Goal: Transaction & Acquisition: Purchase product/service

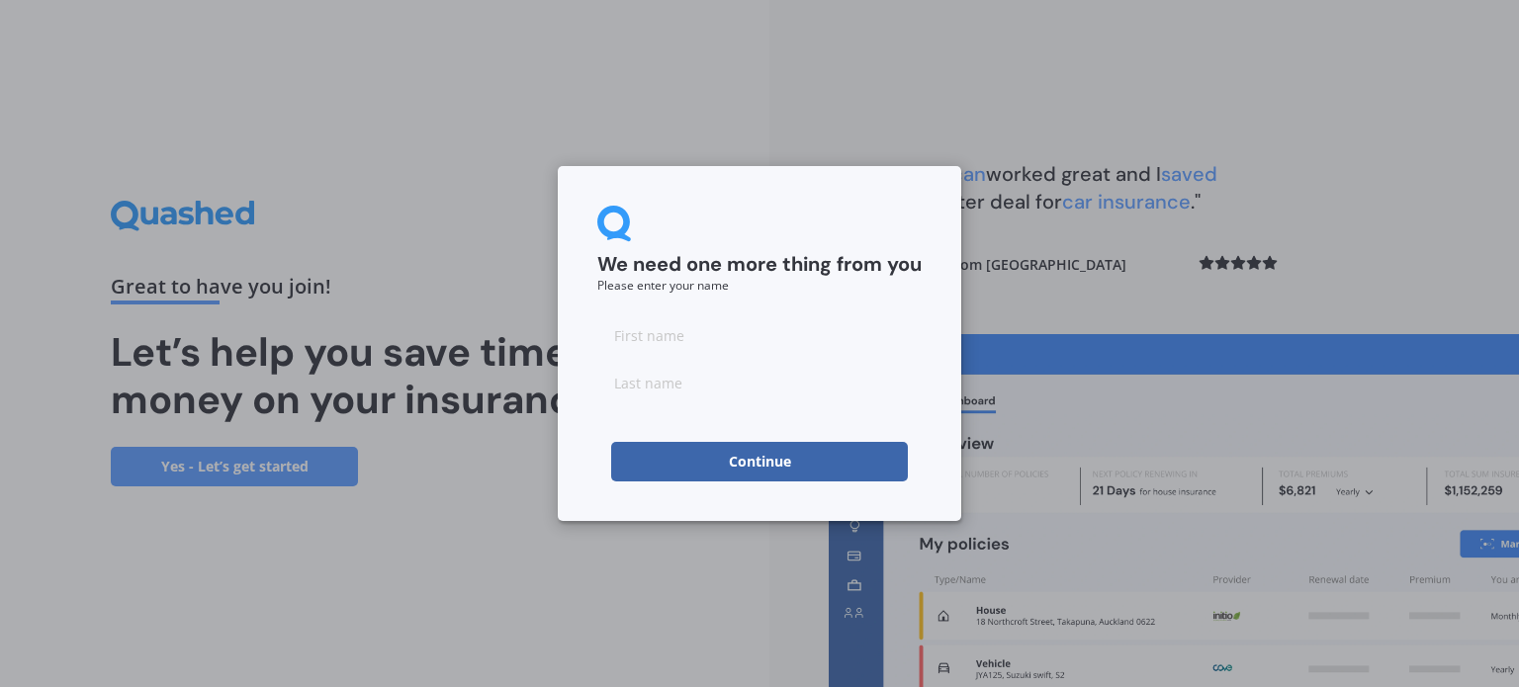
click at [688, 337] on input at bounding box center [759, 335] width 324 height 40
type input "[PERSON_NAME]"
type input "Luijten"
click button "Continue" at bounding box center [759, 462] width 297 height 40
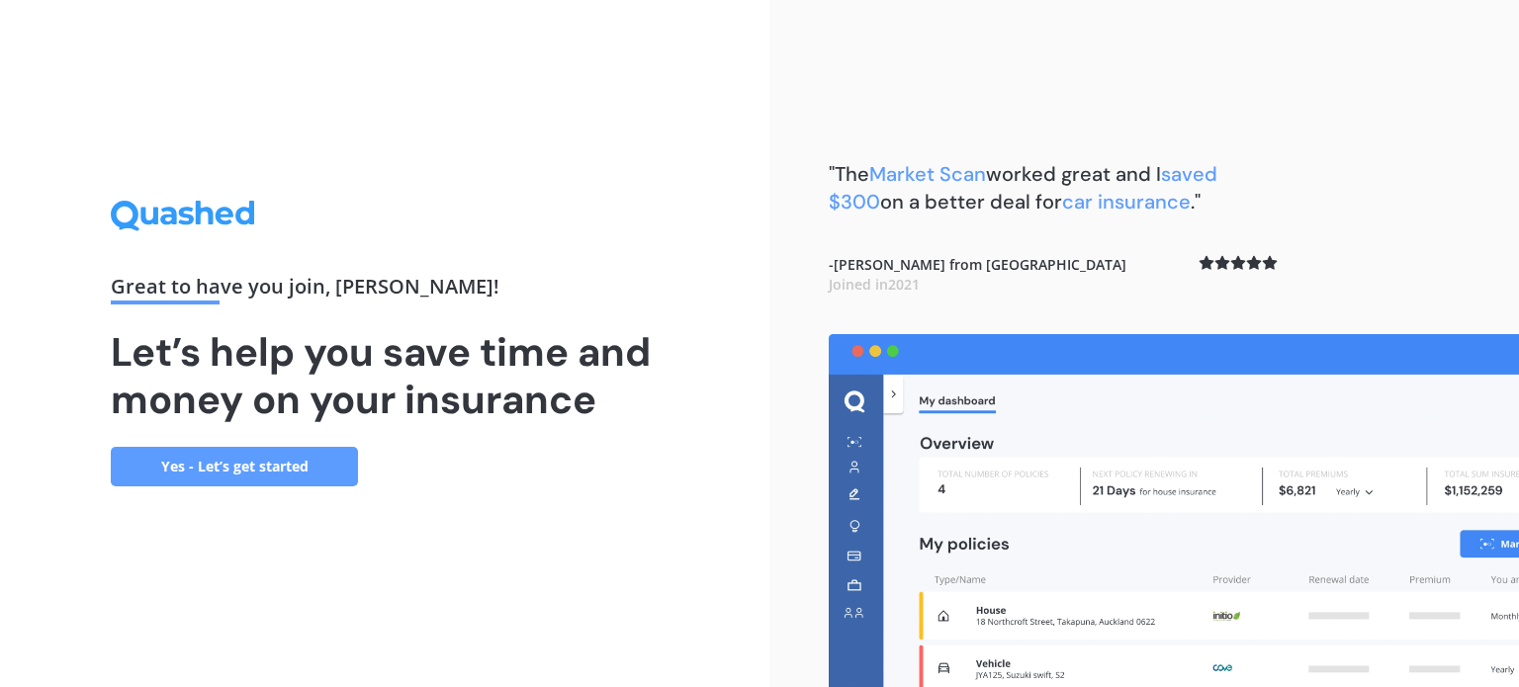
click at [309, 455] on link "Yes - Let’s get started" at bounding box center [234, 467] width 247 height 40
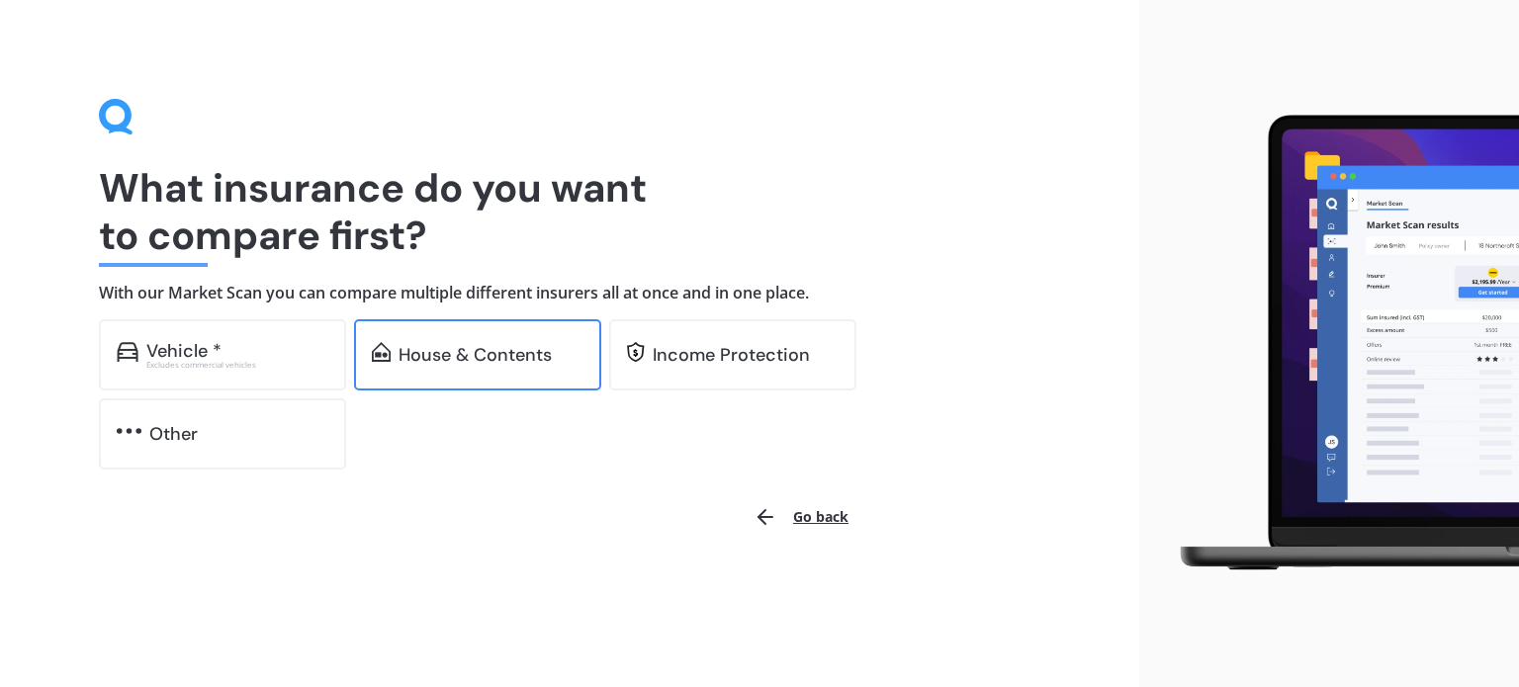
click at [454, 367] on div "House & Contents" at bounding box center [477, 354] width 247 height 71
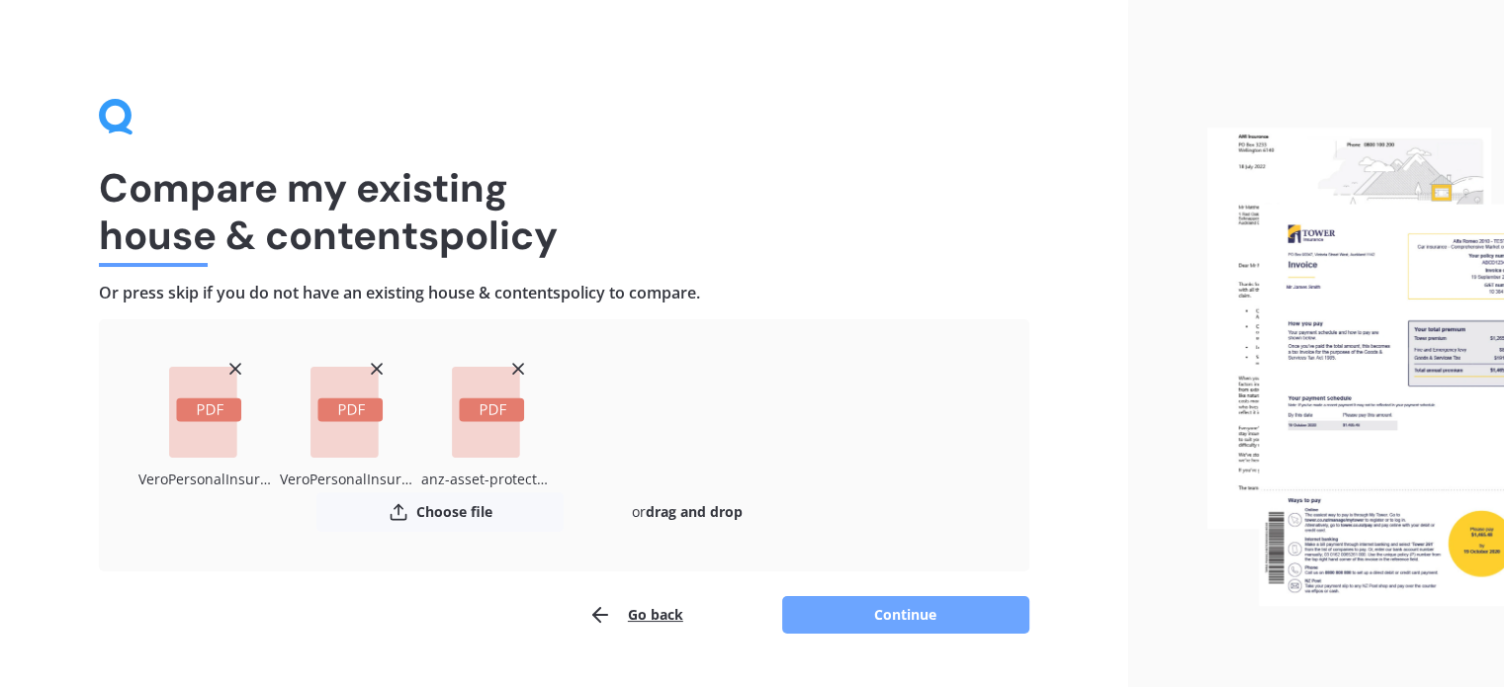
click at [853, 608] on button "Continue" at bounding box center [905, 615] width 247 height 38
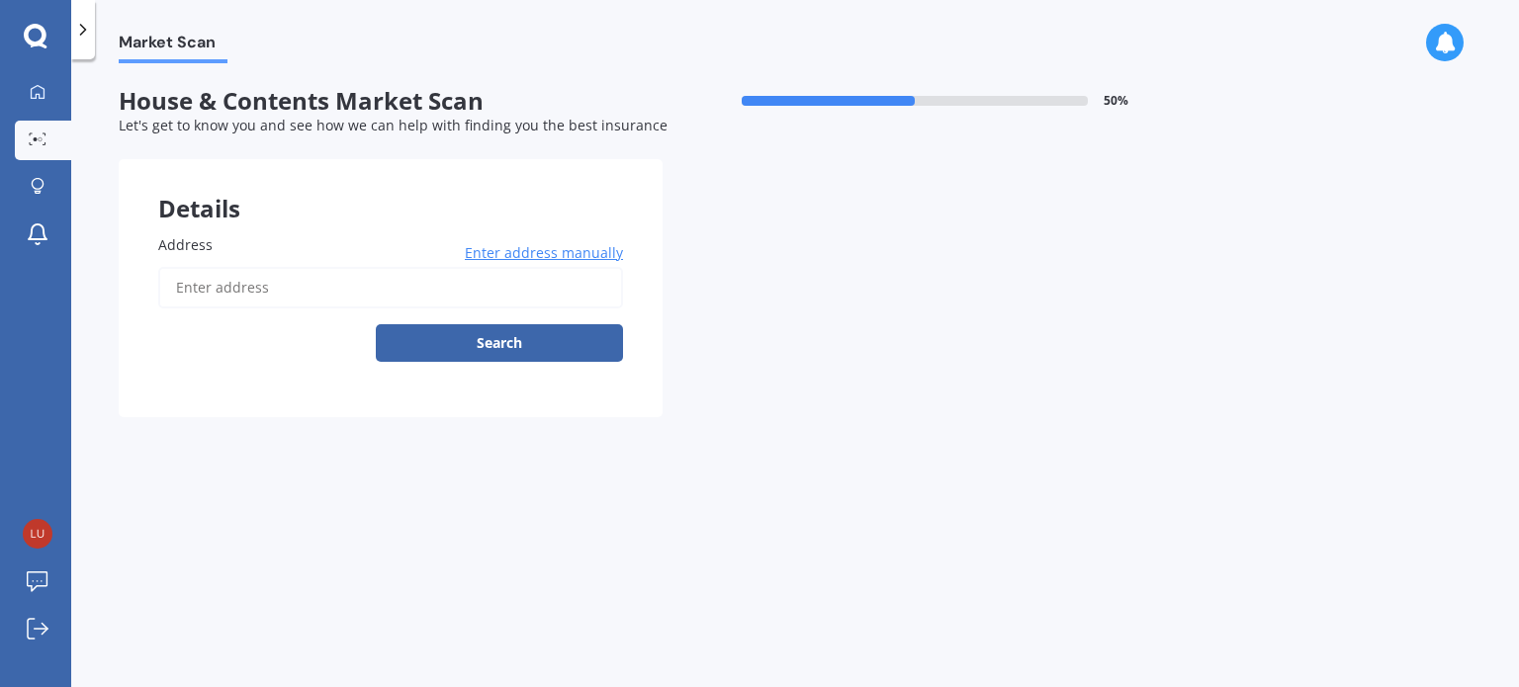
click at [328, 277] on input "Address" at bounding box center [390, 288] width 465 height 42
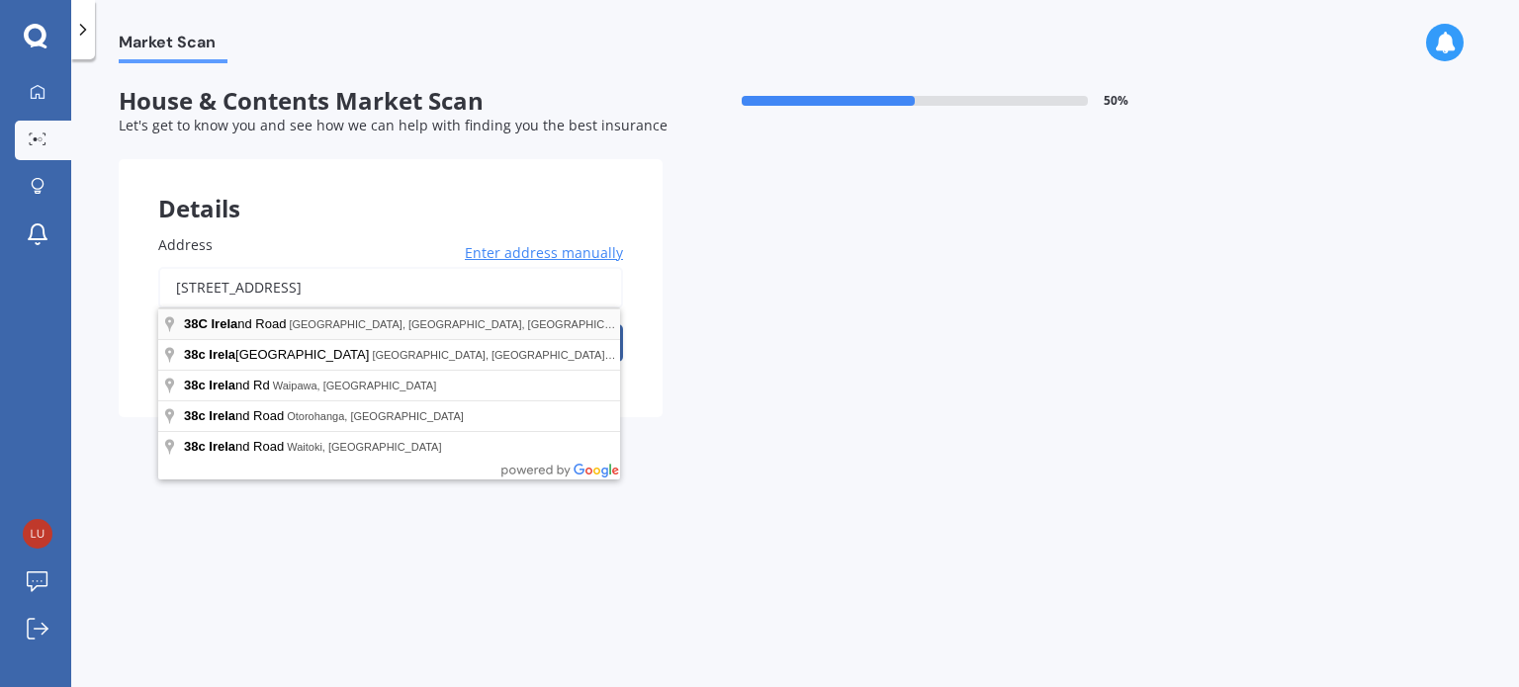
type input "[STREET_ADDRESS]"
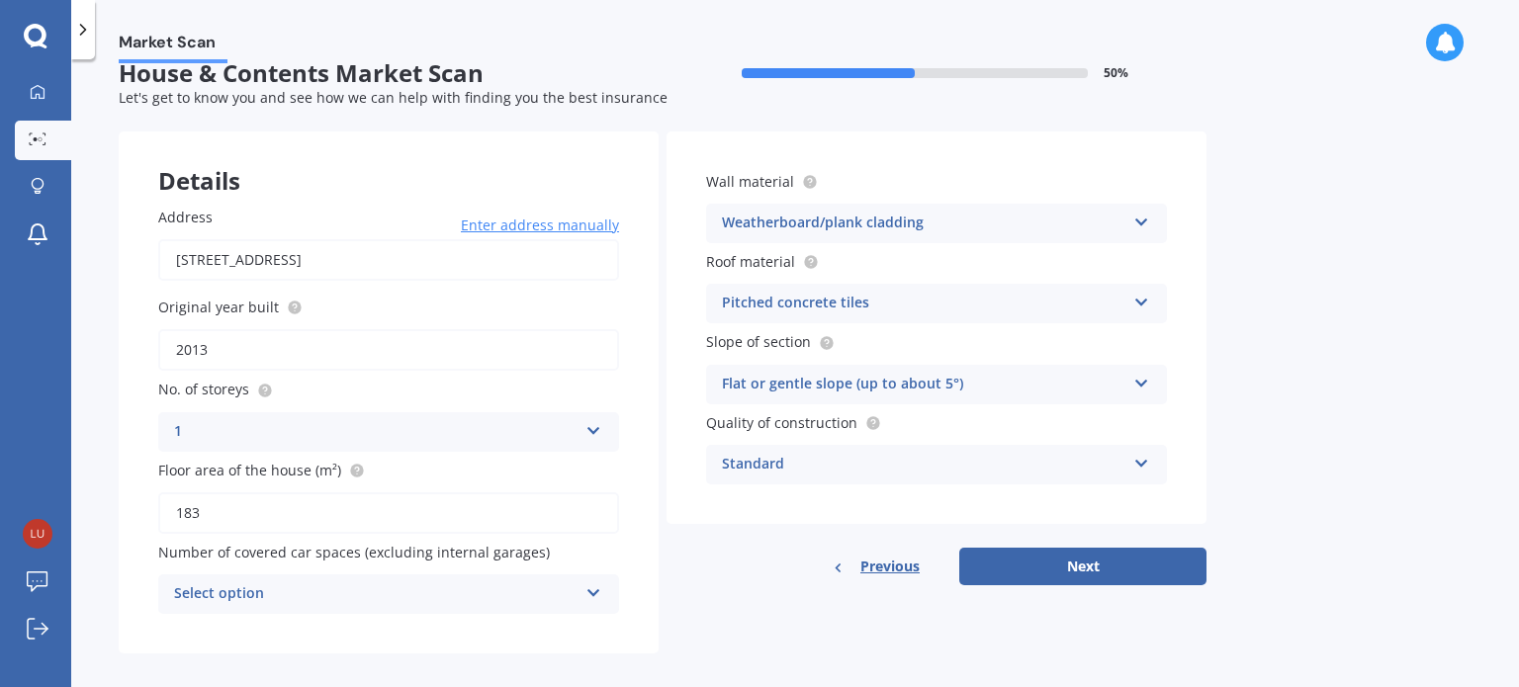
scroll to position [44, 0]
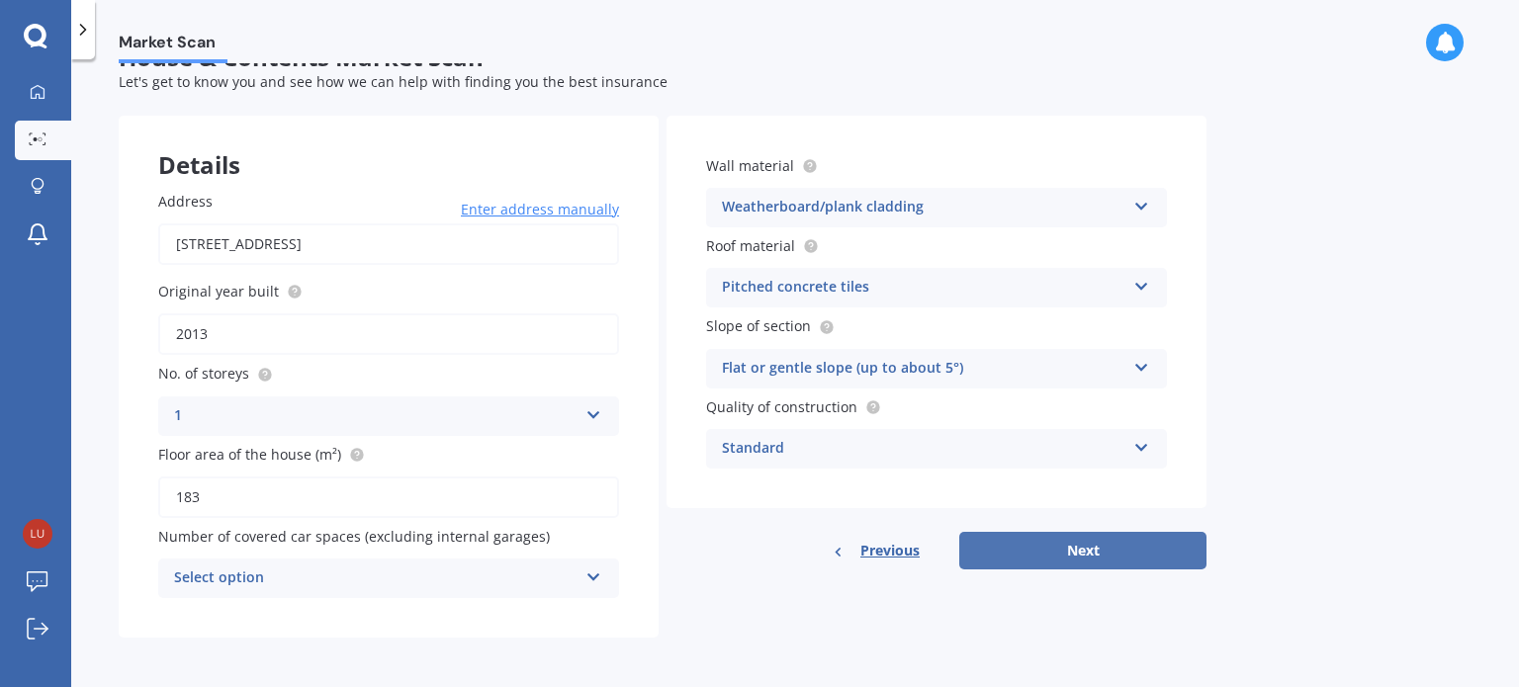
click at [1031, 551] on button "Next" at bounding box center [1082, 551] width 247 height 38
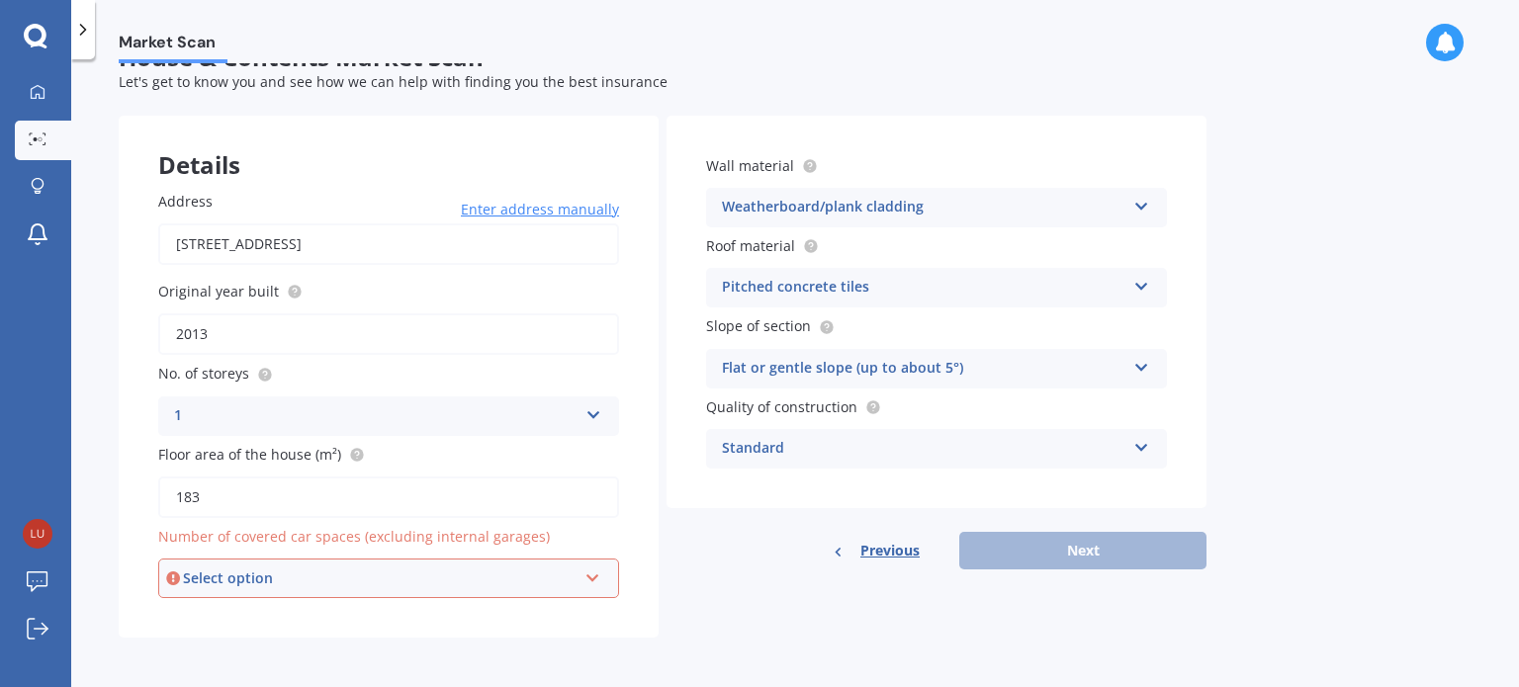
click at [522, 577] on div "Select option" at bounding box center [380, 579] width 394 height 22
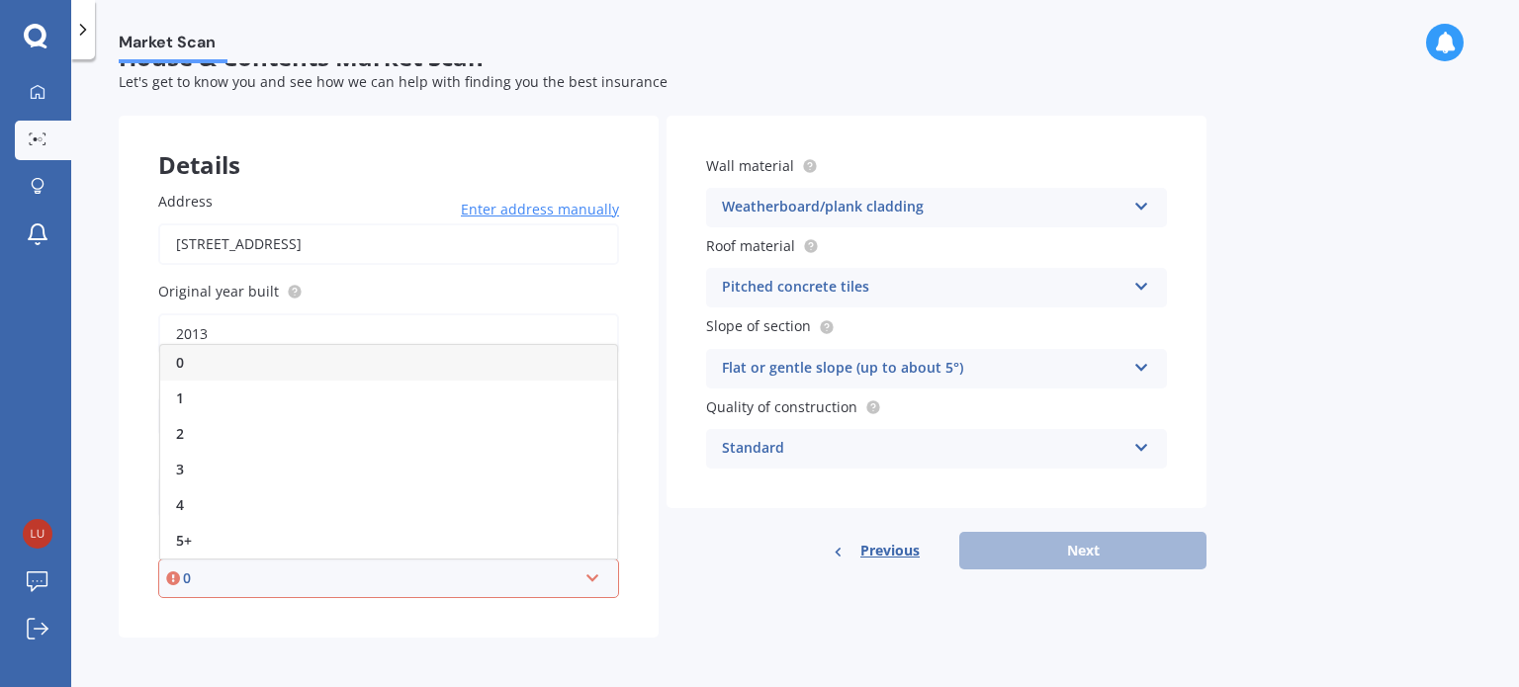
click at [536, 357] on div "0" at bounding box center [388, 363] width 457 height 36
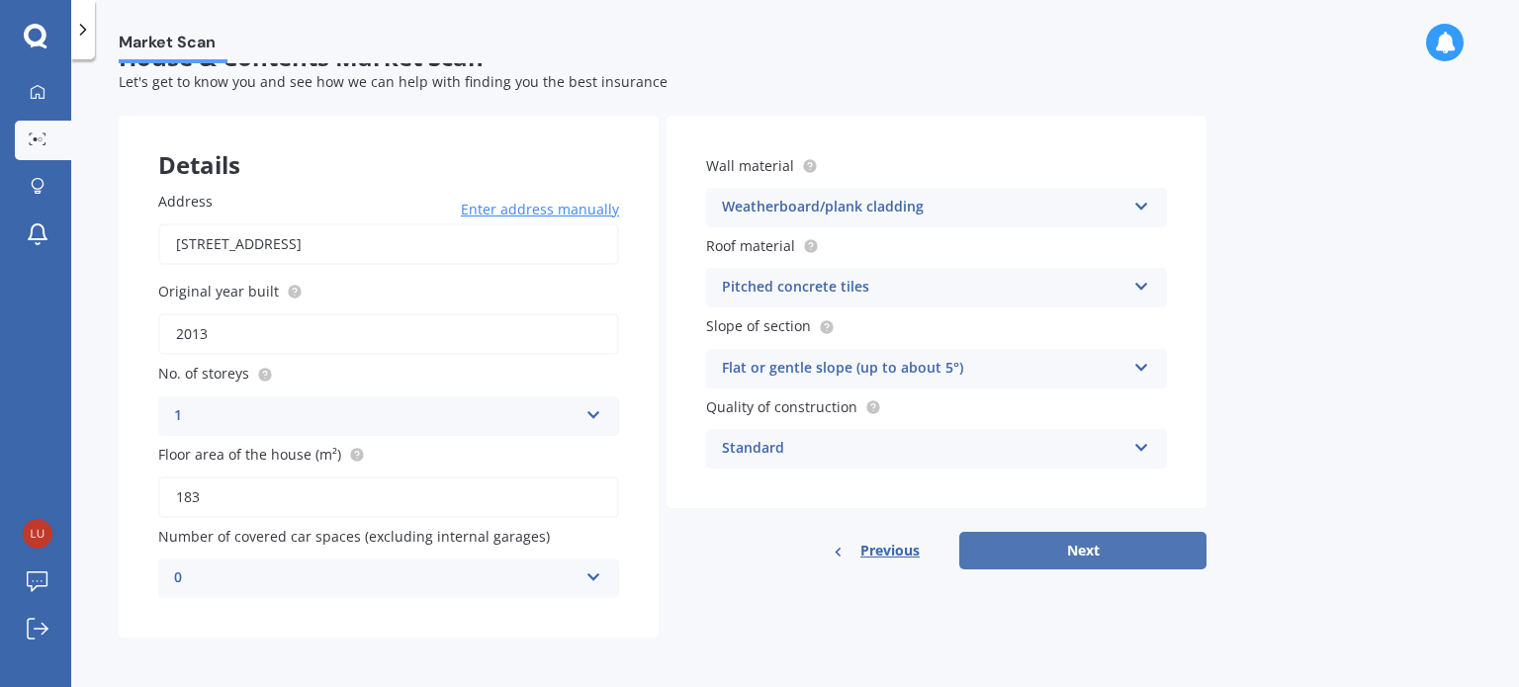
click at [1029, 544] on button "Next" at bounding box center [1082, 551] width 247 height 38
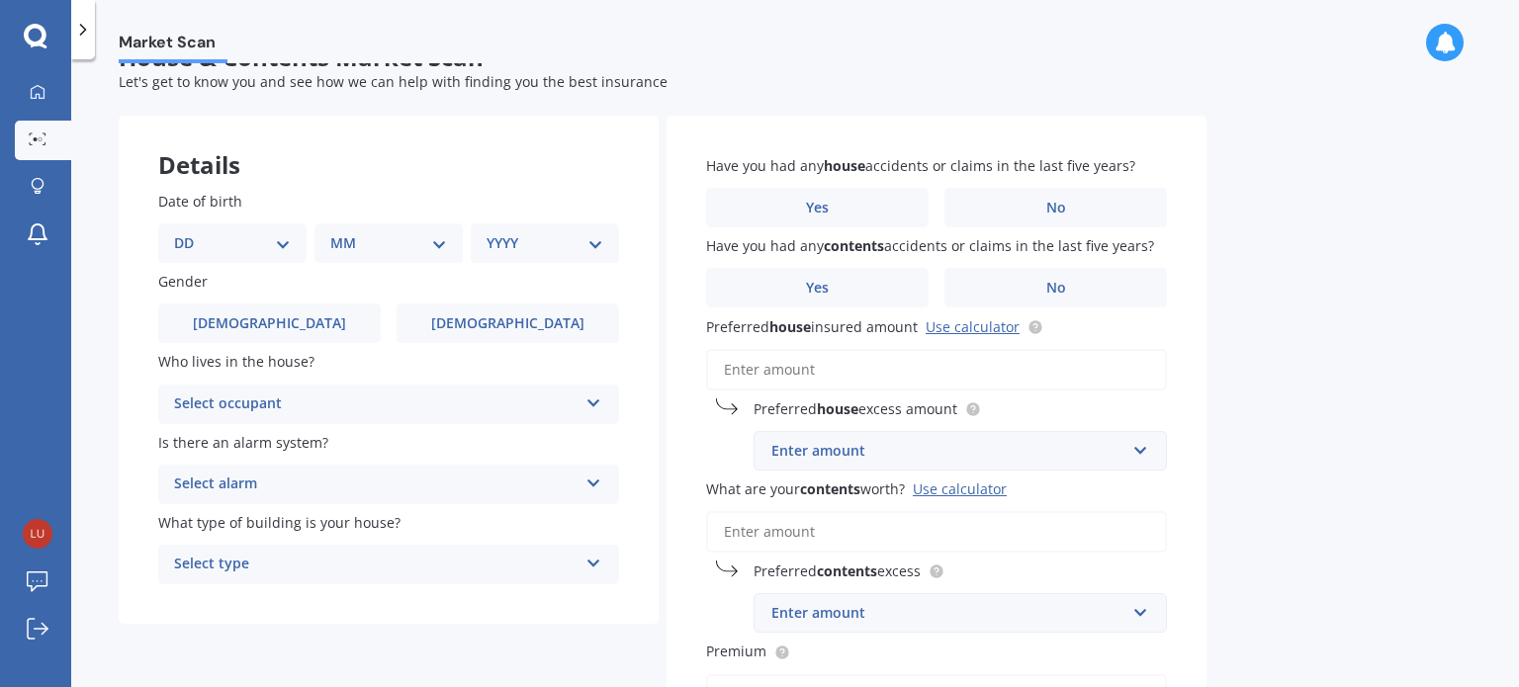
scroll to position [0, 0]
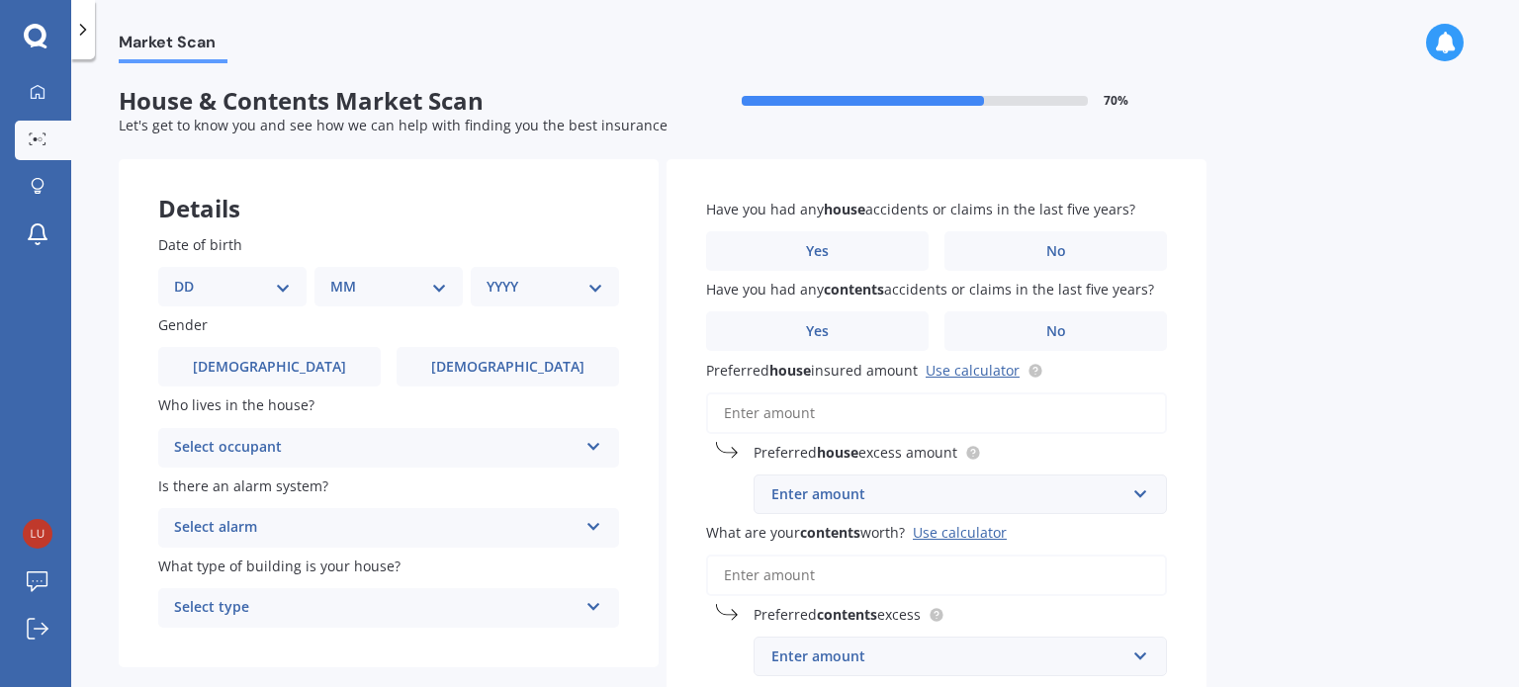
click at [218, 285] on select "DD 01 02 03 04 05 06 07 08 09 10 11 12 13 14 15 16 17 18 19 20 21 22 23 24 25 2…" at bounding box center [232, 287] width 117 height 22
select select "30"
click at [190, 276] on select "DD 01 02 03 04 05 06 07 08 09 10 11 12 13 14 15 16 17 18 19 20 21 22 23 24 25 2…" at bounding box center [232, 287] width 117 height 22
click at [370, 268] on div "MM 01 02 03 04 05 06 07 08 09 10 11 12" at bounding box center [392, 287] width 140 height 40
click at [374, 284] on select "MM 01 02 03 04 05 06 07 08 09 10 11 12" at bounding box center [392, 287] width 109 height 22
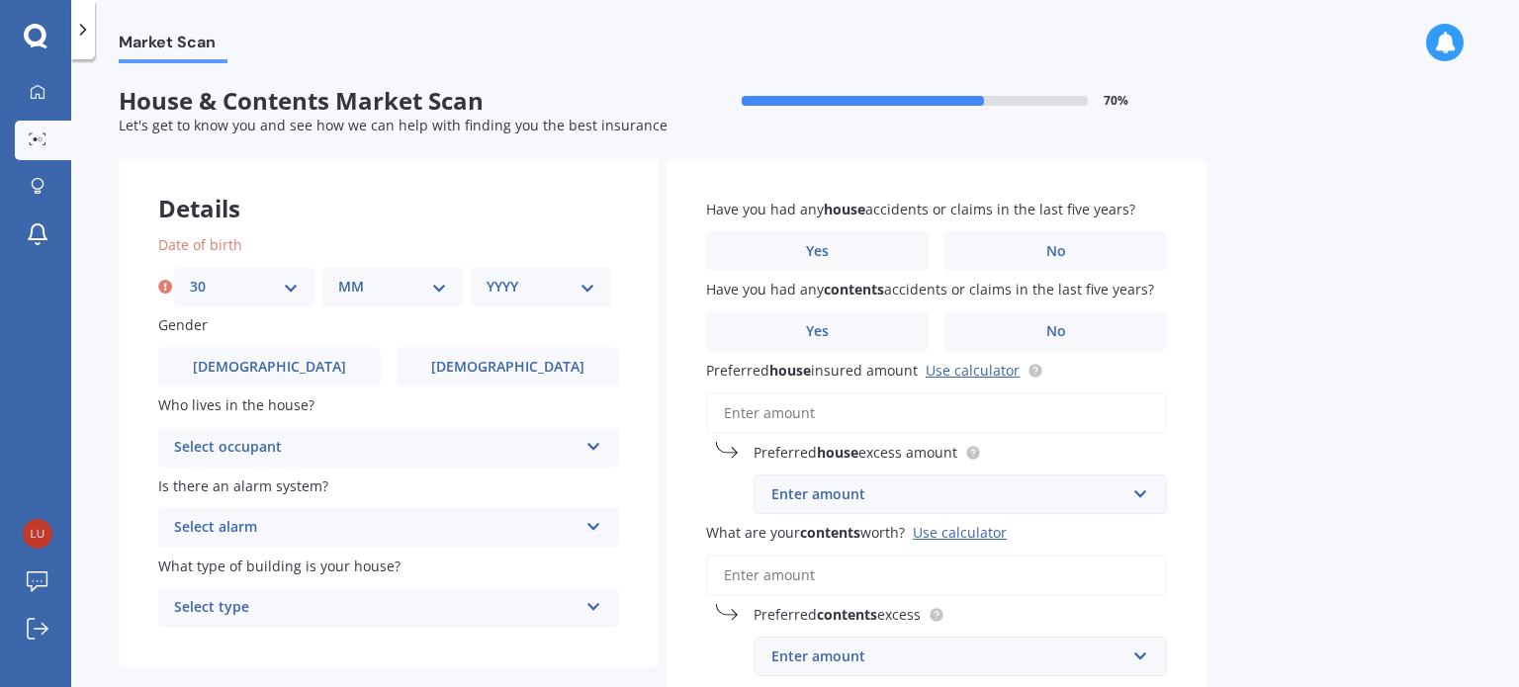
select select "07"
click at [338, 276] on select "MM 01 02 03 04 05 06 07 08 09 10 11 12" at bounding box center [392, 287] width 109 height 22
click at [562, 276] on select "YYYY 2009 2008 2007 2006 2005 2004 2003 2002 2001 2000 1999 1998 1997 1996 1995…" at bounding box center [541, 287] width 109 height 22
select select "1994"
click at [487, 276] on select "YYYY 2009 2008 2007 2006 2005 2004 2003 2002 2001 2000 1999 1998 1997 1996 1995…" at bounding box center [541, 287] width 109 height 22
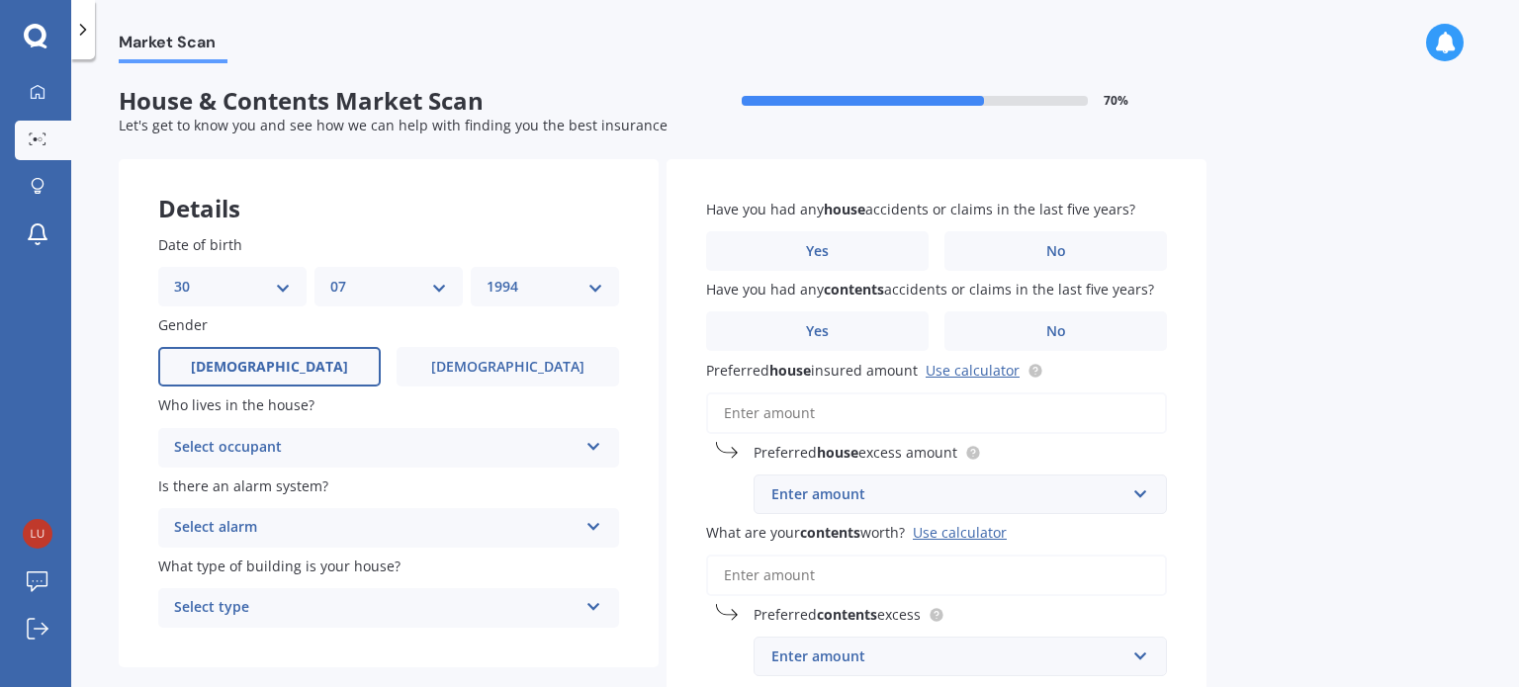
click at [273, 361] on span "[DEMOGRAPHIC_DATA]" at bounding box center [269, 367] width 157 height 17
click at [0, 0] on input "[DEMOGRAPHIC_DATA]" at bounding box center [0, 0] width 0 height 0
click at [295, 442] on div "Select occupant" at bounding box center [375, 448] width 403 height 24
click at [301, 494] on div "Owner" at bounding box center [388, 487] width 459 height 36
click at [317, 523] on div "Select alarm" at bounding box center [375, 528] width 403 height 24
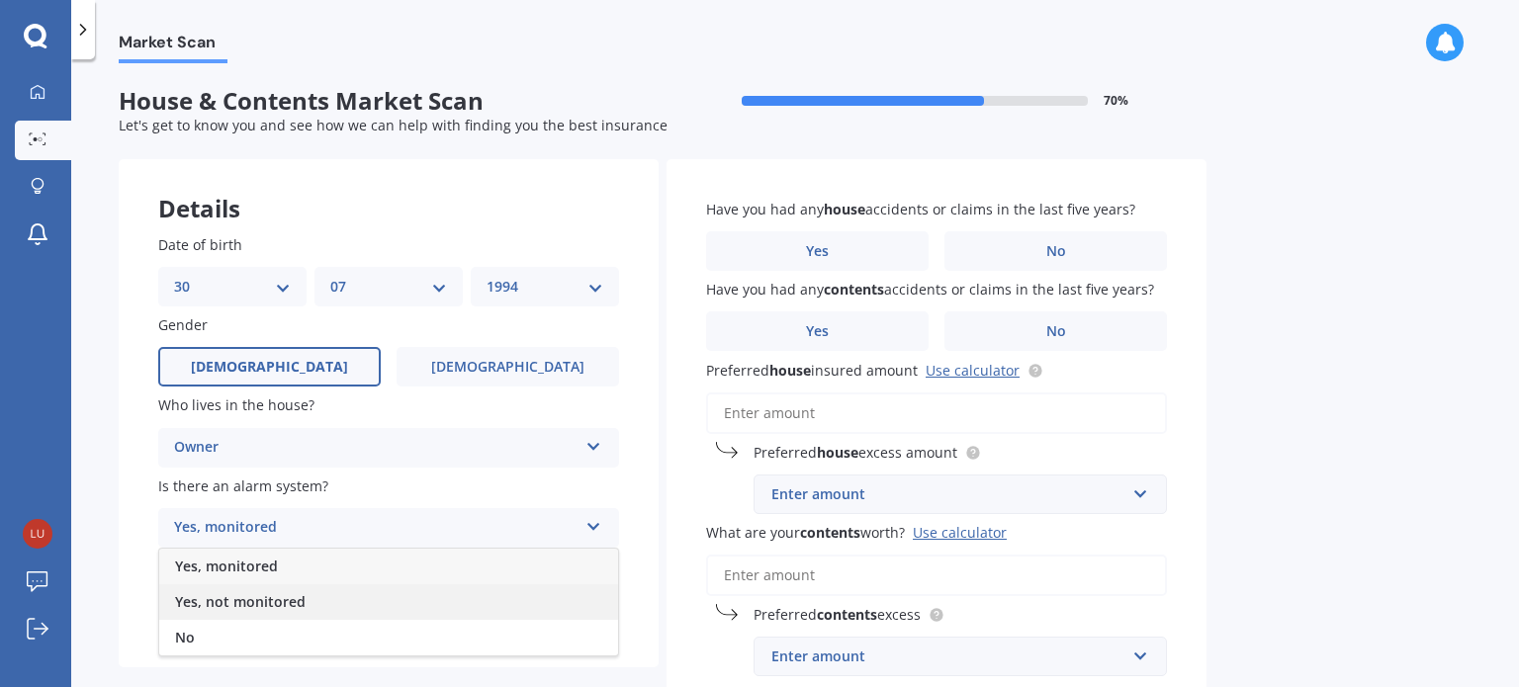
click at [302, 610] on span "Yes, not monitored" at bounding box center [240, 601] width 131 height 19
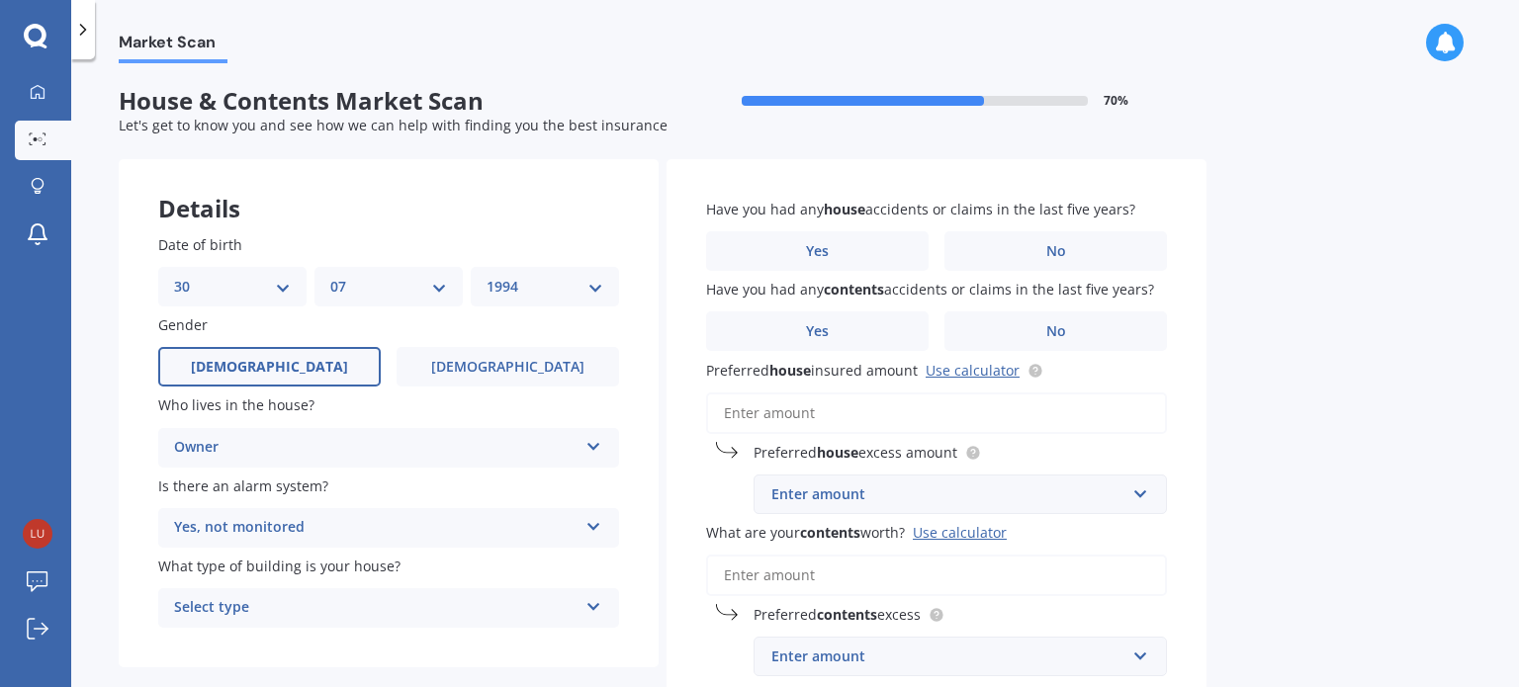
click at [329, 606] on div "Select type" at bounding box center [375, 608] width 403 height 24
click at [394, 500] on div "Freestanding" at bounding box center [388, 499] width 459 height 36
click at [1036, 254] on label "No" at bounding box center [1055, 251] width 223 height 40
click at [0, 0] on input "No" at bounding box center [0, 0] width 0 height 0
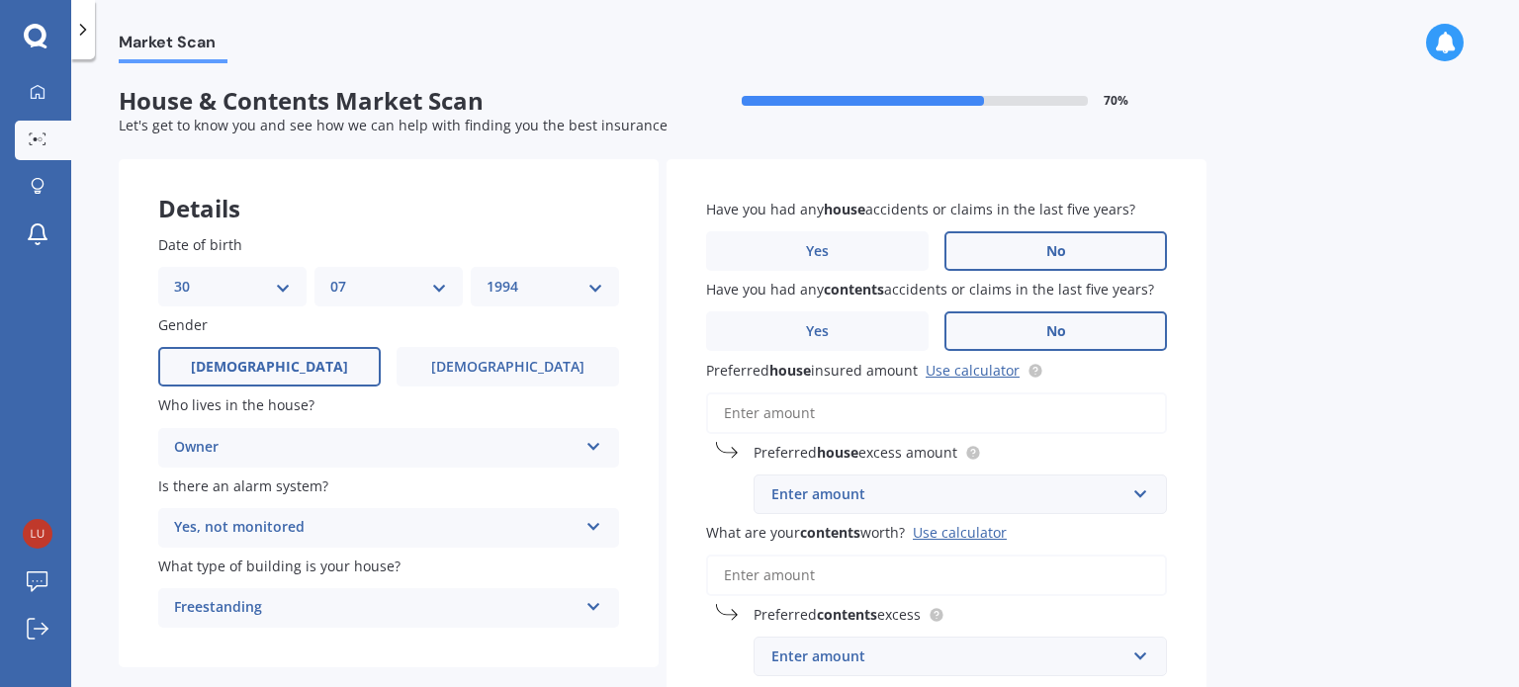
click at [1056, 319] on label "No" at bounding box center [1055, 332] width 223 height 40
click at [0, 0] on input "No" at bounding box center [0, 0] width 0 height 0
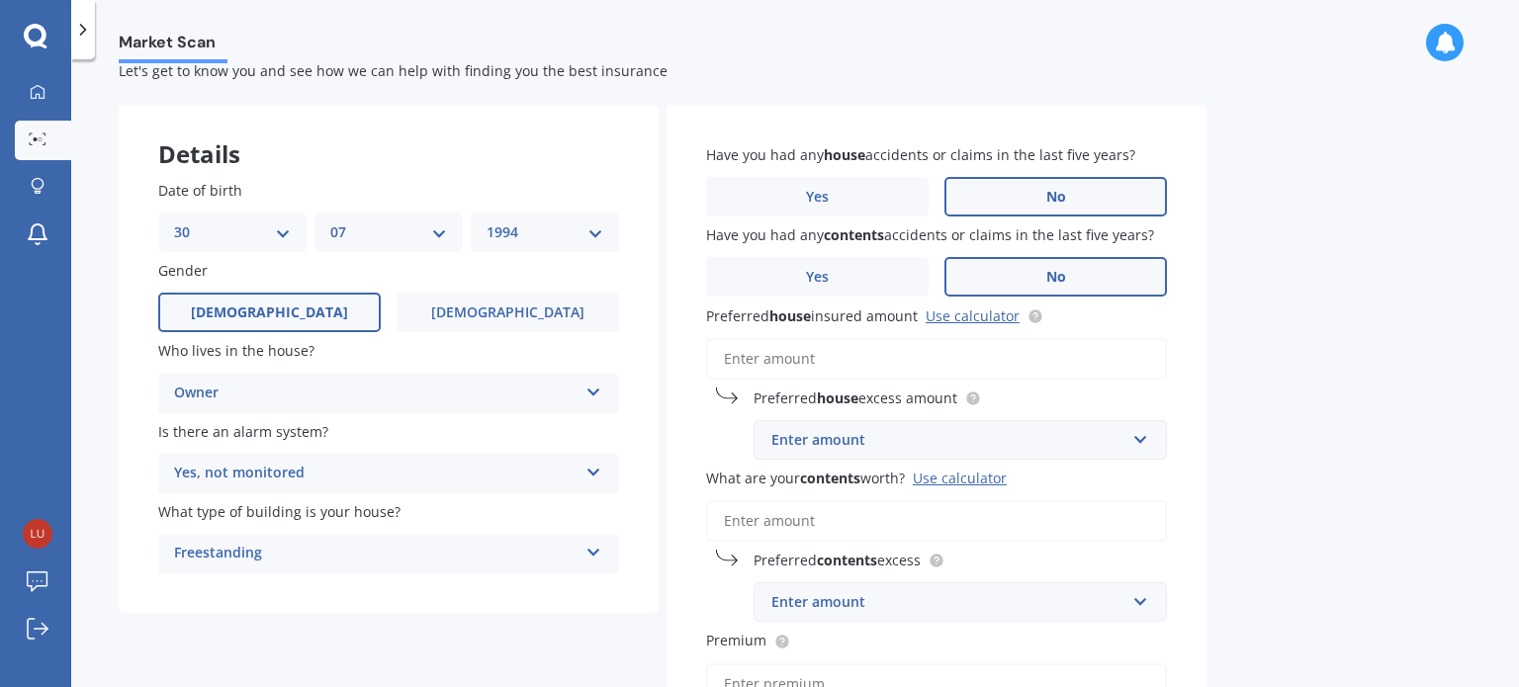
scroll to position [61, 0]
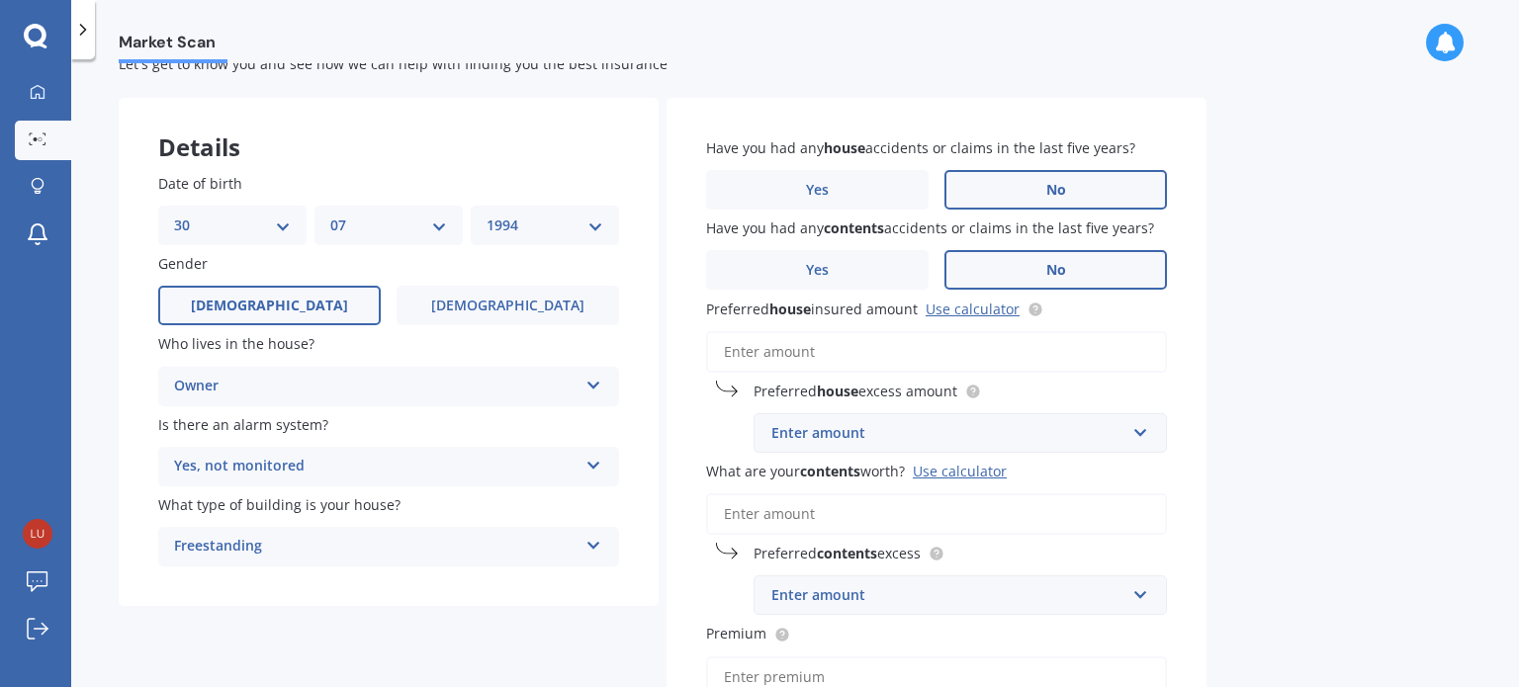
click at [878, 350] on input "Preferred house insured amount Use calculator" at bounding box center [936, 352] width 461 height 42
click at [953, 312] on link "Use calculator" at bounding box center [973, 309] width 94 height 19
click at [836, 342] on input "Preferred house insured amount Use calculator" at bounding box center [936, 352] width 461 height 42
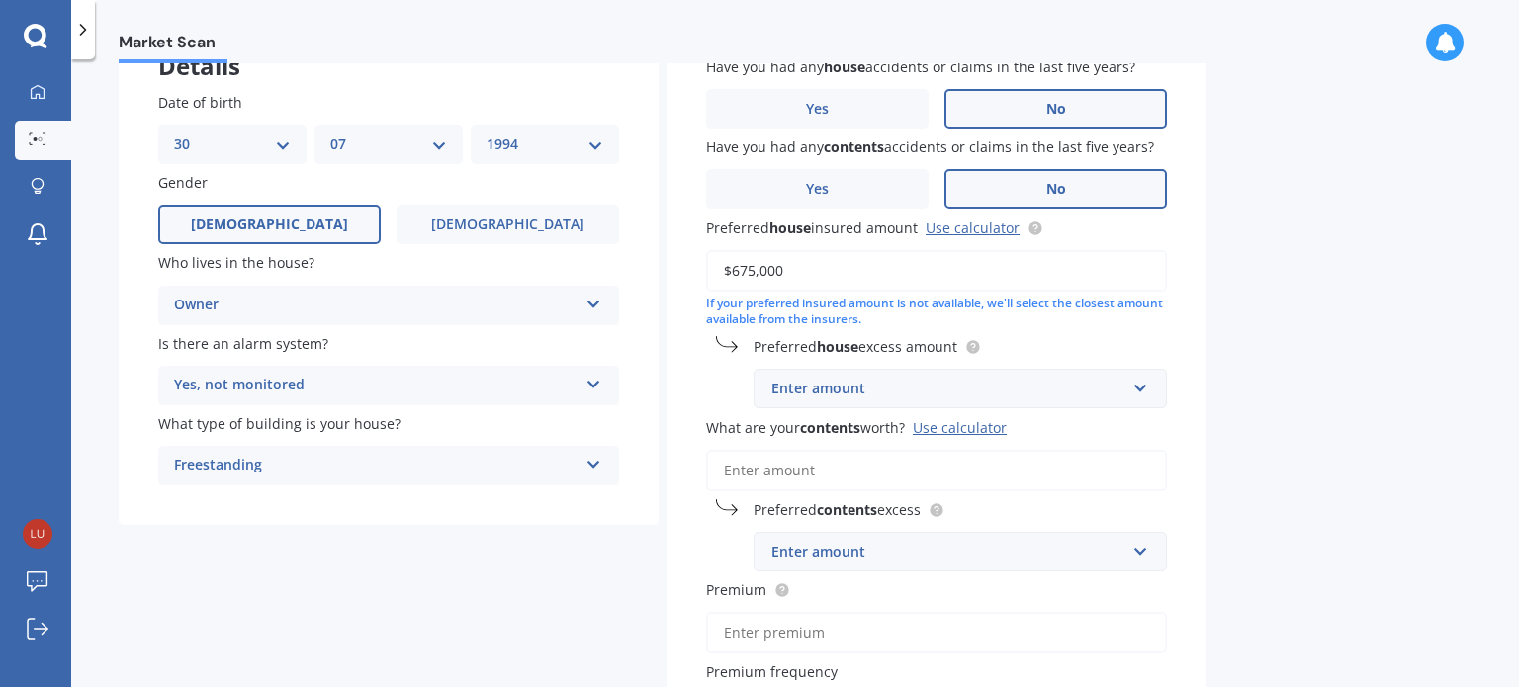
scroll to position [144, 0]
type input "$675,000"
click at [981, 392] on div "Enter amount" at bounding box center [948, 387] width 354 height 22
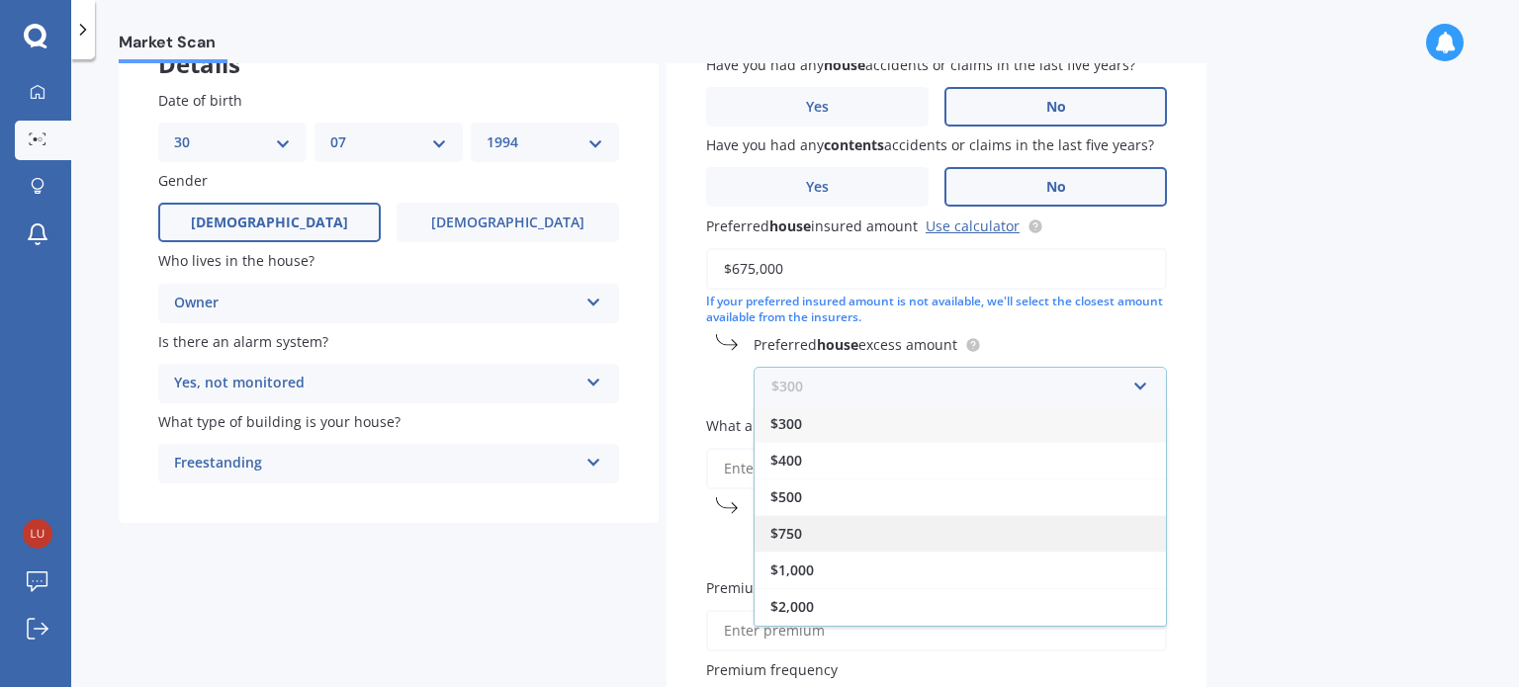
scroll to position [33, 0]
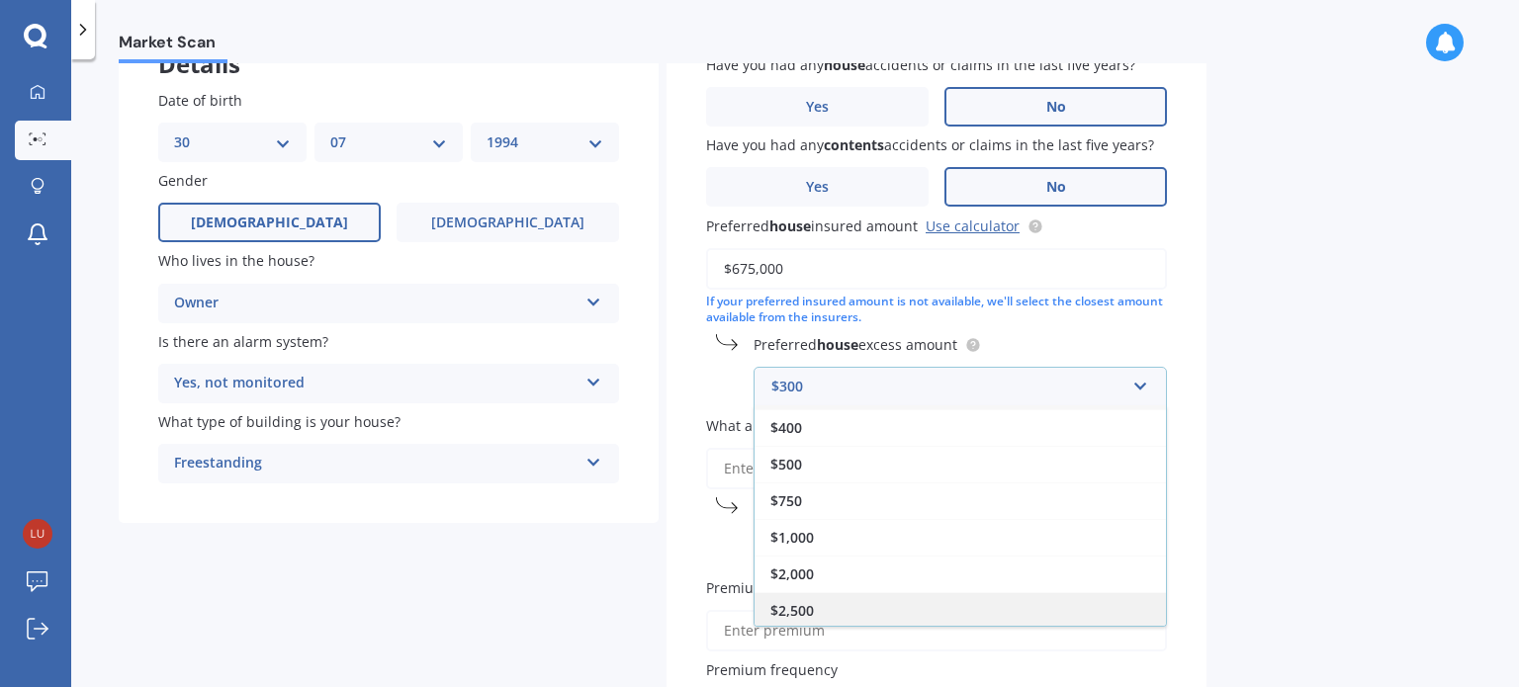
click at [934, 616] on div "$2,500" at bounding box center [960, 610] width 411 height 37
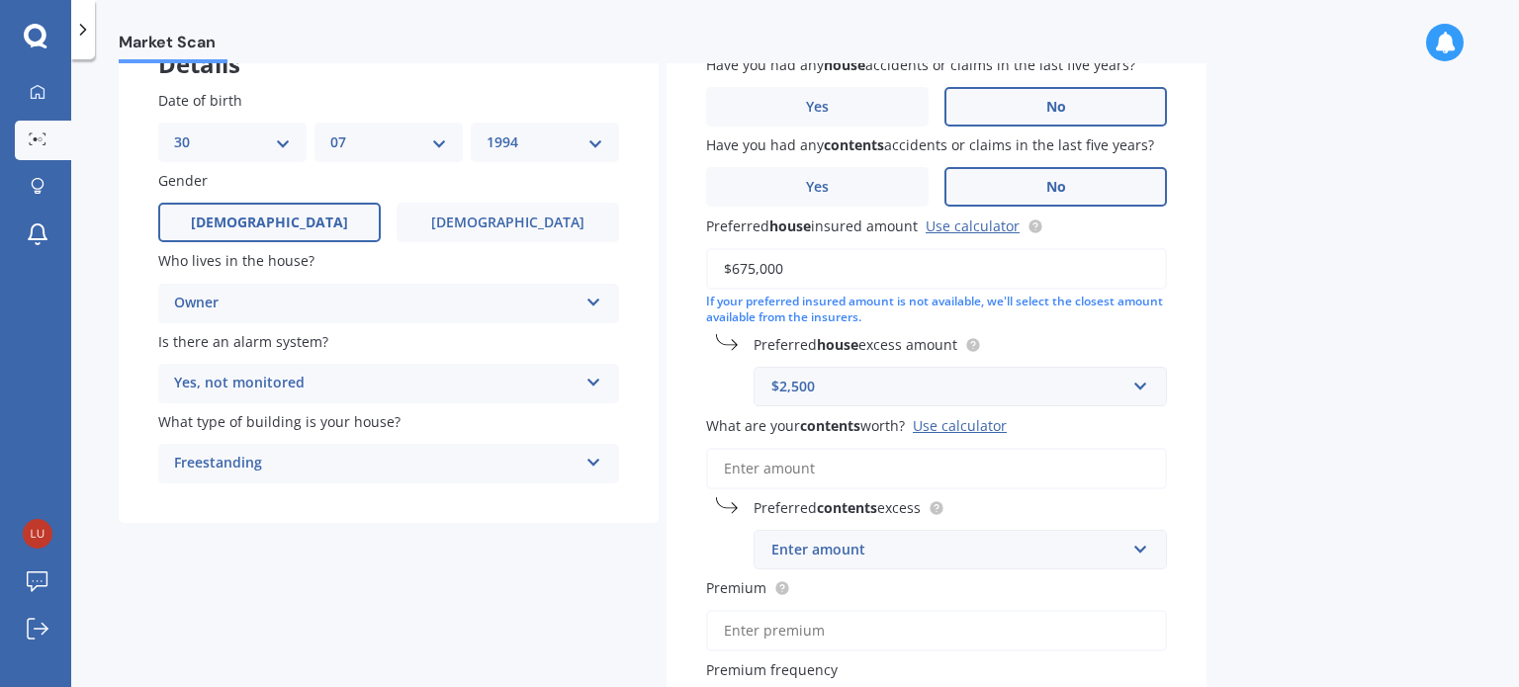
click at [1044, 457] on input "What are your contents worth? Use calculator" at bounding box center [936, 469] width 461 height 42
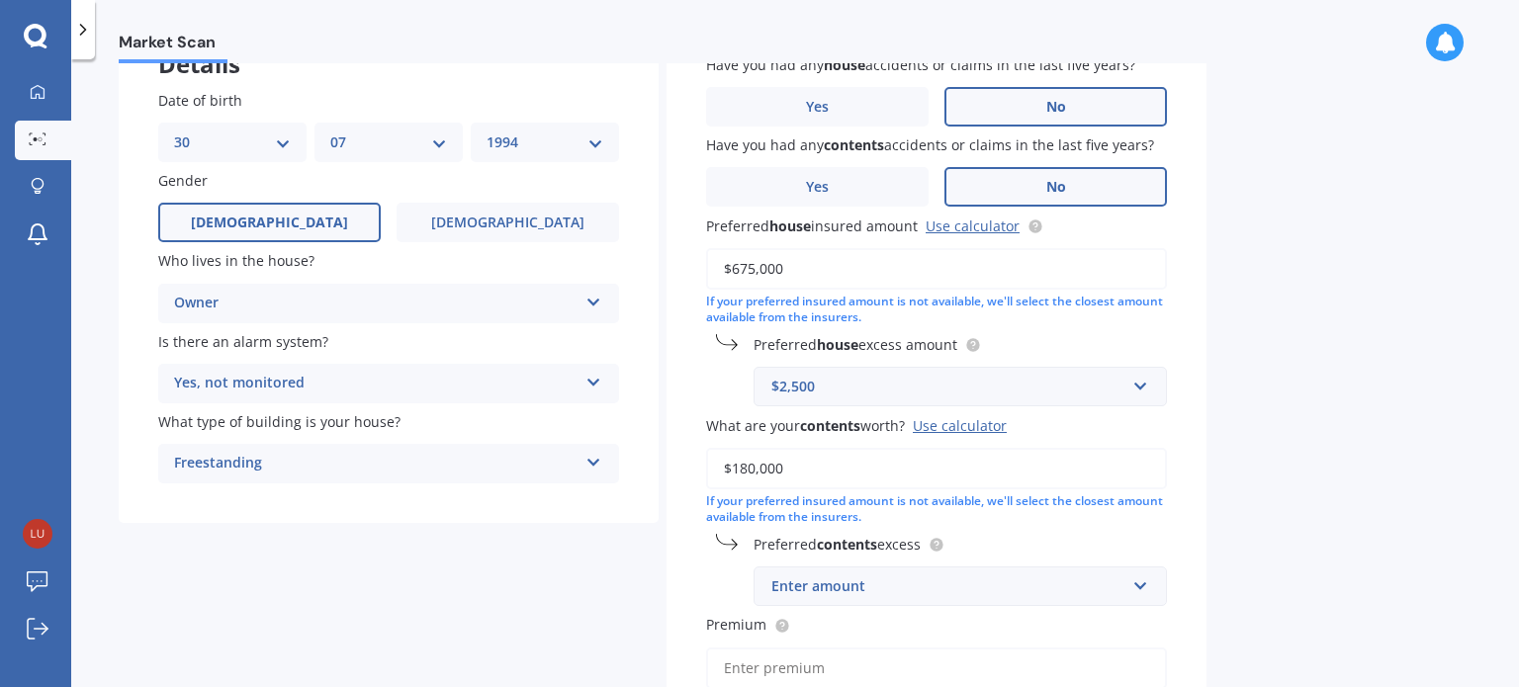
type input "$180,000"
click at [1010, 581] on div "Enter amount" at bounding box center [948, 587] width 354 height 22
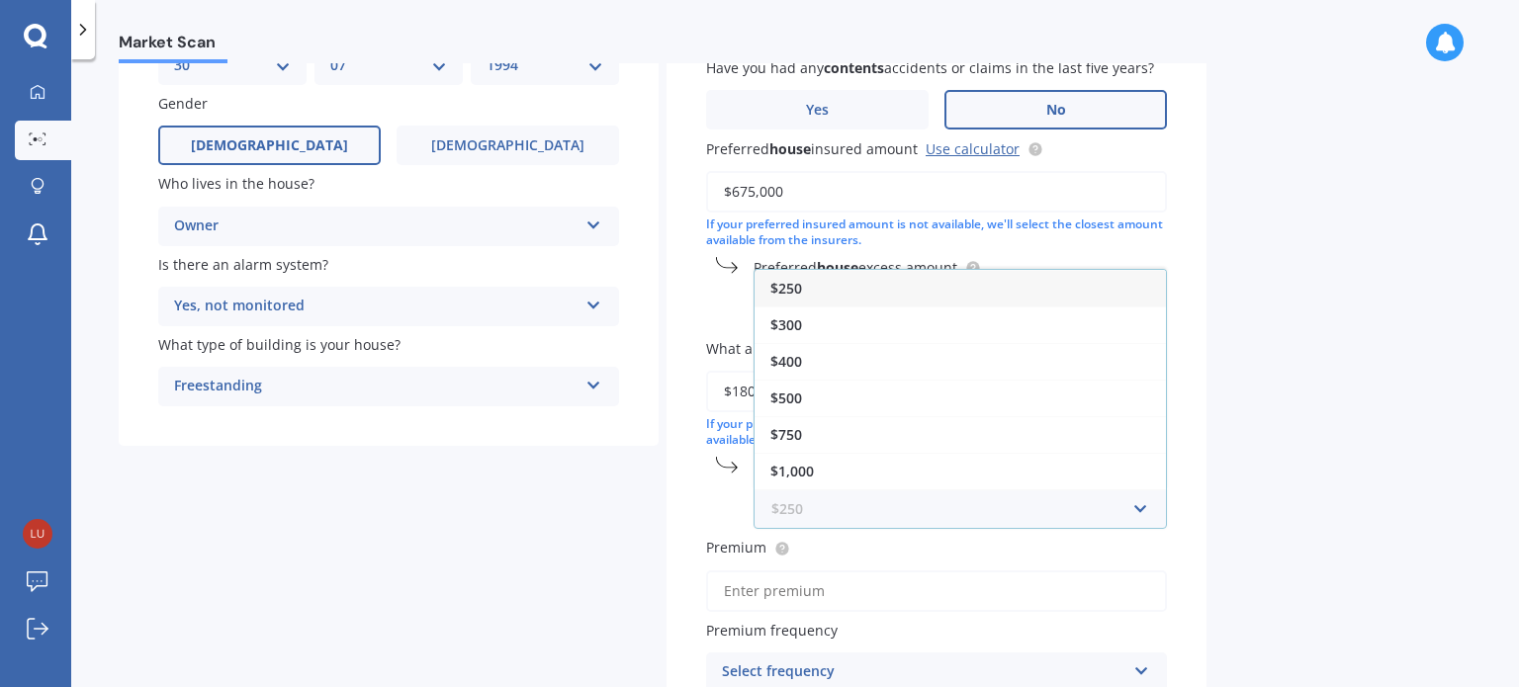
scroll to position [222, 0]
click at [977, 482] on div "$1,000" at bounding box center [960, 471] width 411 height 37
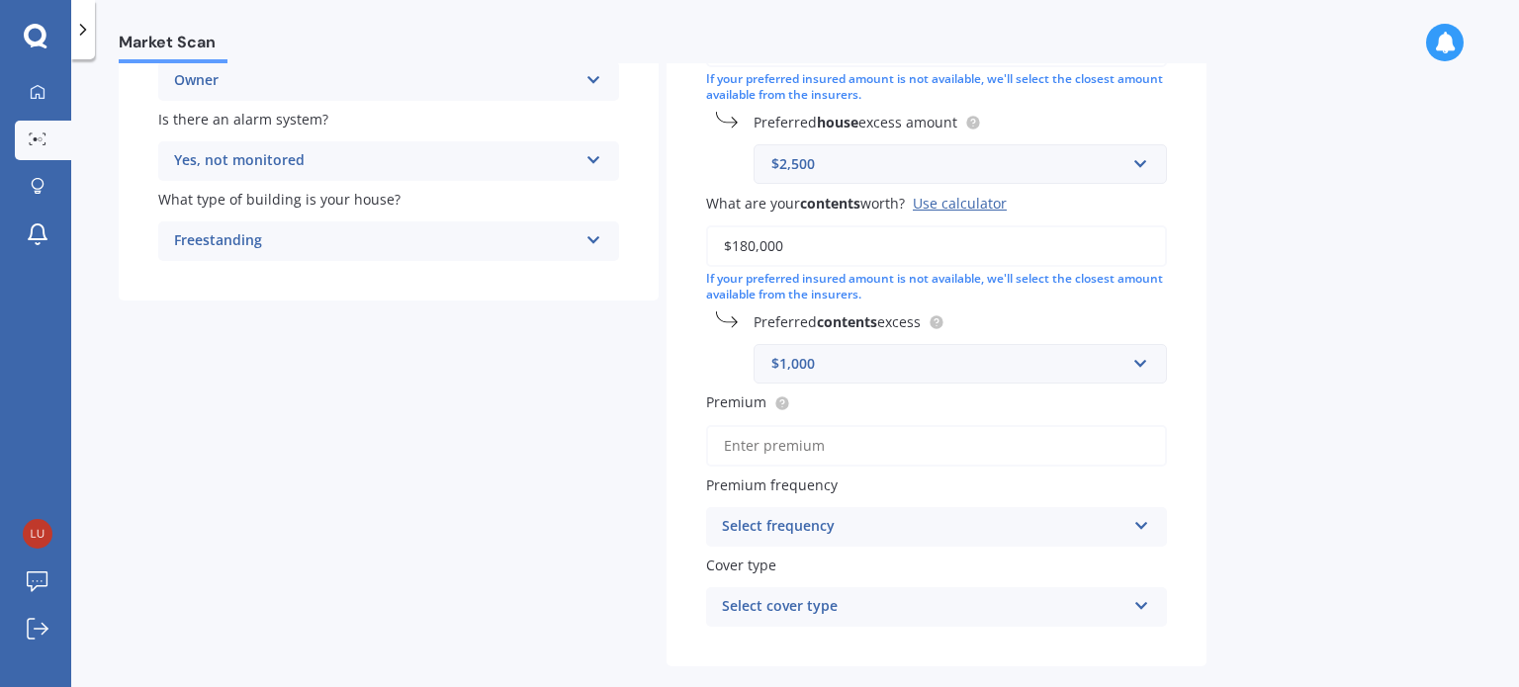
scroll to position [368, 0]
click at [893, 437] on input "Premium" at bounding box center [936, 445] width 461 height 42
click at [876, 524] on div "Select frequency" at bounding box center [923, 526] width 403 height 24
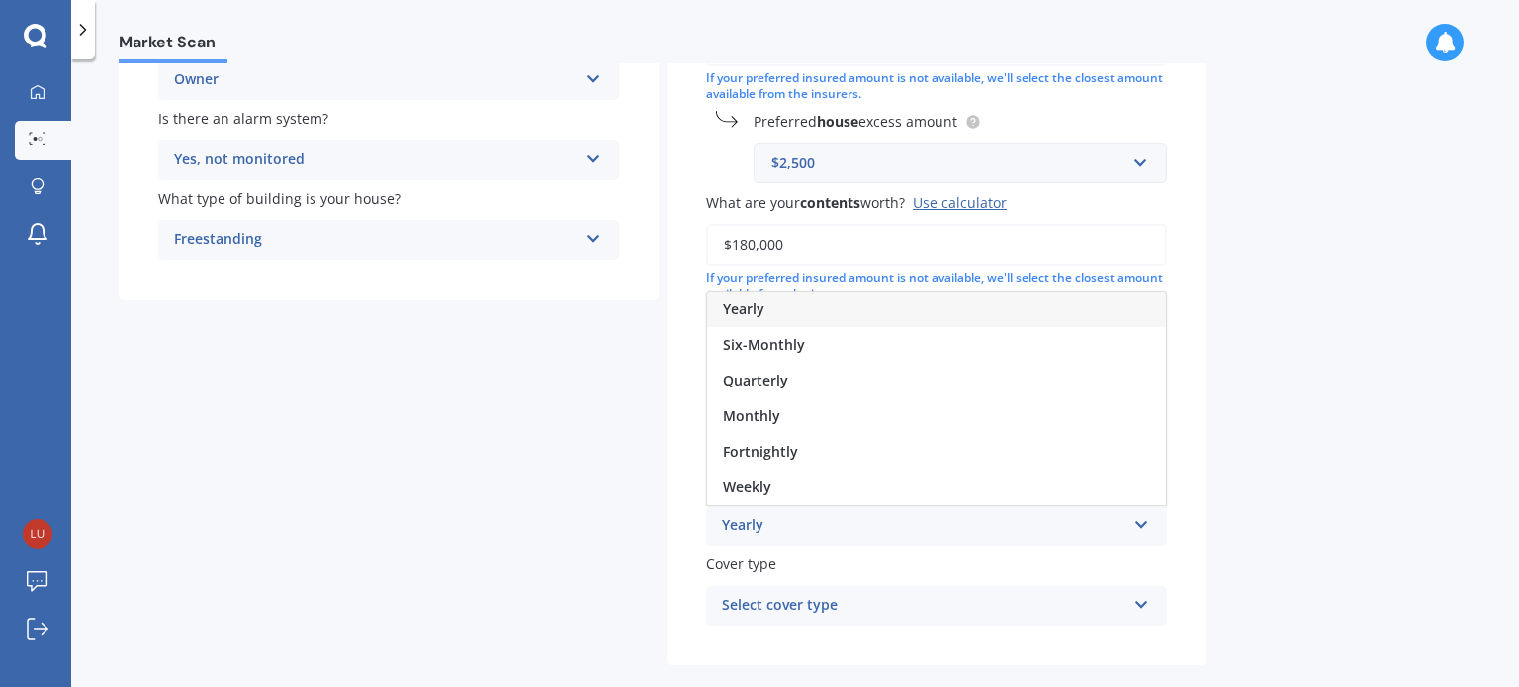
click at [865, 526] on div "Yearly" at bounding box center [923, 526] width 403 height 24
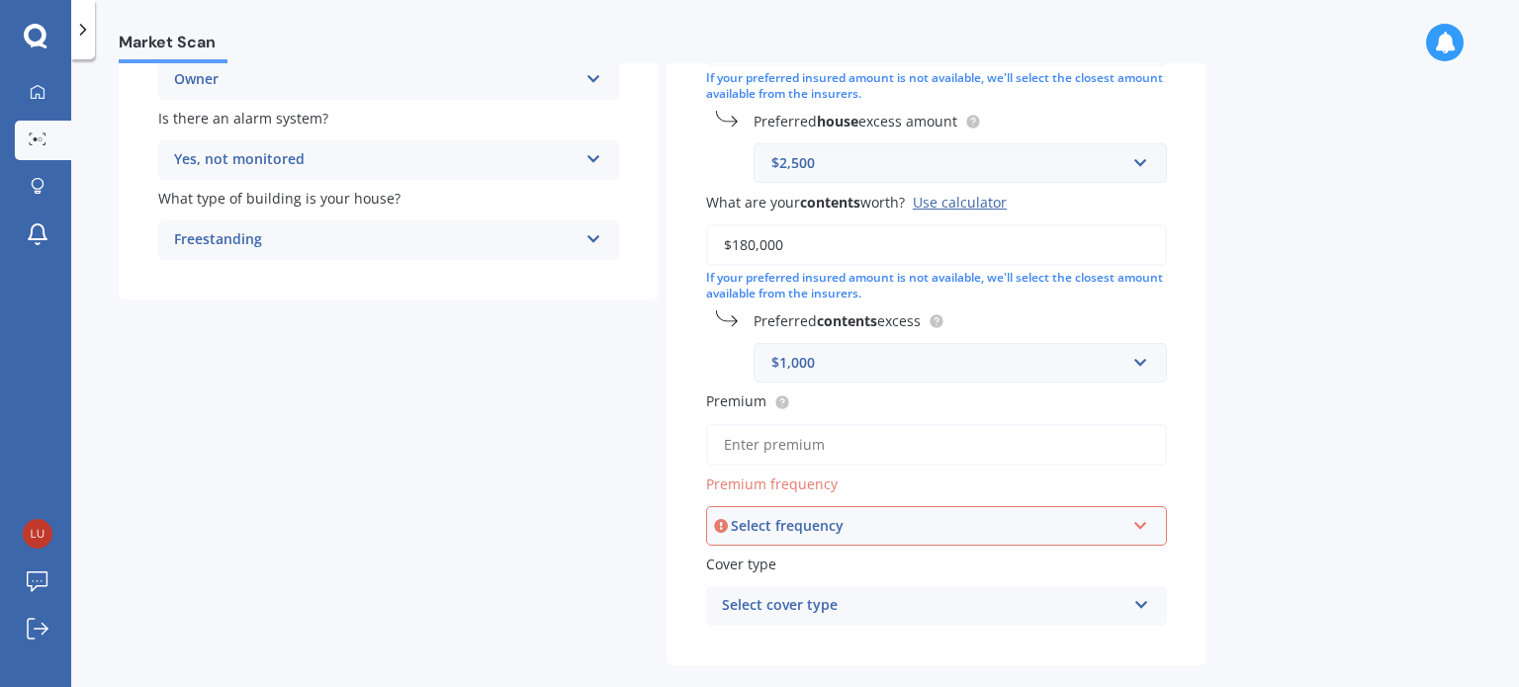
click at [865, 526] on div "Select frequency" at bounding box center [928, 526] width 394 height 22
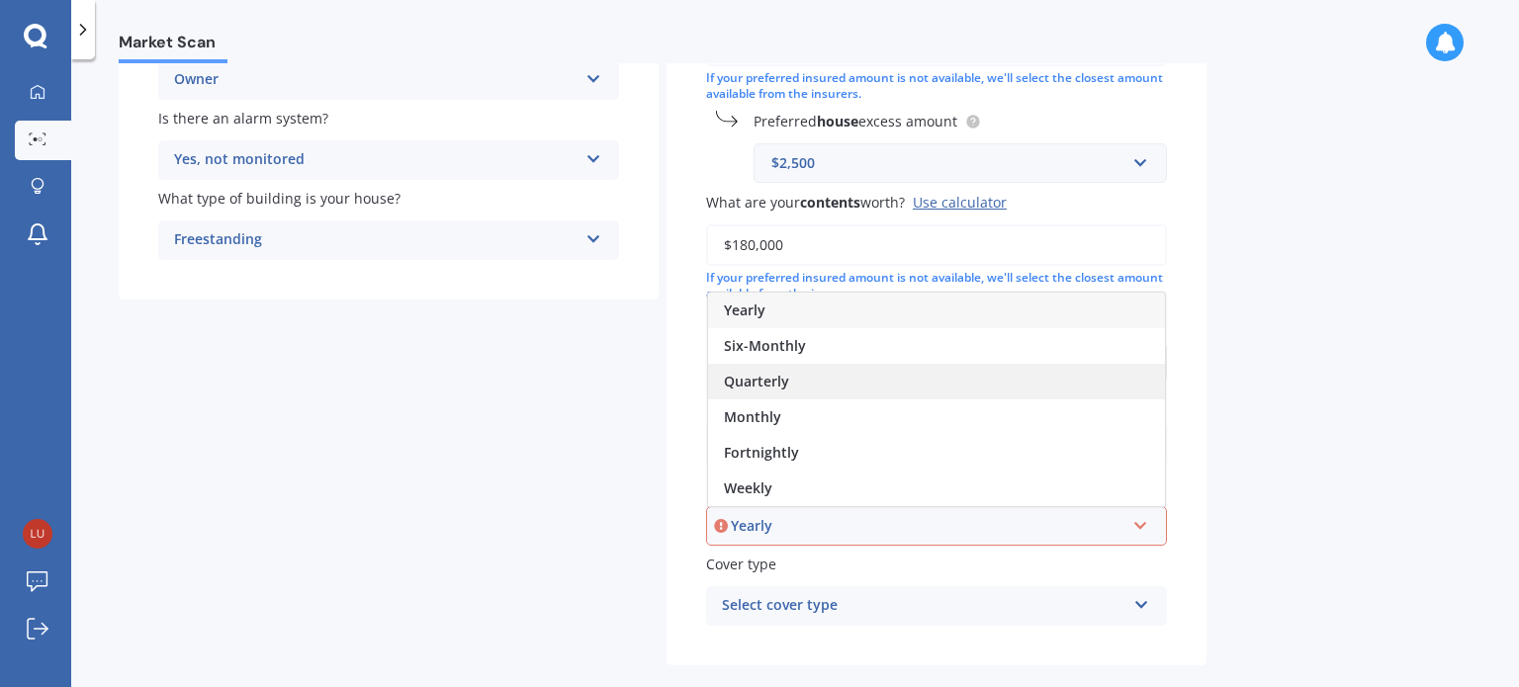
click at [924, 386] on div "Quarterly" at bounding box center [936, 382] width 457 height 36
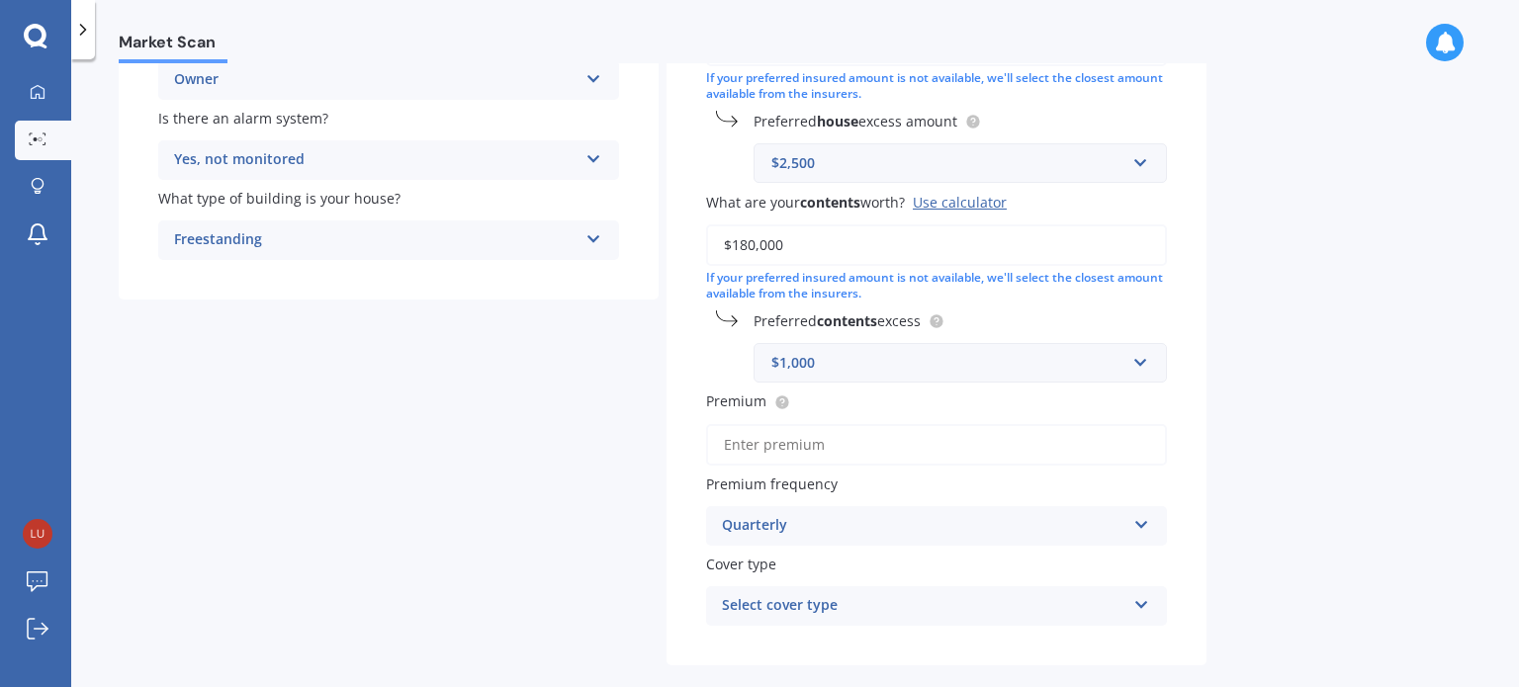
click at [863, 586] on div "Select cover type High" at bounding box center [936, 606] width 461 height 40
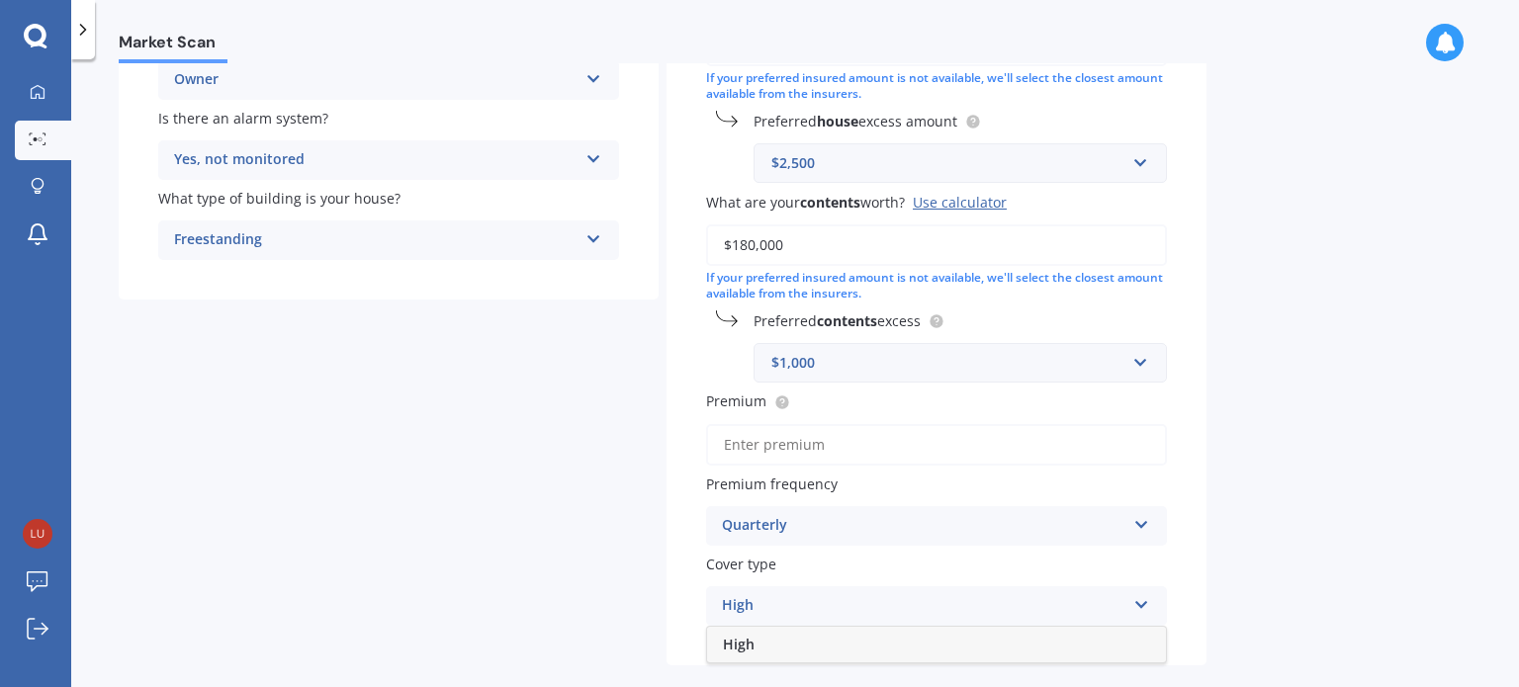
click at [1296, 507] on div "Market Scan House & Contents Market Scan 70 % Let's get to know you and see how…" at bounding box center [795, 377] width 1448 height 628
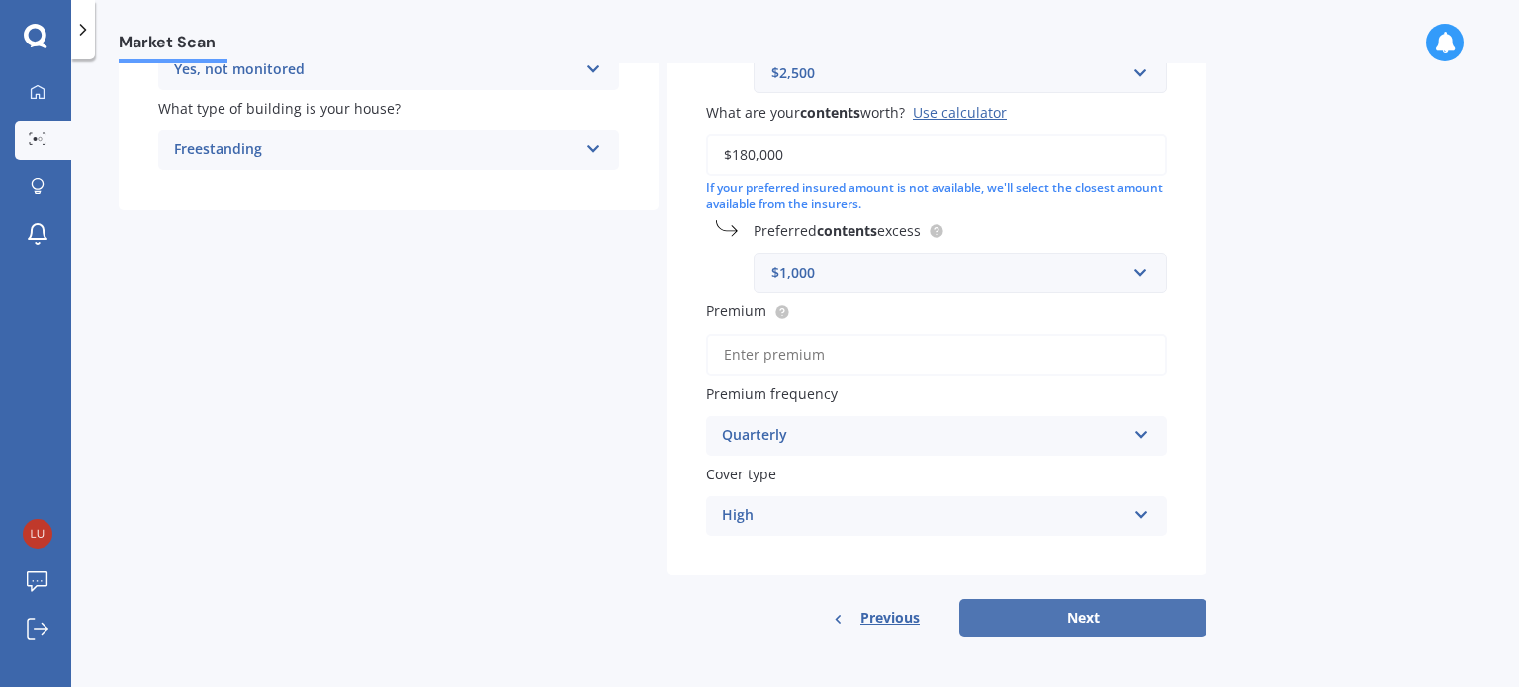
click at [991, 616] on button "Next" at bounding box center [1082, 618] width 247 height 38
click at [783, 362] on input "Premium" at bounding box center [936, 355] width 461 height 42
type input "$2.00"
type input "$654.00"
click at [1032, 635] on button "Next" at bounding box center [1082, 618] width 247 height 38
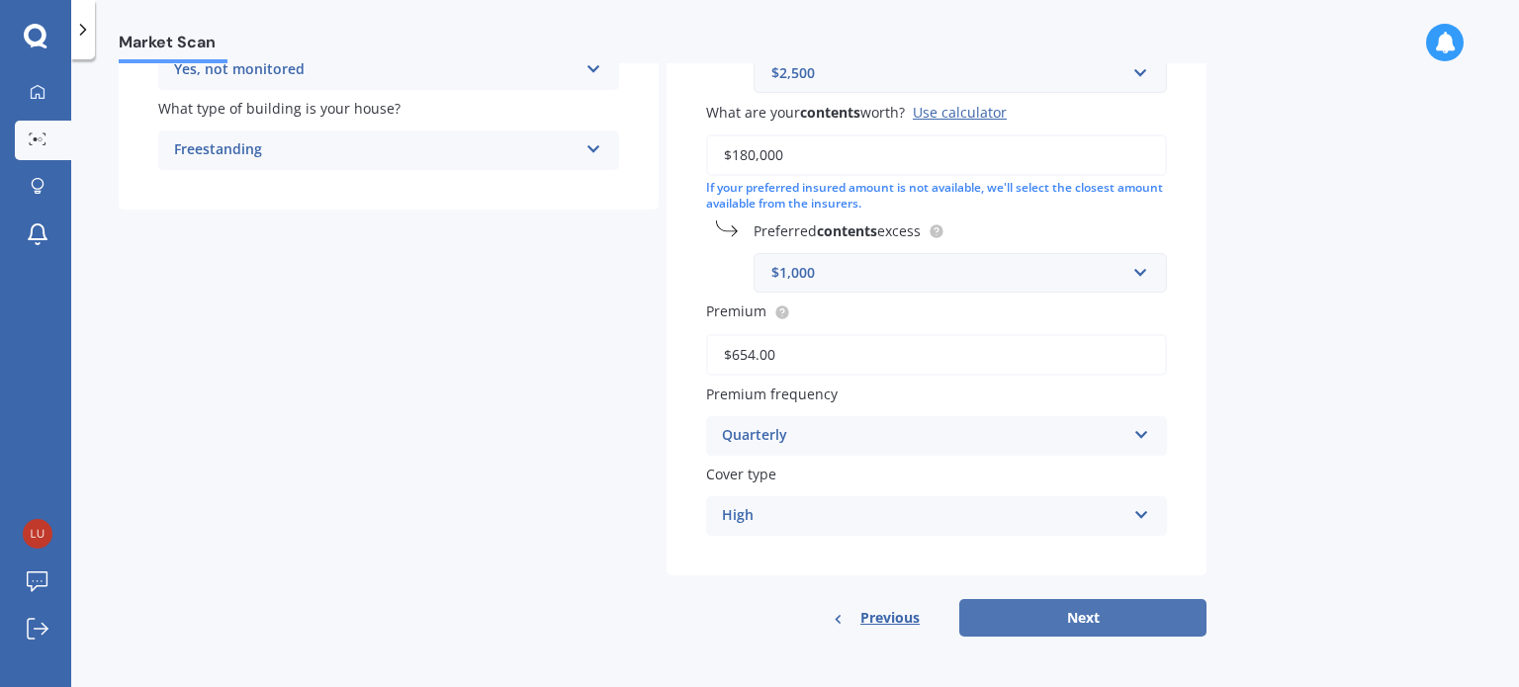
select select "30"
select select "07"
select select "1994"
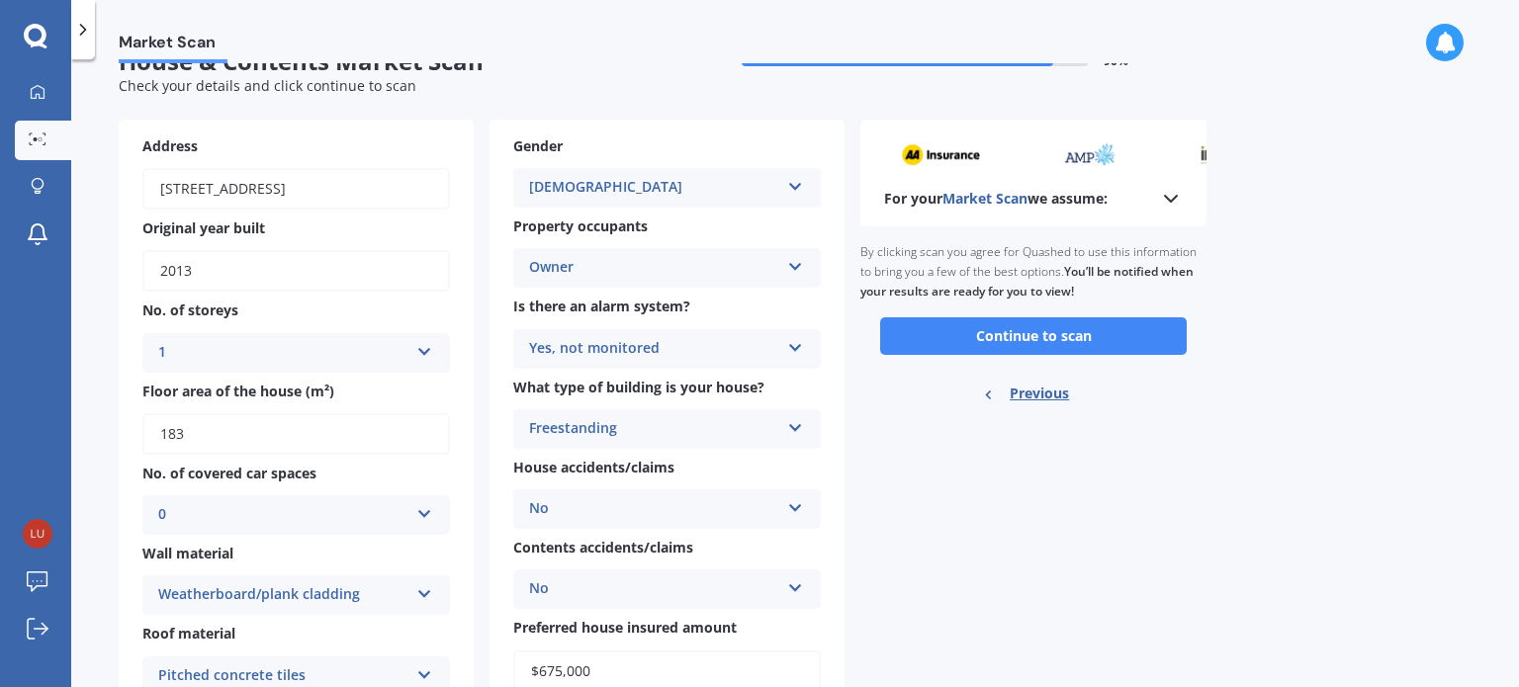
scroll to position [0, 0]
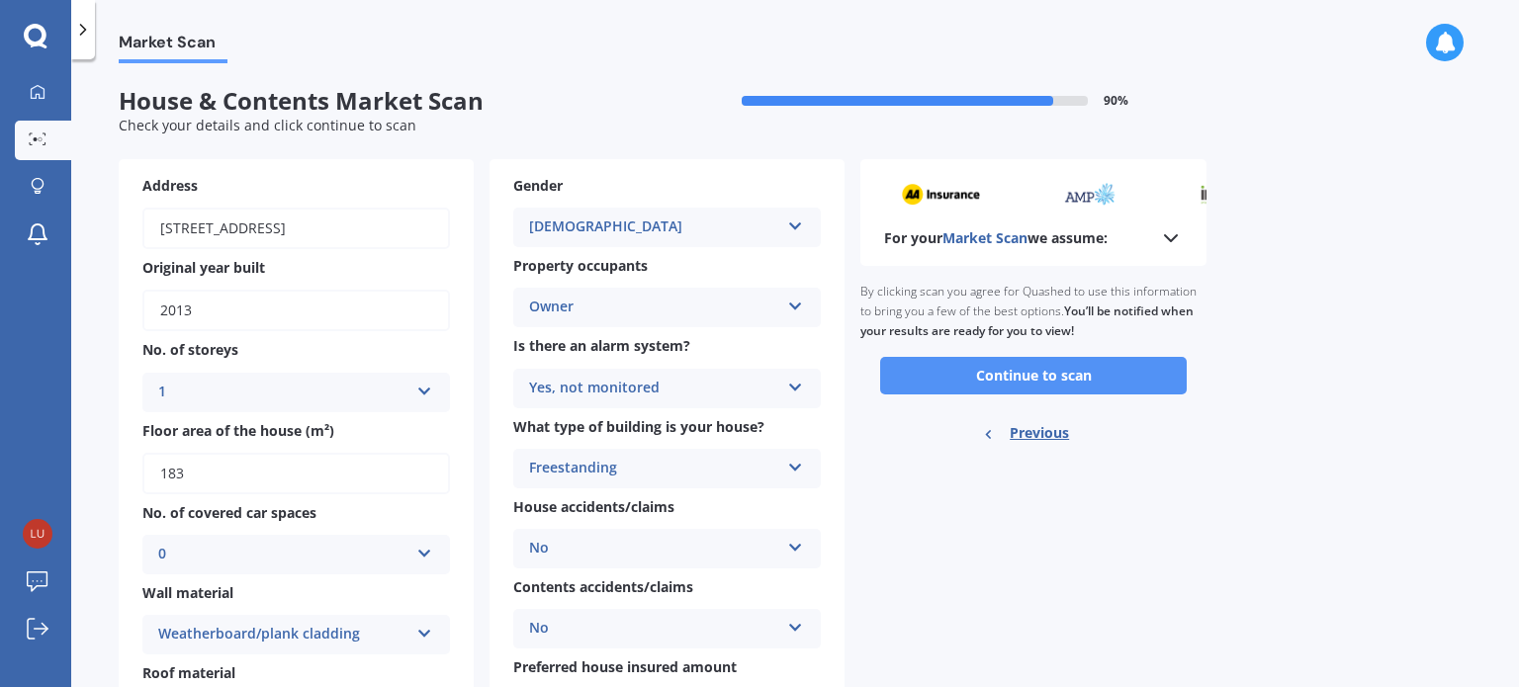
click at [1052, 373] on button "Continue to scan" at bounding box center [1033, 376] width 307 height 38
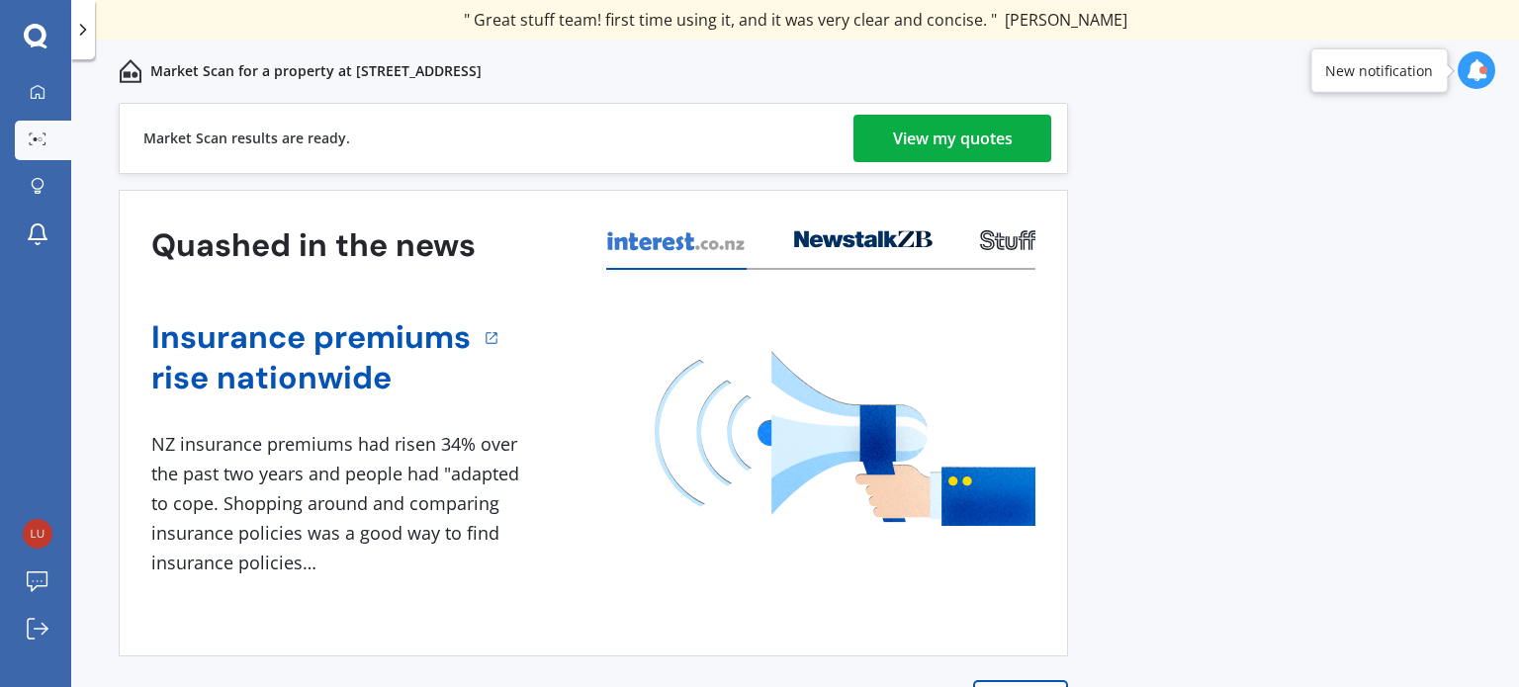
click at [999, 125] on div "View my quotes" at bounding box center [953, 138] width 120 height 47
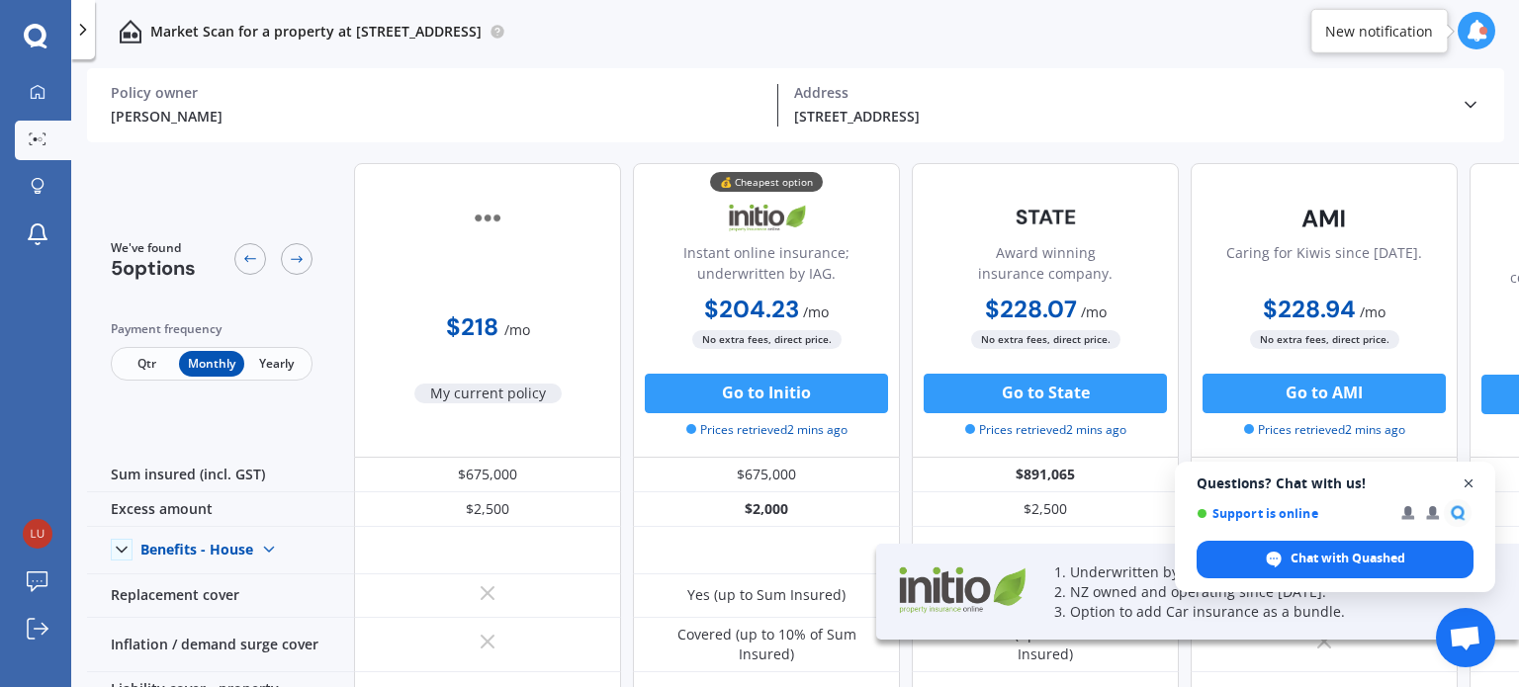
click at [1466, 482] on span "Open chat" at bounding box center [1469, 484] width 25 height 25
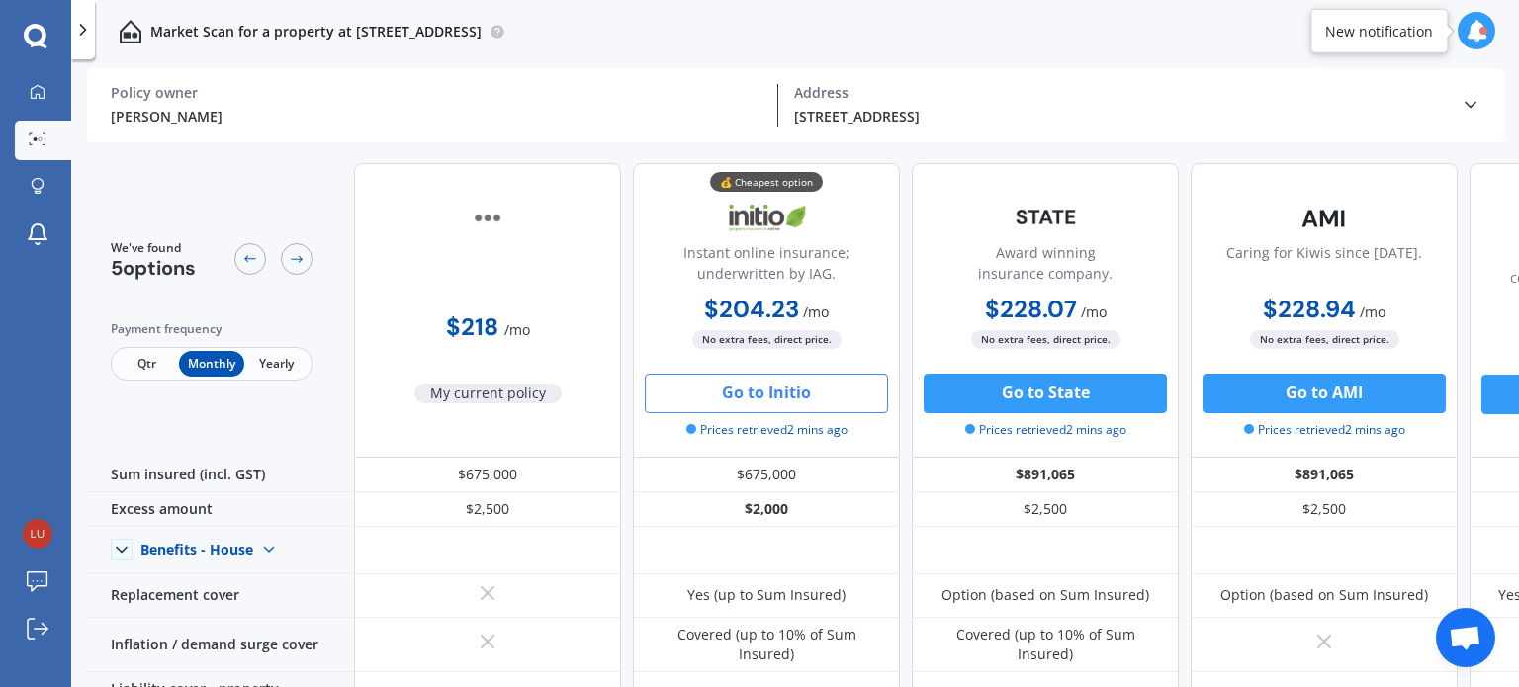
click at [767, 399] on button "Go to Initio" at bounding box center [766, 394] width 243 height 40
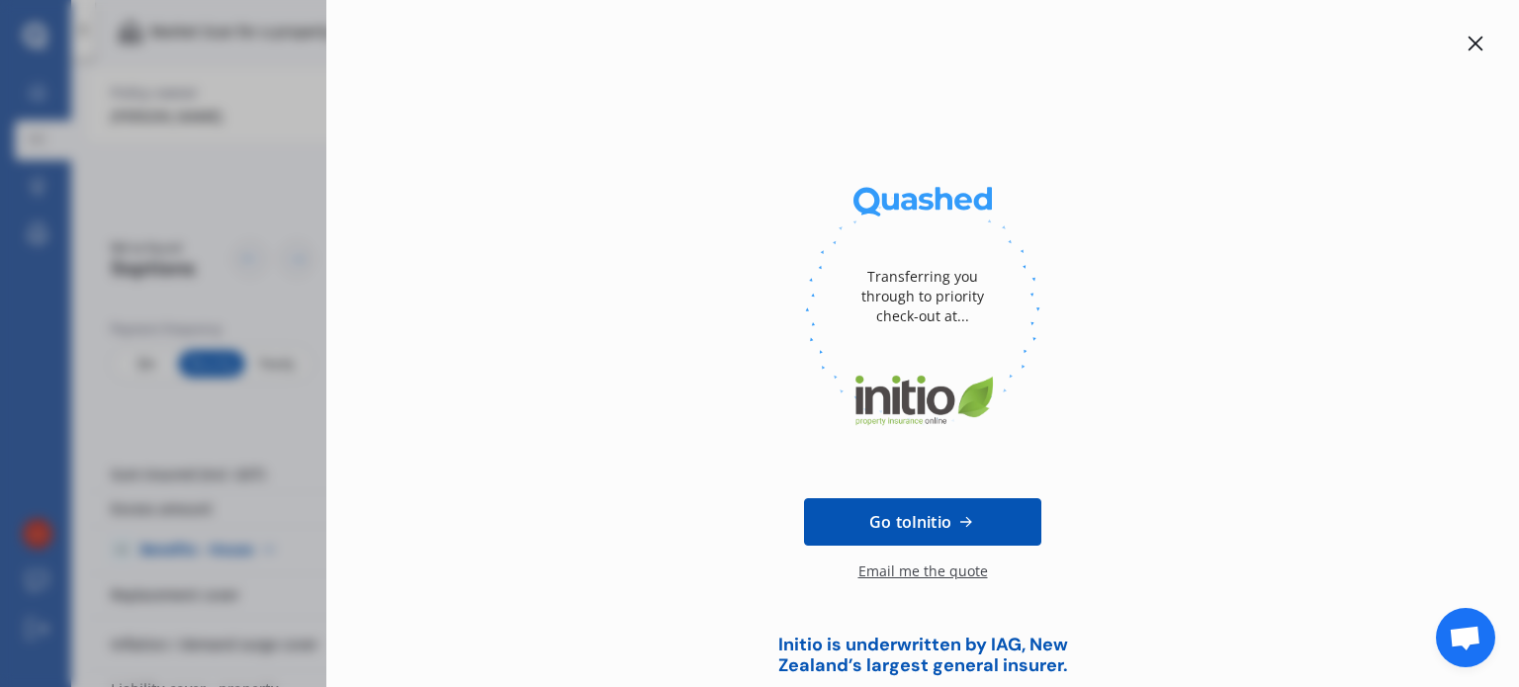
click at [1469, 43] on icon at bounding box center [1476, 44] width 15 height 15
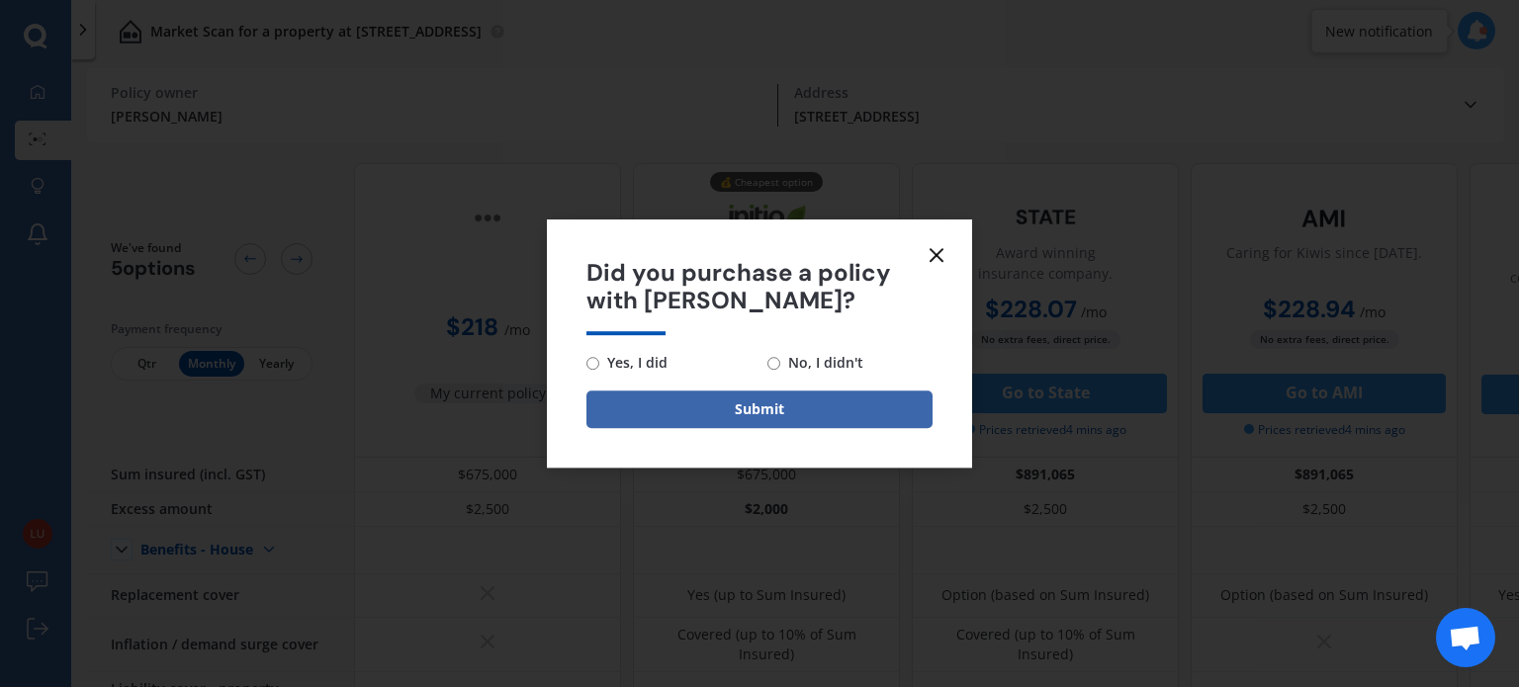
click at [930, 253] on icon at bounding box center [937, 255] width 24 height 24
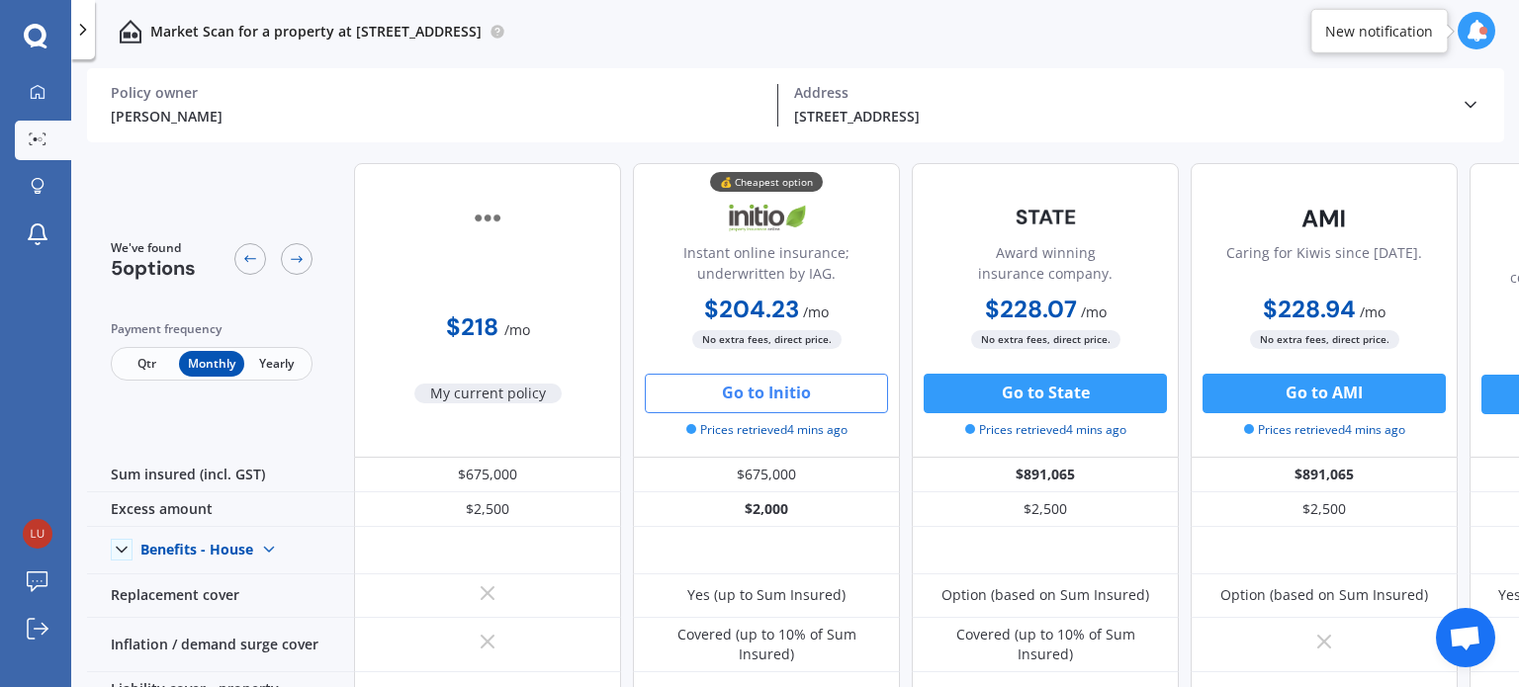
click at [292, 355] on span "Yearly" at bounding box center [276, 364] width 64 height 26
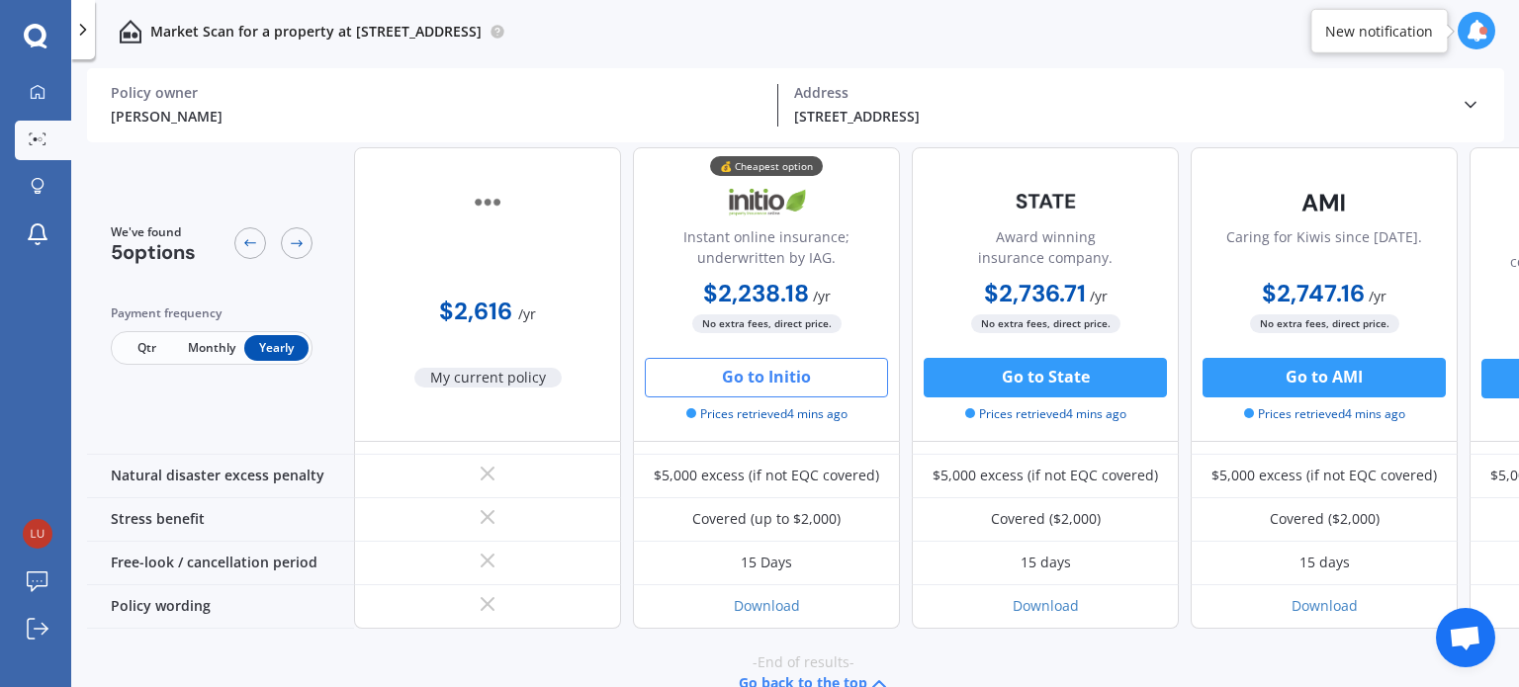
scroll to position [1032, 0]
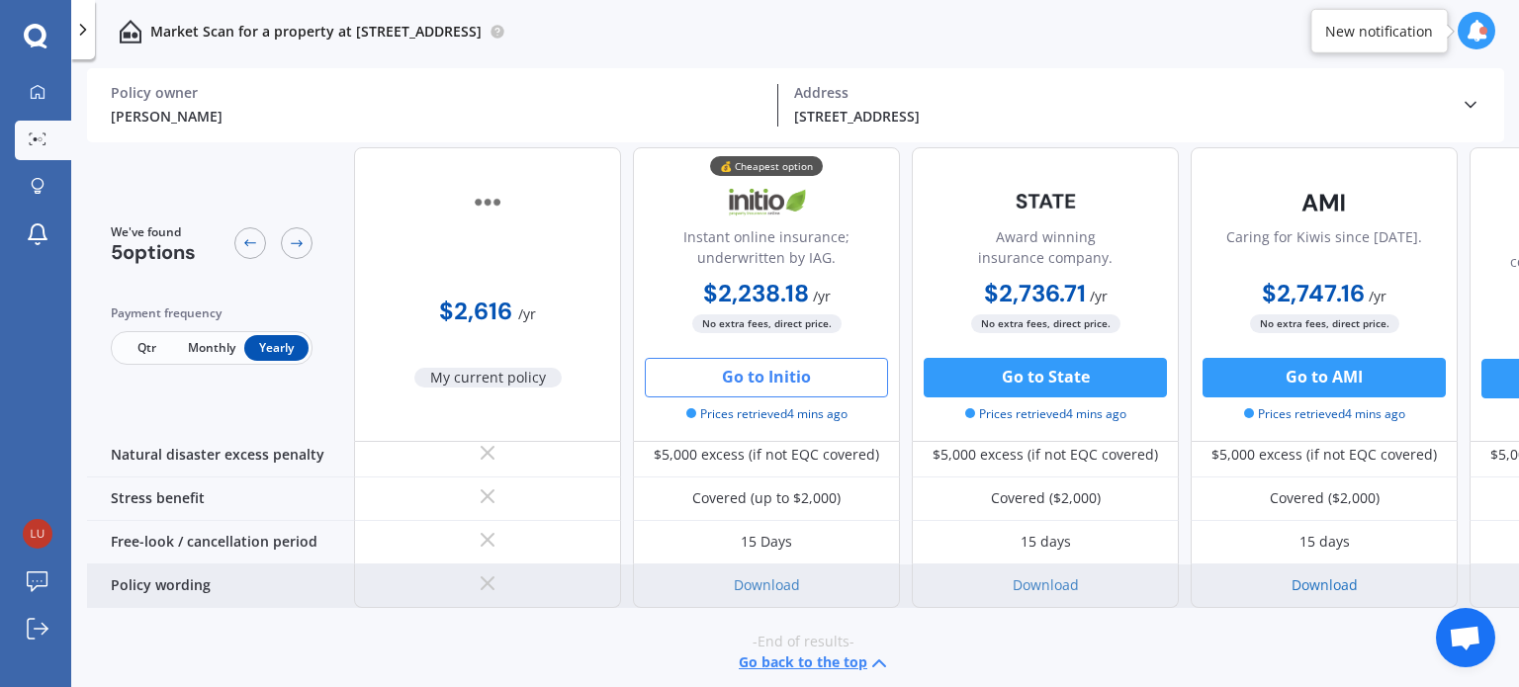
click at [1341, 576] on link "Download" at bounding box center [1325, 585] width 66 height 19
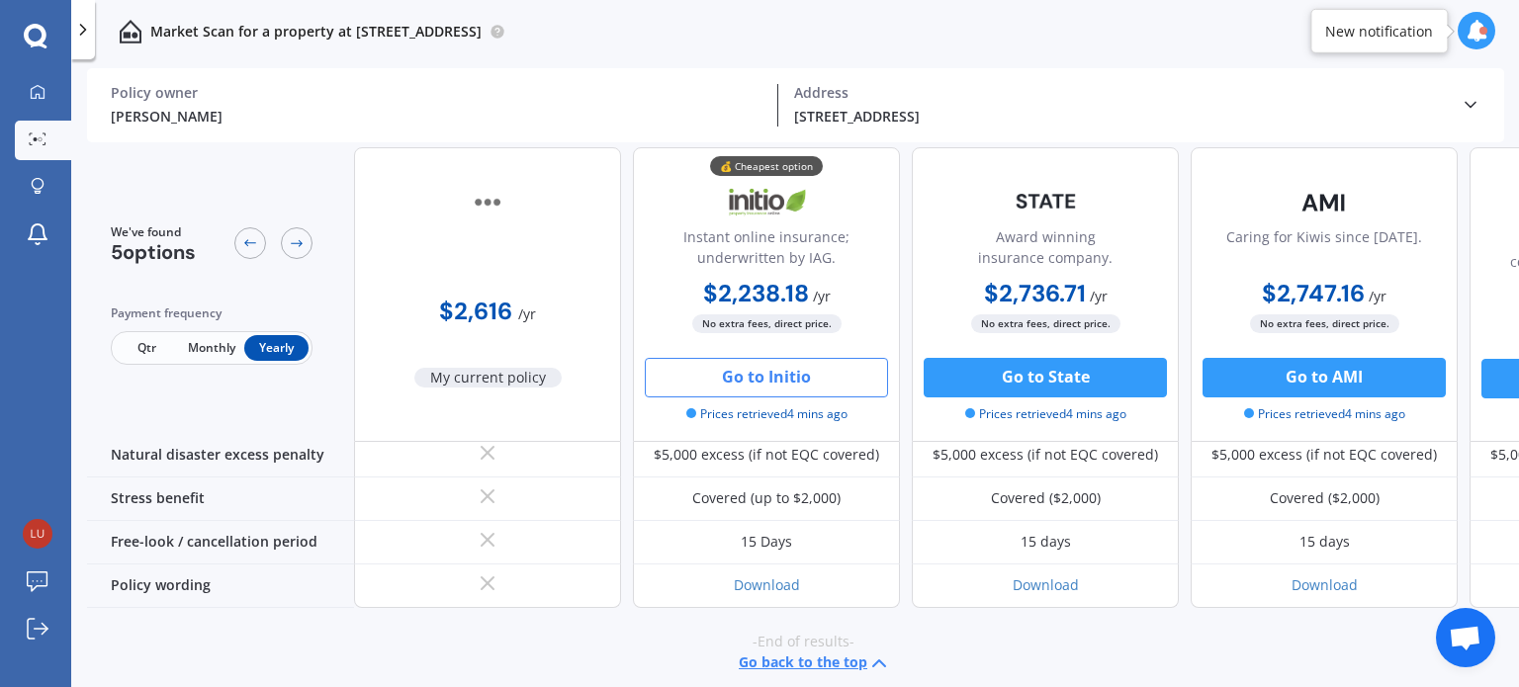
click at [1470, 105] on icon at bounding box center [1471, 105] width 20 height 20
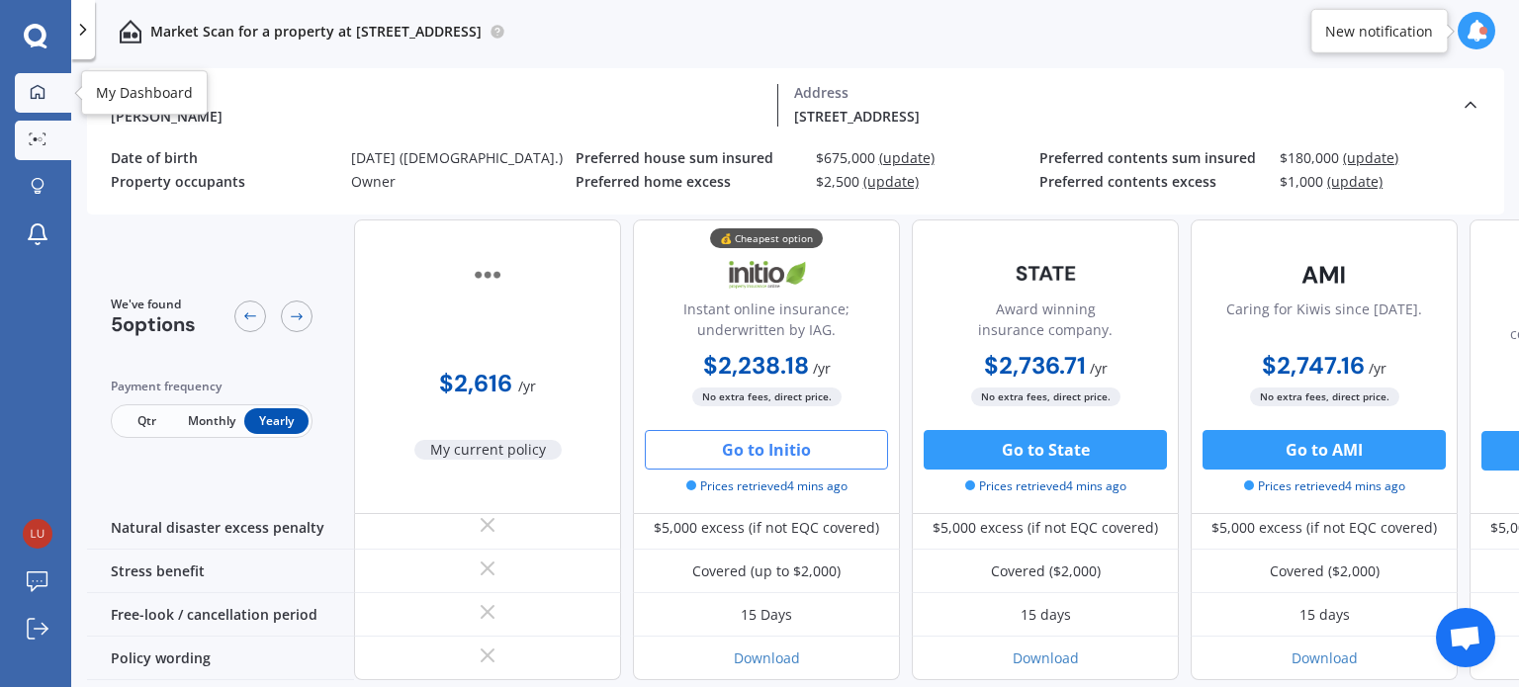
click at [36, 87] on icon at bounding box center [38, 92] width 16 height 16
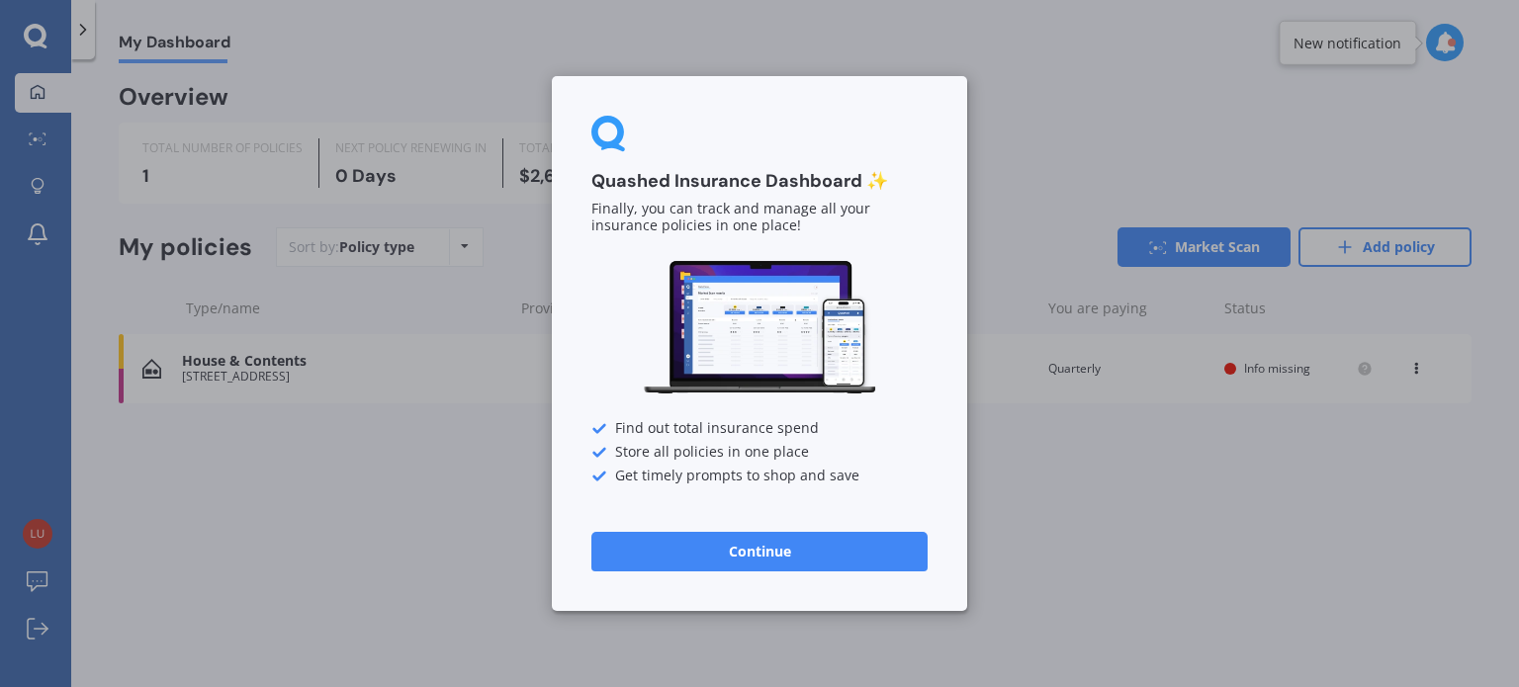
click at [719, 554] on button "Continue" at bounding box center [759, 552] width 336 height 40
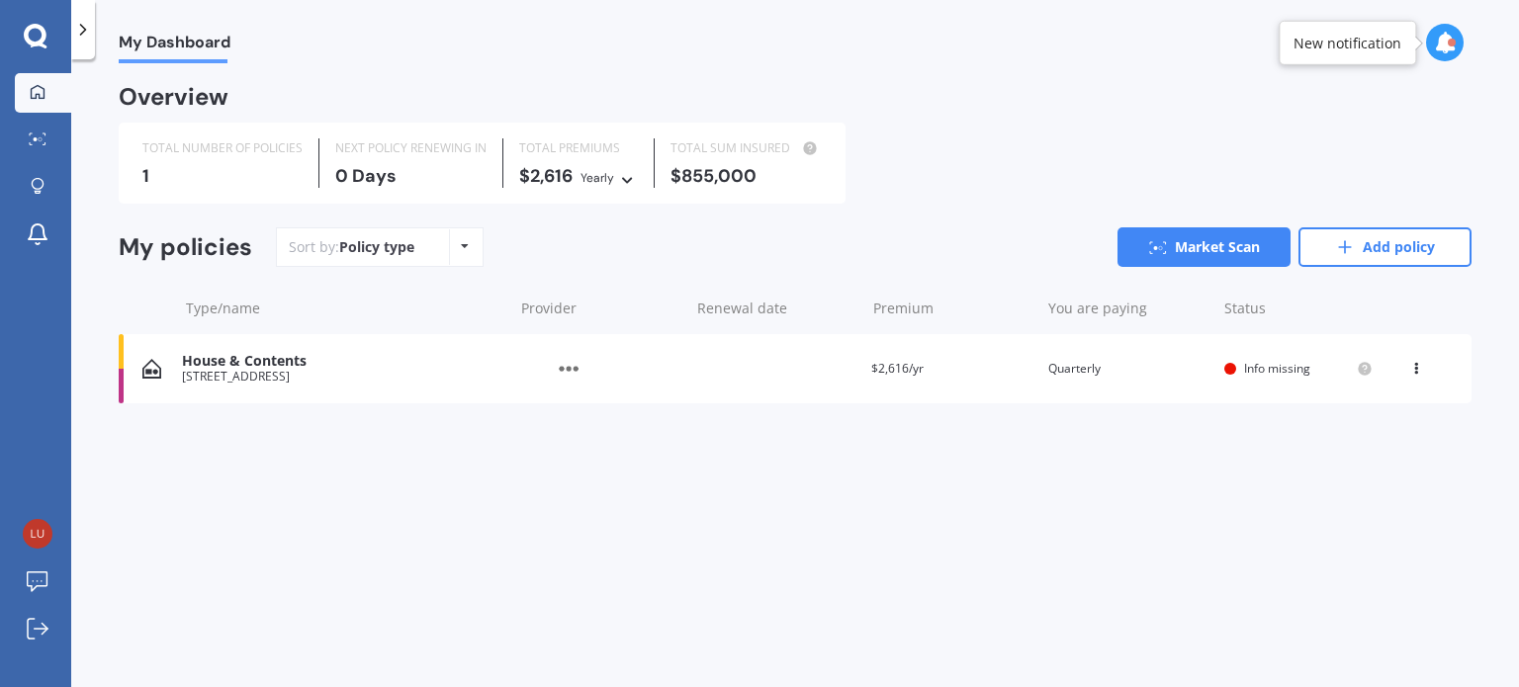
drag, startPoint x: 608, startPoint y: 508, endPoint x: 589, endPoint y: 503, distance: 19.4
click at [595, 510] on div "My Dashboard Overview TOTAL NUMBER OF POLICIES 1 NEXT POLICY RENEWING [DATE] TO…" at bounding box center [795, 377] width 1448 height 628
click at [574, 466] on div "My Dashboard Overview TOTAL NUMBER OF POLICIES 1 NEXT POLICY RENEWING [DATE] TO…" at bounding box center [795, 377] width 1448 height 628
click at [1273, 371] on span "Info missing" at bounding box center [1277, 368] width 66 height 17
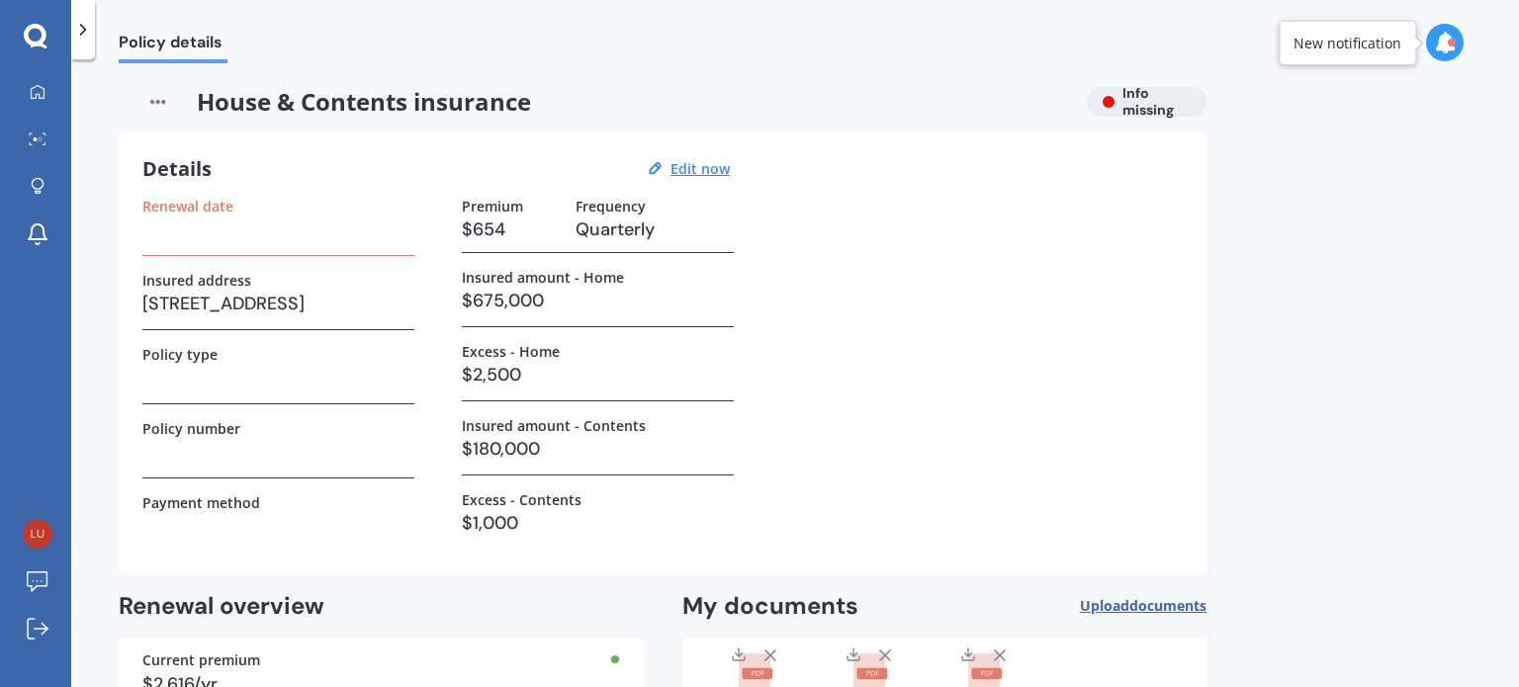
click at [1131, 98] on div "House & Contents insurance Info missing" at bounding box center [663, 102] width 1088 height 30
click at [192, 209] on label "Renewal date" at bounding box center [187, 206] width 91 height 17
click at [211, 244] on div "Renewal date" at bounding box center [278, 227] width 272 height 58
click at [691, 169] on u "Edit now" at bounding box center [699, 168] width 59 height 19
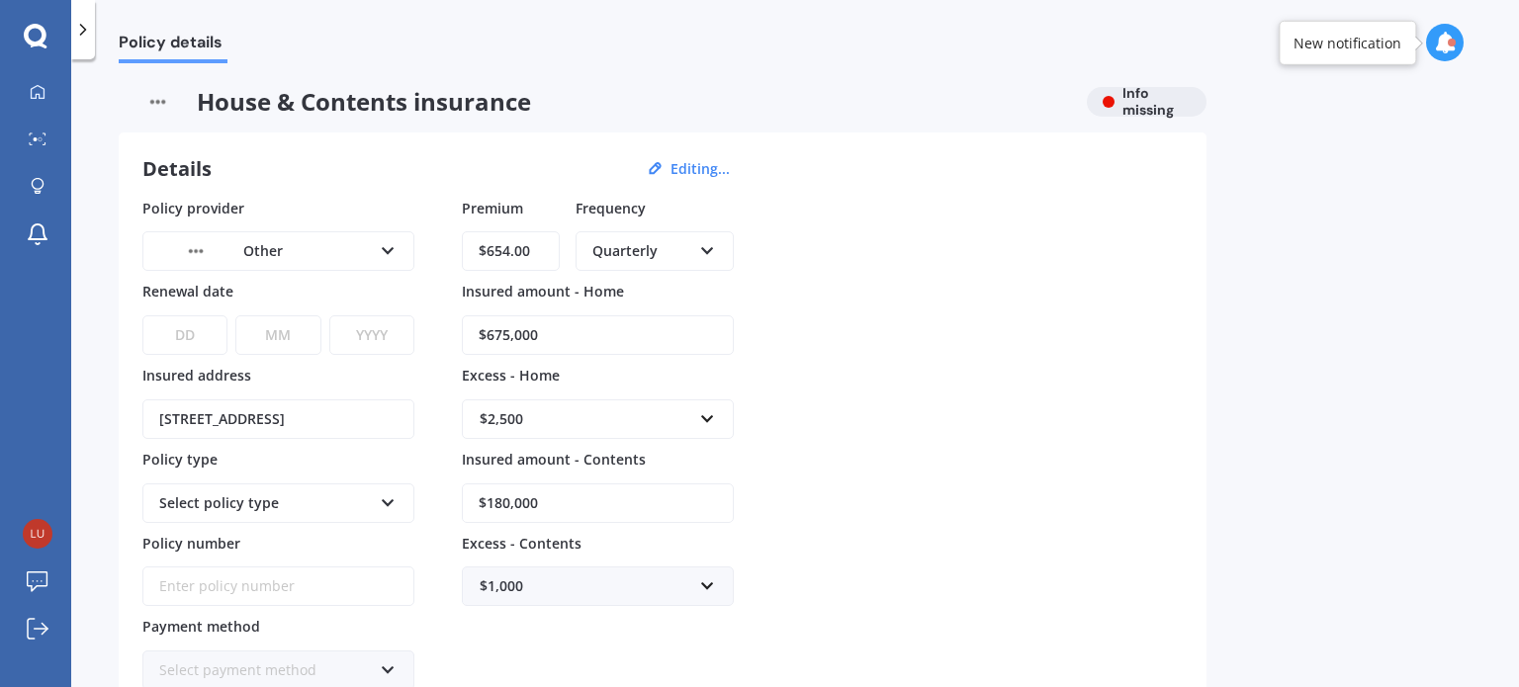
click at [163, 322] on select "DD 01 02 03 04 05 06 07 08 09 10 11 12 13 14 15 16 17 18 19 20 21 22 23 24 25 2…" at bounding box center [184, 335] width 85 height 40
select select "30"
click at [142, 315] on select "DD 01 02 03 04 05 06 07 08 09 10 11 12 13 14 15 16 17 18 19 20 21 22 23 24 25 2…" at bounding box center [184, 335] width 85 height 40
click at [276, 349] on select "MM 01 02 03 04 05 06 07 08 09 10 11 12" at bounding box center [277, 335] width 85 height 40
click at [235, 315] on select "MM 01 02 03 04 05 06 07 08 09 10 11 12" at bounding box center [277, 335] width 85 height 40
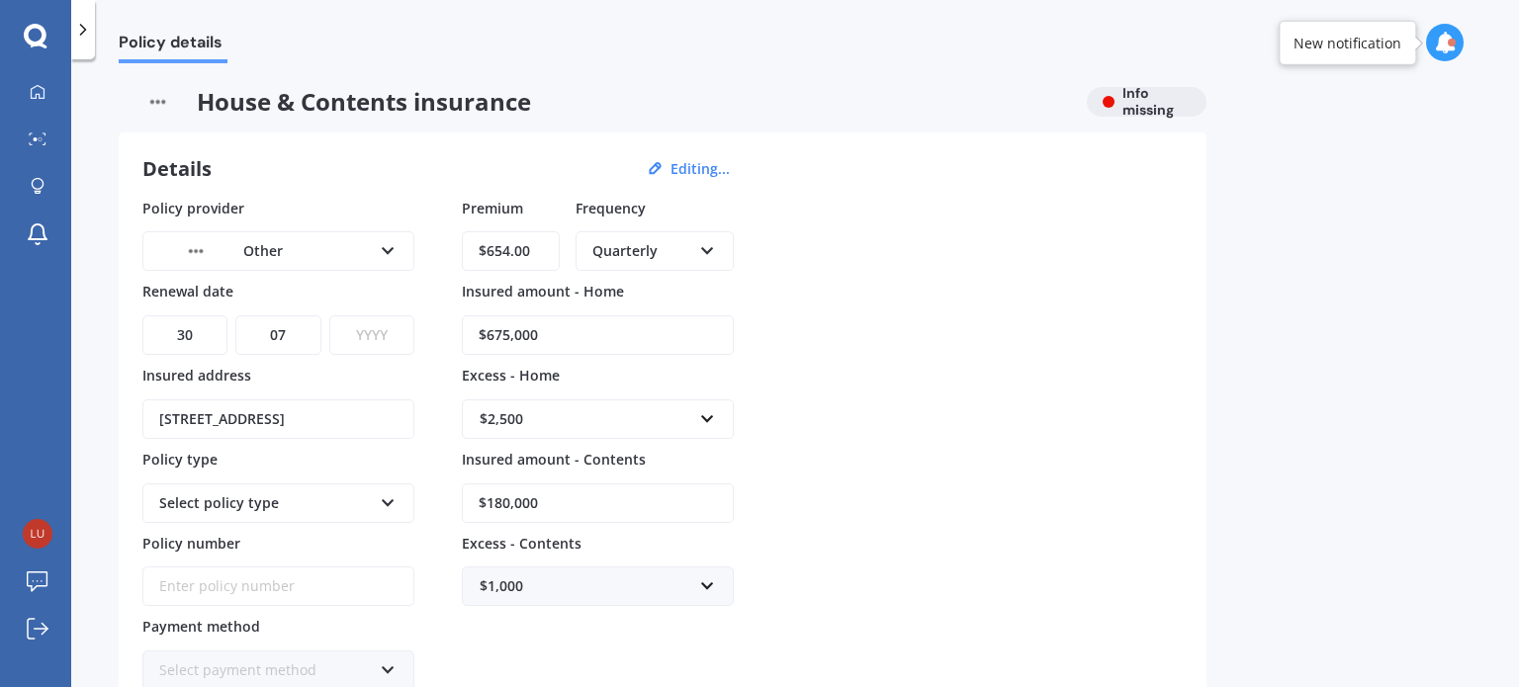
click at [285, 322] on select "MM 01 02 03 04 05 06 07 08 09 10 11 12" at bounding box center [277, 335] width 85 height 40
select select "09"
click at [235, 315] on select "MM 01 02 03 04 05 06 07 08 09 10 11 12" at bounding box center [277, 335] width 85 height 40
click at [362, 329] on select "YYYY 2027 2026 2025 2024 2023 2022 2021 2020 2019 2018 2017 2016 2015 2014 2013…" at bounding box center [371, 335] width 85 height 40
select select "2025"
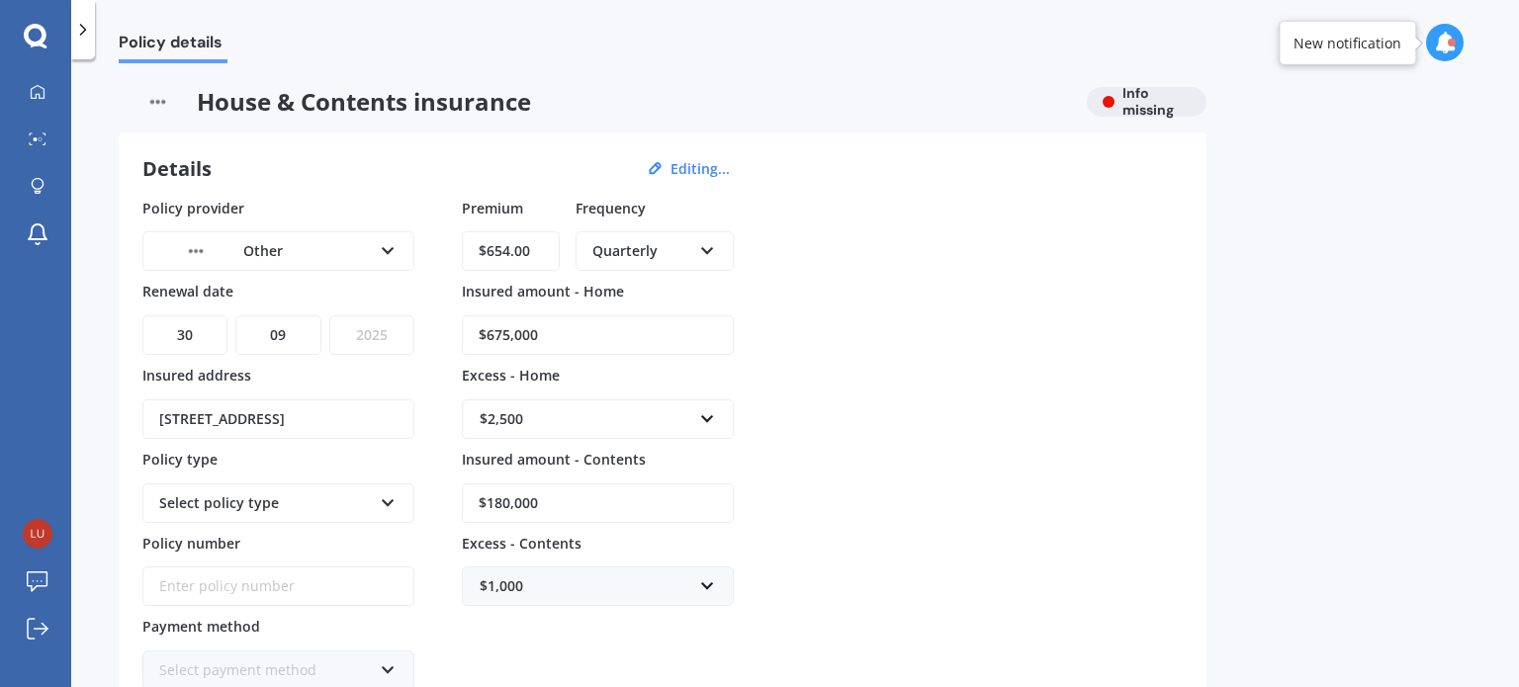
click at [329, 315] on select "YYYY 2027 2026 2025 2024 2023 2022 2021 2020 2019 2018 2017 2016 2015 2014 2013…" at bounding box center [371, 335] width 85 height 40
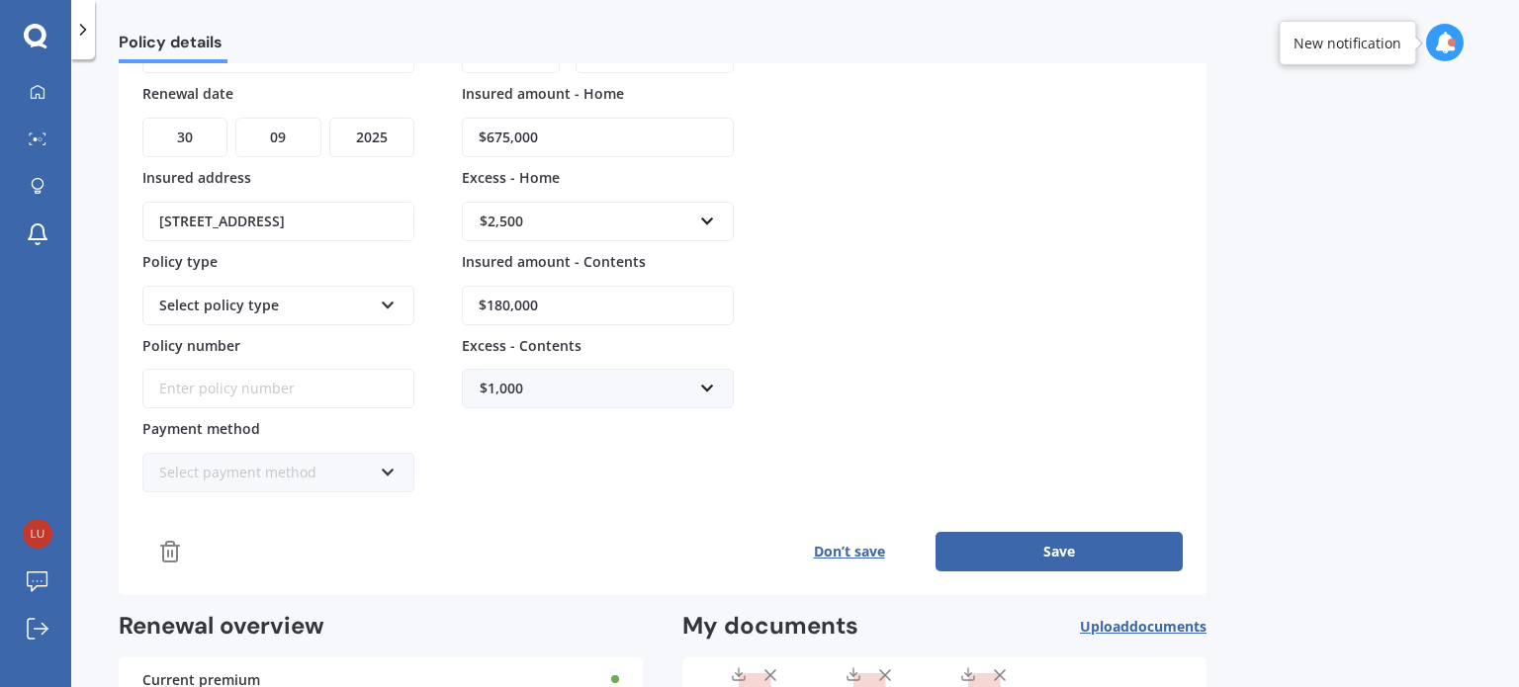
click at [493, 489] on div "Policy provider Other AA AMI AMP ANZ ASB Ando BNZ Co-Operative Bank FMG Initio …" at bounding box center [662, 286] width 1040 height 573
click at [982, 541] on button "Save" at bounding box center [1058, 552] width 247 height 40
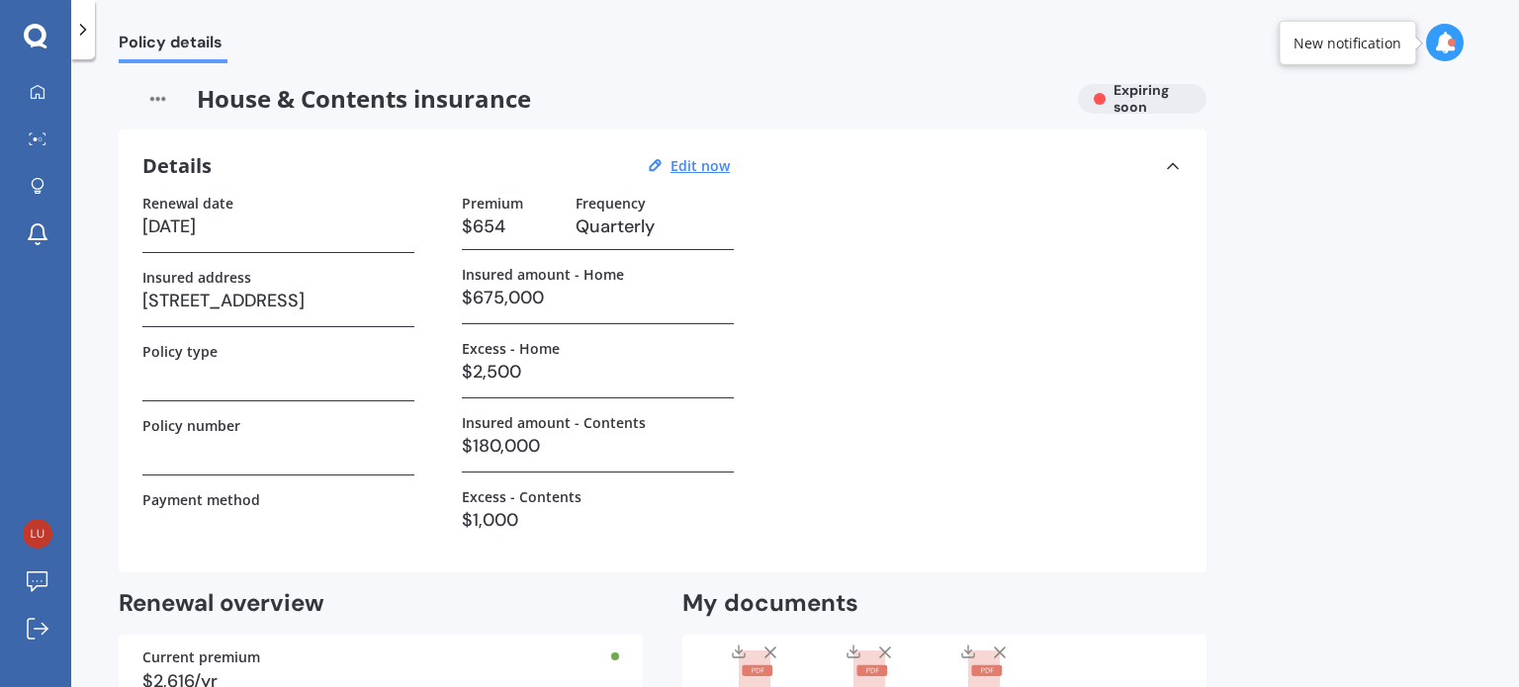
scroll to position [0, 0]
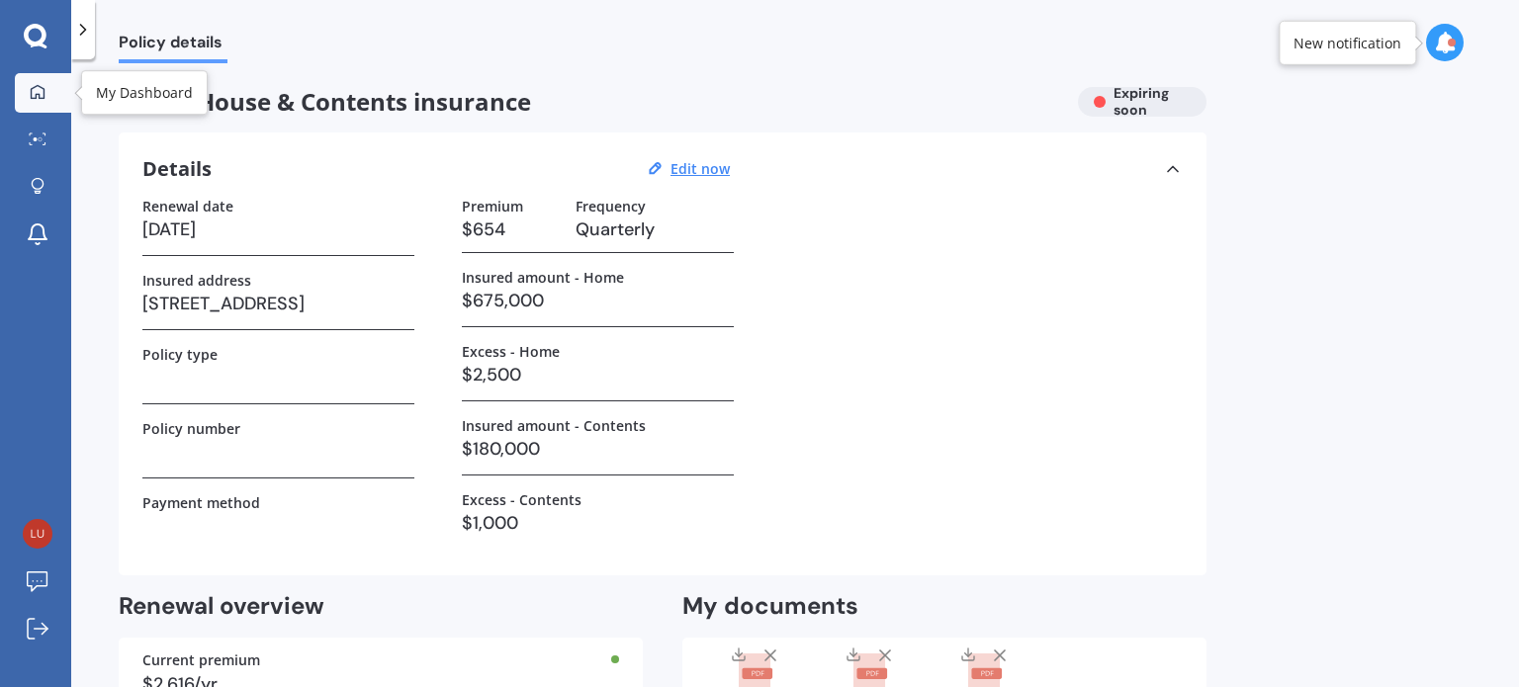
click at [44, 84] on icon at bounding box center [38, 92] width 16 height 16
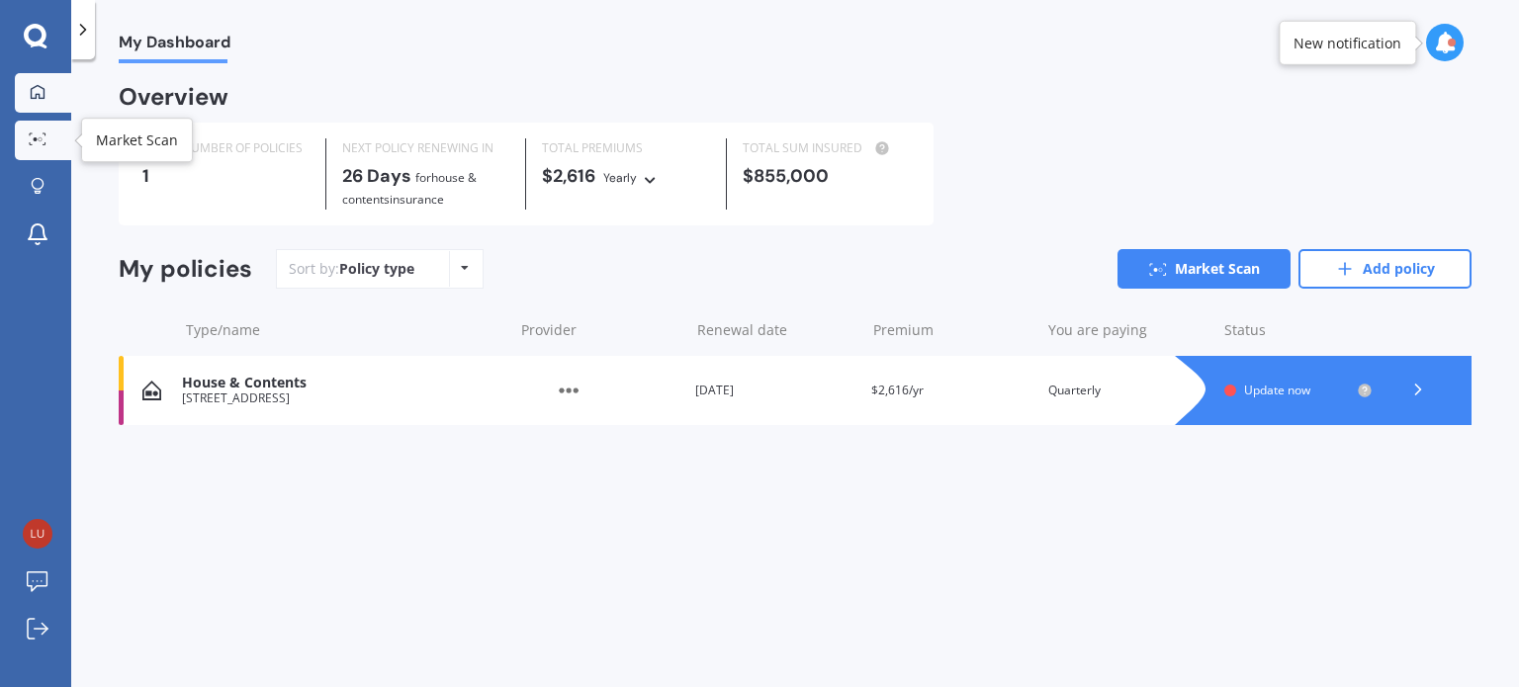
click at [20, 136] on link "Market Scan" at bounding box center [43, 141] width 56 height 40
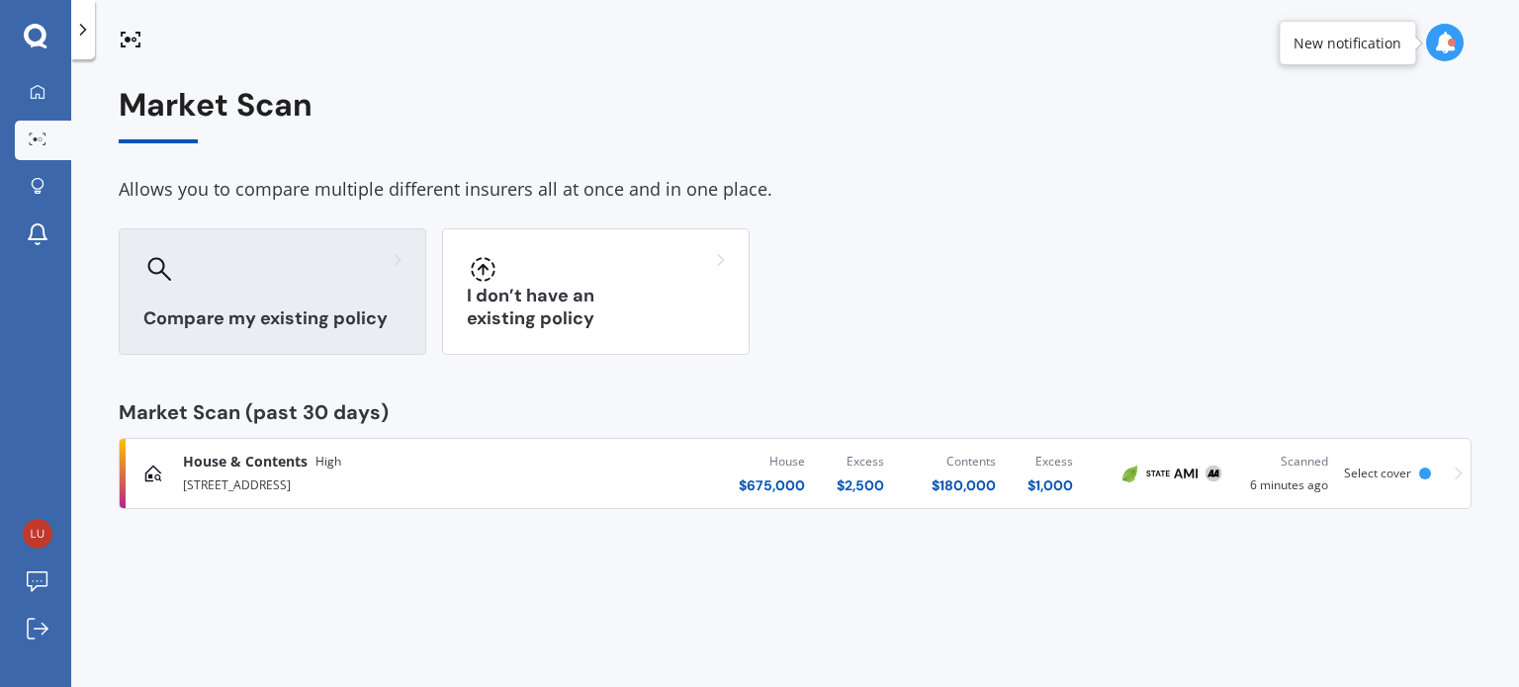
click at [363, 301] on div "Compare my existing policy" at bounding box center [273, 291] width 308 height 127
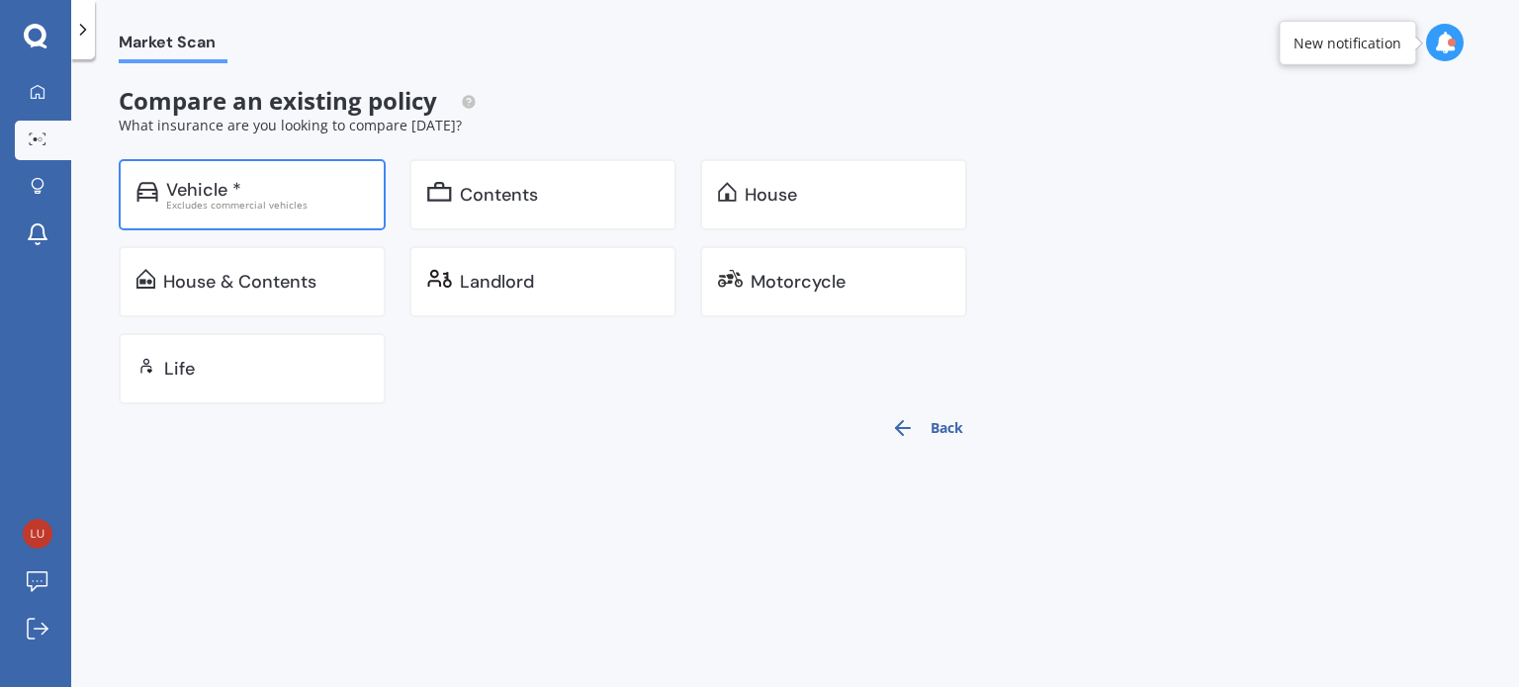
click at [237, 201] on div "Excludes commercial vehicles" at bounding box center [267, 205] width 202 height 10
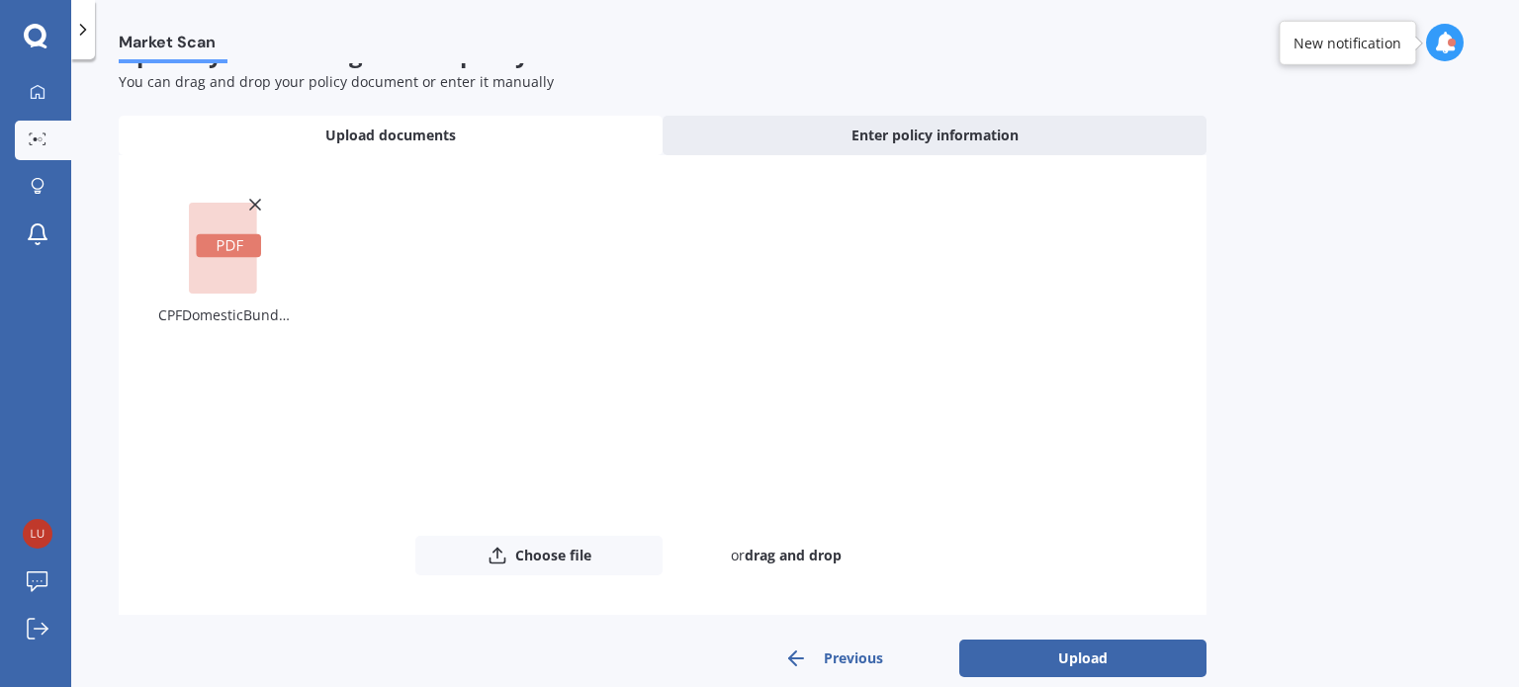
scroll to position [73, 0]
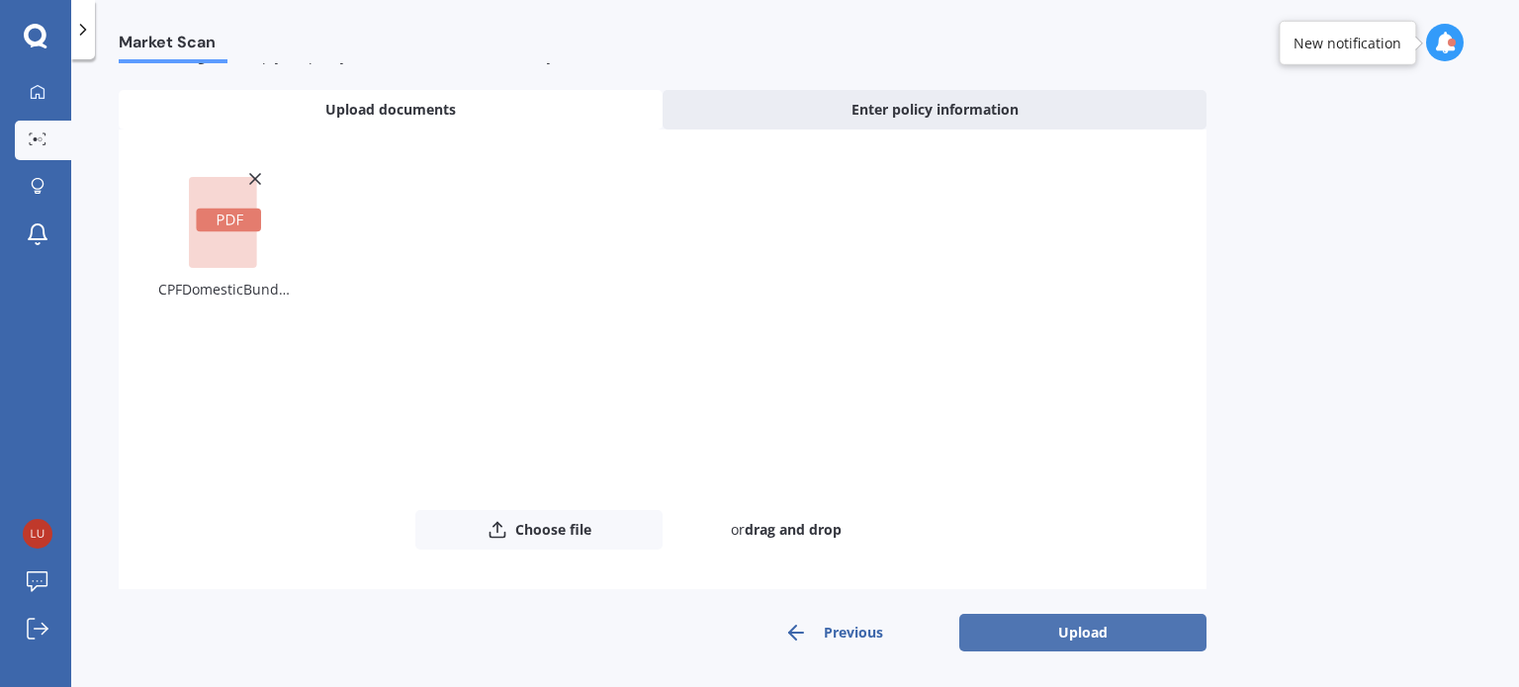
click at [1034, 631] on button "Upload" at bounding box center [1082, 633] width 247 height 38
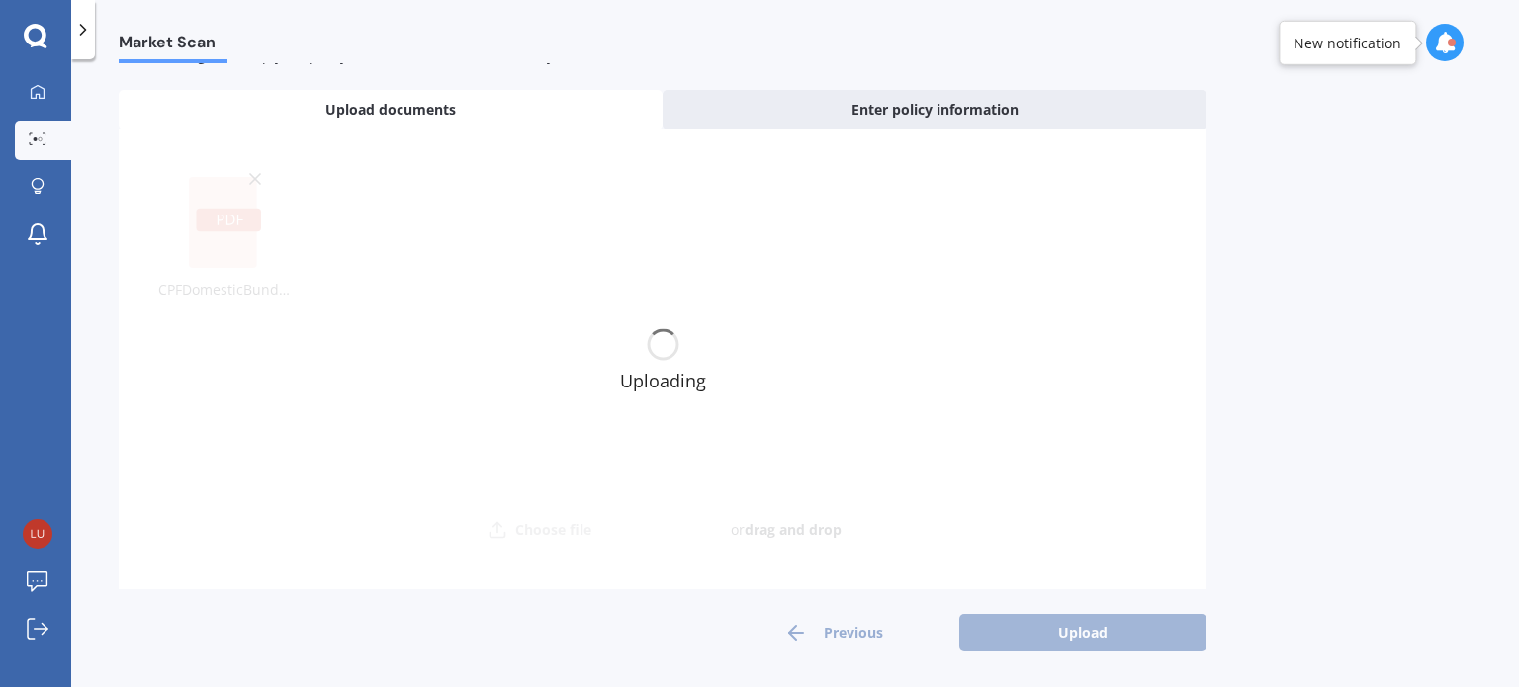
scroll to position [0, 0]
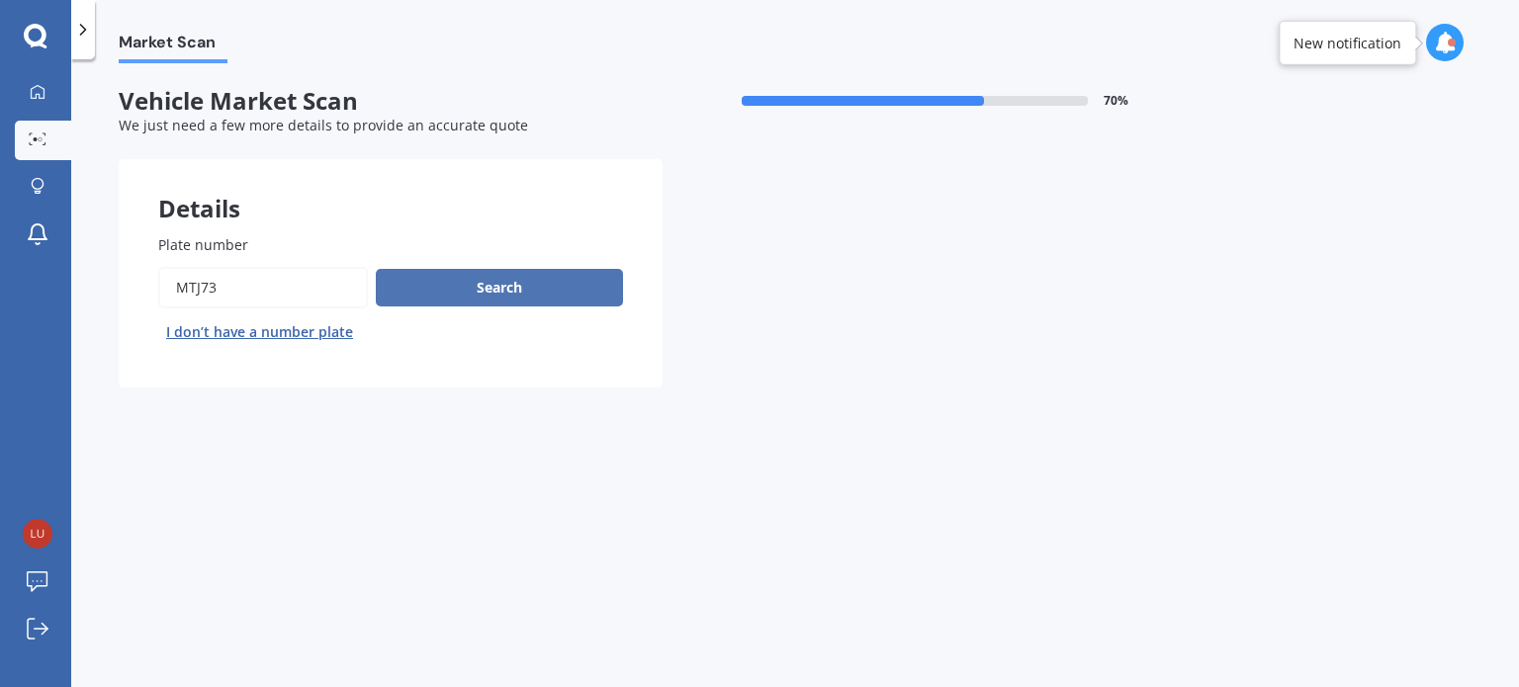
click at [527, 293] on button "Search" at bounding box center [499, 288] width 247 height 38
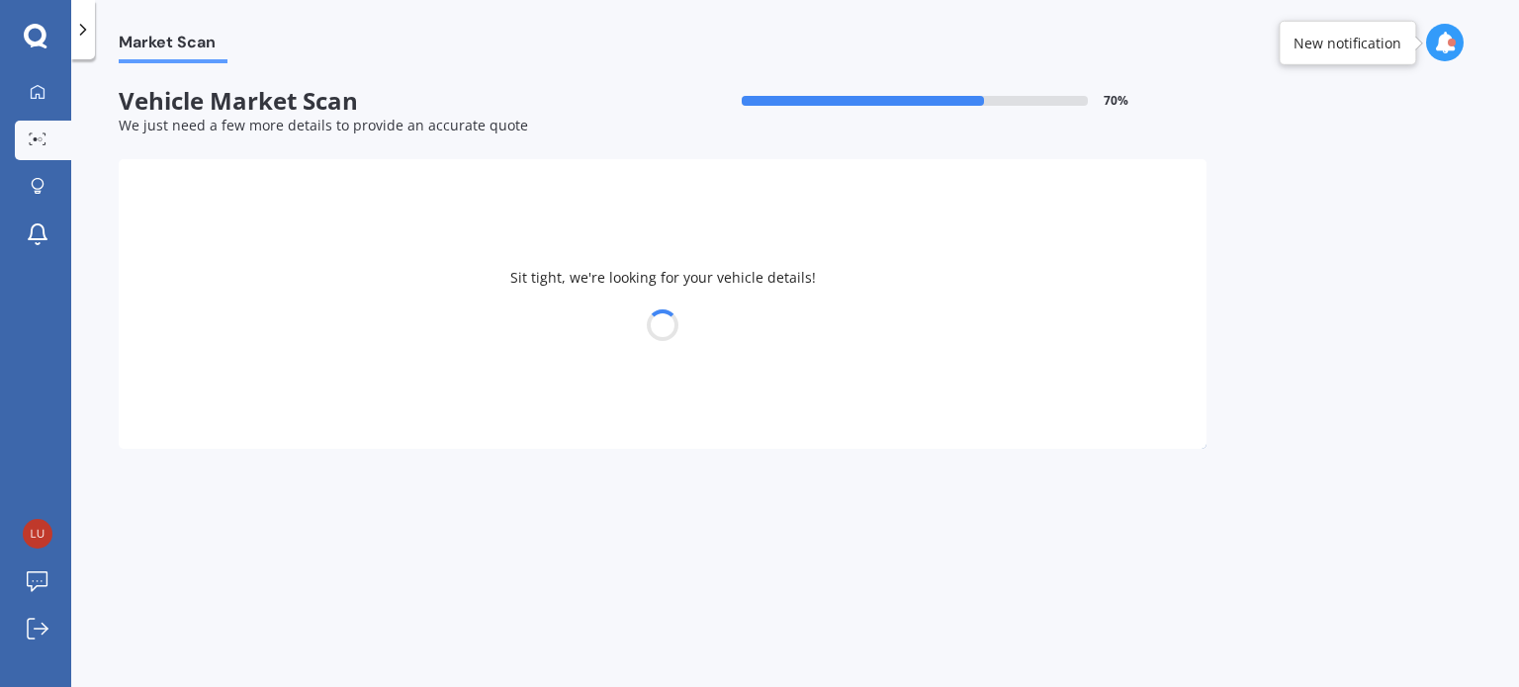
select select "VOLKSWAGEN"
select select "T-CROSS"
select select "30"
select select "07"
select select "1994"
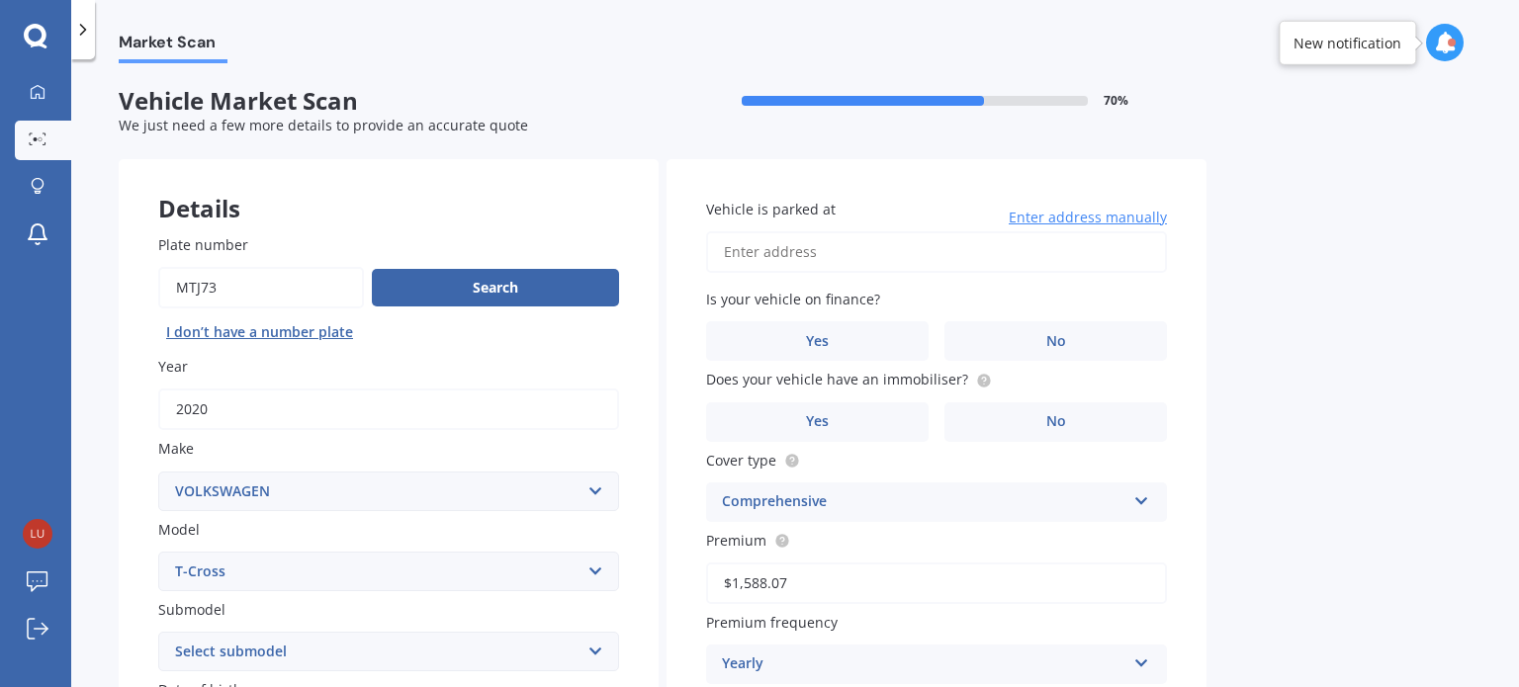
scroll to position [99, 0]
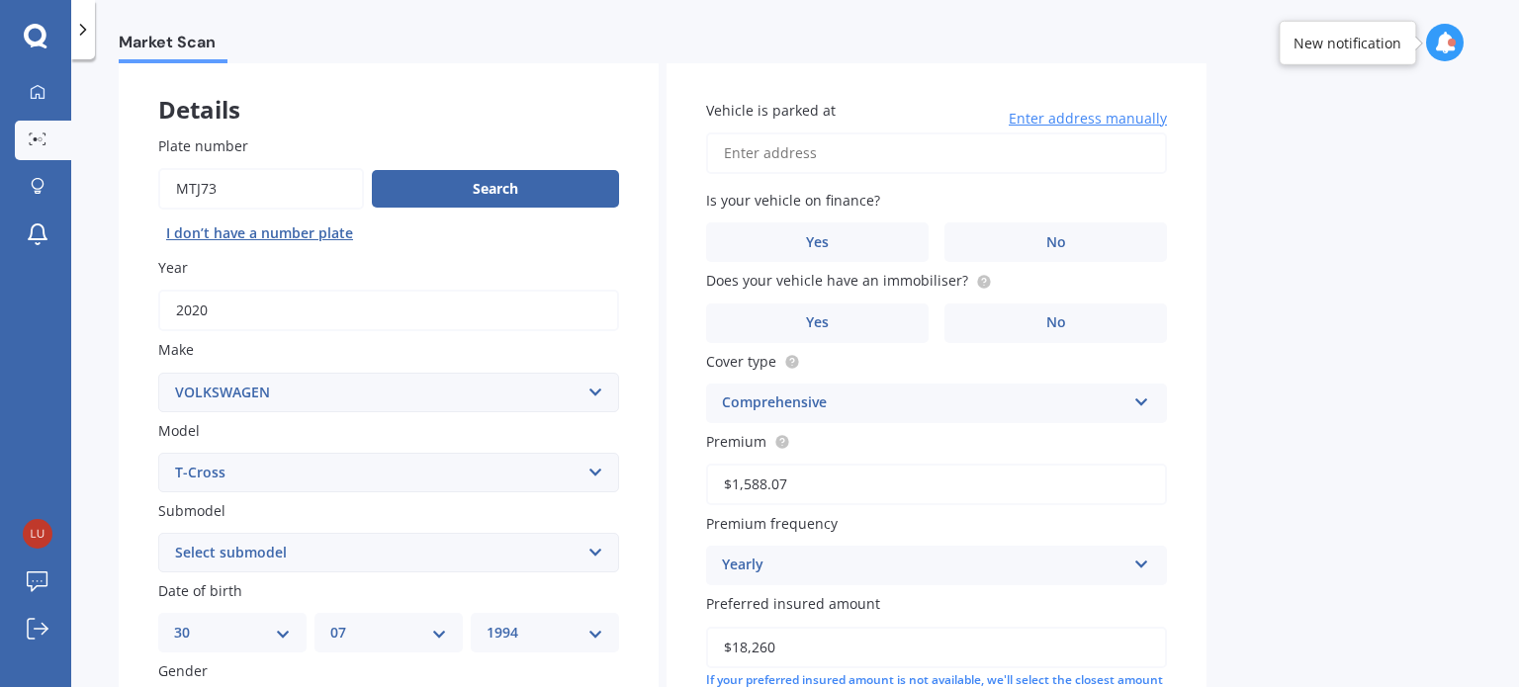
click at [809, 148] on input "Vehicle is parked at" at bounding box center [936, 154] width 461 height 42
type input "[STREET_ADDRESS]"
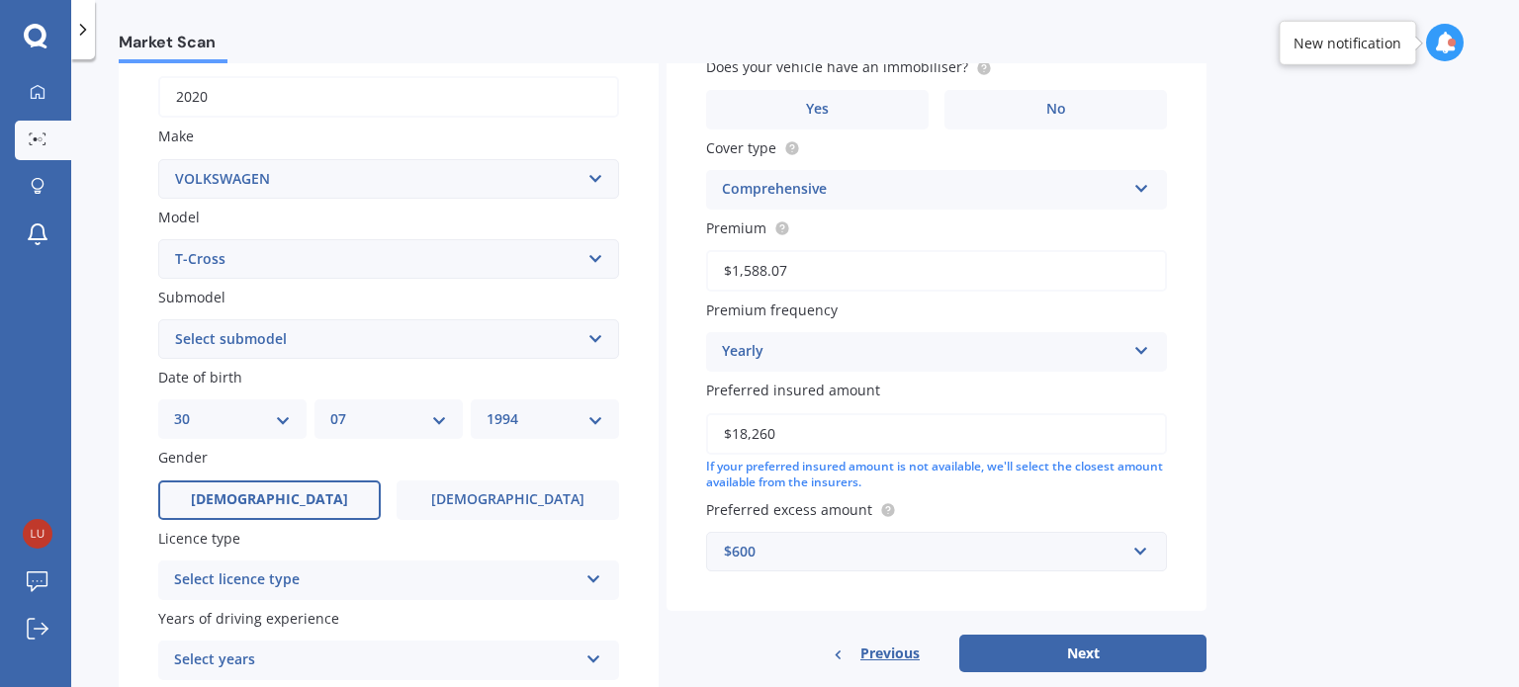
scroll to position [279, 0]
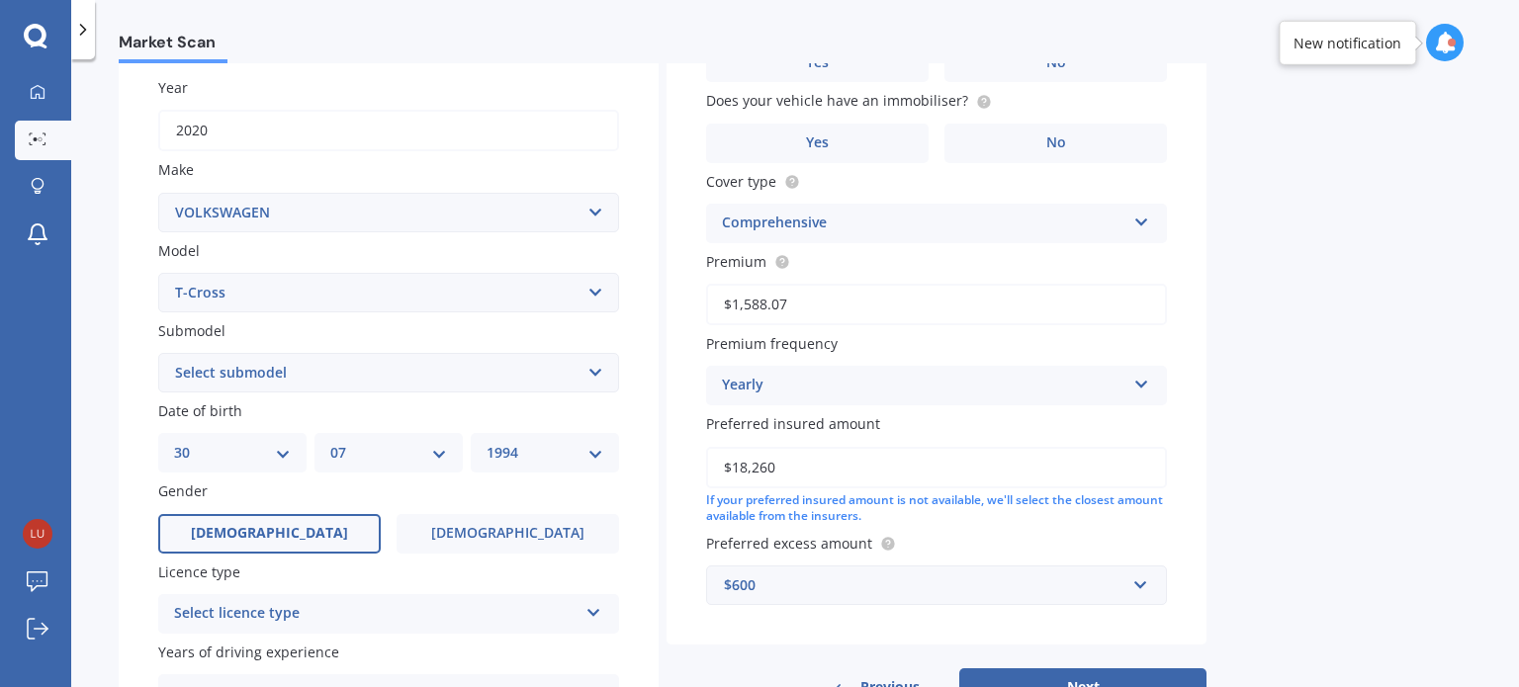
click at [407, 369] on select "Select submodel TSI R-line" at bounding box center [388, 373] width 461 height 40
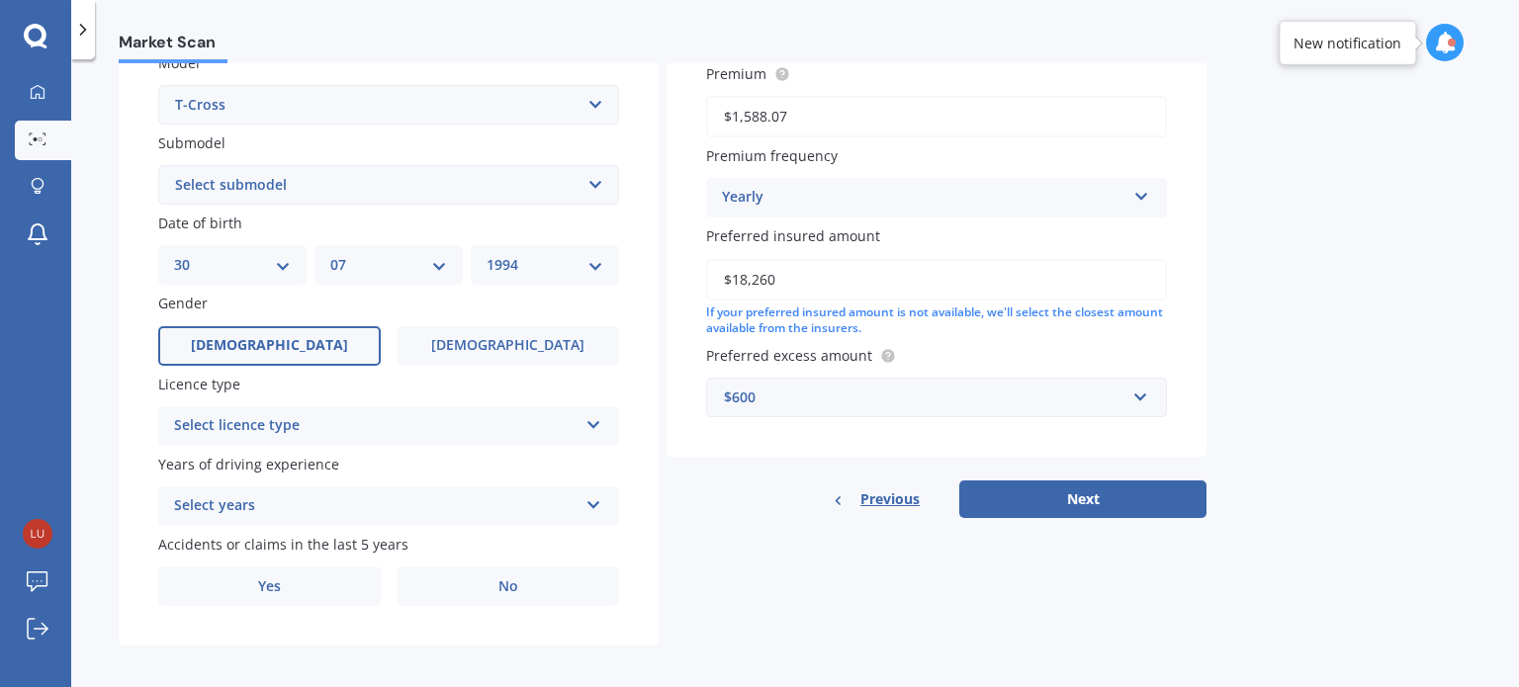
scroll to position [477, 0]
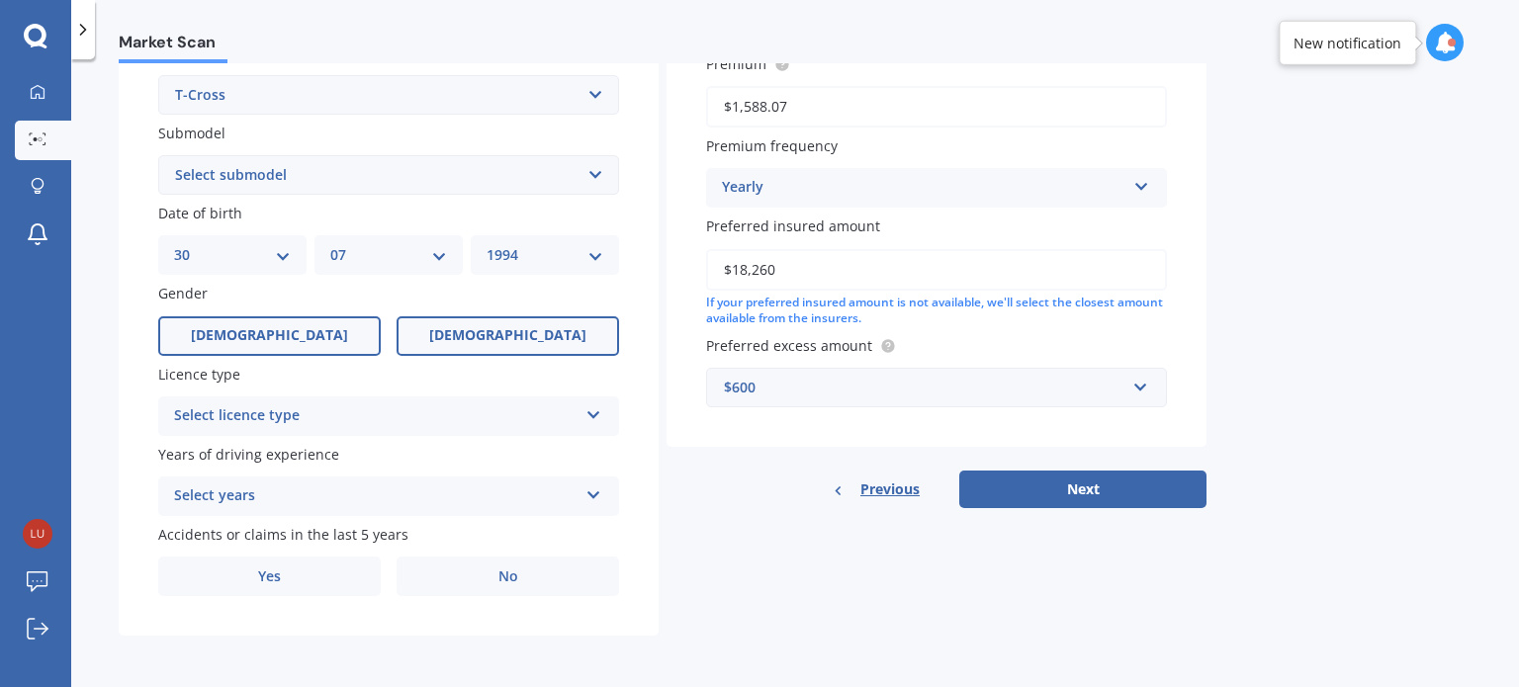
click at [442, 347] on label "[DEMOGRAPHIC_DATA]" at bounding box center [508, 336] width 223 height 40
click at [0, 0] on input "[DEMOGRAPHIC_DATA]" at bounding box center [0, 0] width 0 height 0
click at [392, 401] on div "Select licence type NZ Full NZ Restricted NZ Learners [GEOGRAPHIC_DATA] [GEOGRA…" at bounding box center [388, 417] width 461 height 40
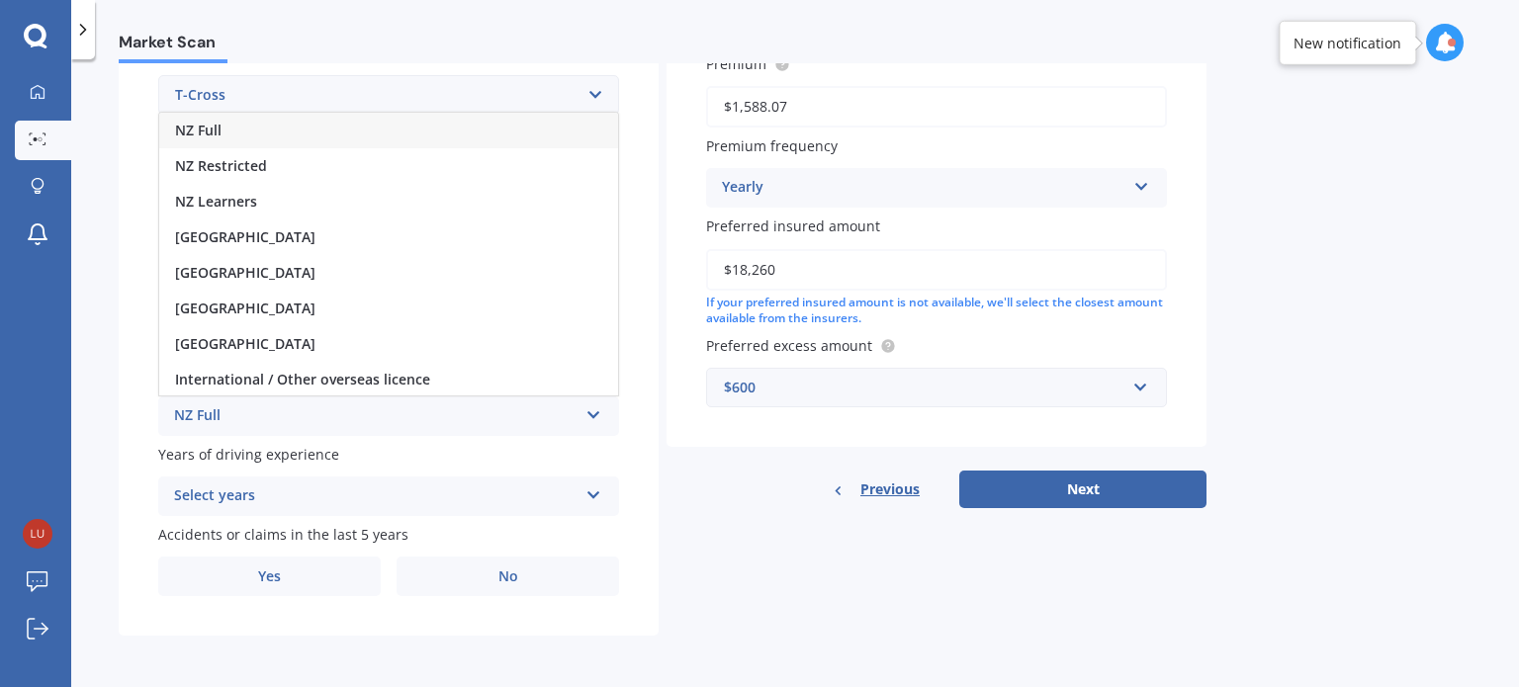
click at [400, 134] on div "NZ Full" at bounding box center [388, 131] width 459 height 36
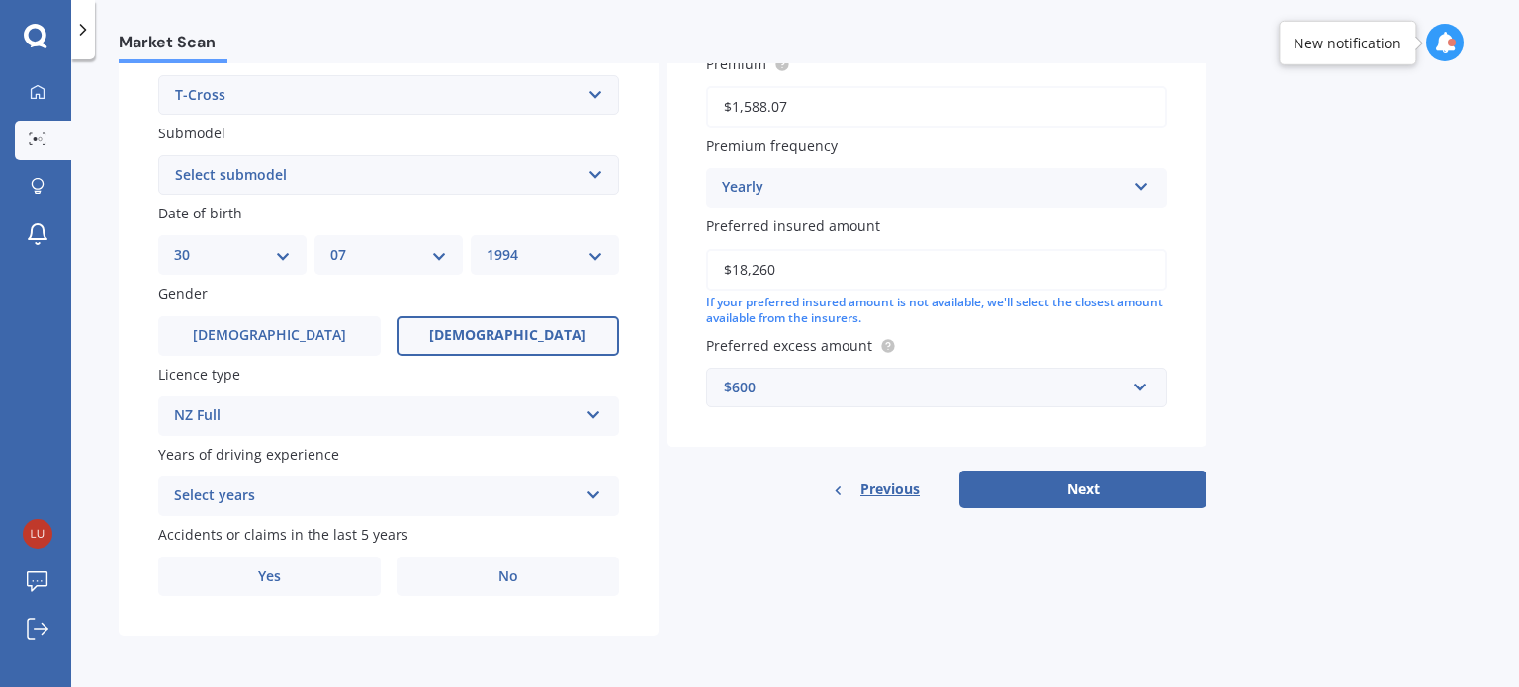
click at [340, 501] on div "Select years" at bounding box center [375, 497] width 403 height 24
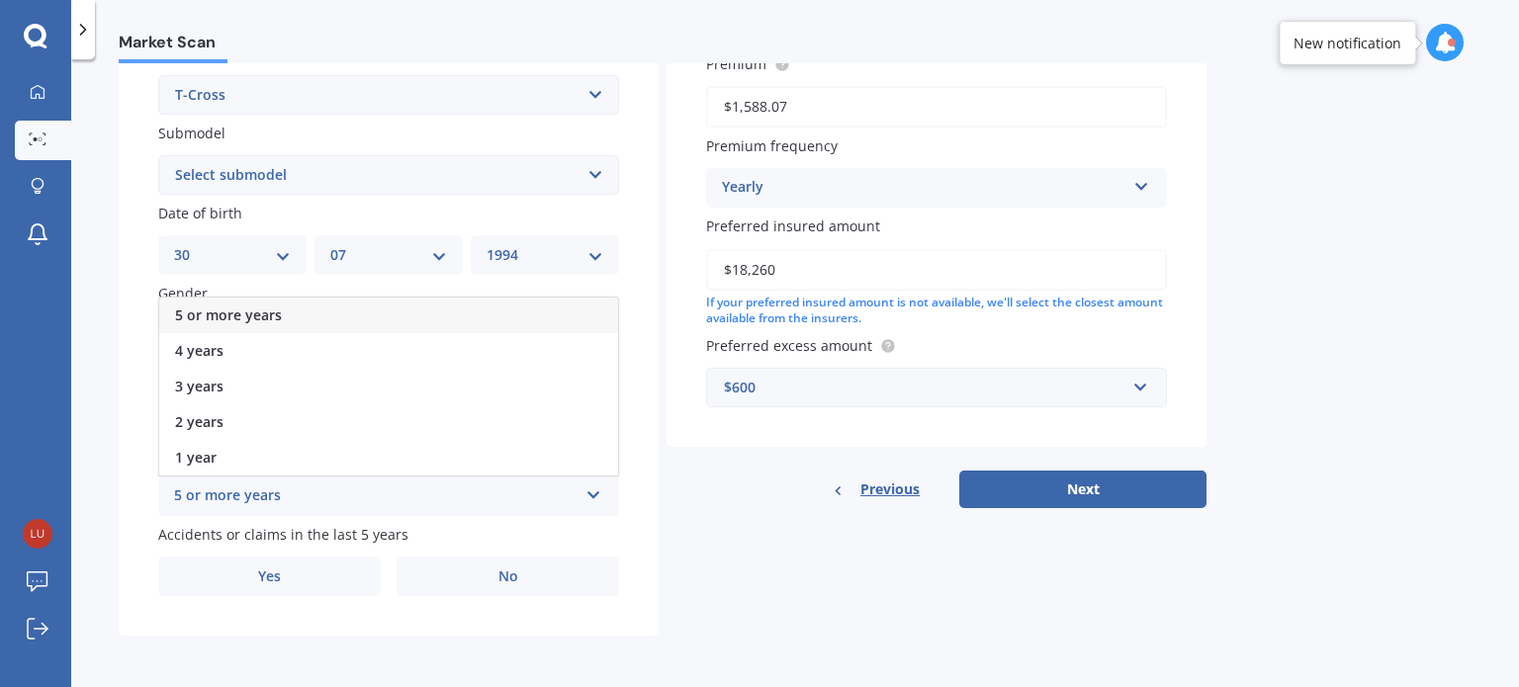
click at [356, 309] on div "5 or more years" at bounding box center [388, 316] width 459 height 36
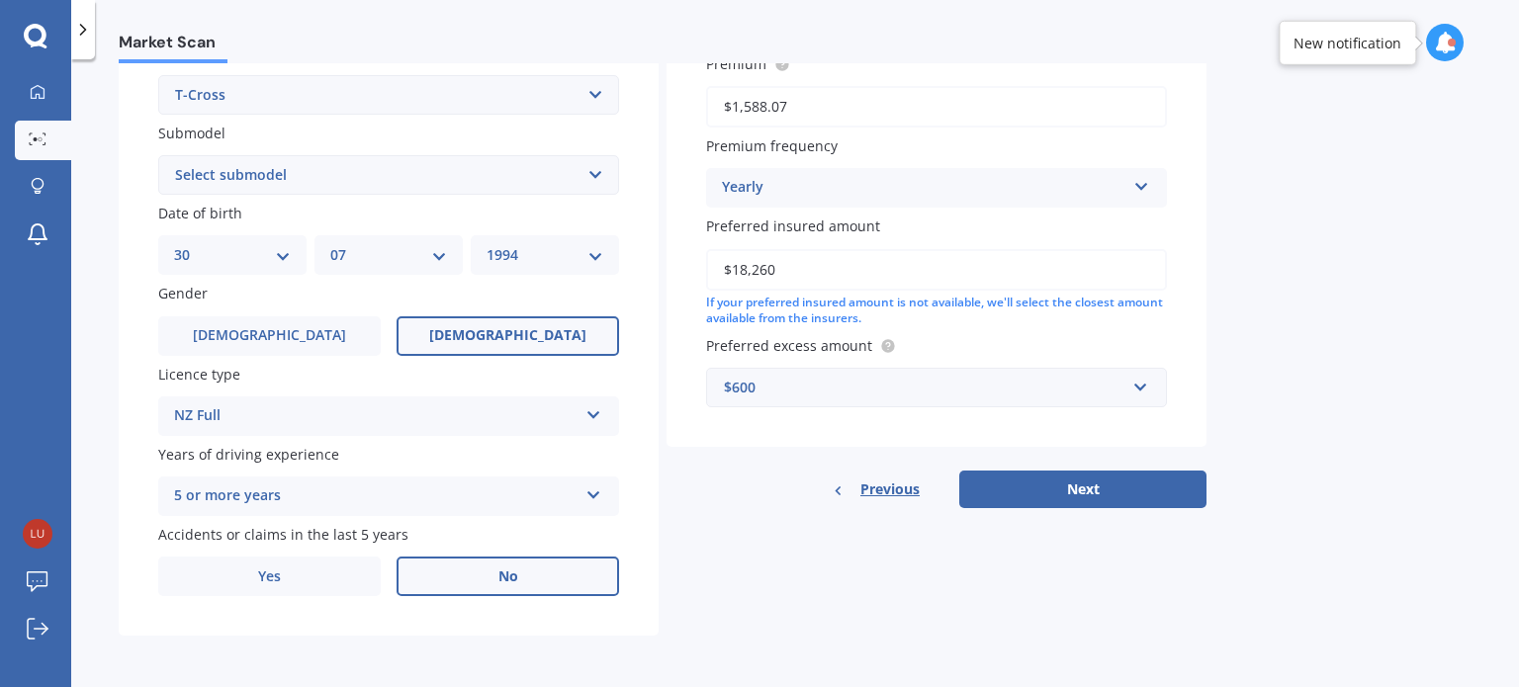
click at [514, 561] on label "No" at bounding box center [508, 577] width 223 height 40
click at [0, 0] on input "No" at bounding box center [0, 0] width 0 height 0
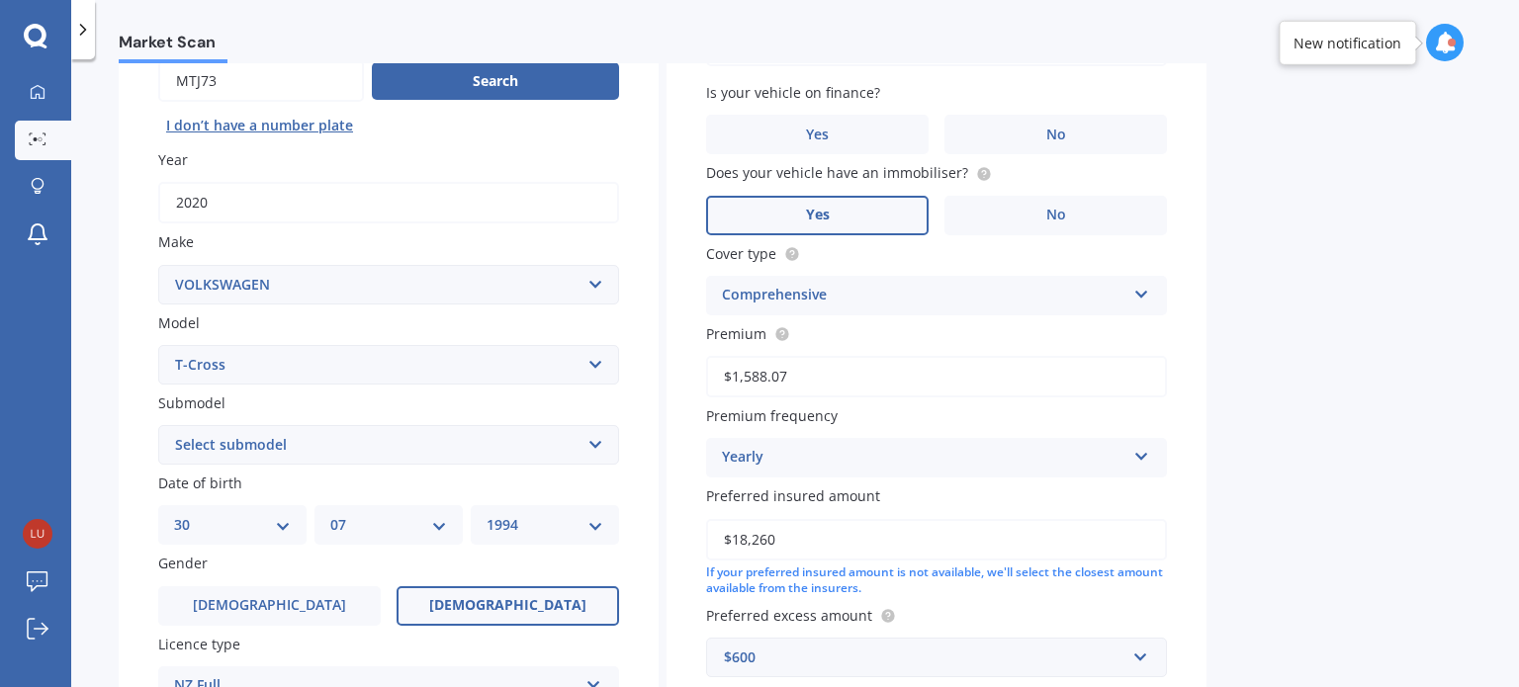
scroll to position [81, 0]
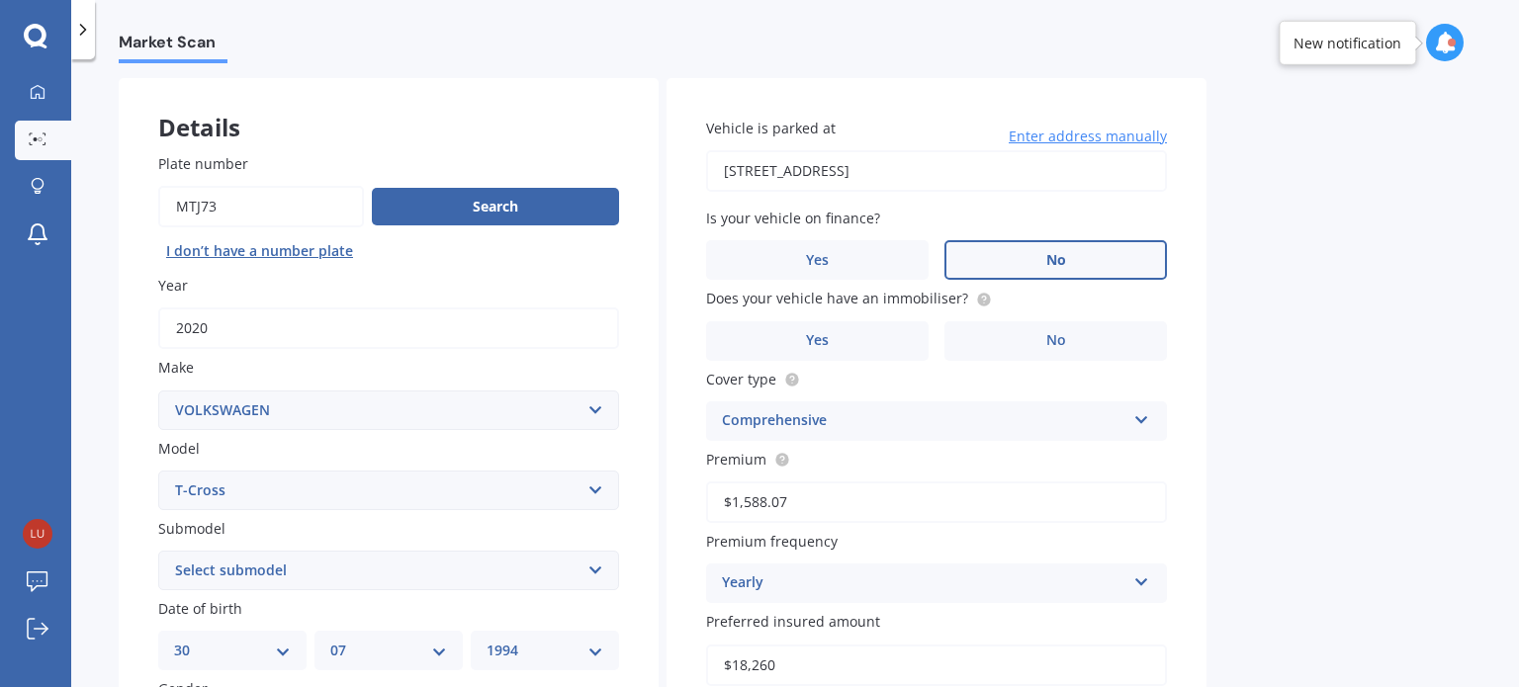
click at [1008, 257] on label "No" at bounding box center [1055, 260] width 223 height 40
click at [0, 0] on input "No" at bounding box center [0, 0] width 0 height 0
click at [1027, 344] on label "No" at bounding box center [1055, 341] width 223 height 40
click at [0, 0] on input "No" at bounding box center [0, 0] width 0 height 0
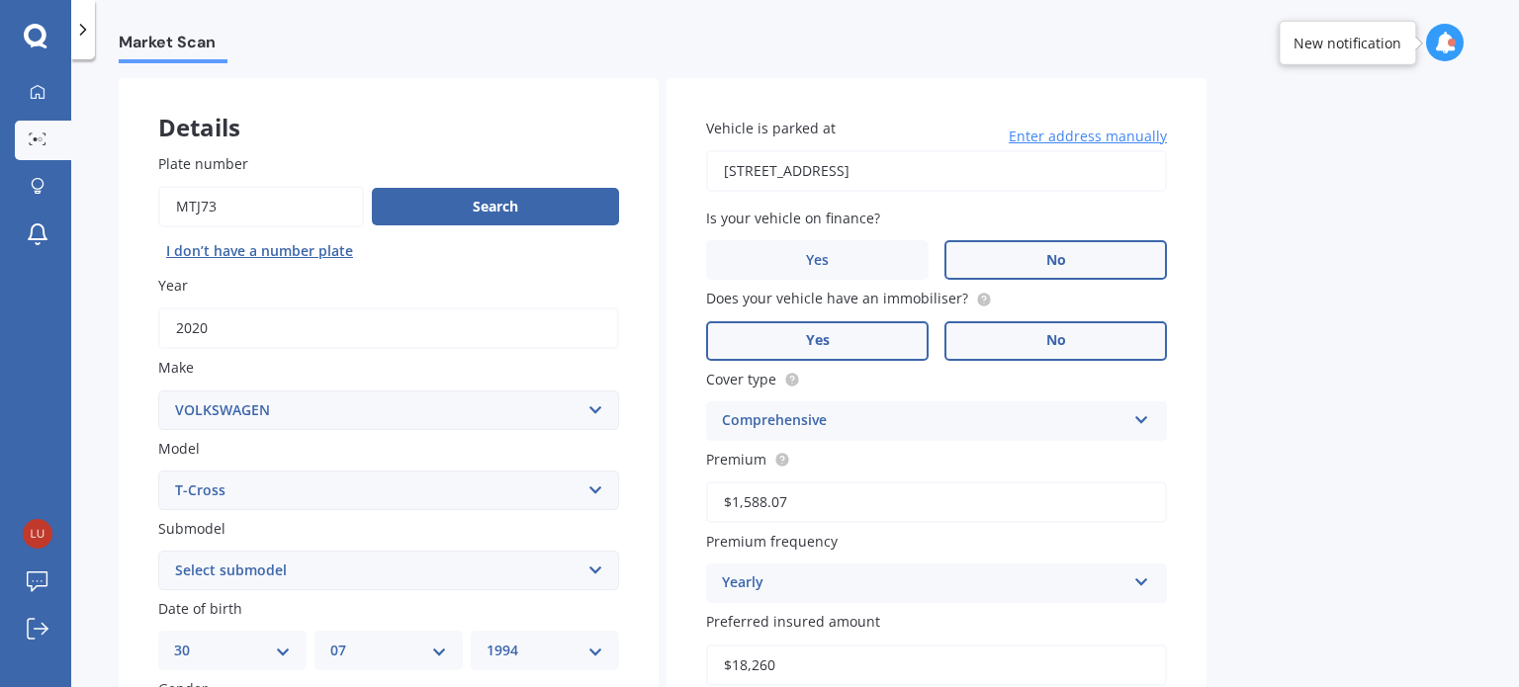
click at [854, 351] on label "Yes" at bounding box center [817, 341] width 223 height 40
click at [0, 0] on input "Yes" at bounding box center [0, 0] width 0 height 0
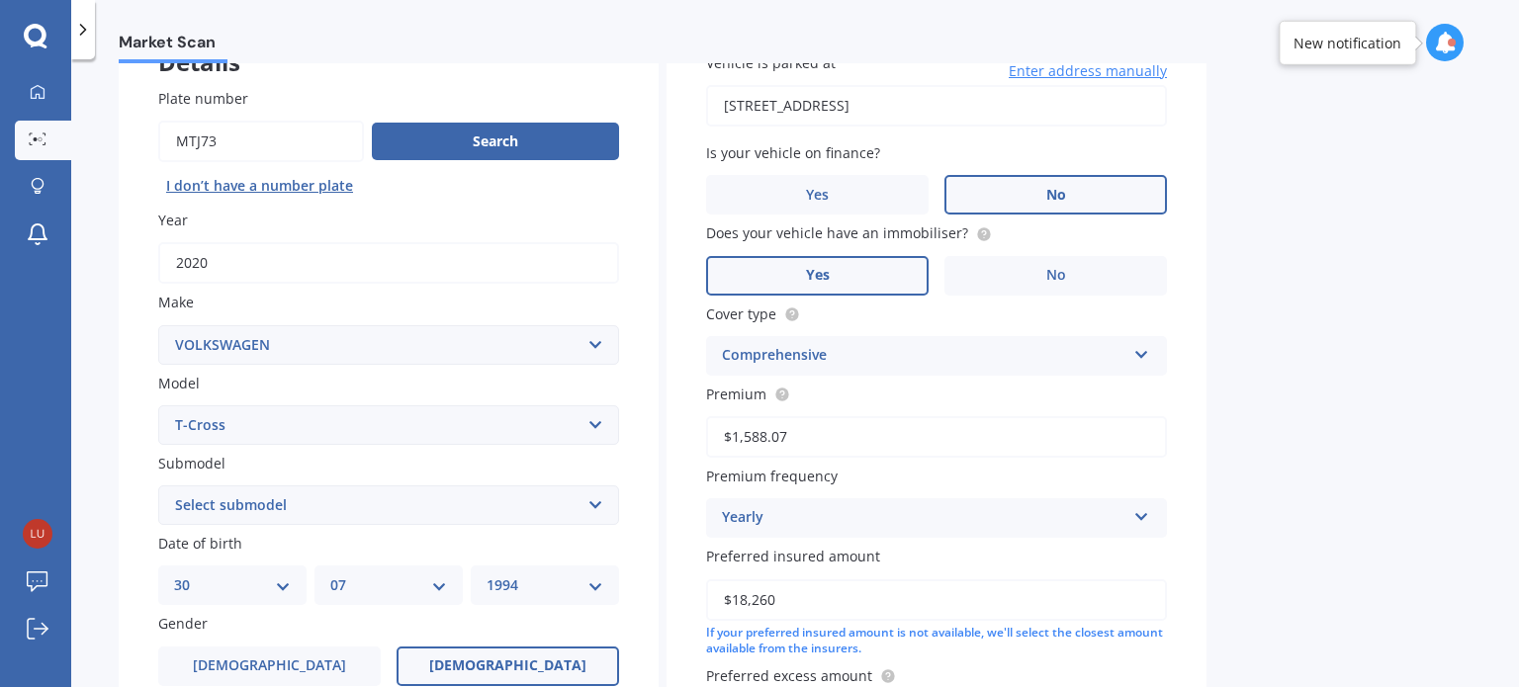
scroll to position [180, 0]
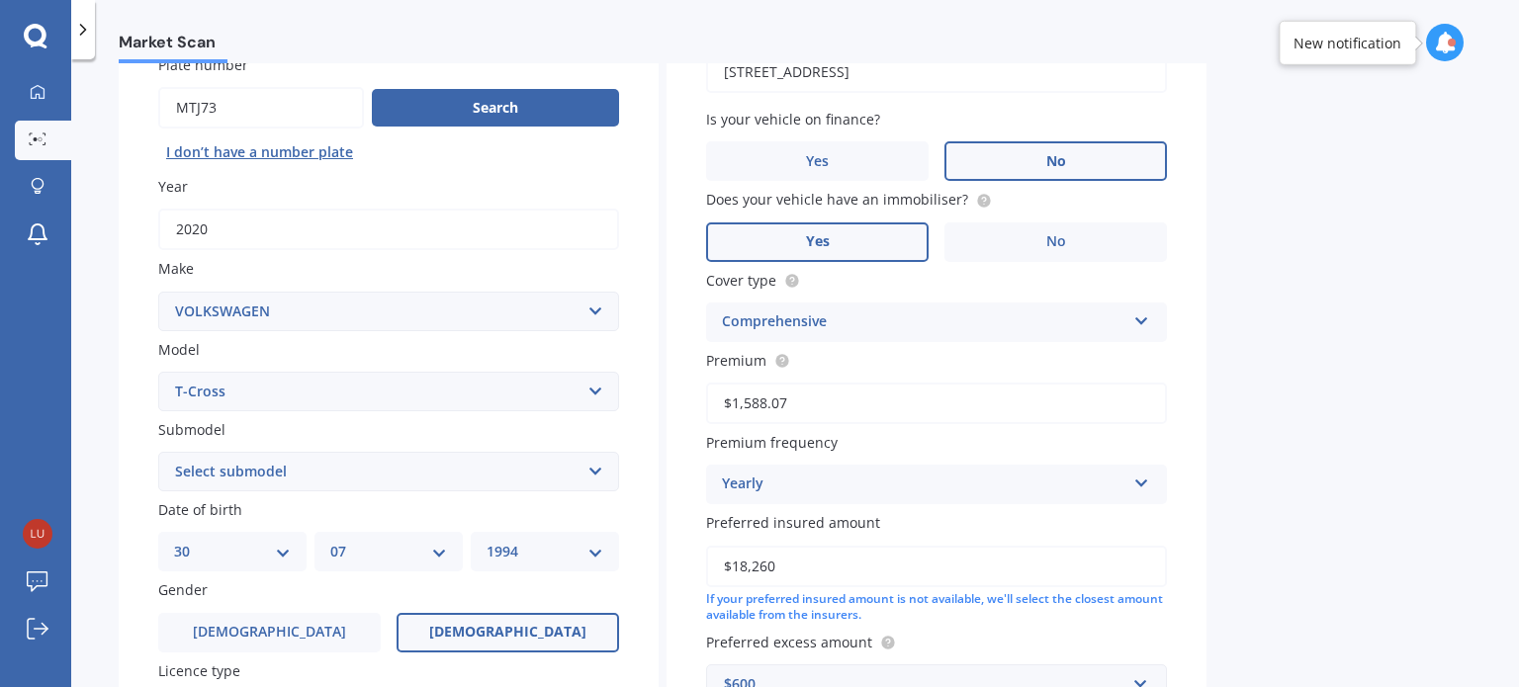
click at [866, 327] on div "Comprehensive" at bounding box center [923, 323] width 403 height 24
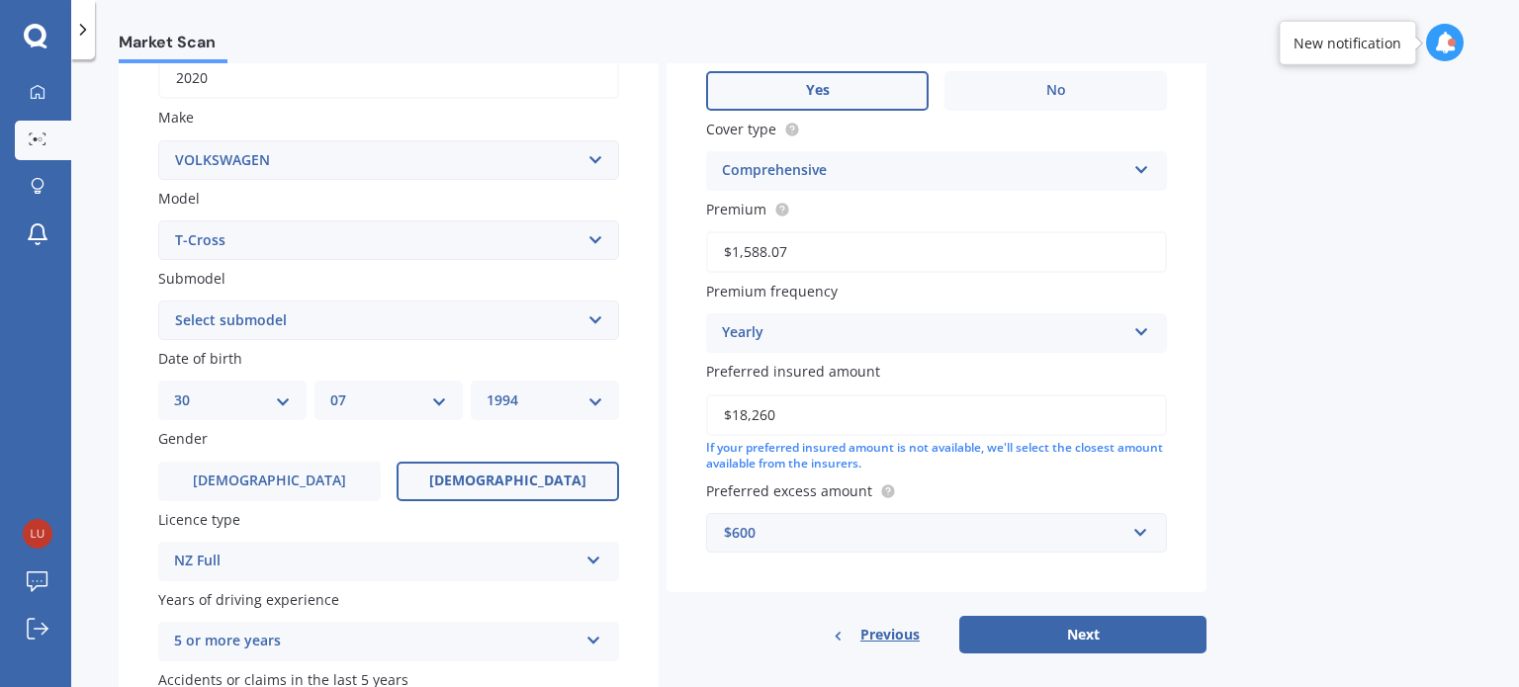
scroll to position [378, 0]
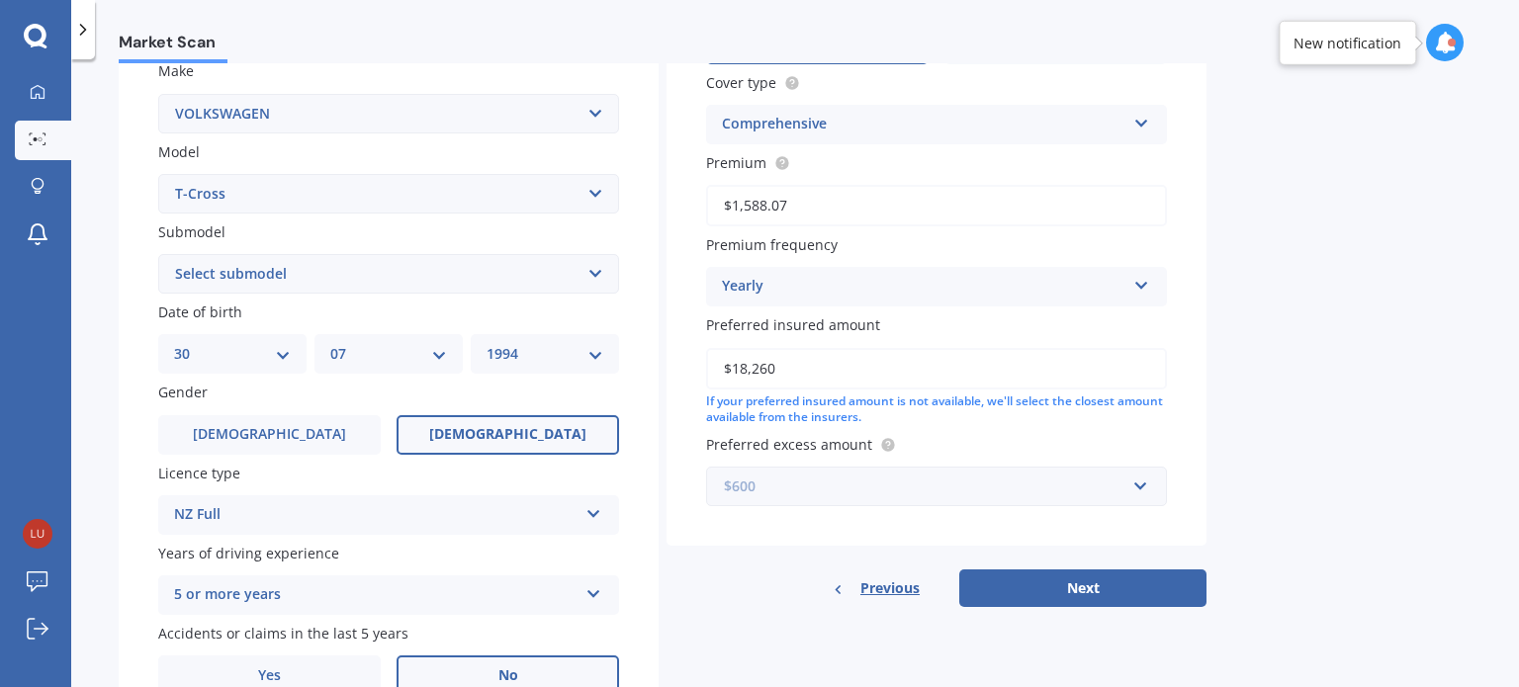
click at [920, 501] on input "text" at bounding box center [929, 487] width 443 height 38
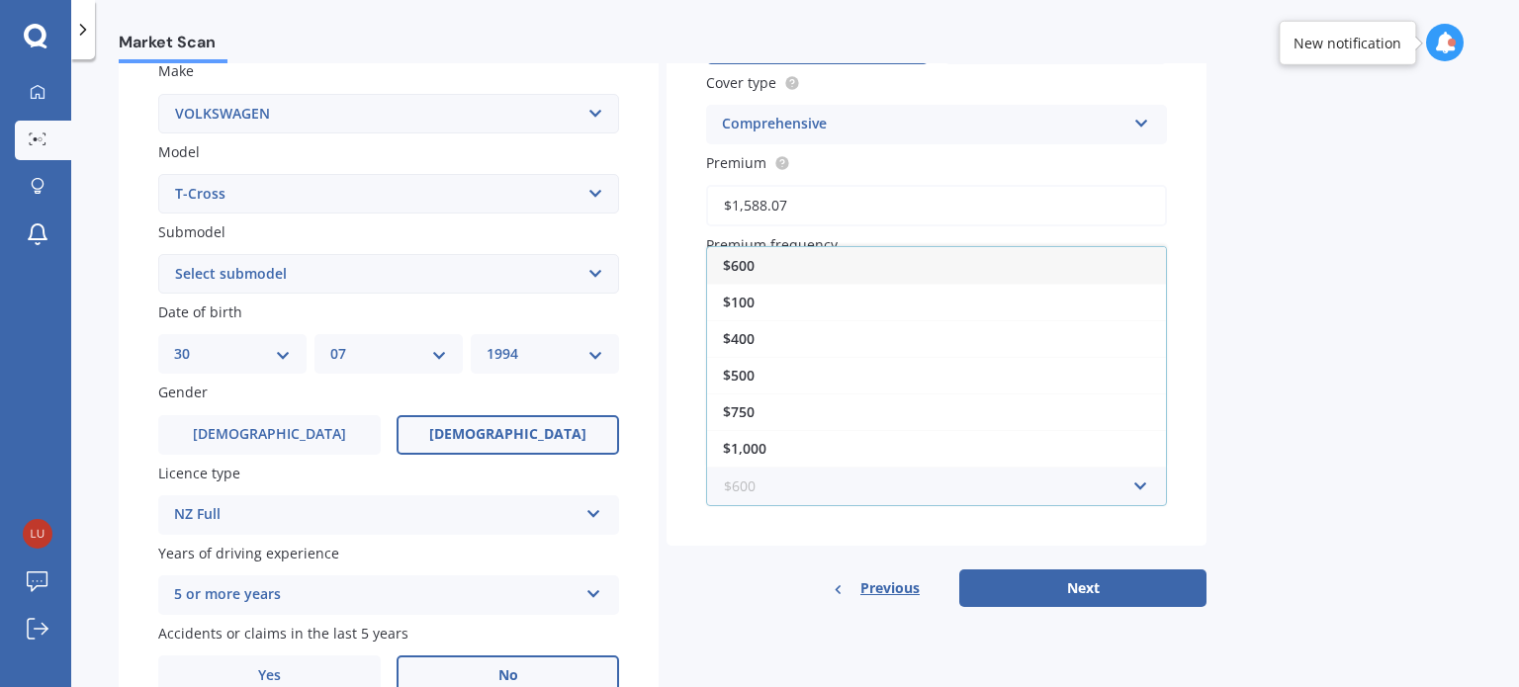
click at [920, 483] on input "text" at bounding box center [929, 487] width 443 height 38
click at [1465, 454] on div "Market Scan Vehicle Market Scan 70 % We just need a few more details to provide…" at bounding box center [795, 377] width 1448 height 628
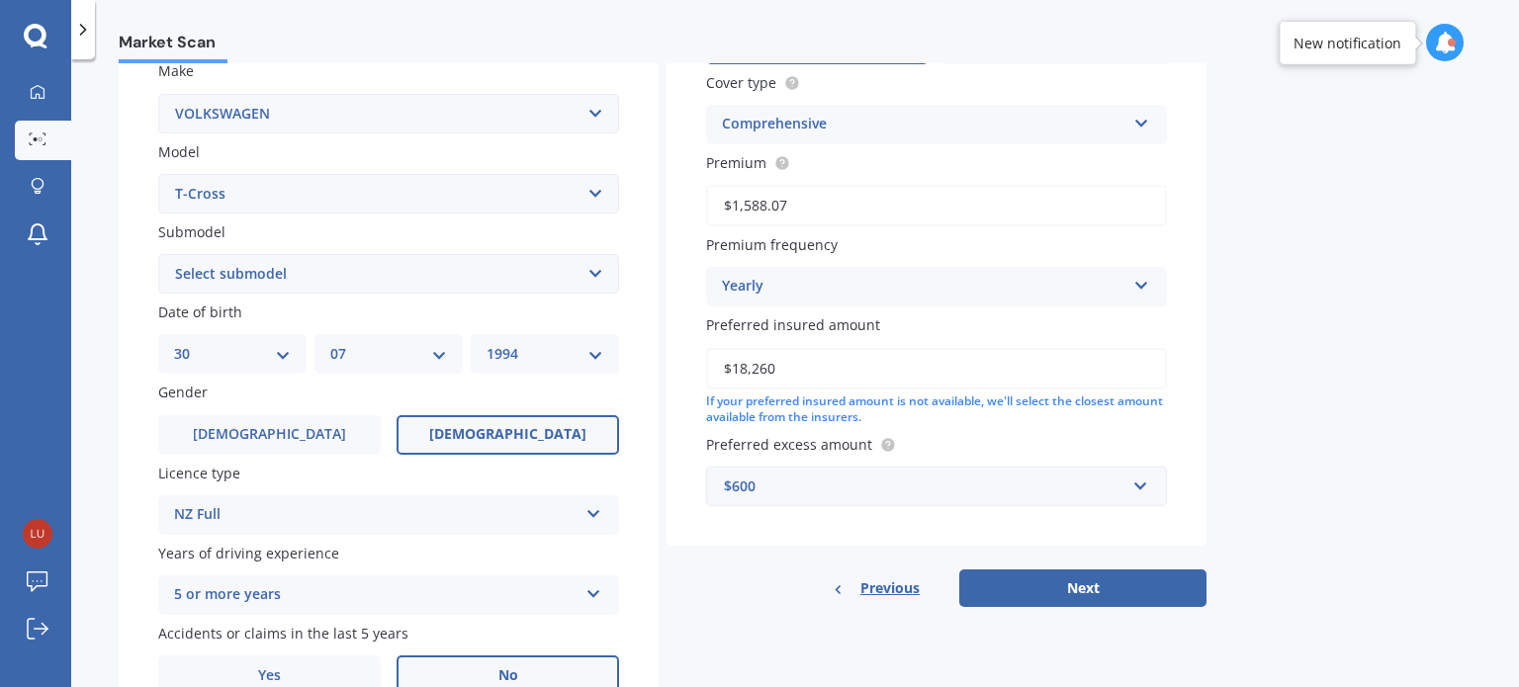
click at [792, 489] on div "$600" at bounding box center [924, 487] width 401 height 22
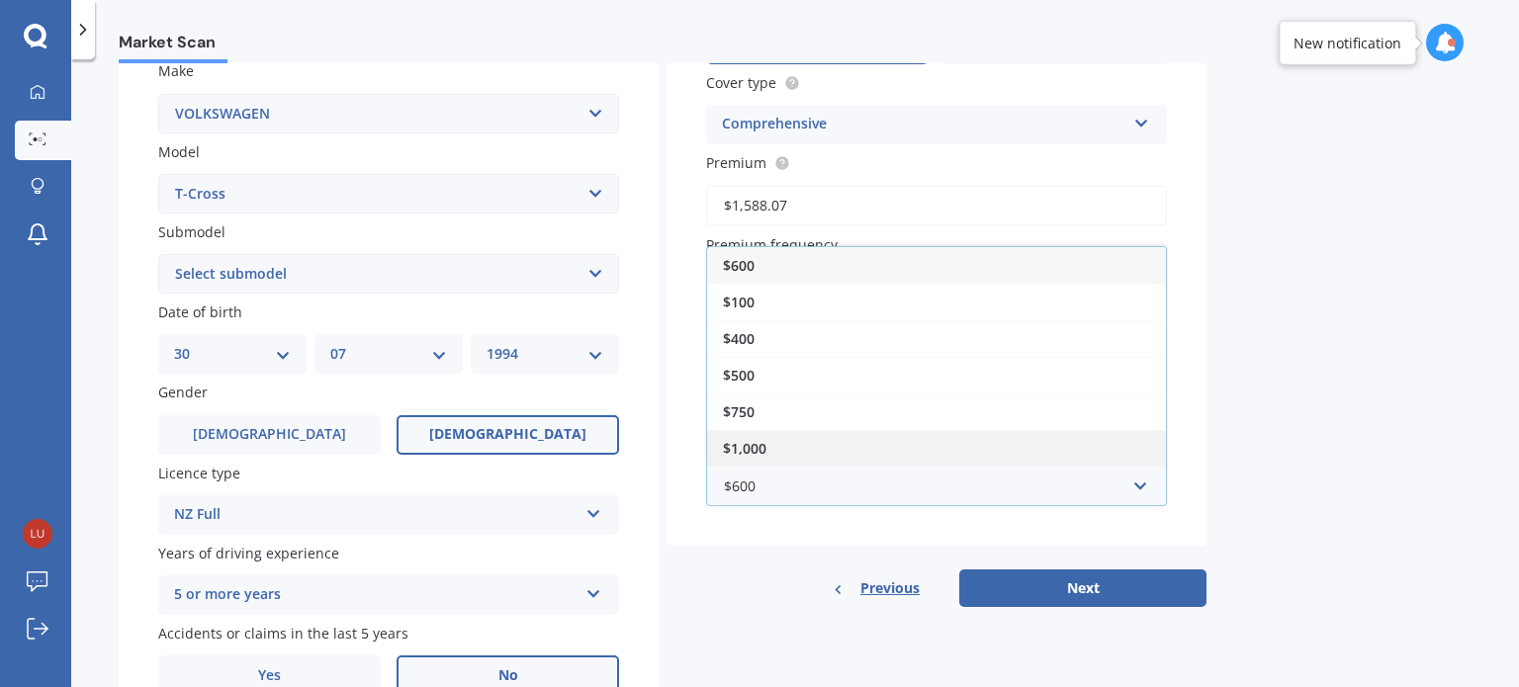
click at [797, 458] on div "$1,000" at bounding box center [936, 448] width 459 height 37
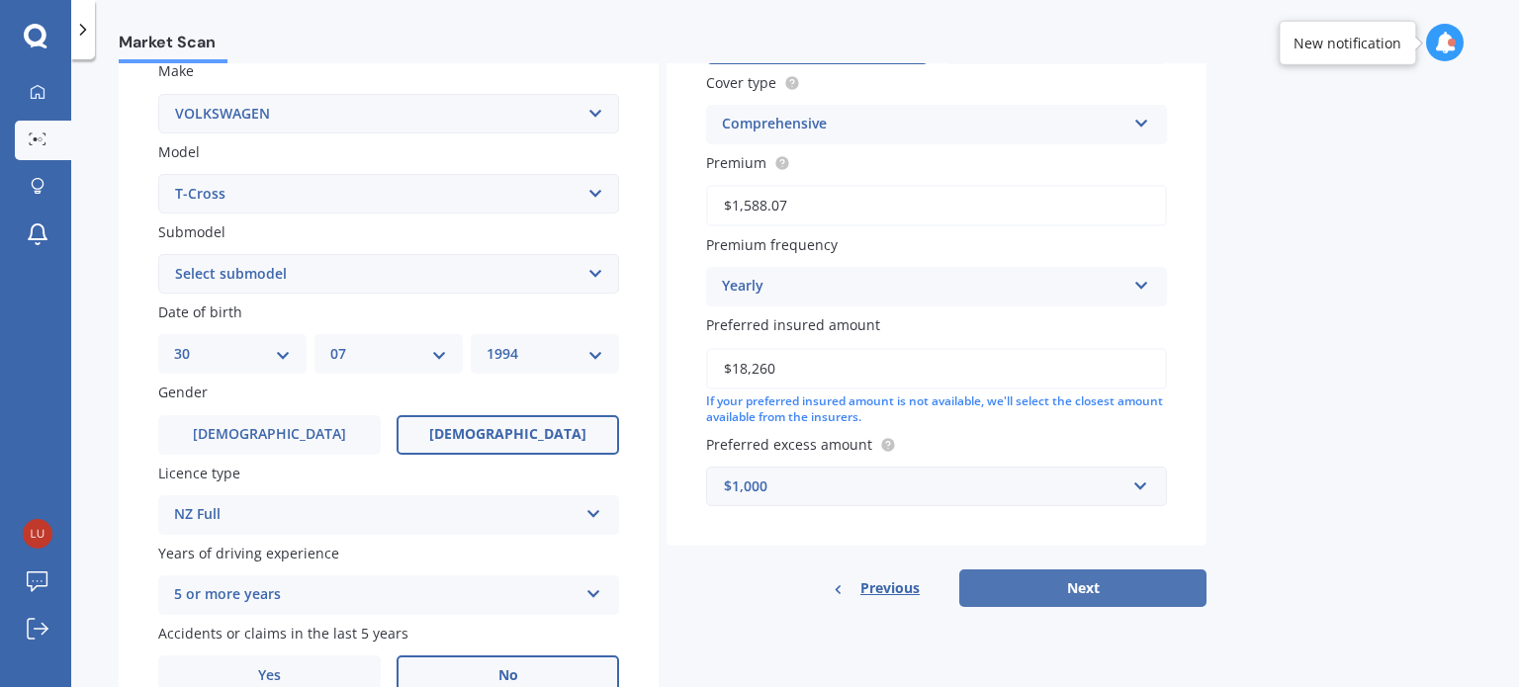
click at [1117, 583] on button "Next" at bounding box center [1082, 589] width 247 height 38
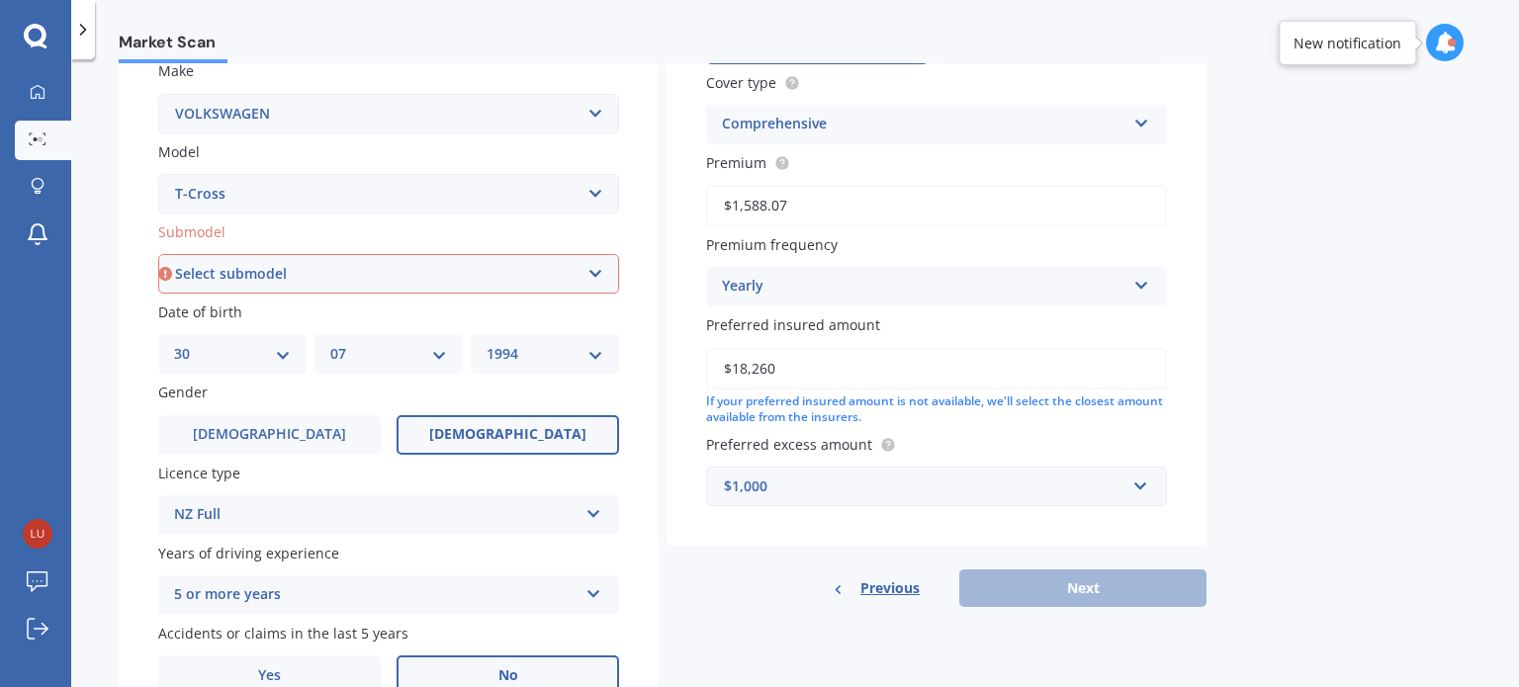
click at [364, 292] on select "Select submodel TSI R-line" at bounding box center [388, 274] width 461 height 40
click at [115, 337] on div "Market Scan Vehicle Market Scan 70 % We just need a few more details to provide…" at bounding box center [795, 377] width 1448 height 628
click at [249, 293] on div "Plate number Search I don’t have a number plate Year [DATE] Make Select make AC…" at bounding box center [389, 276] width 540 height 919
click at [266, 277] on select "Select submodel TSI R-line" at bounding box center [388, 274] width 461 height 40
select select "TSI R-LINE"
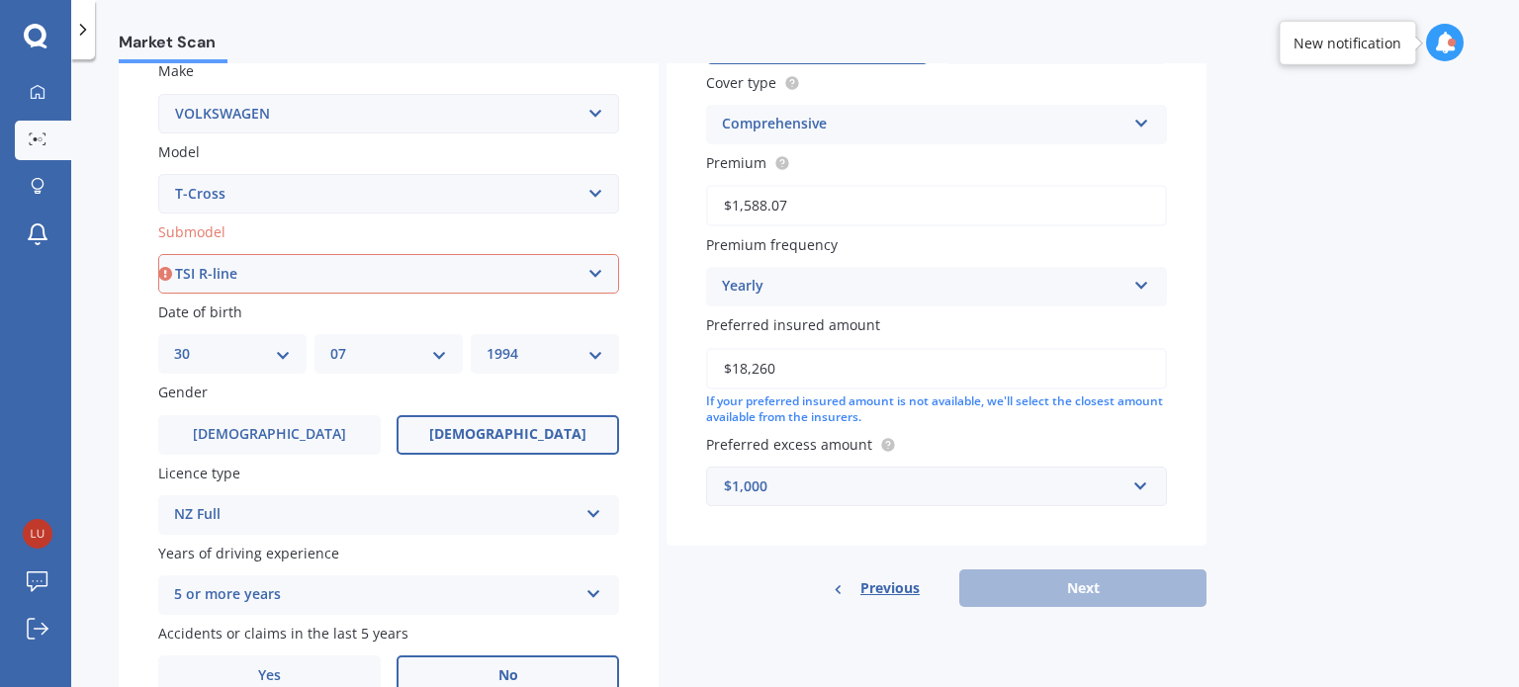
click at [158, 254] on select "Select submodel TSI R-line" at bounding box center [388, 274] width 461 height 40
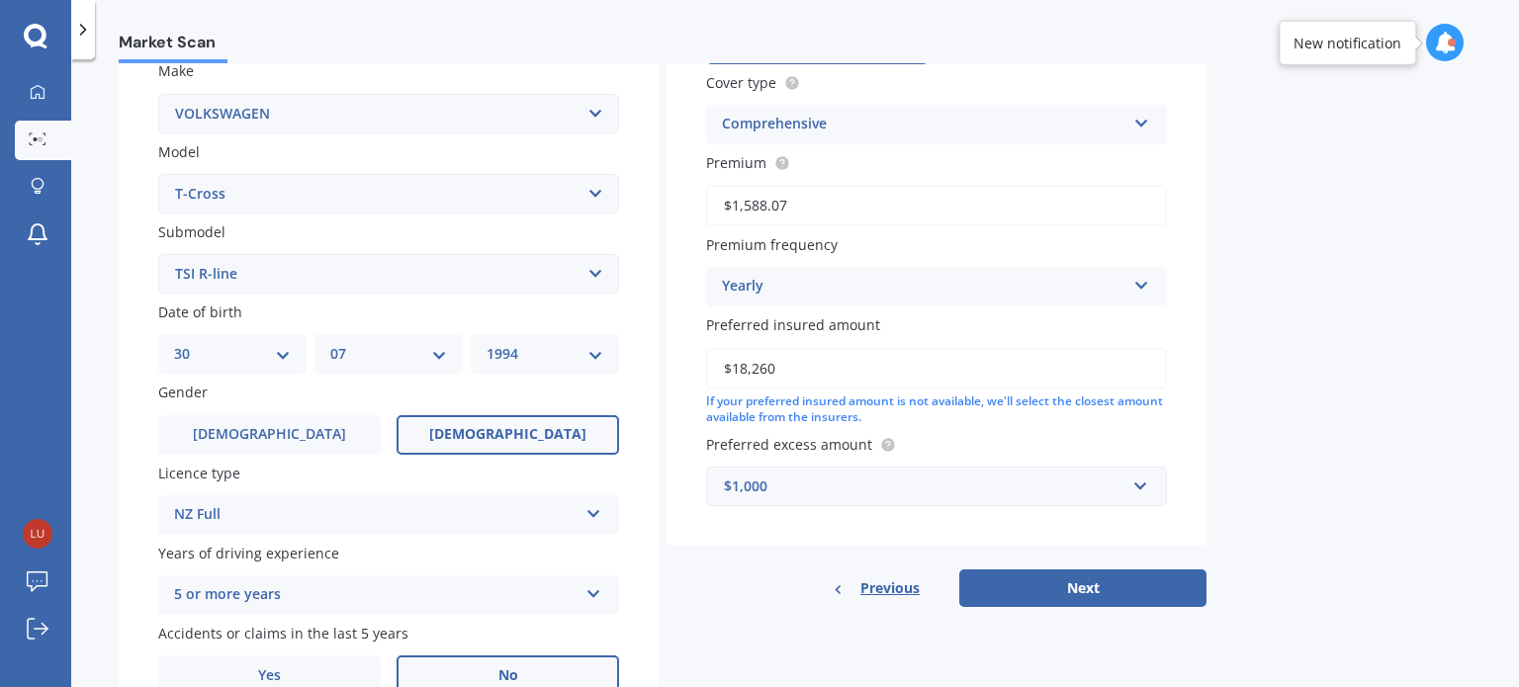
click at [1153, 565] on div "Vehicle is parked at [STREET_ADDRESS] Enter address manually Is your vehicle on…" at bounding box center [937, 194] width 540 height 827
click at [1157, 578] on button "Next" at bounding box center [1082, 589] width 247 height 38
select select "30"
select select "07"
select select "1994"
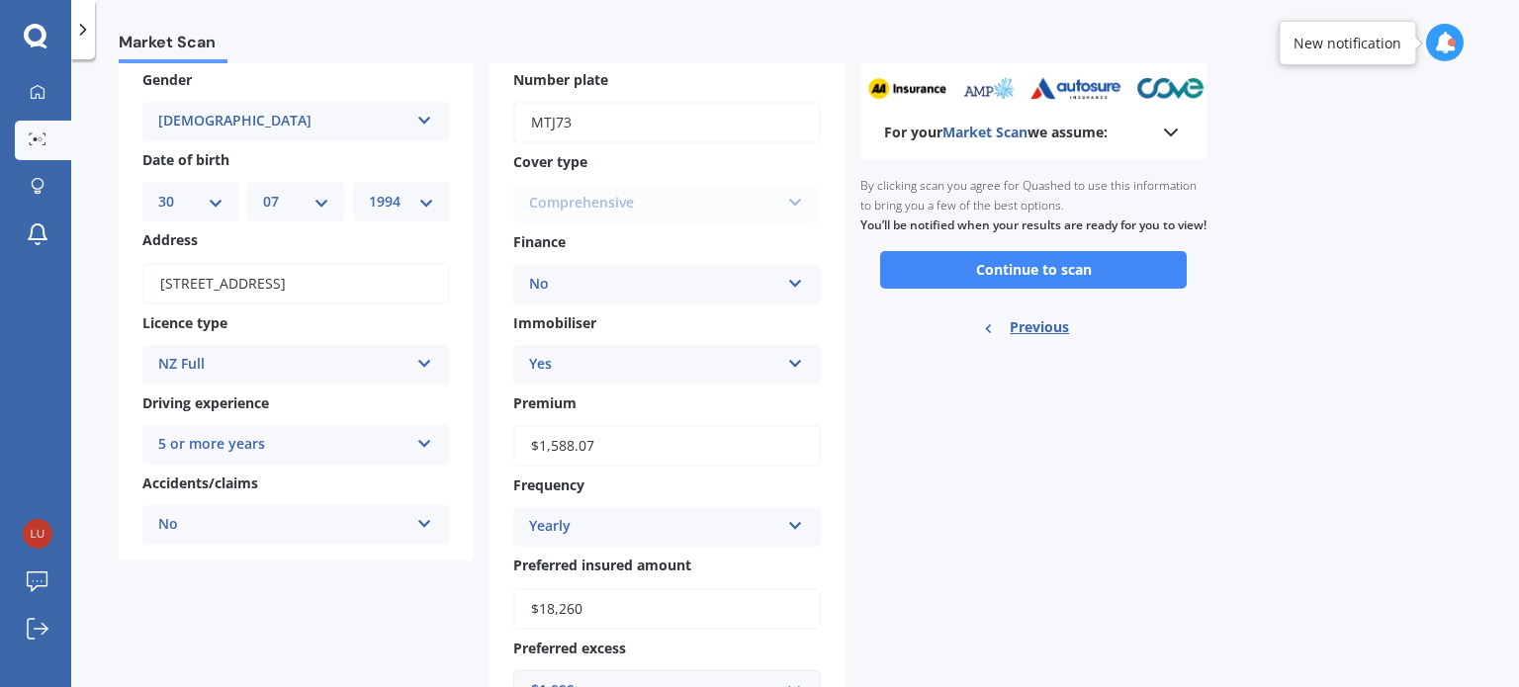
scroll to position [0, 0]
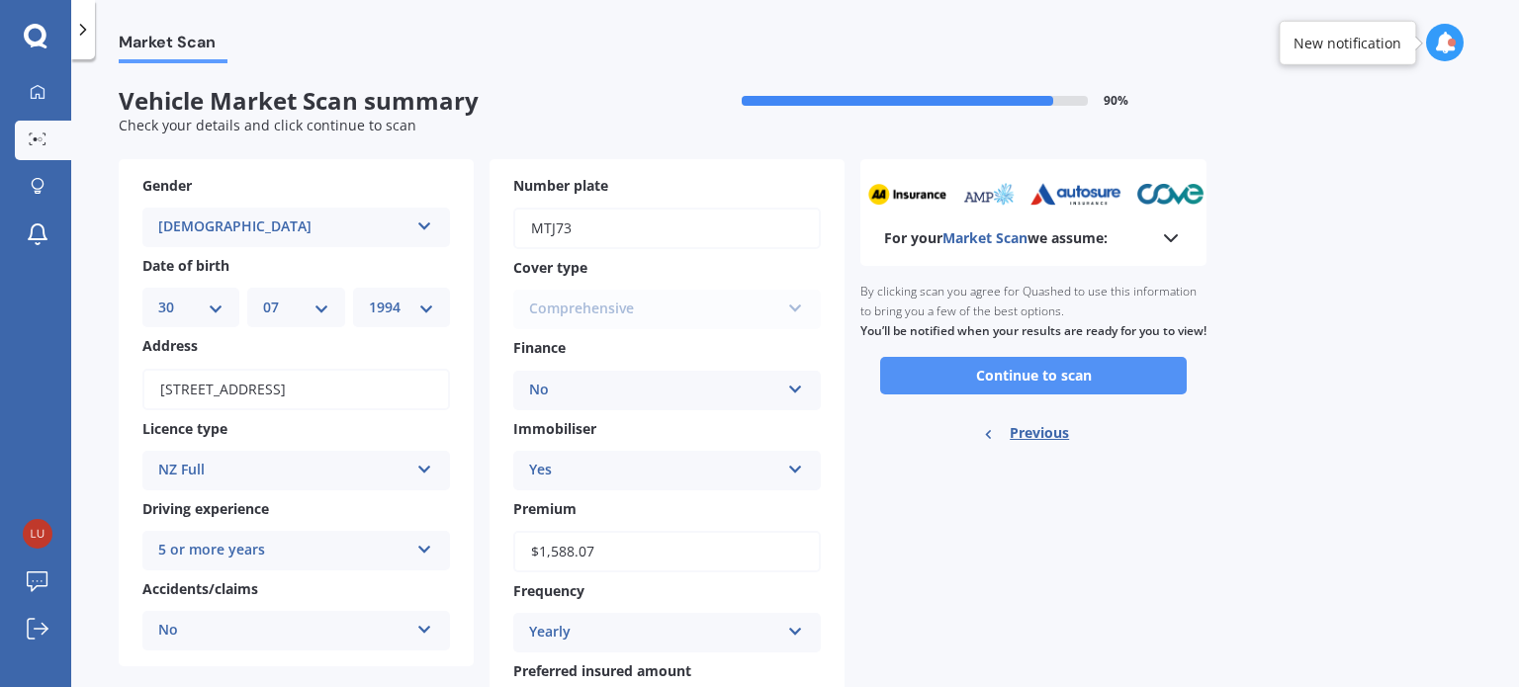
click at [1068, 395] on button "Continue to scan" at bounding box center [1033, 376] width 307 height 38
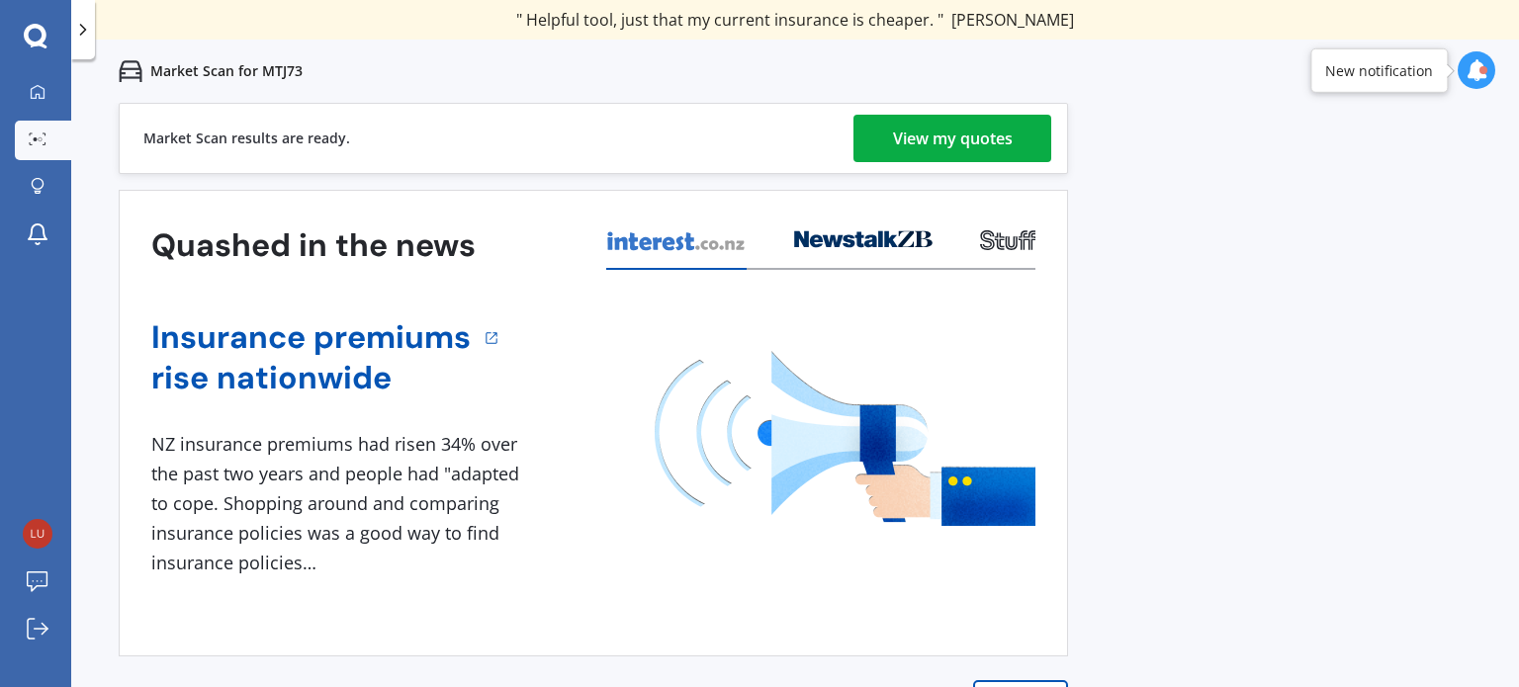
click at [961, 146] on div "View my quotes" at bounding box center [953, 138] width 120 height 47
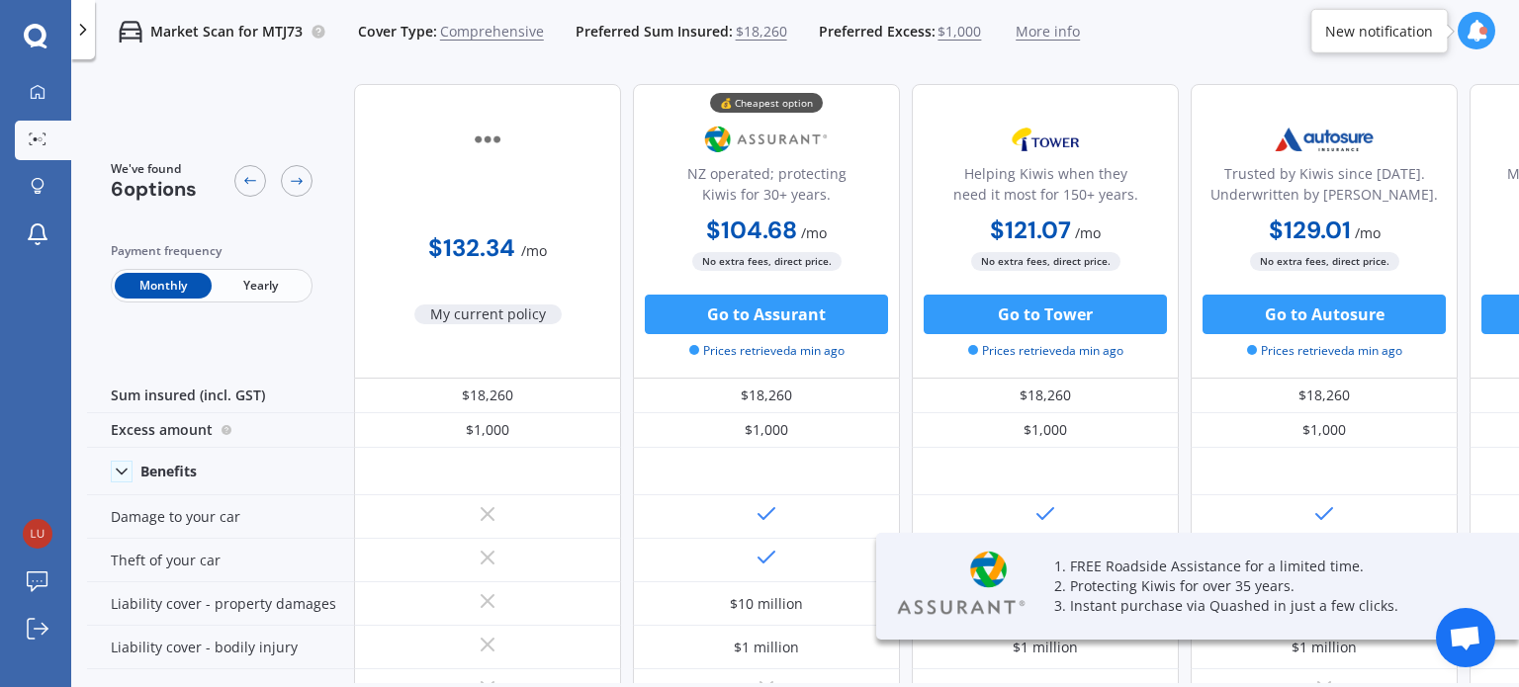
click at [274, 282] on span "Yearly" at bounding box center [260, 286] width 97 height 26
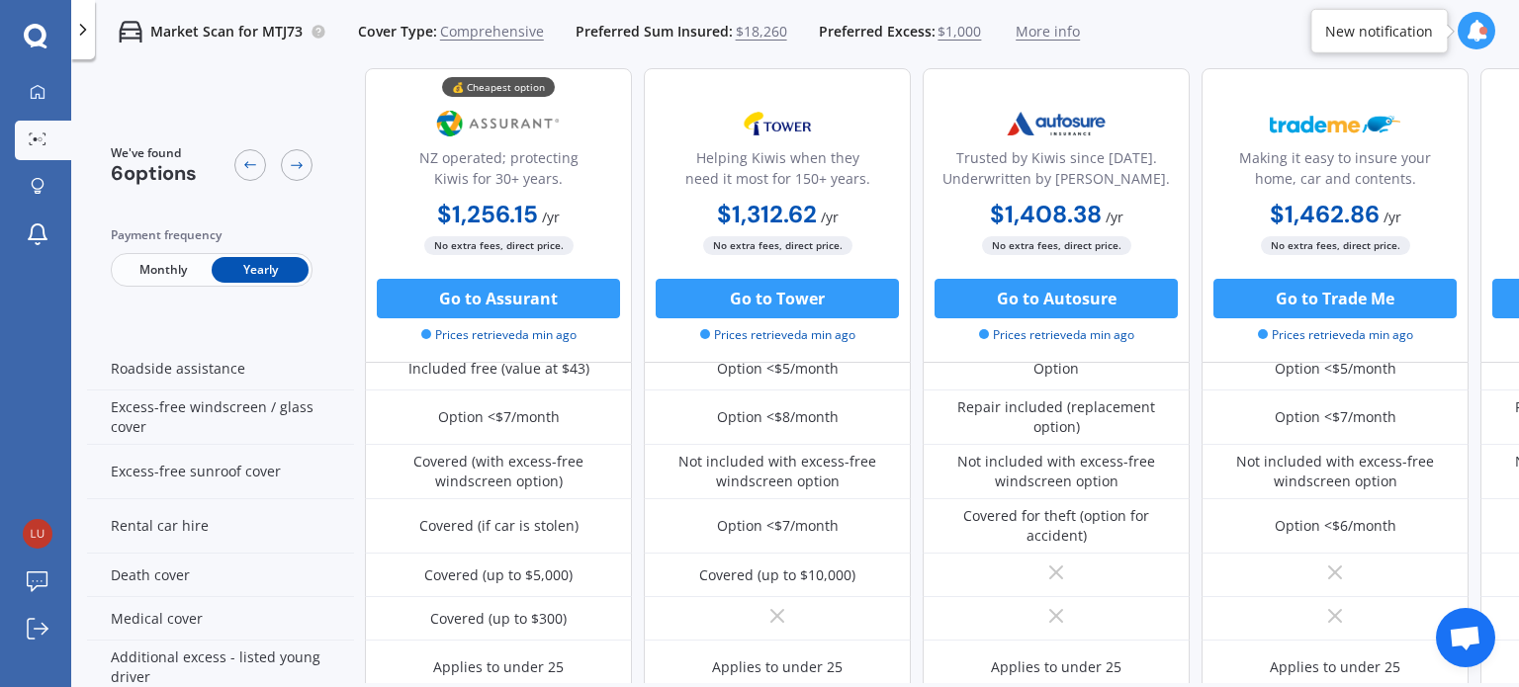
scroll to position [1060, 268]
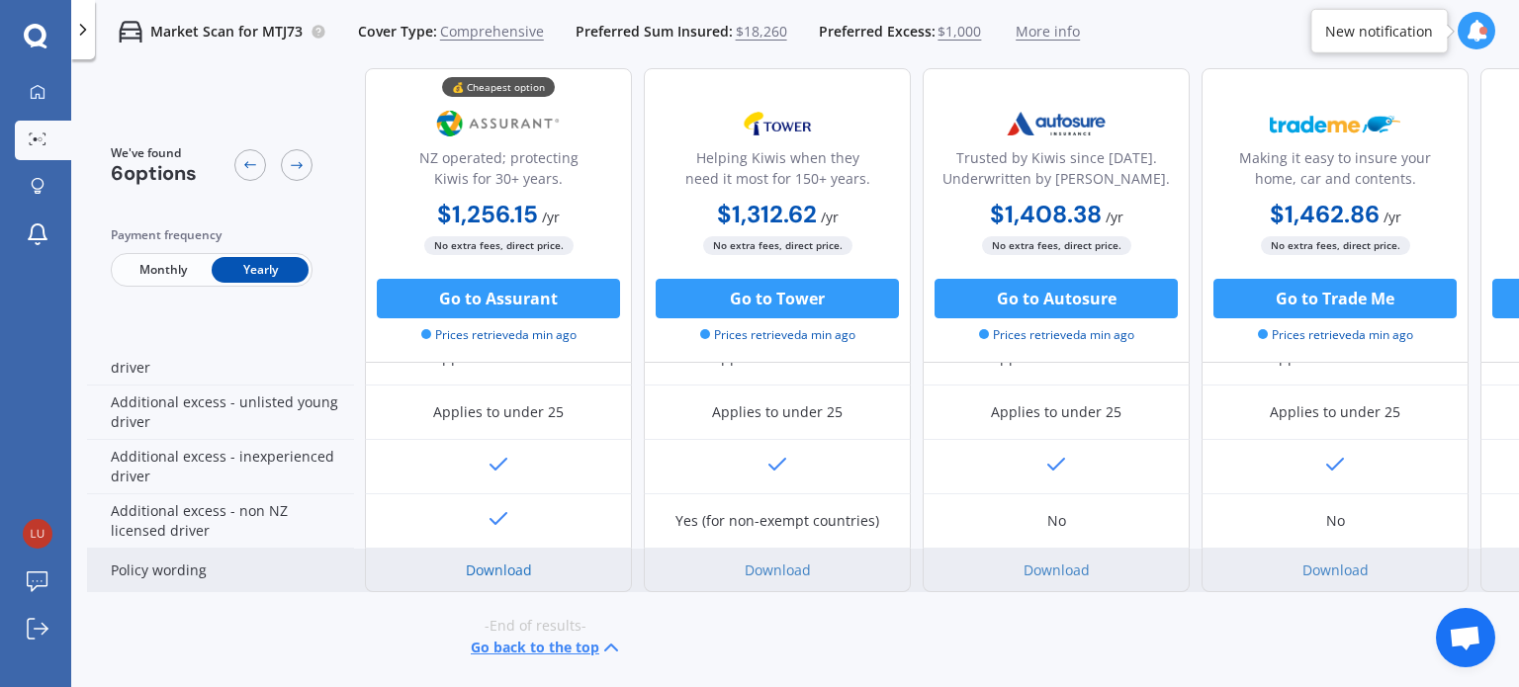
click at [515, 561] on link "Download" at bounding box center [499, 570] width 66 height 19
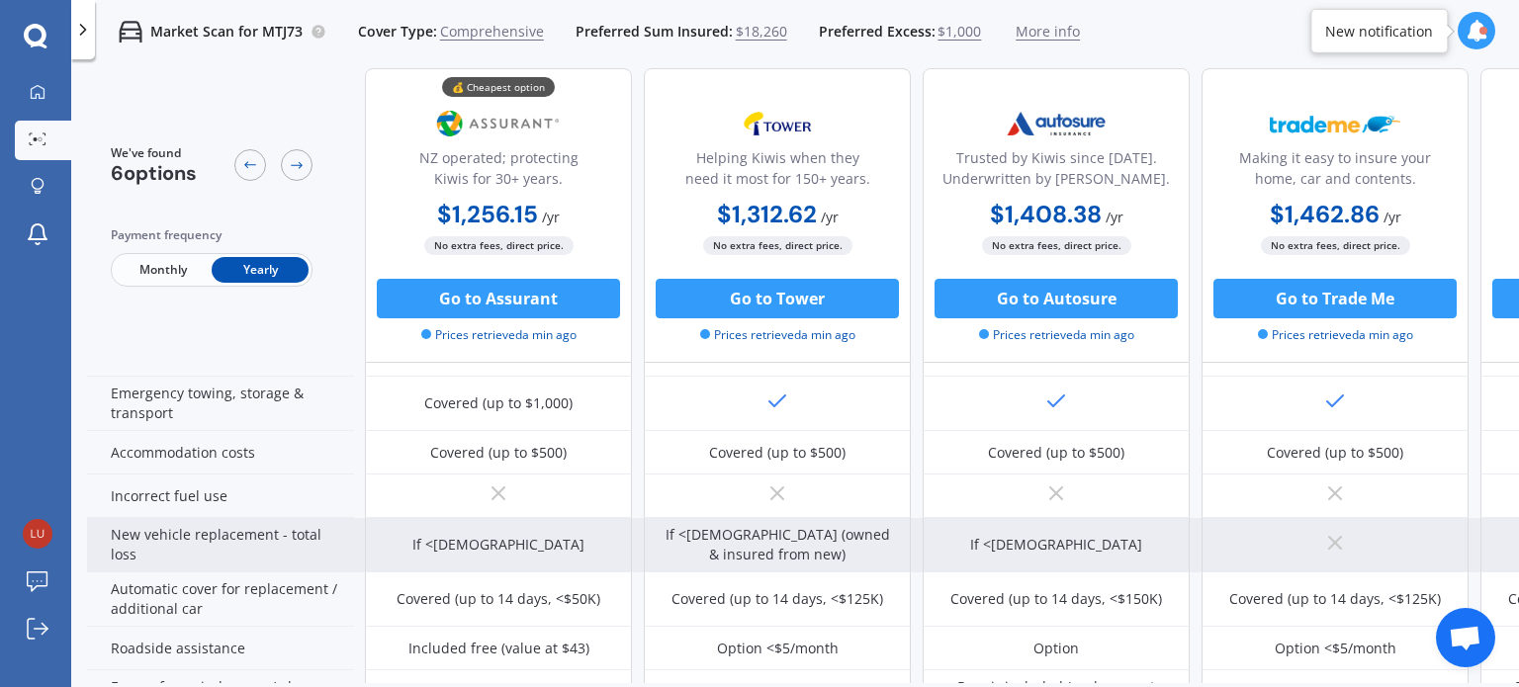
scroll to position [368, 268]
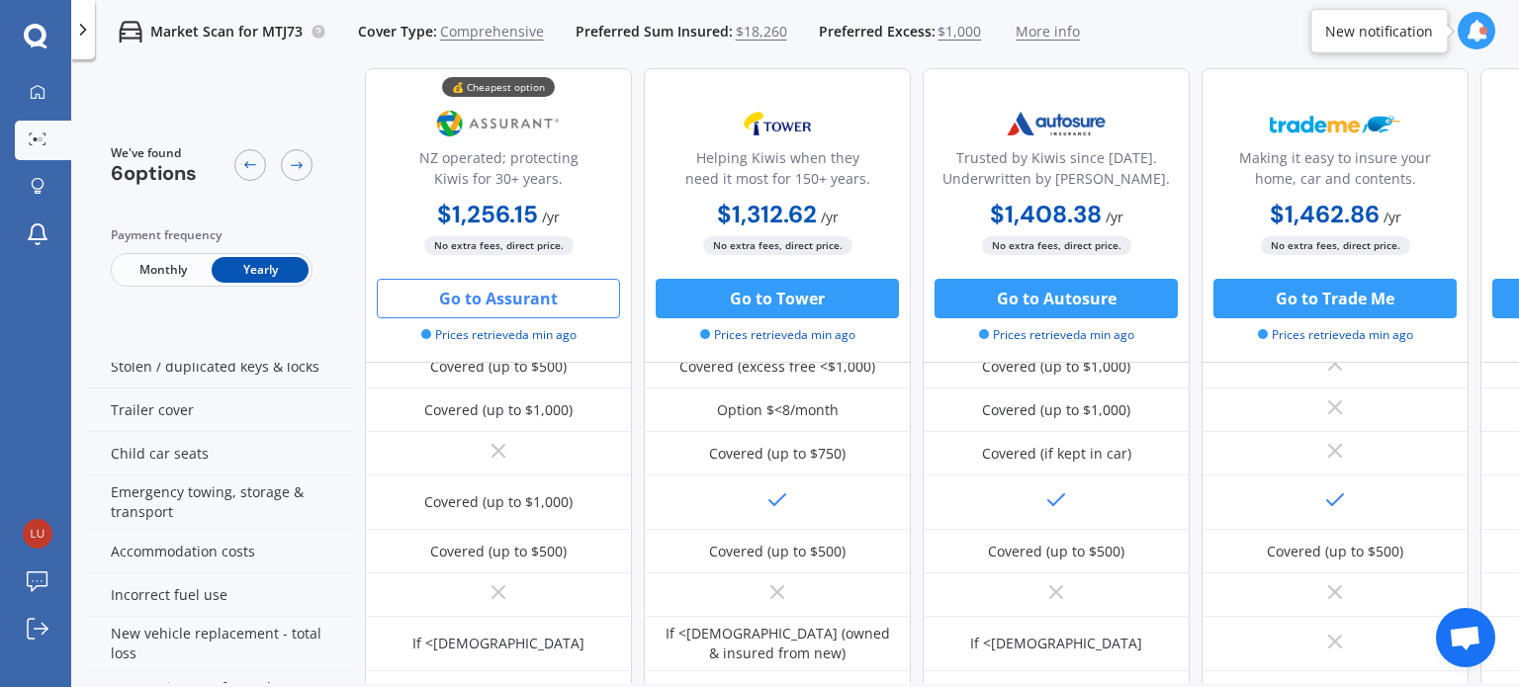
click at [525, 300] on button "Go to Assurant" at bounding box center [498, 299] width 243 height 40
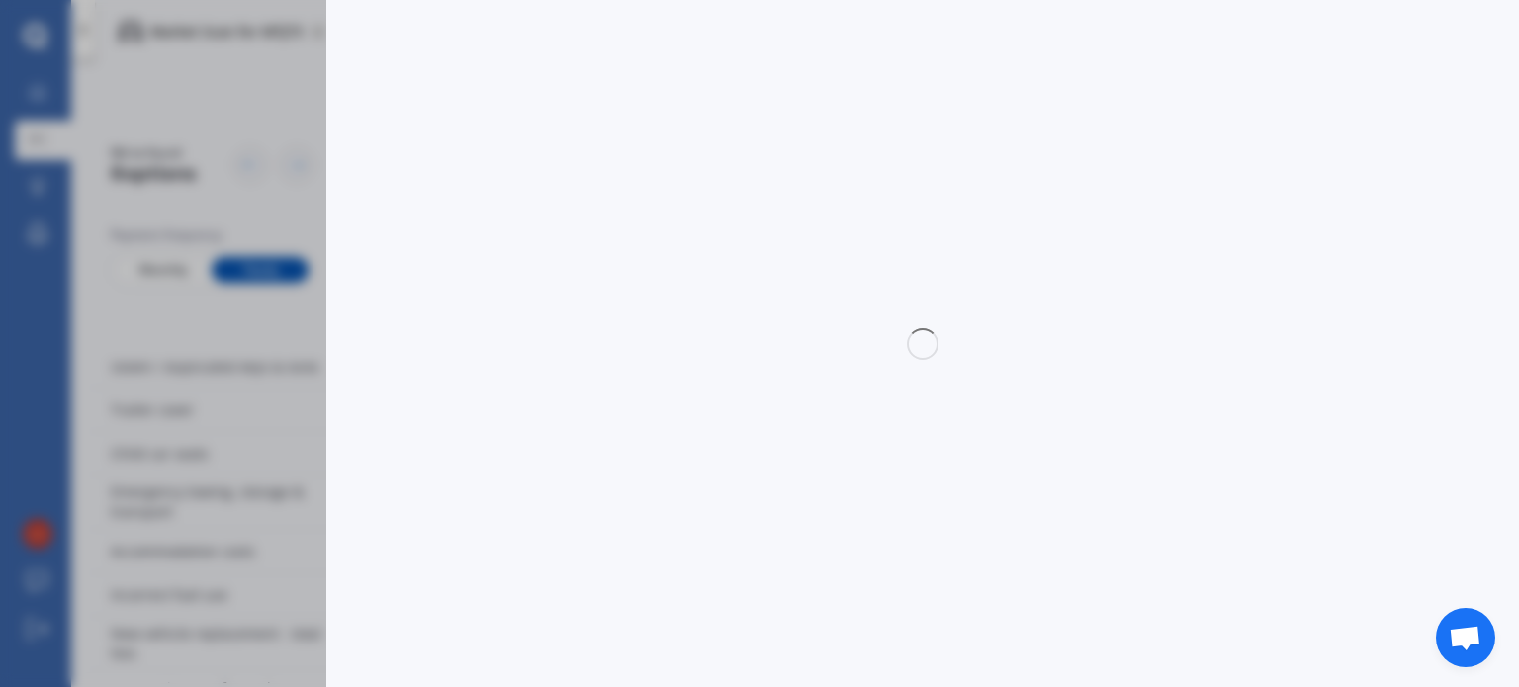
select select "full"
select select "500.00"
select select "[GEOGRAPHIC_DATA]"
select select "VOLKSWAGEN"
select select "T-CROSS"
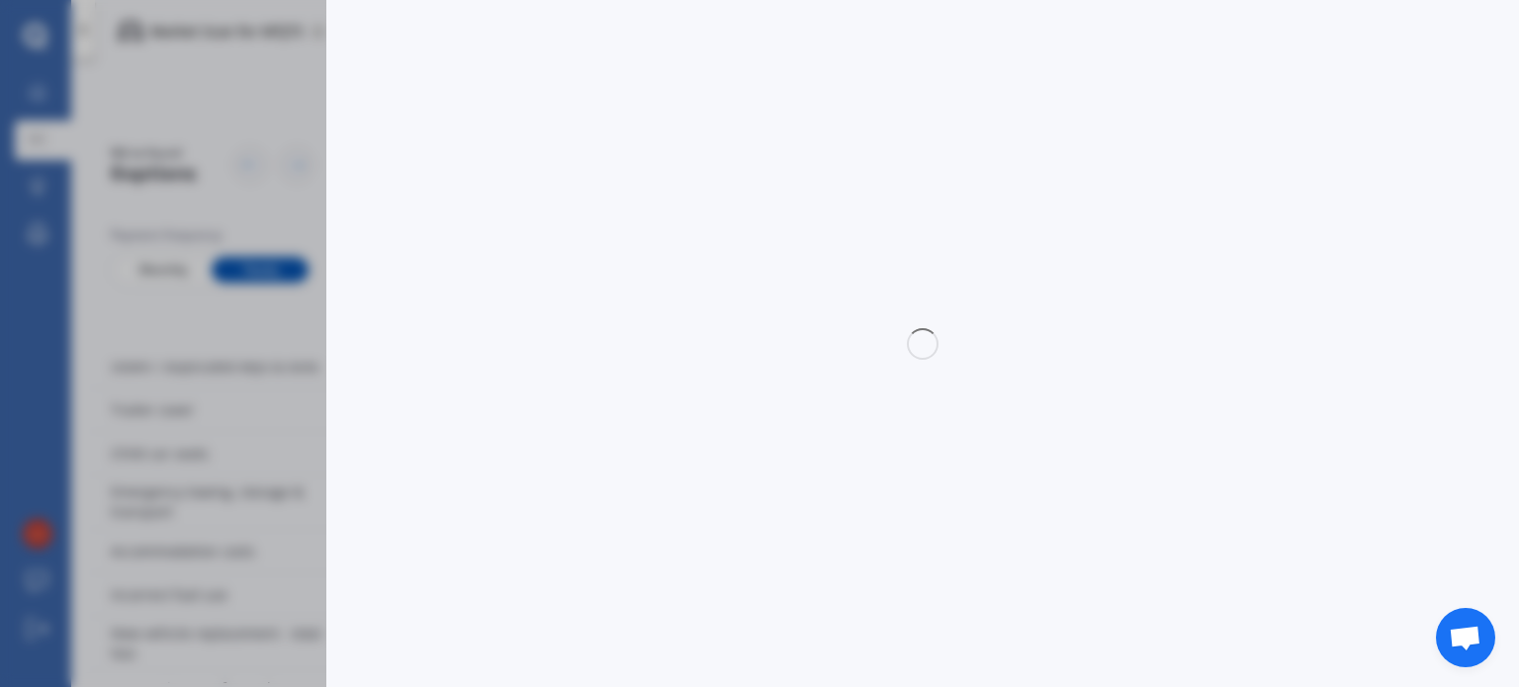
select select "TSI R-LINE"
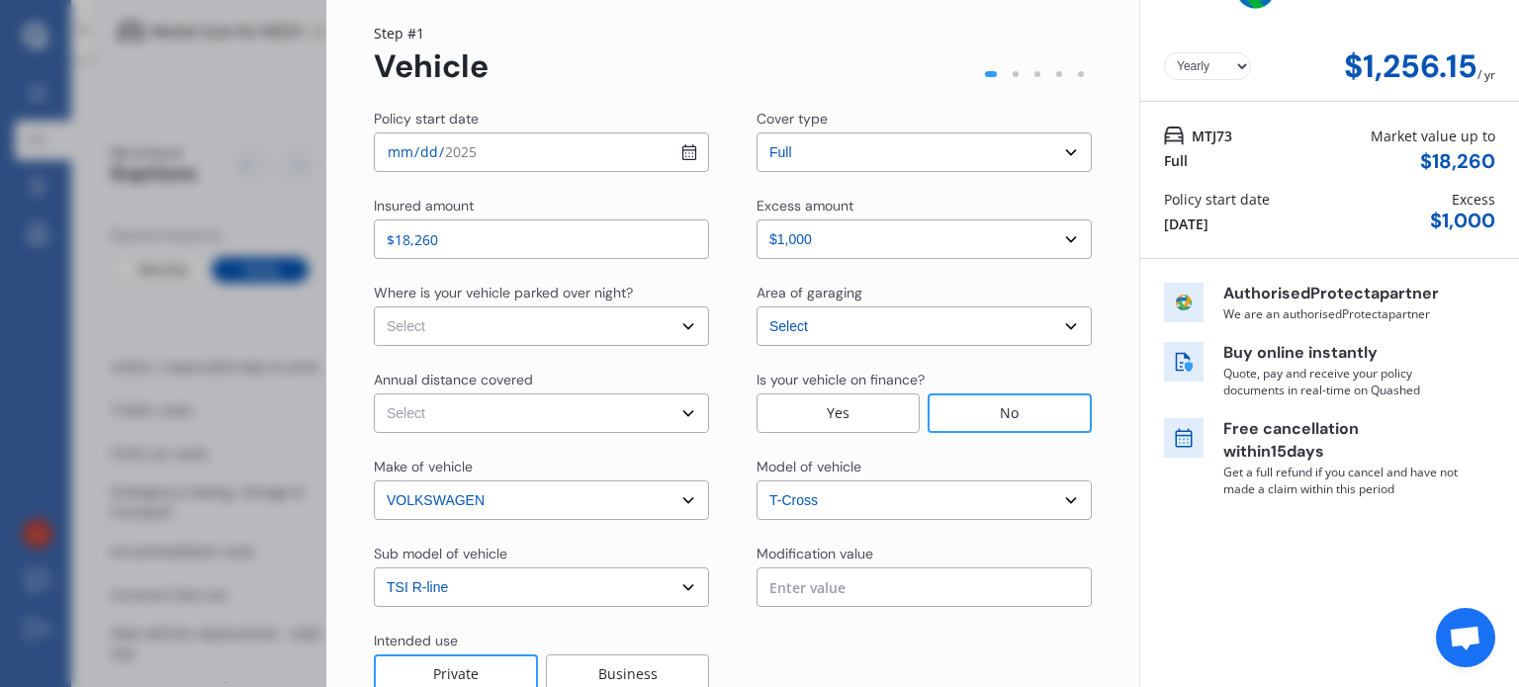
scroll to position [99, 0]
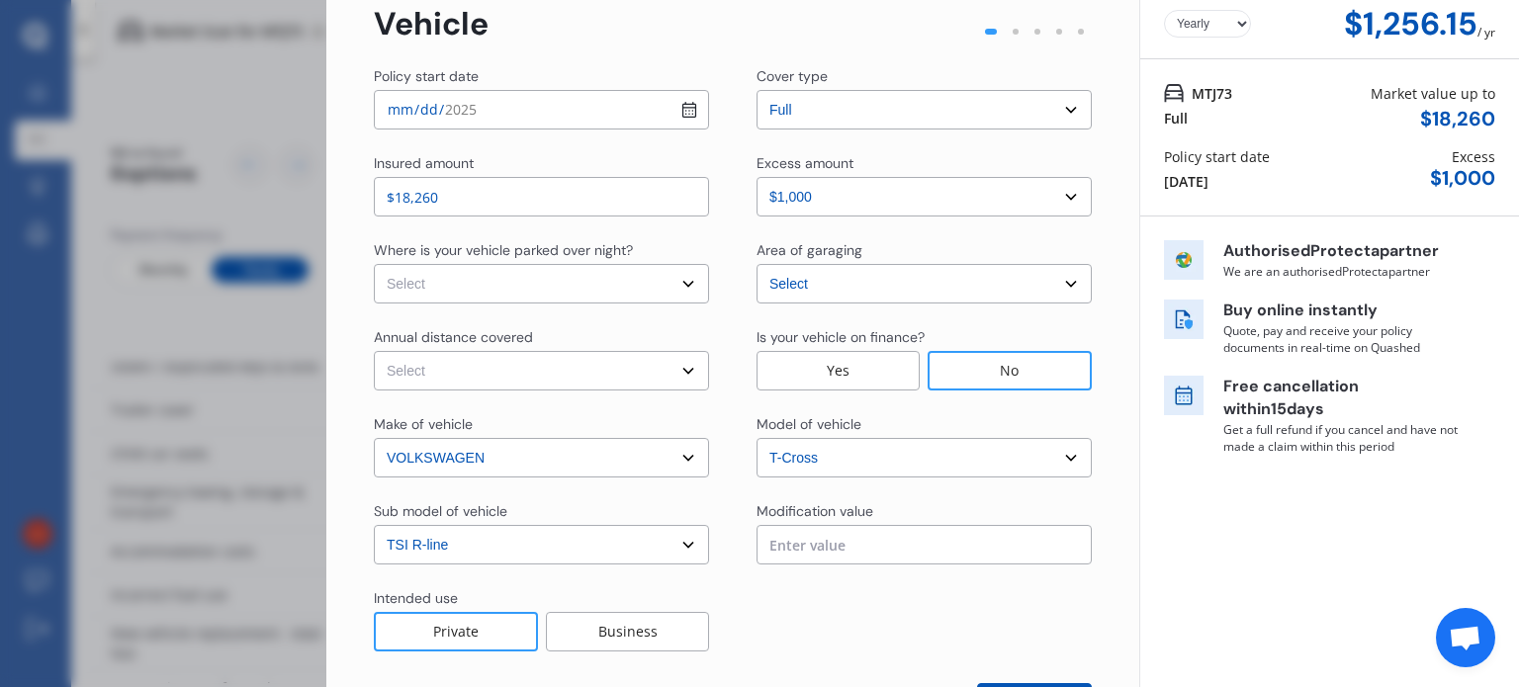
click at [542, 531] on select "Select sub-model TSI R-line" at bounding box center [541, 545] width 335 height 40
click at [941, 614] on div at bounding box center [924, 619] width 335 height 63
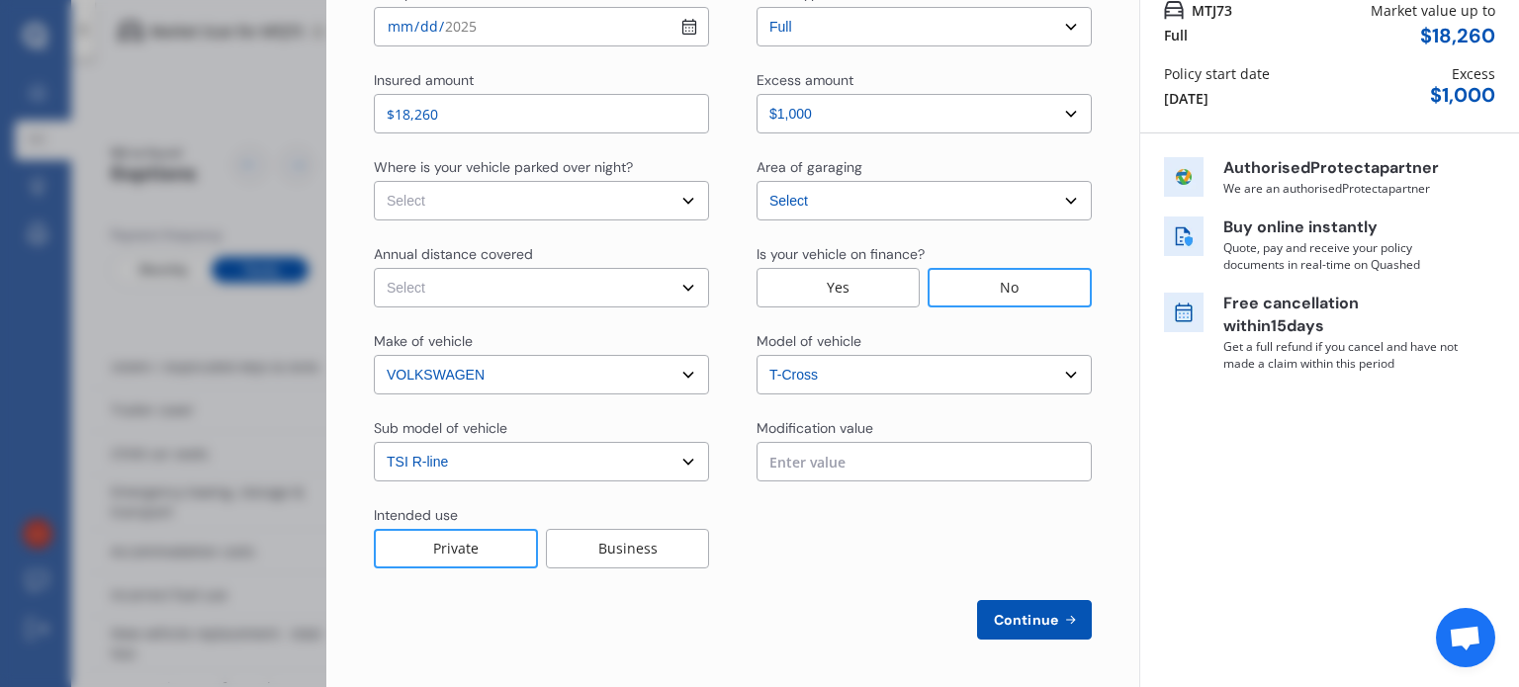
click at [1044, 625] on span "Continue" at bounding box center [1026, 620] width 72 height 16
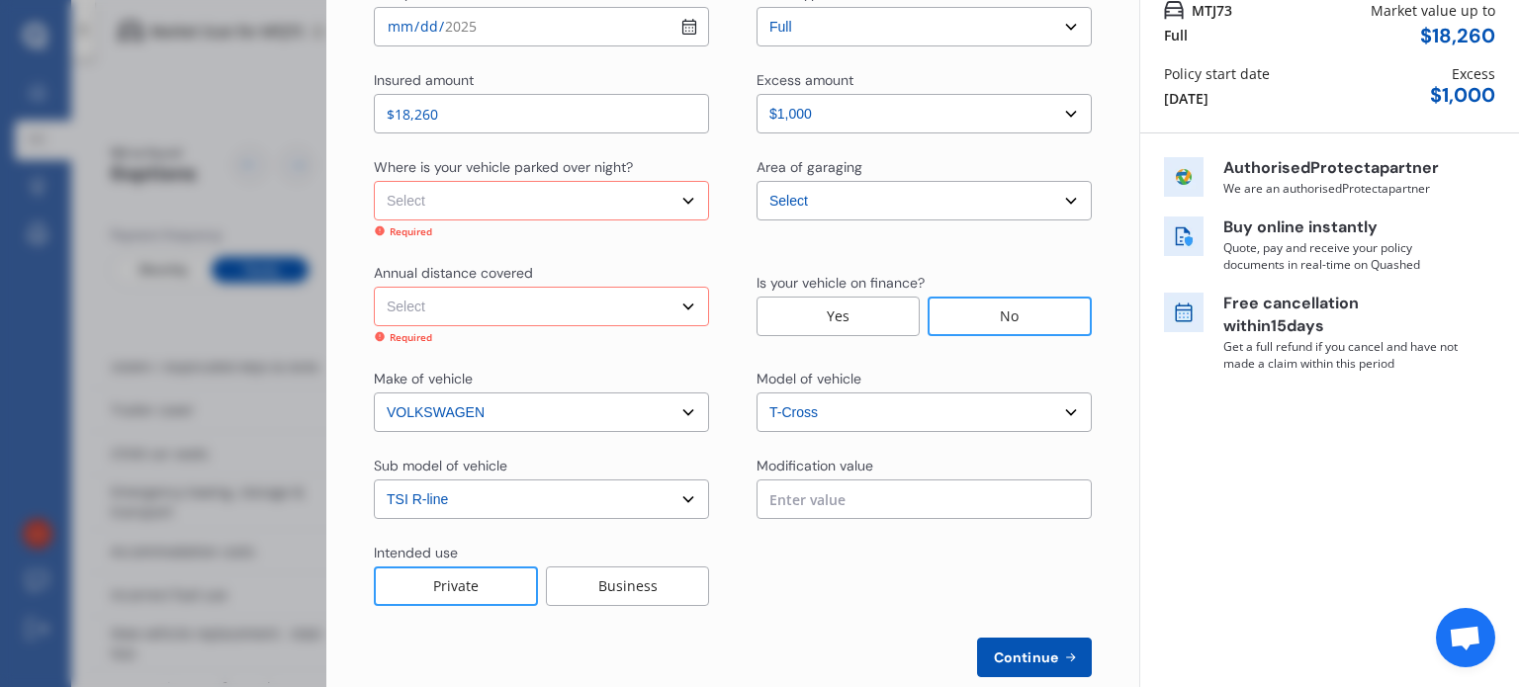
click at [613, 300] on select "Select Low (less than 15,000km per year) Average (15,000-30,000km per year) Hig…" at bounding box center [541, 307] width 335 height 40
select select "15000"
click at [374, 287] on select "Select Low (less than 15,000km per year) Average (15,000-30,000km per year) Hig…" at bounding box center [541, 307] width 335 height 40
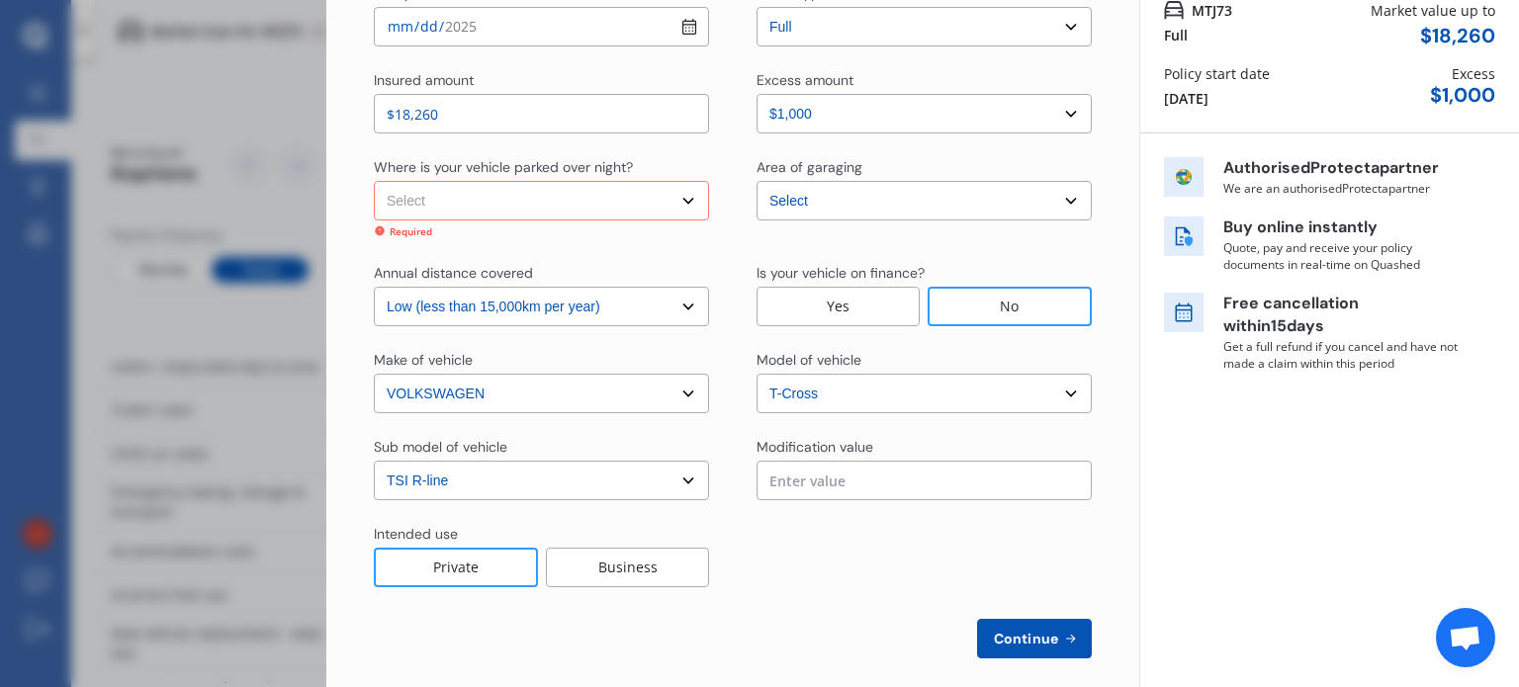
click at [593, 197] on select "Select In a garage On own property On street or road" at bounding box center [541, 201] width 335 height 40
select select "In a garage"
click at [374, 181] on select "Select In a garage On own property On street or road" at bounding box center [541, 201] width 335 height 40
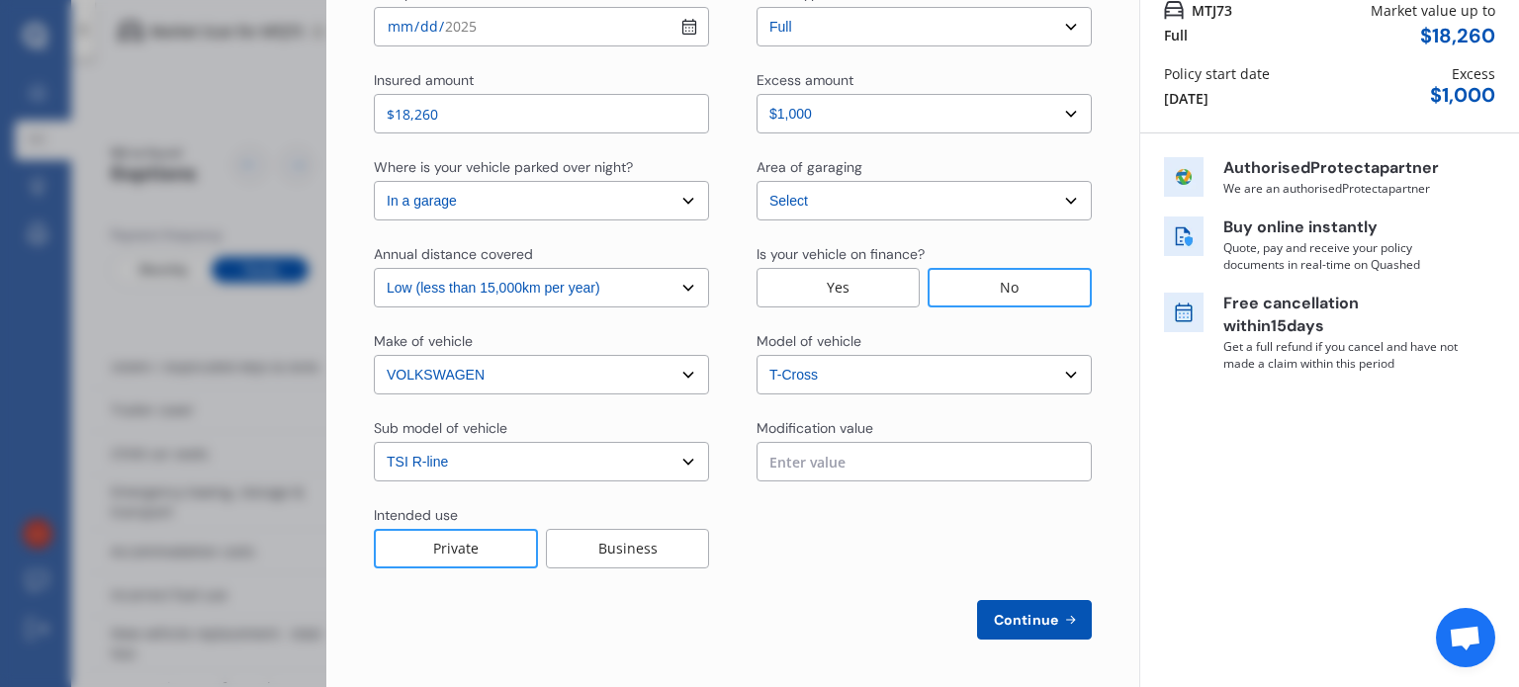
drag, startPoint x: 863, startPoint y: 591, endPoint x: 890, endPoint y: 570, distance: 34.4
click at [864, 591] on div "Policy start date [DATE] Cover type Select cover type 3rd Party Full Insured am…" at bounding box center [733, 311] width 718 height 657
click at [1021, 620] on span "Continue" at bounding box center [1026, 620] width 72 height 16
select select "Miss"
select select "30"
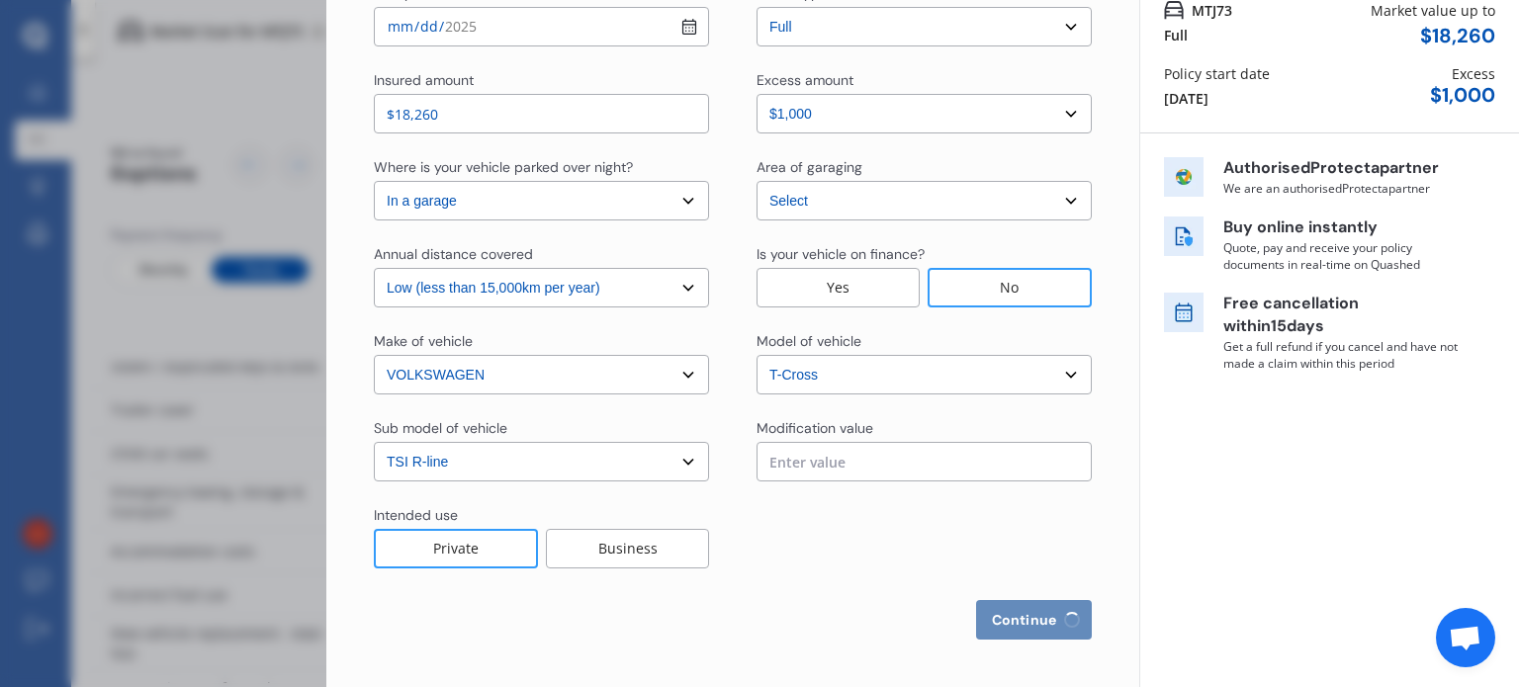
select select "07"
select select "1994"
select select "full"
select select "more than 4 years"
select select "[GEOGRAPHIC_DATA]"
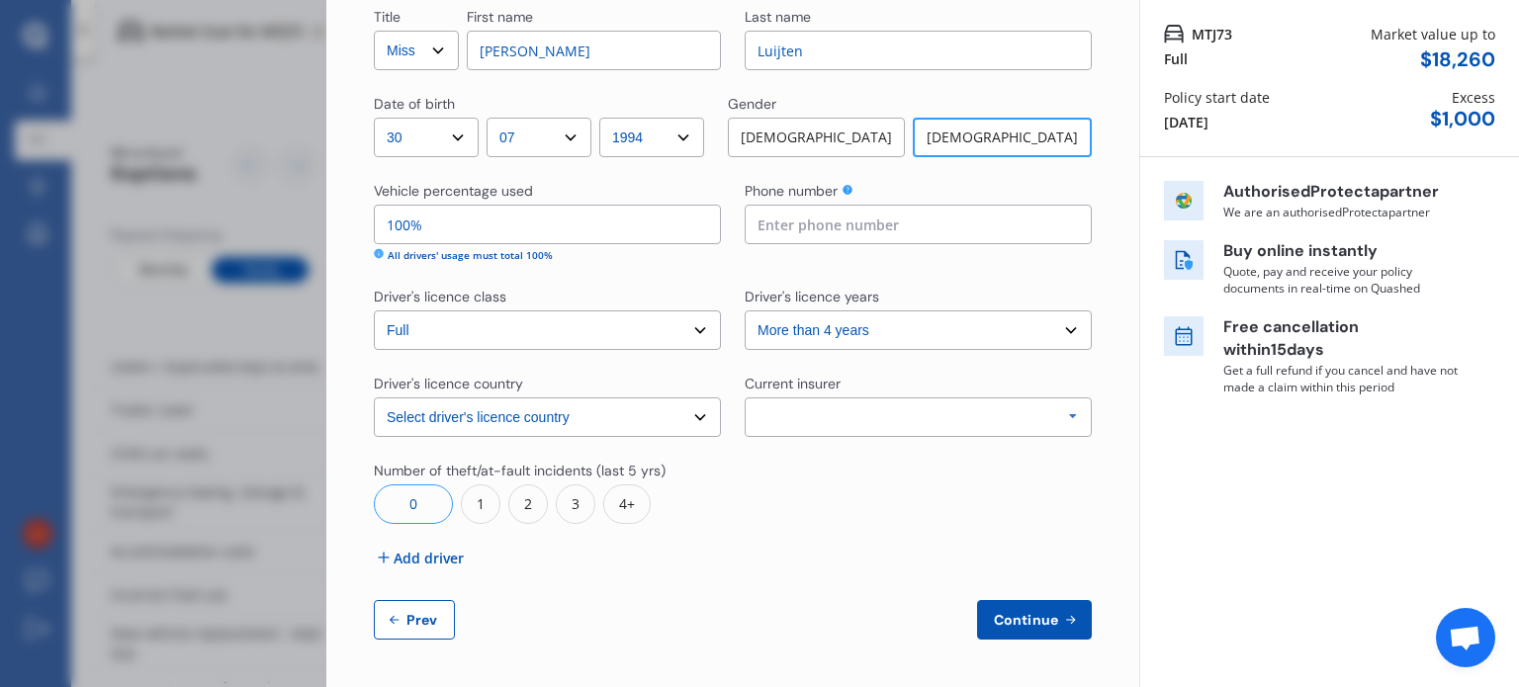
scroll to position [0, 0]
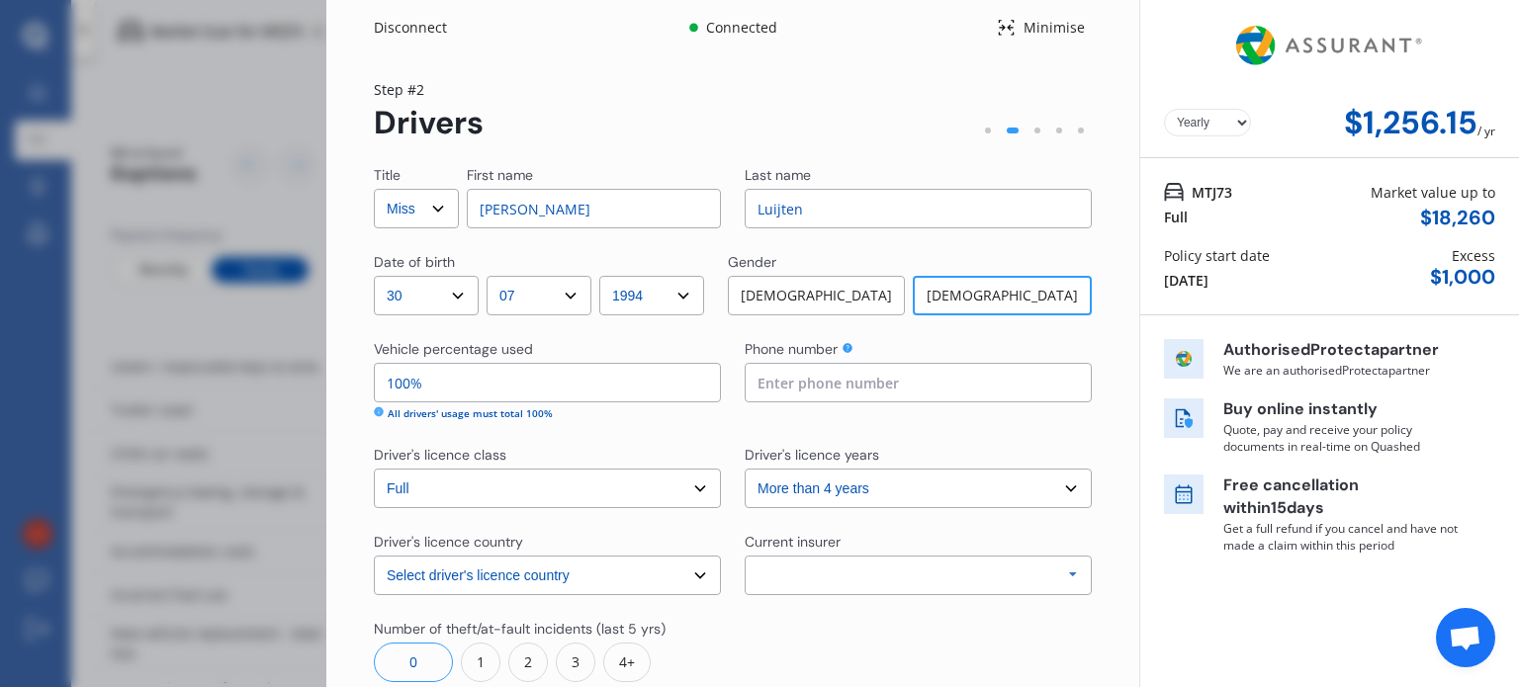
click at [1016, 19] on div "Minimise" at bounding box center [1054, 28] width 76 height 20
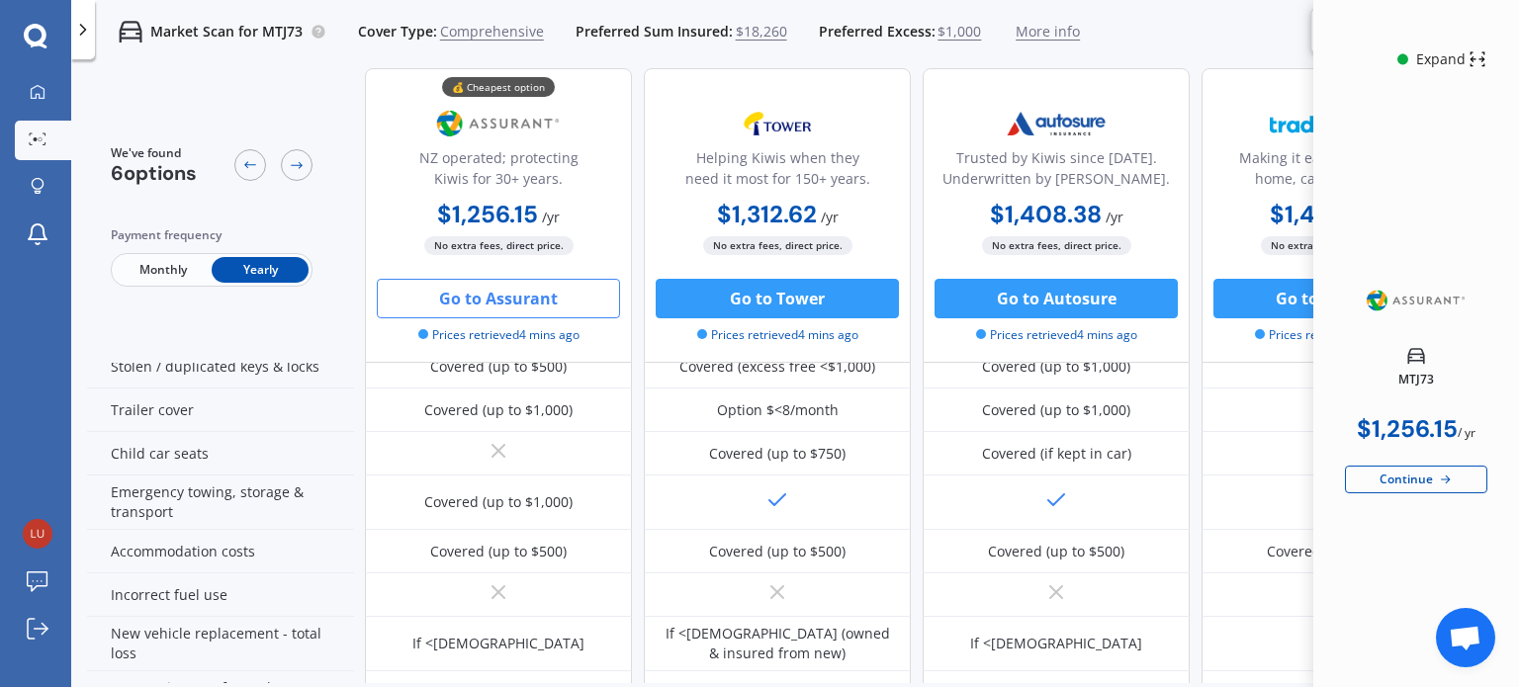
click at [957, 33] on span "$1,000" at bounding box center [959, 32] width 44 height 20
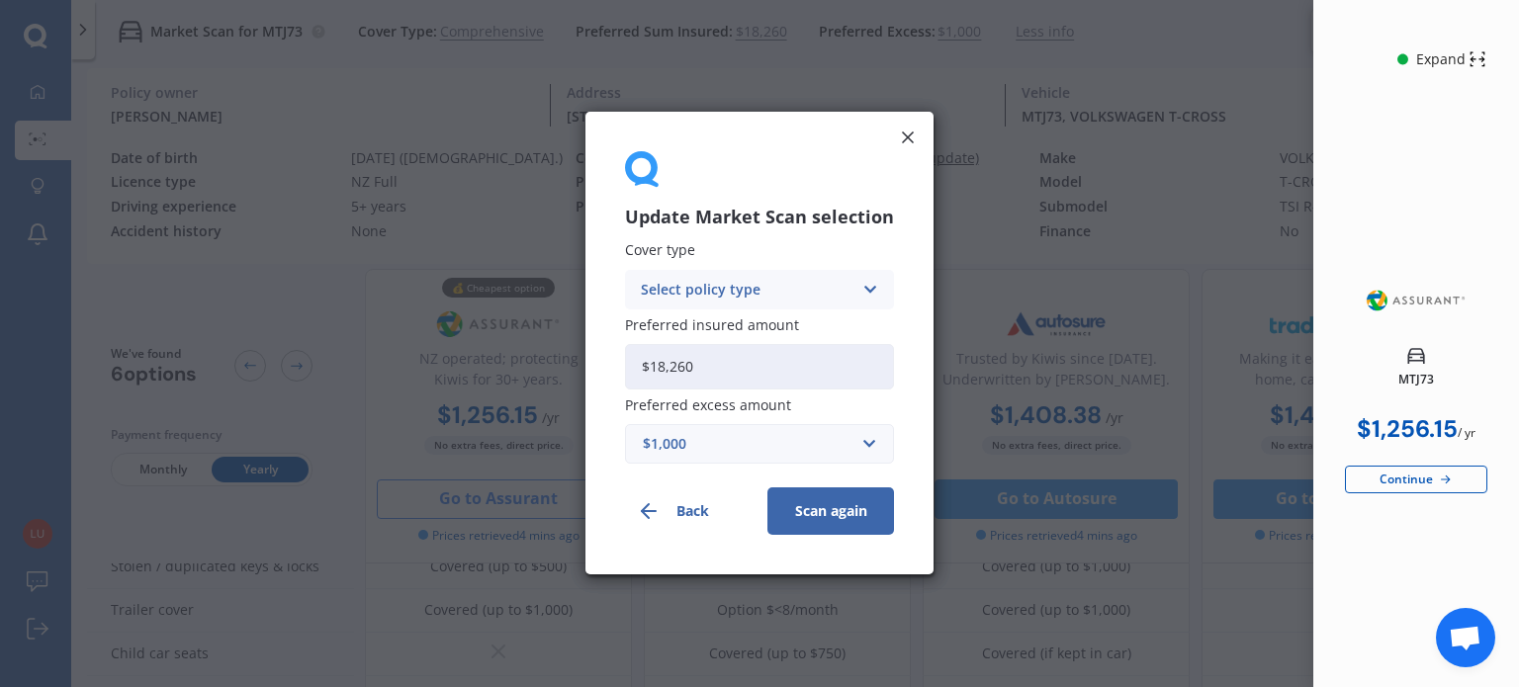
click at [799, 425] on div "$1,000 $100 $400 $500 $750 $1,000 $1,500 $2,000" at bounding box center [759, 445] width 269 height 40
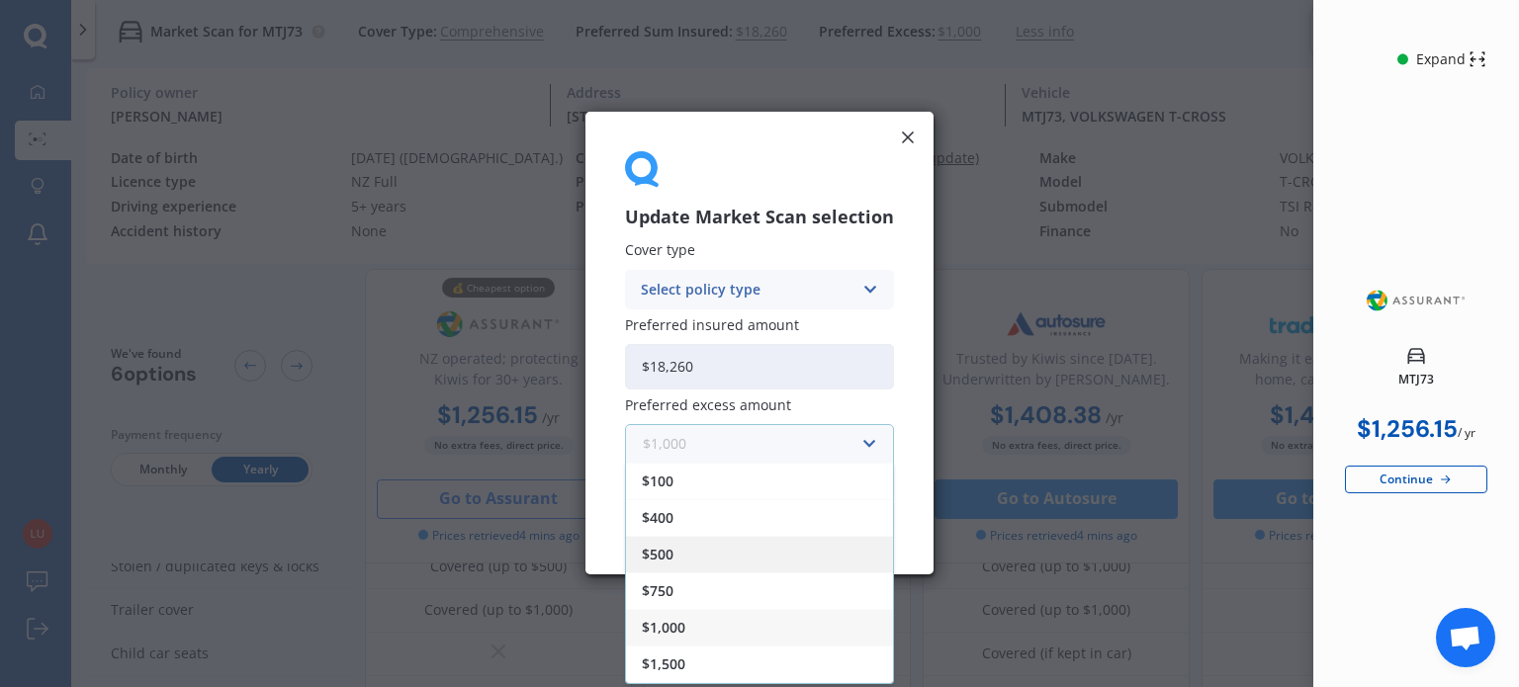
scroll to position [33, 0]
click at [799, 624] on div "$1,500" at bounding box center [759, 632] width 267 height 37
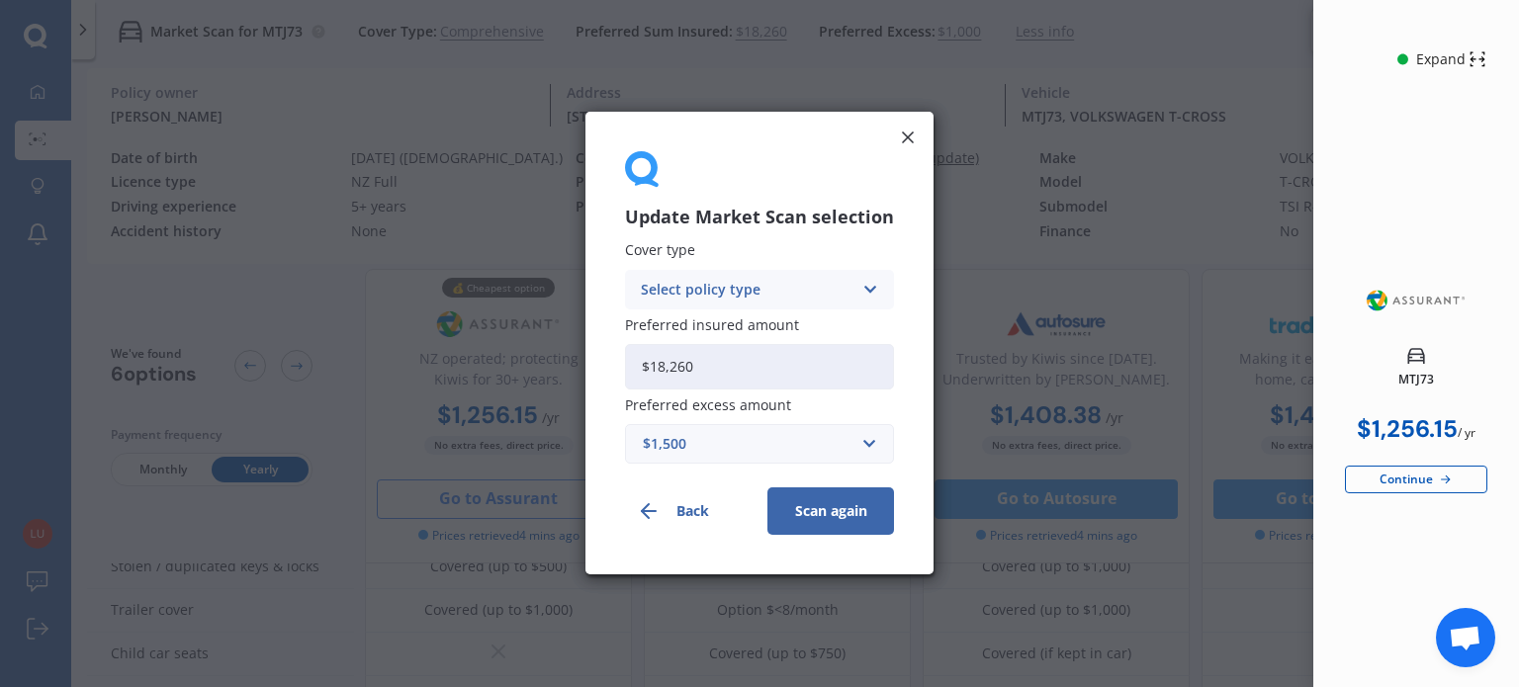
click at [846, 491] on button "Scan again" at bounding box center [830, 512] width 127 height 47
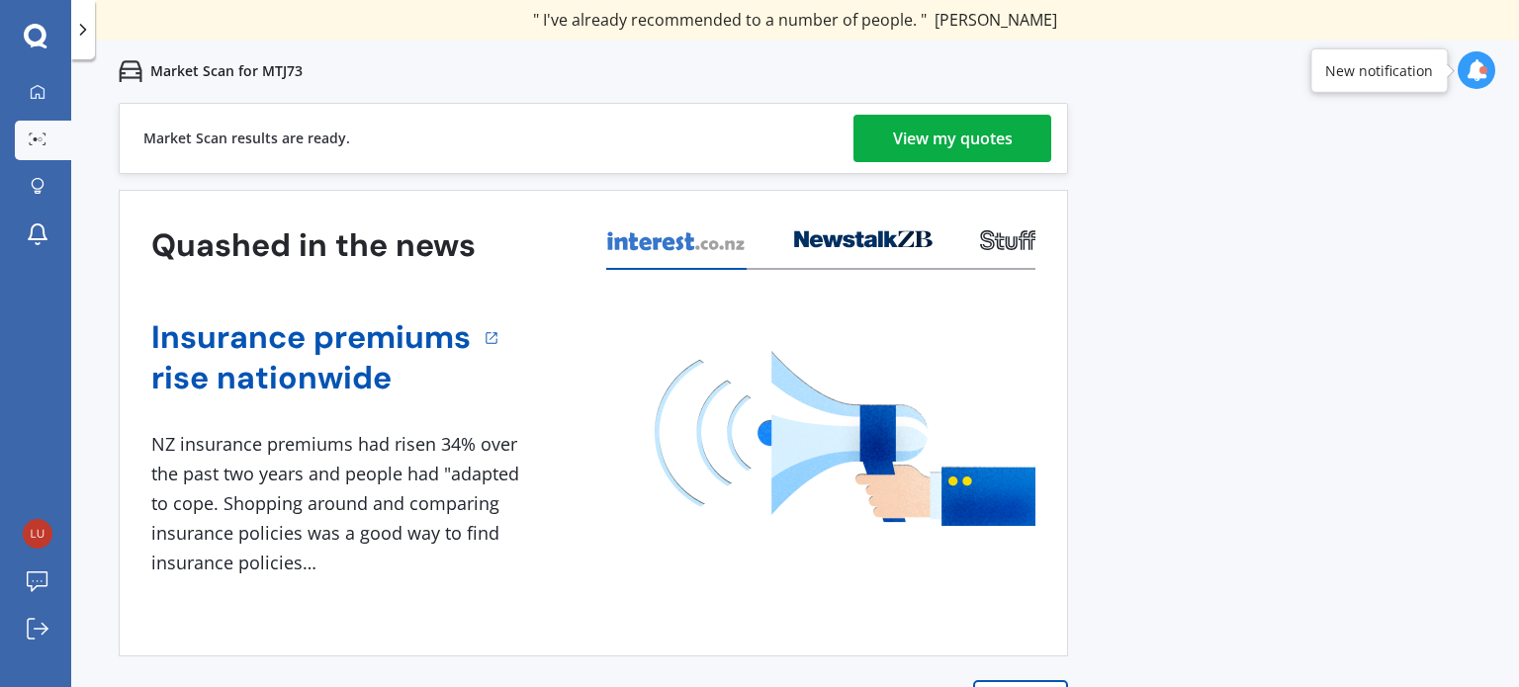
click at [924, 134] on div "View my quotes" at bounding box center [953, 138] width 120 height 47
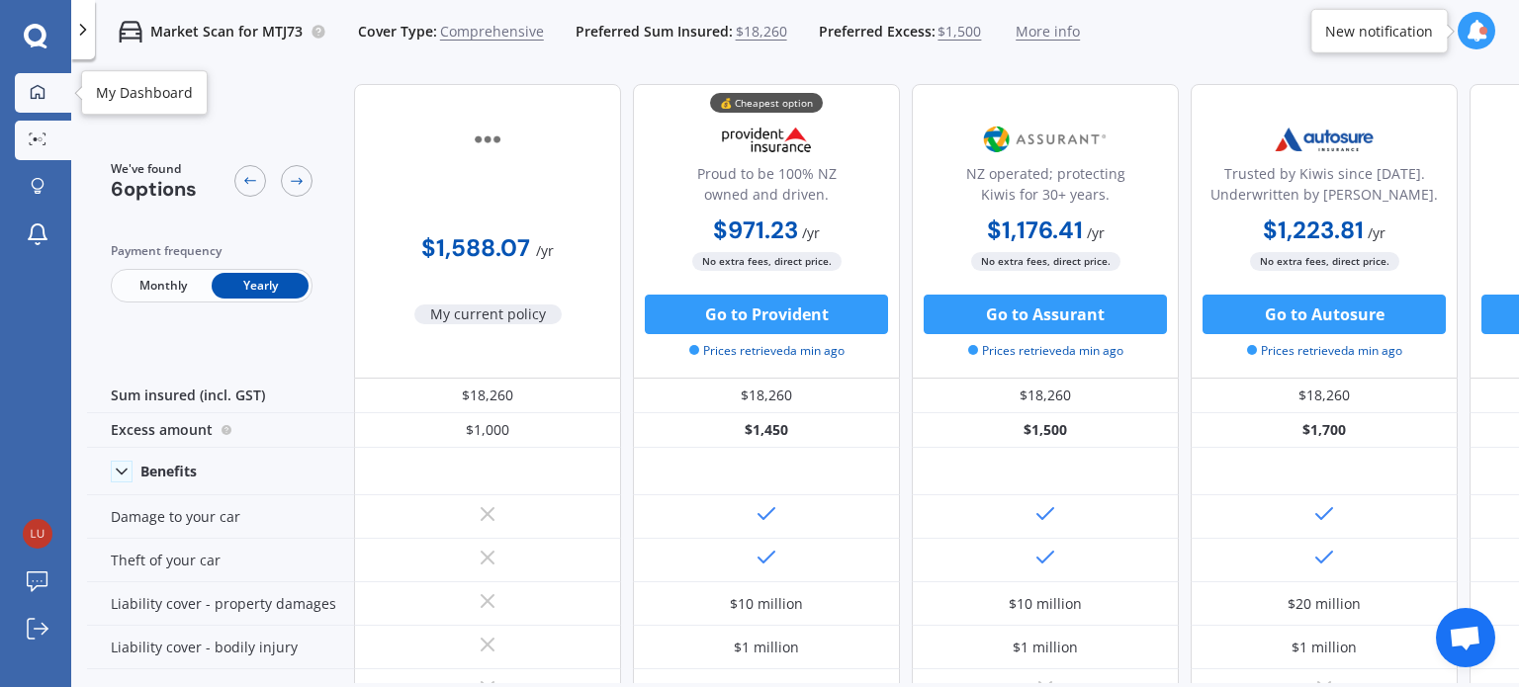
click at [34, 93] on icon at bounding box center [38, 92] width 16 height 16
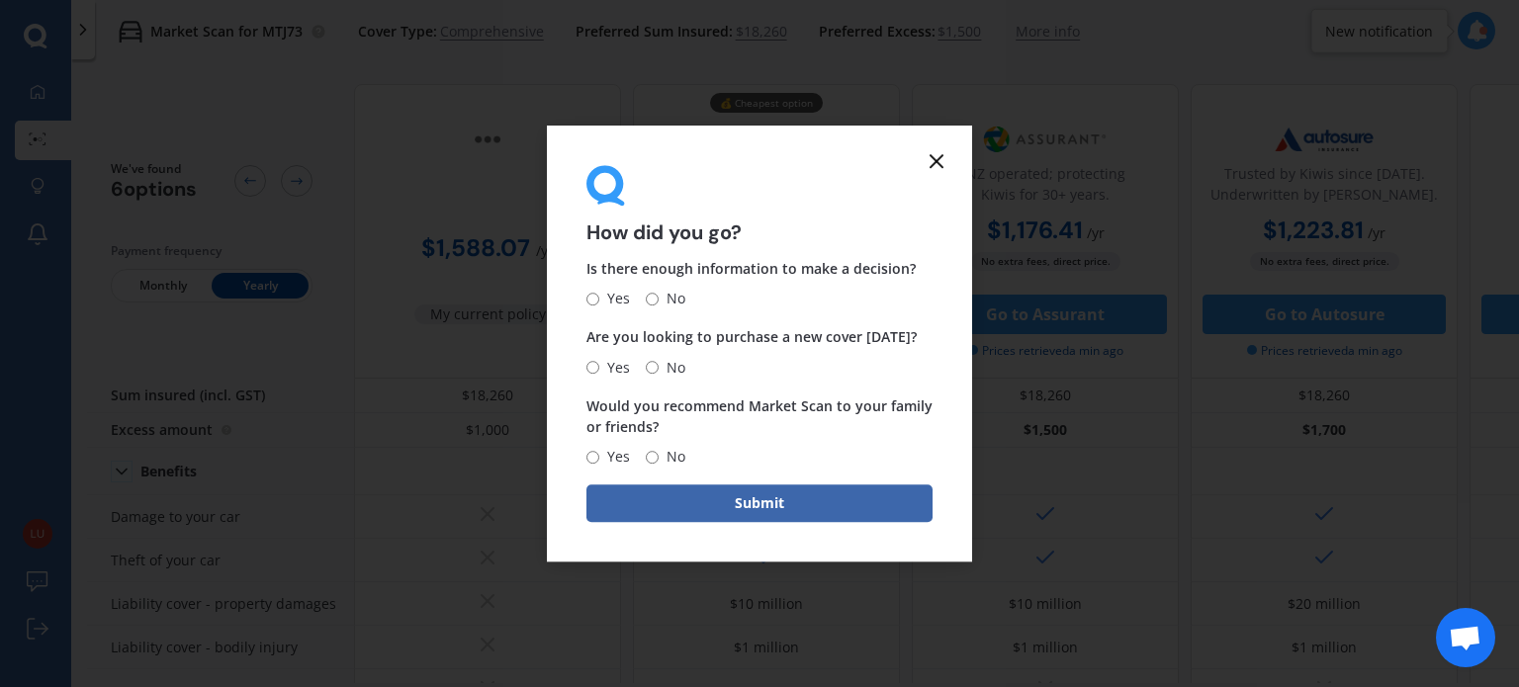
click at [589, 293] on input "Yes" at bounding box center [592, 299] width 13 height 13
radio input "true"
click at [591, 366] on input "Yes" at bounding box center [592, 367] width 13 height 13
radio input "true"
click at [599, 457] on span "Yes" at bounding box center [614, 457] width 31 height 24
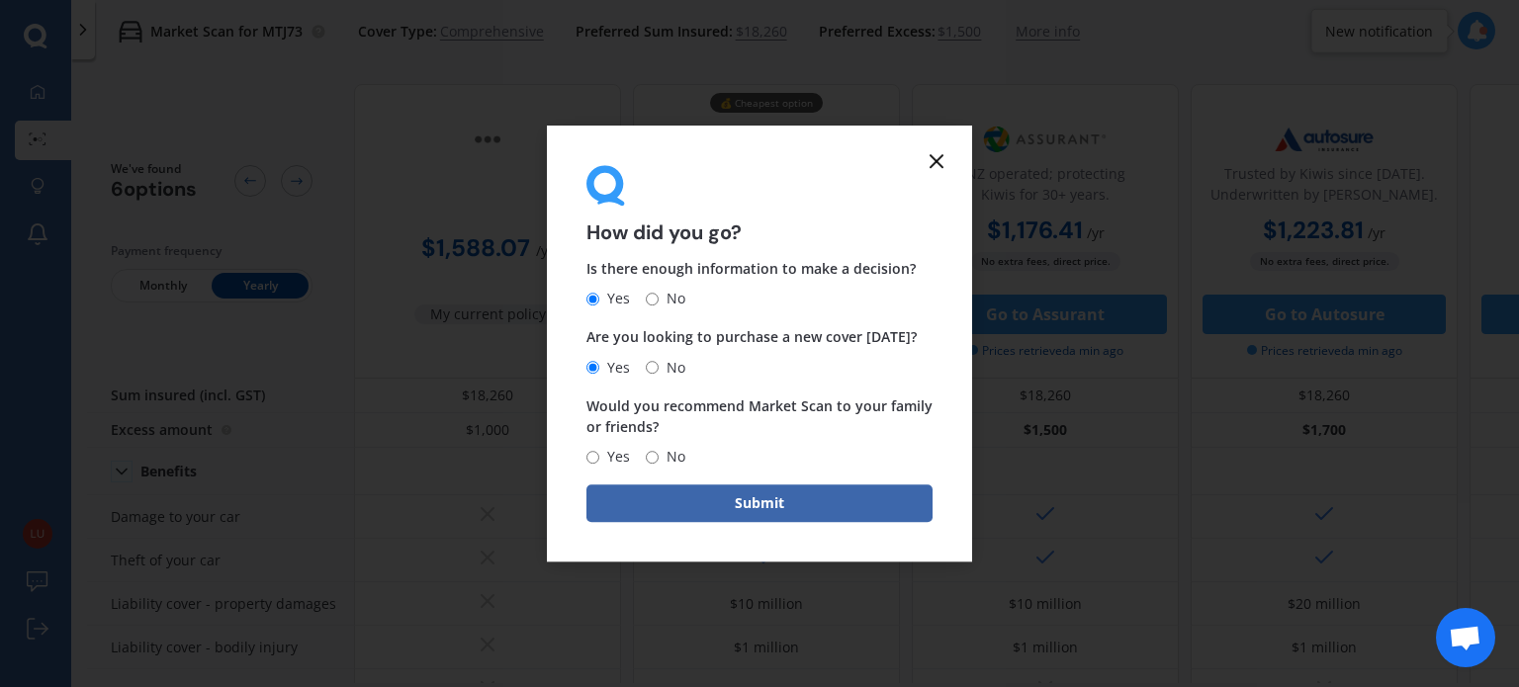
click at [599, 457] on input "Yes" at bounding box center [592, 457] width 13 height 13
radio input "true"
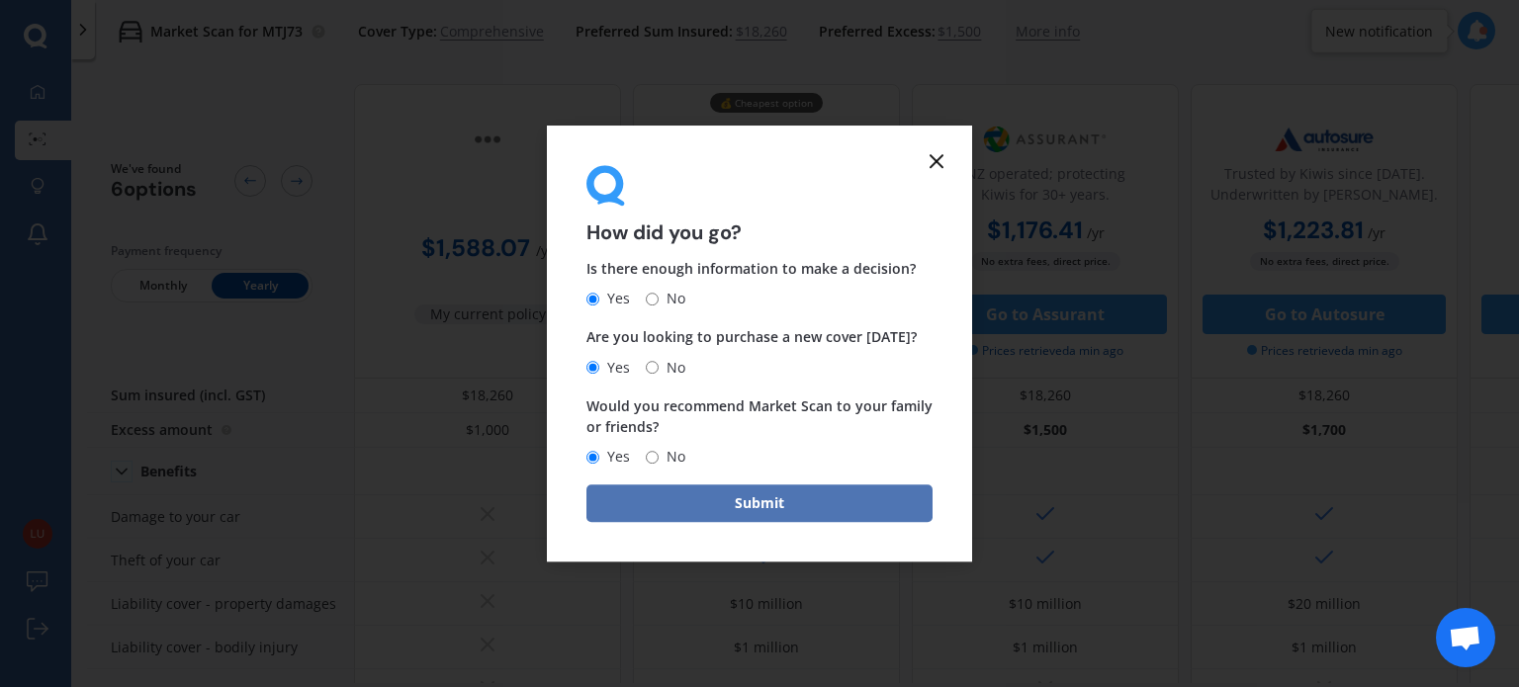
click at [668, 497] on button "Submit" at bounding box center [759, 504] width 346 height 38
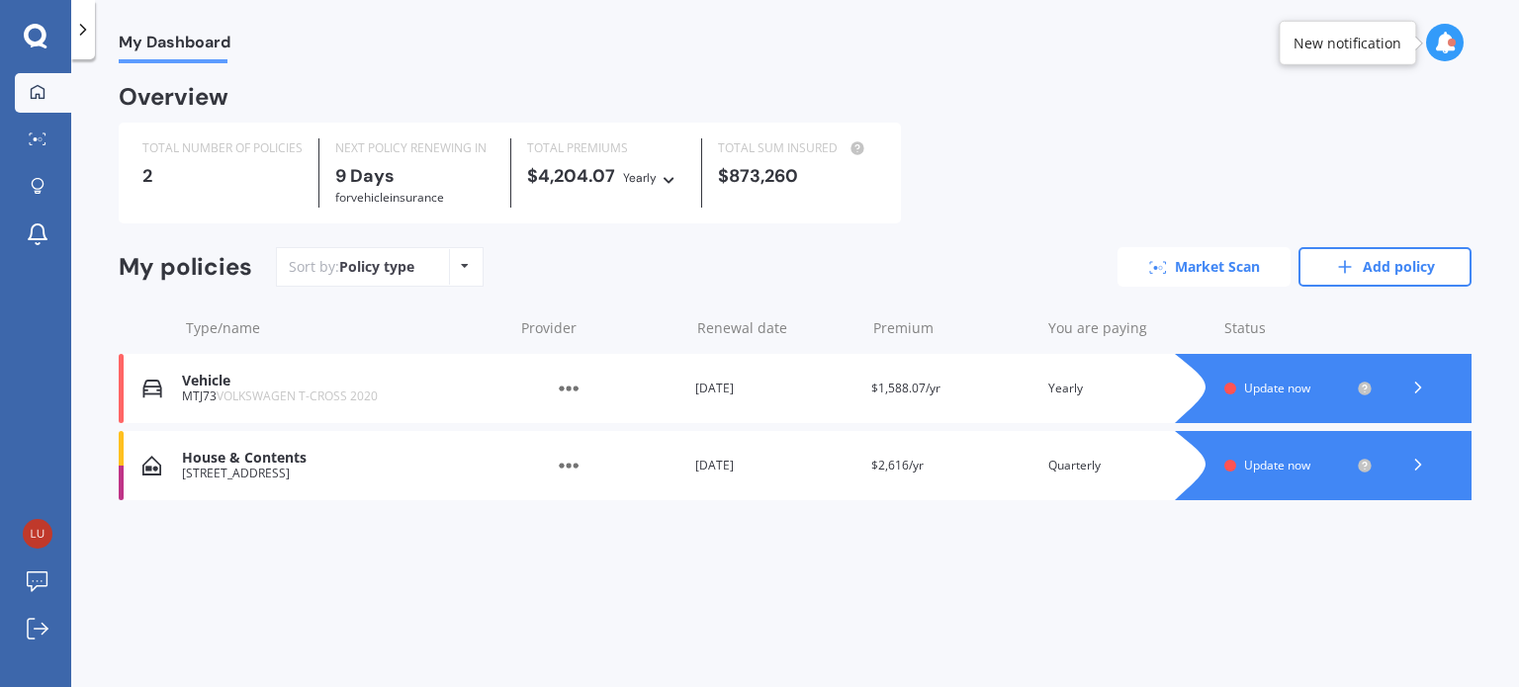
click at [1255, 276] on link "Market Scan" at bounding box center [1203, 267] width 173 height 40
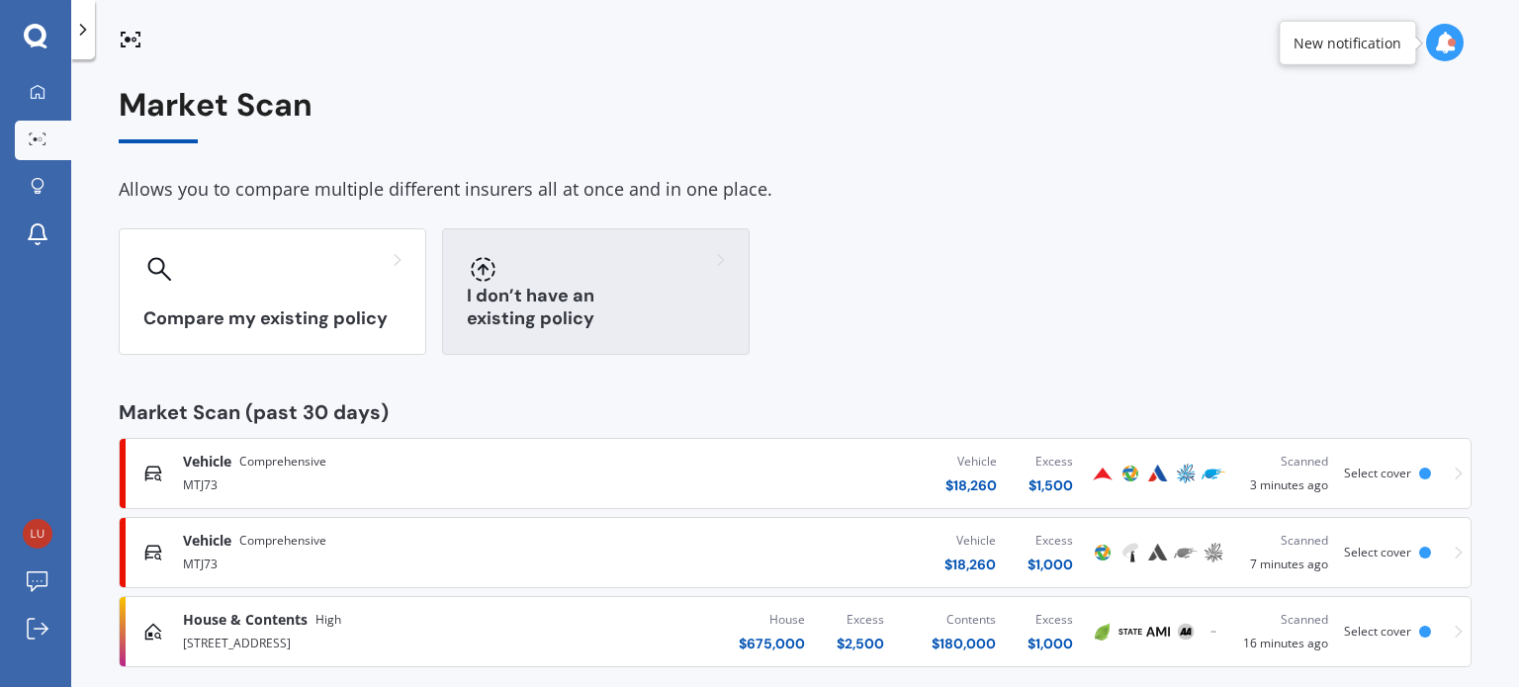
click at [530, 308] on h3 "I don’t have an existing policy" at bounding box center [596, 307] width 258 height 45
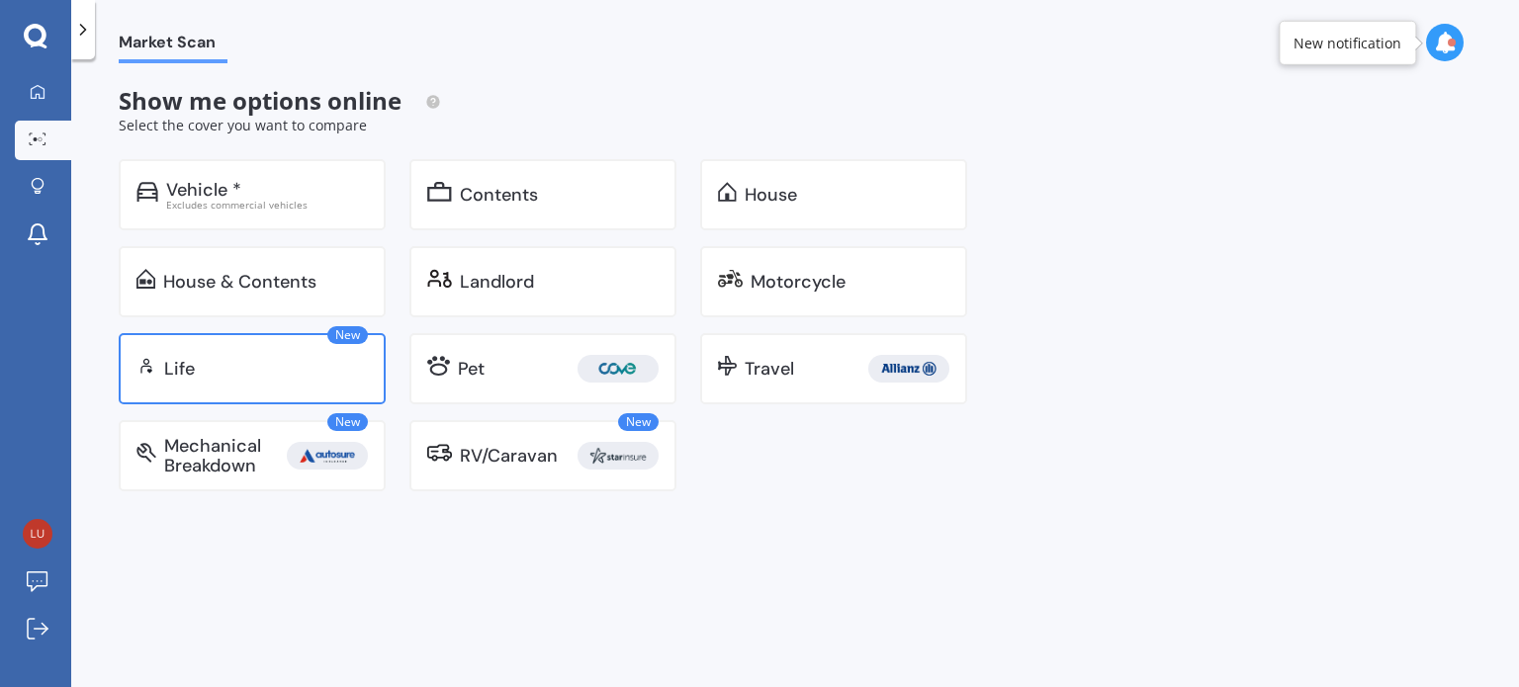
click at [226, 375] on div "Life" at bounding box center [266, 369] width 204 height 20
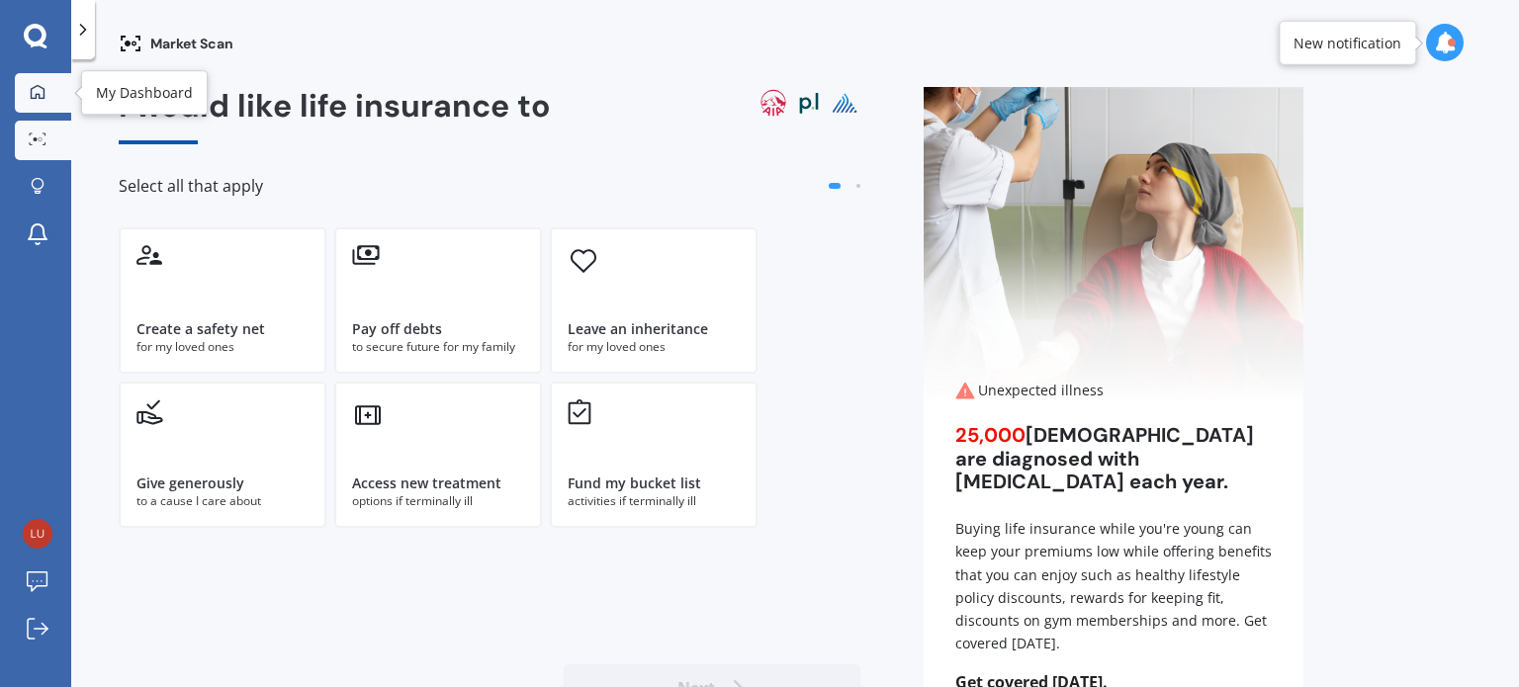
click at [36, 84] on icon at bounding box center [38, 92] width 16 height 16
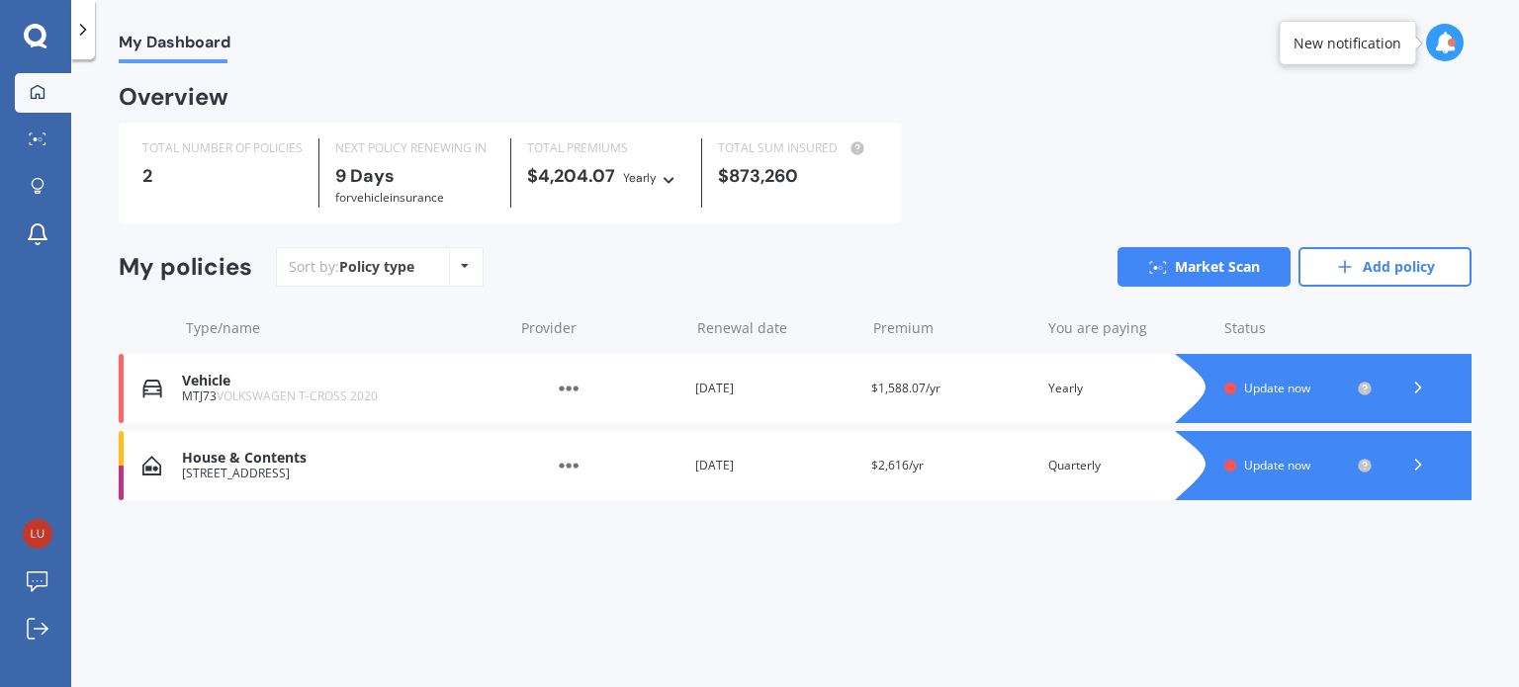
click at [1075, 181] on div "TOTAL NUMBER OF POLICIES 2 NEXT POLICY RENEWING [DATE] for Vehicle insurance TO…" at bounding box center [795, 173] width 1353 height 101
click at [303, 470] on div "[STREET_ADDRESS]" at bounding box center [342, 474] width 321 height 14
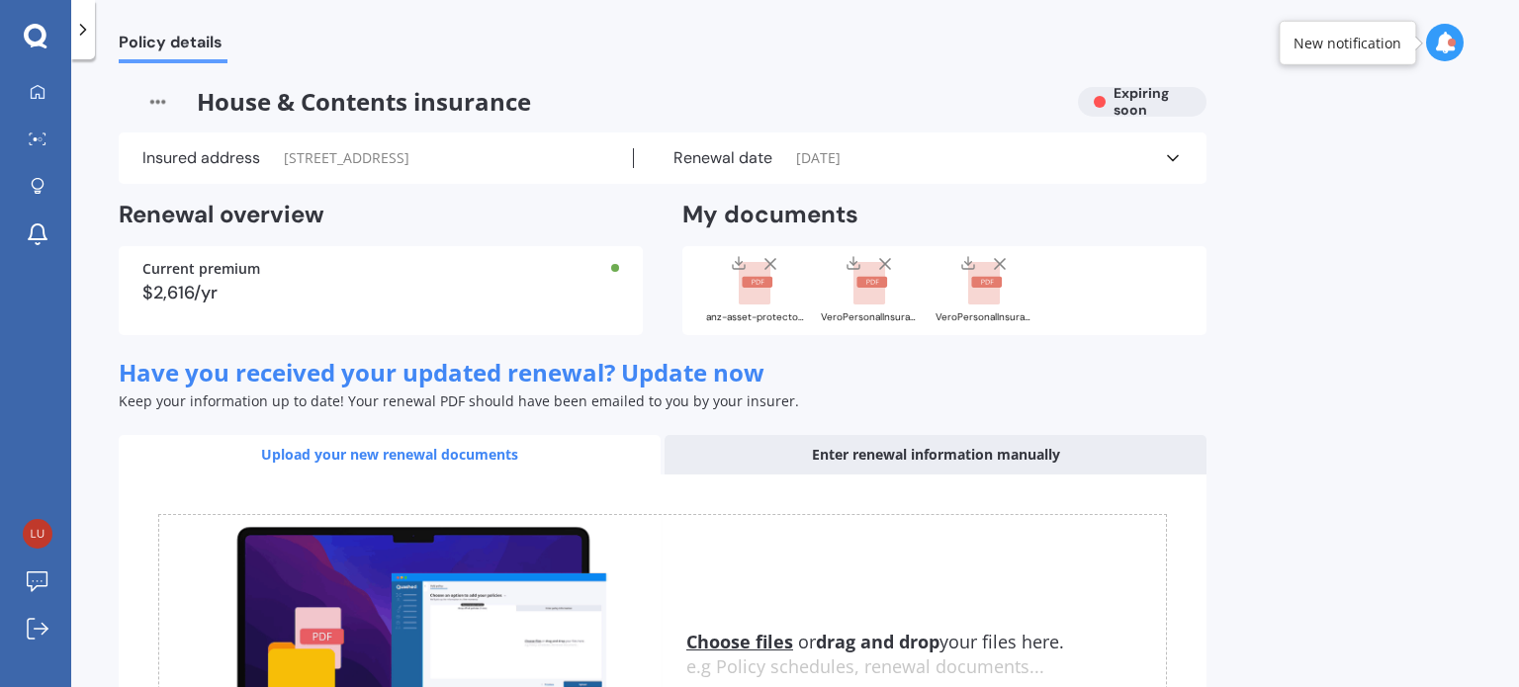
click at [277, 157] on div "Insured address [STREET_ADDRESS]" at bounding box center [387, 158] width 491 height 20
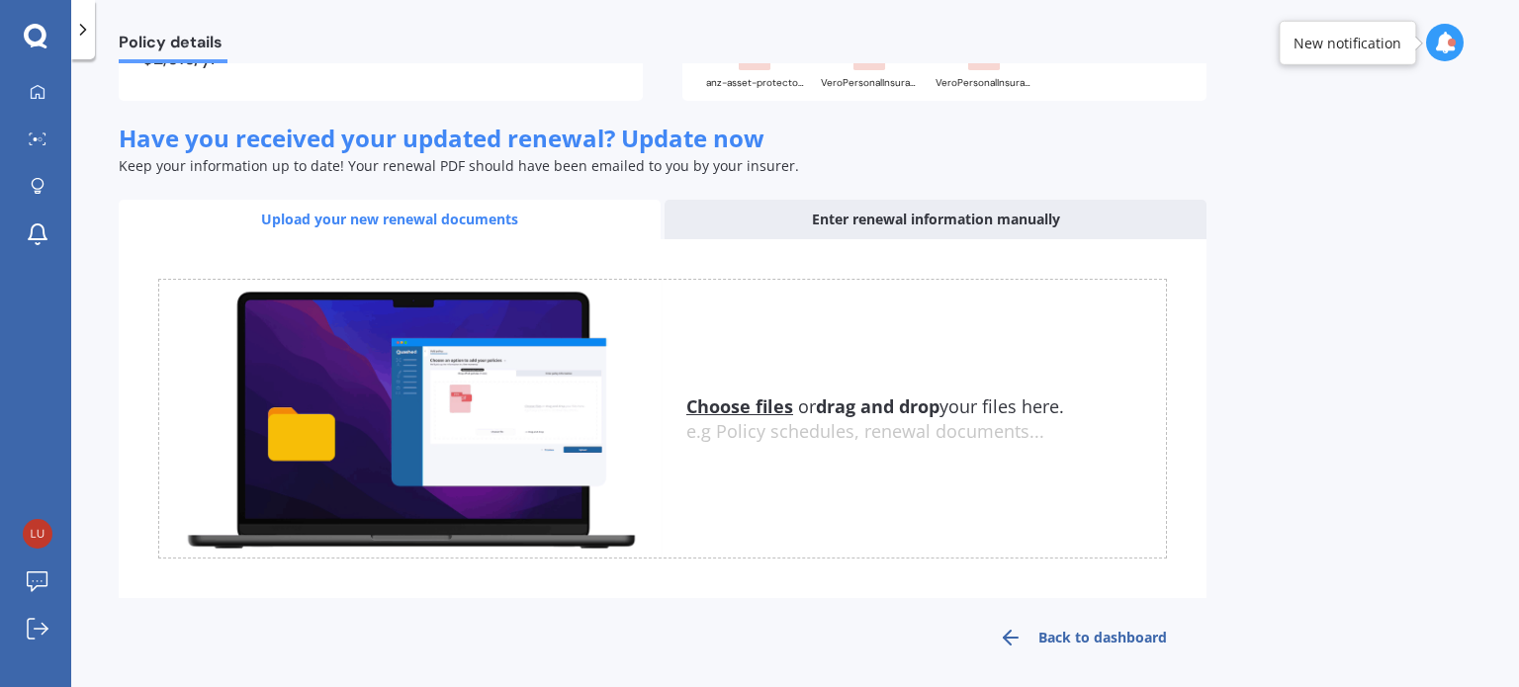
scroll to position [634, 0]
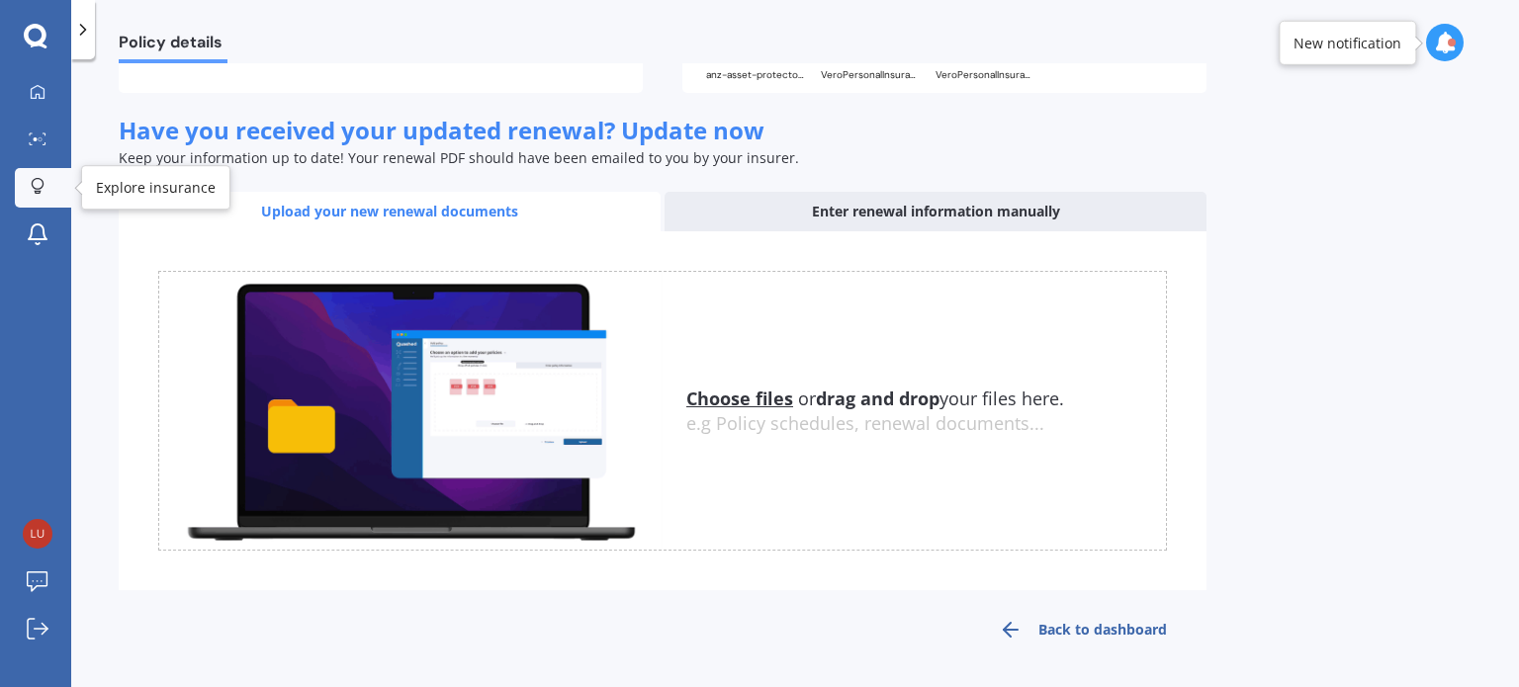
click at [28, 184] on div at bounding box center [38, 187] width 30 height 19
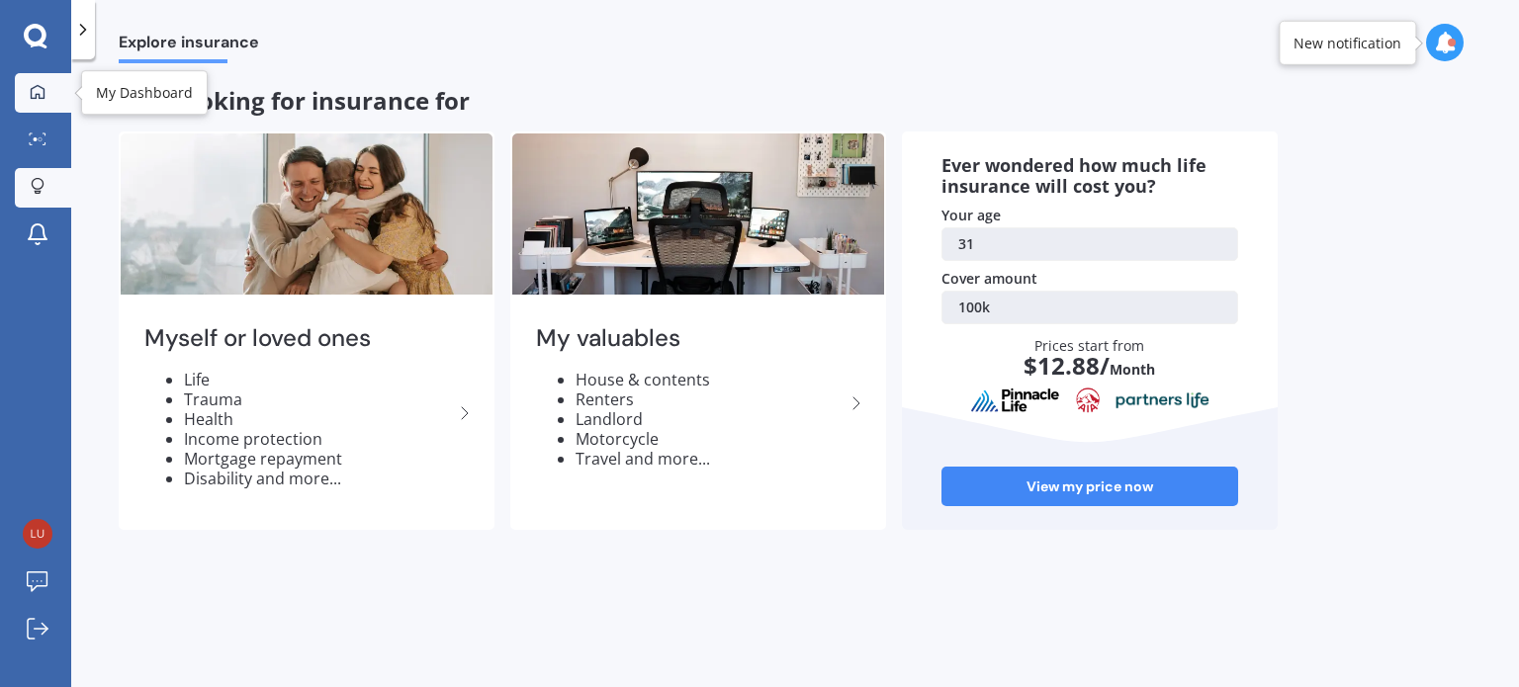
click at [42, 96] on icon at bounding box center [38, 92] width 16 height 16
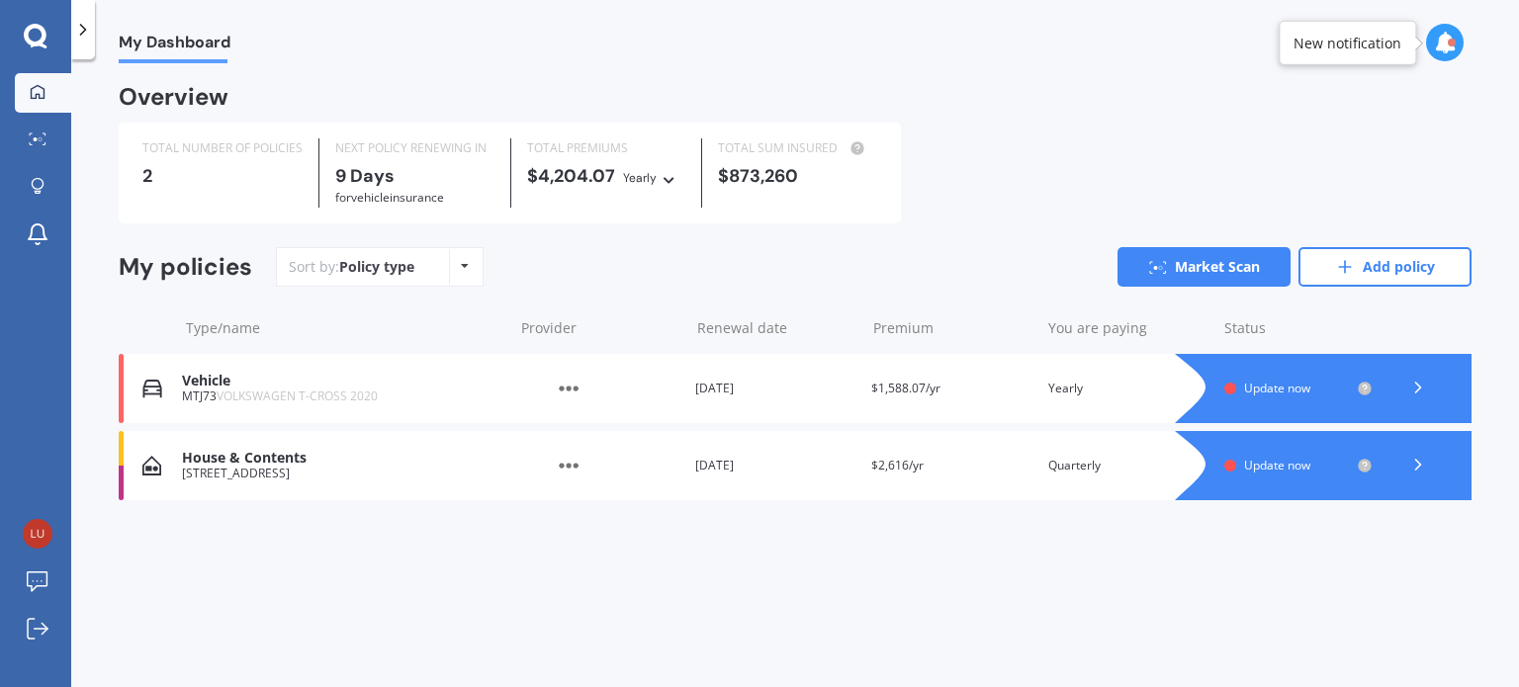
click at [1425, 466] on icon at bounding box center [1418, 465] width 20 height 20
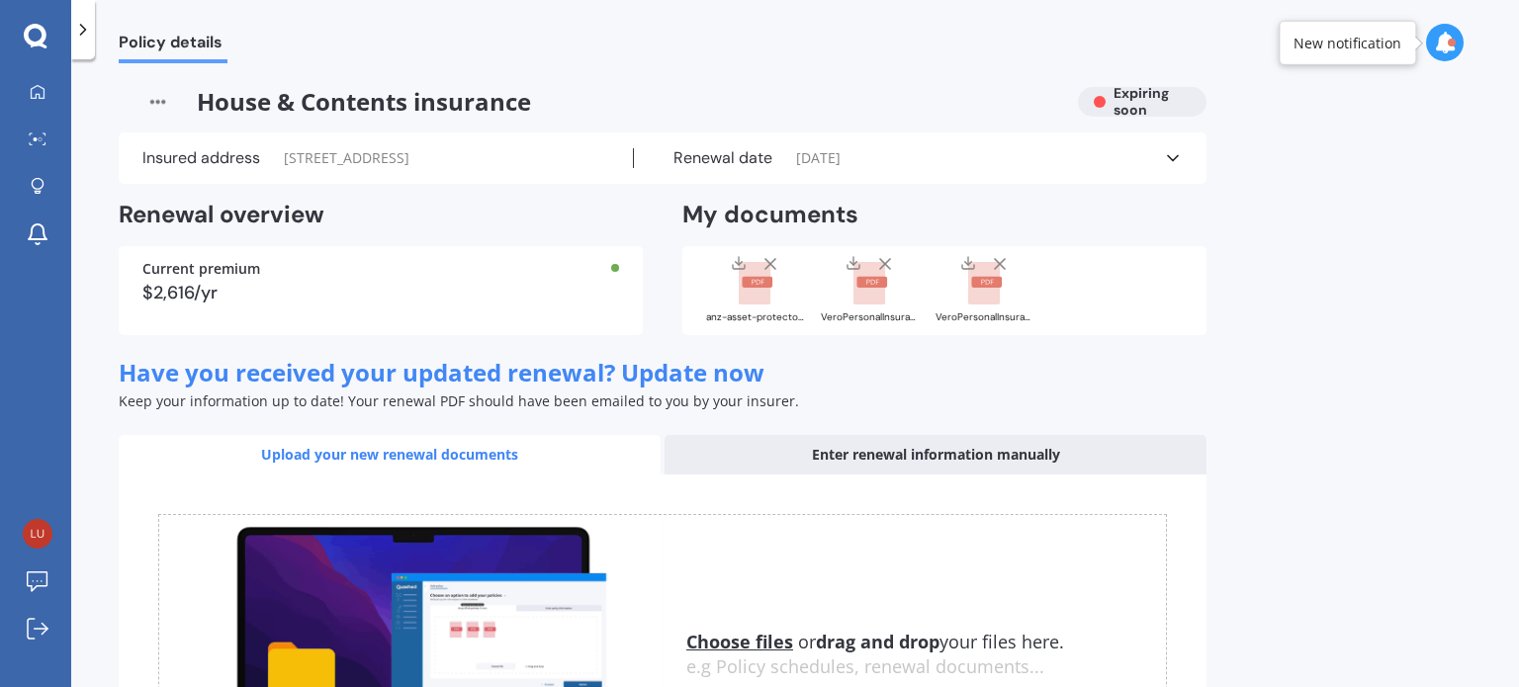
click at [1166, 166] on icon at bounding box center [1173, 158] width 20 height 20
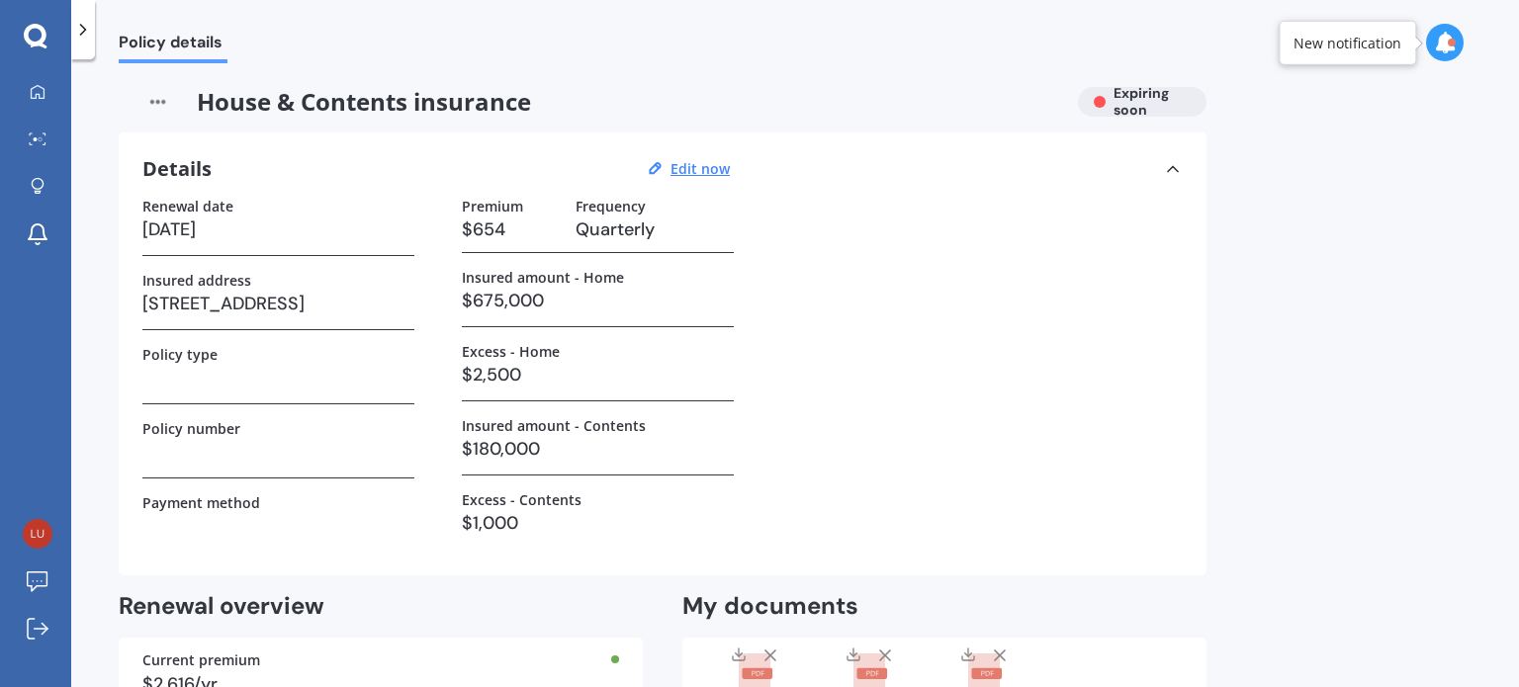
click at [1166, 166] on icon at bounding box center [1173, 169] width 20 height 20
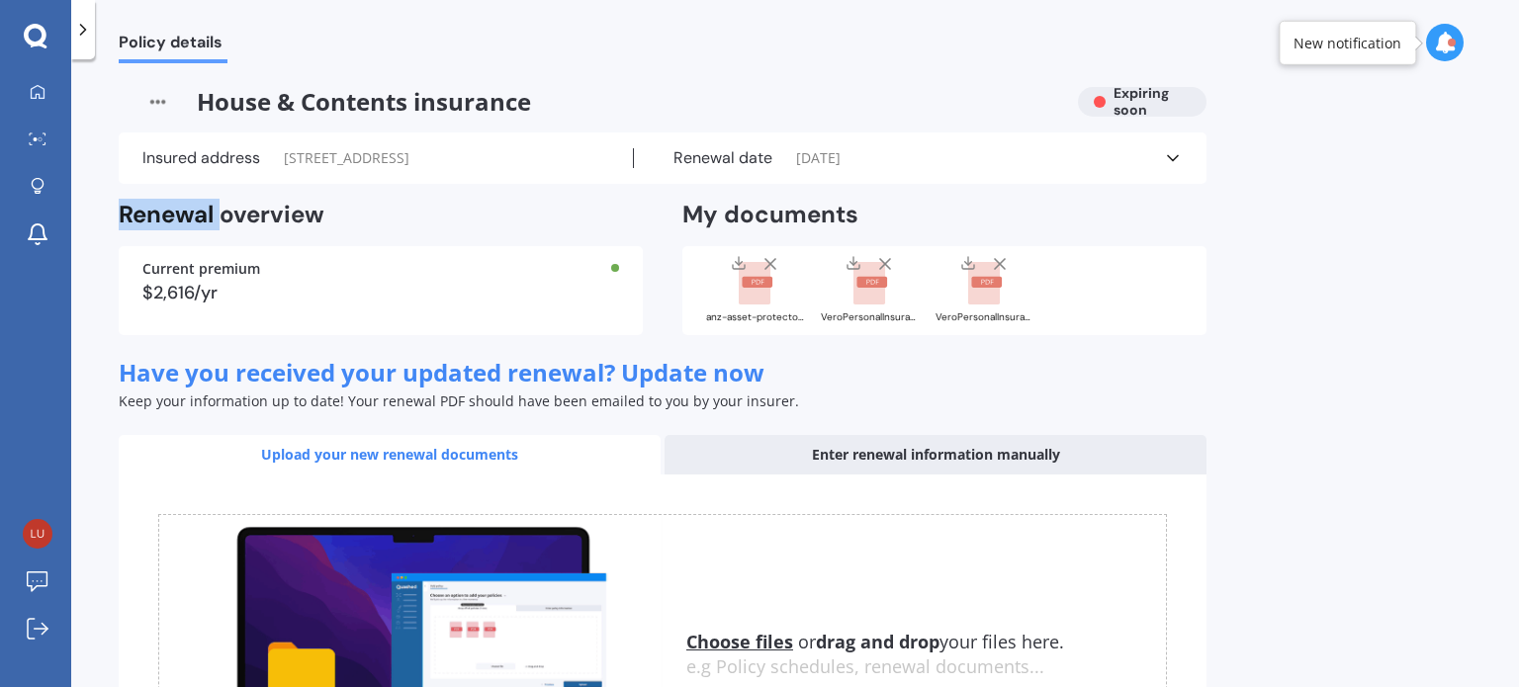
click at [1166, 166] on icon at bounding box center [1173, 158] width 20 height 20
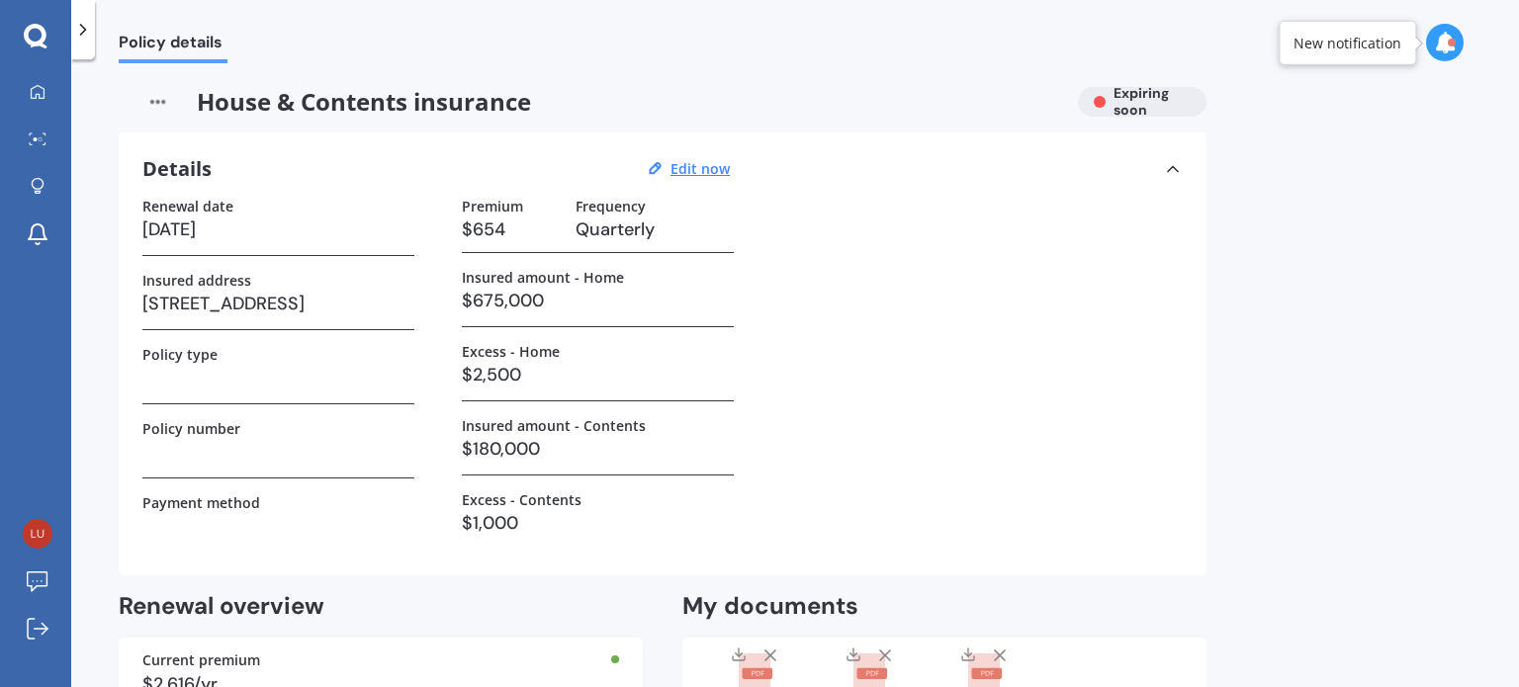
click at [1167, 166] on icon at bounding box center [1173, 169] width 20 height 20
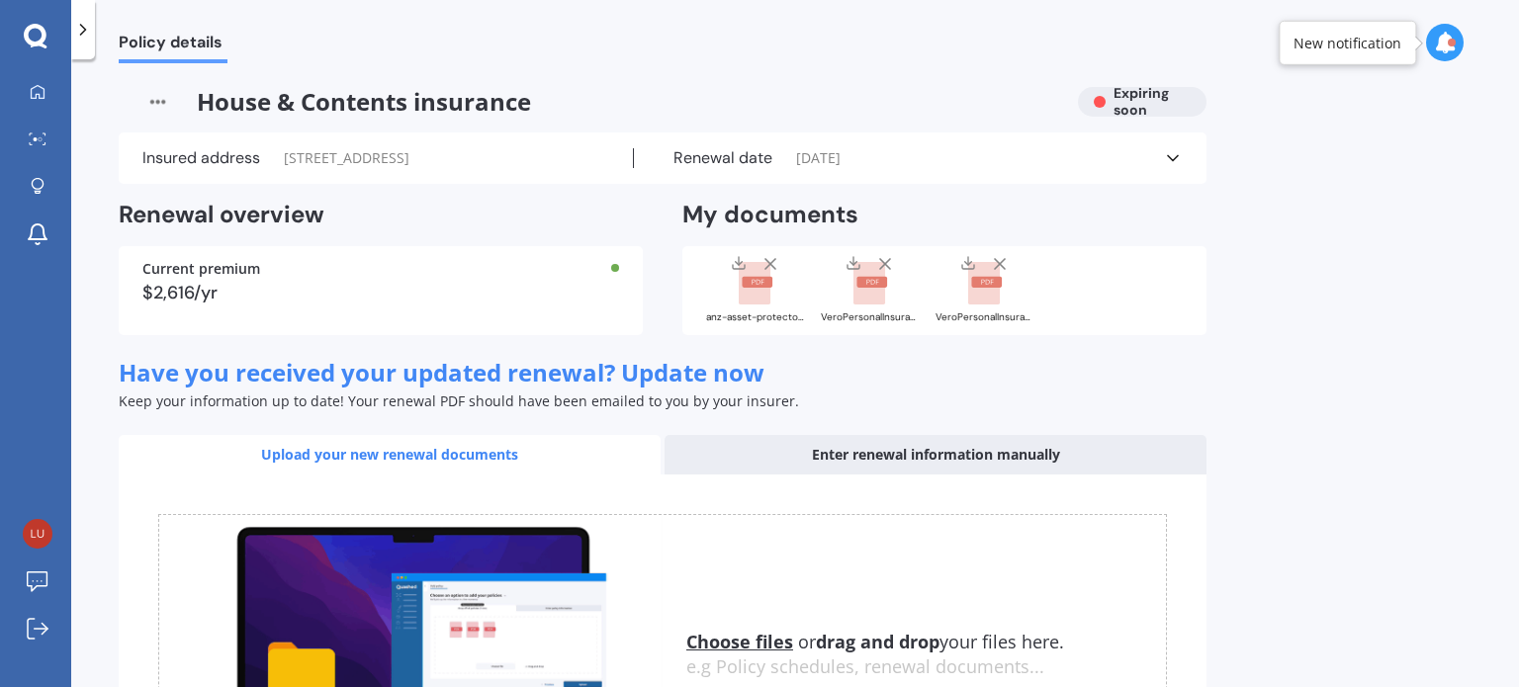
click at [216, 184] on div "Insured address [STREET_ADDRESS] Renewal date [DATE] See more" at bounding box center [663, 158] width 1088 height 51
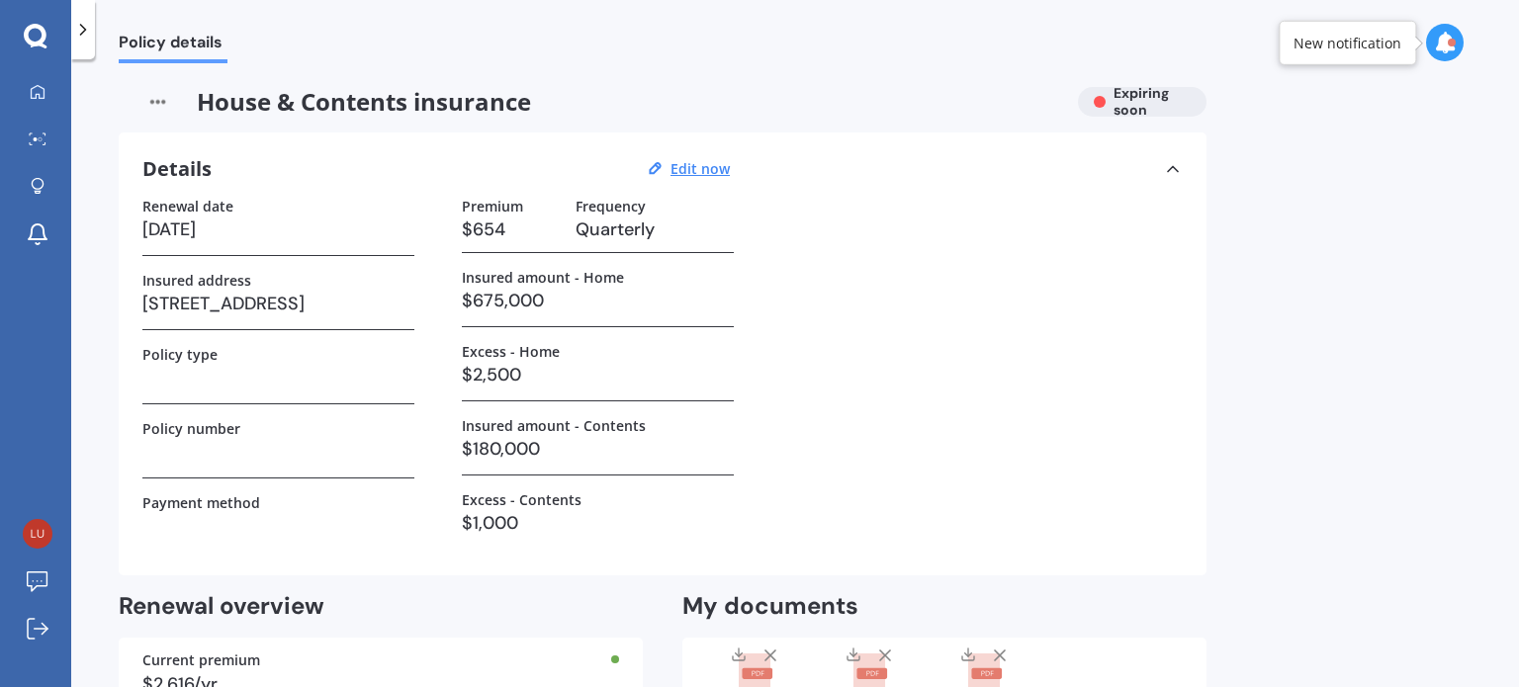
click at [93, 38] on div at bounding box center [83, 29] width 24 height 59
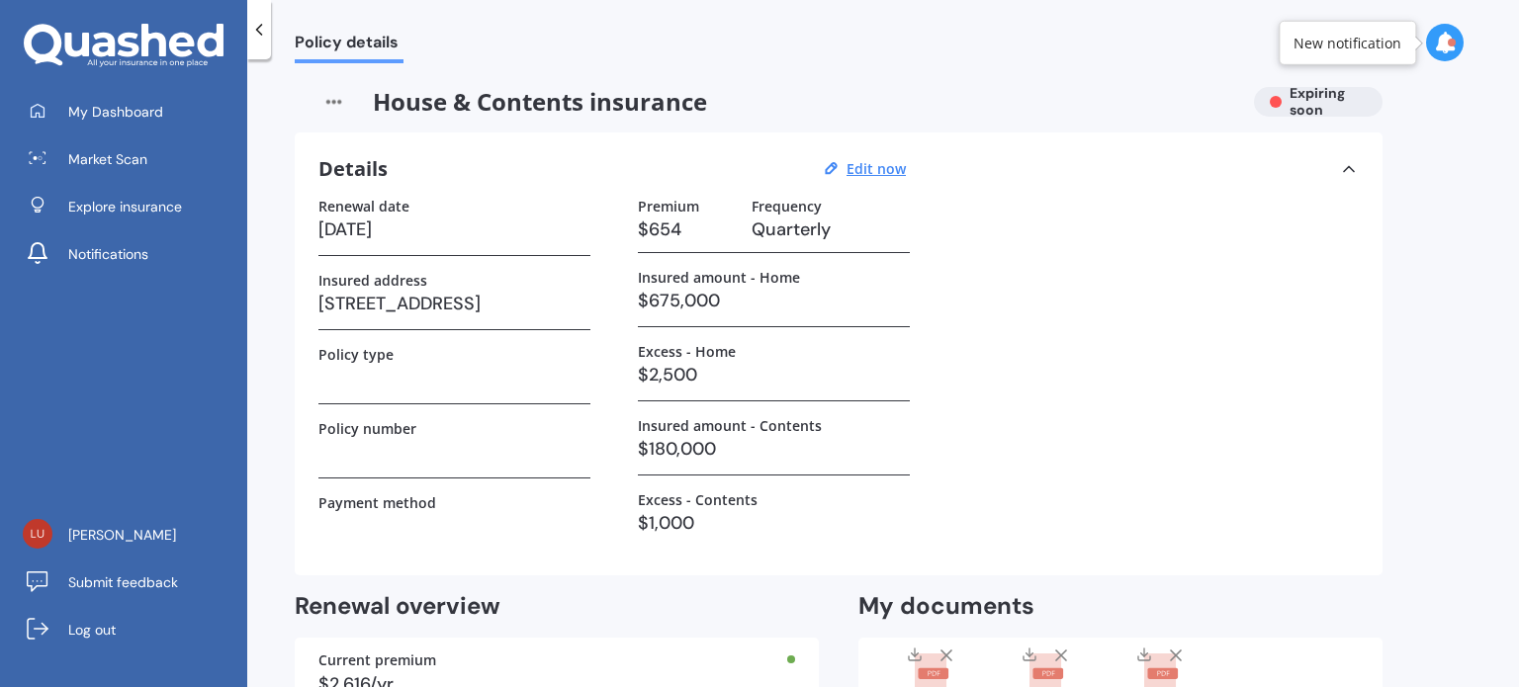
click at [89, 50] on icon at bounding box center [124, 46] width 200 height 45
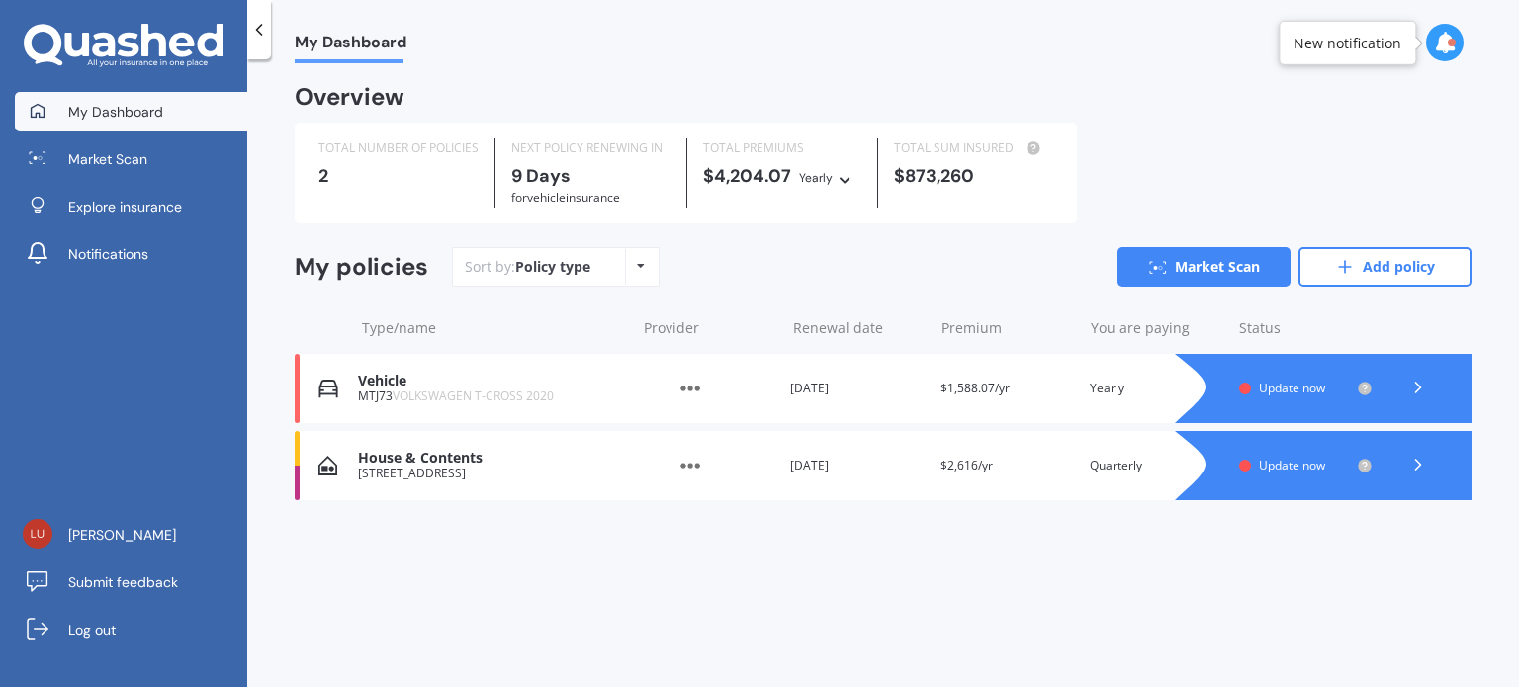
click at [810, 601] on div "My Dashboard Overview TOTAL NUMBER OF POLICIES 2 NEXT POLICY RENEWING [DATE] fo…" at bounding box center [883, 377] width 1272 height 628
click at [533, 455] on div "House & Contents" at bounding box center [491, 458] width 267 height 17
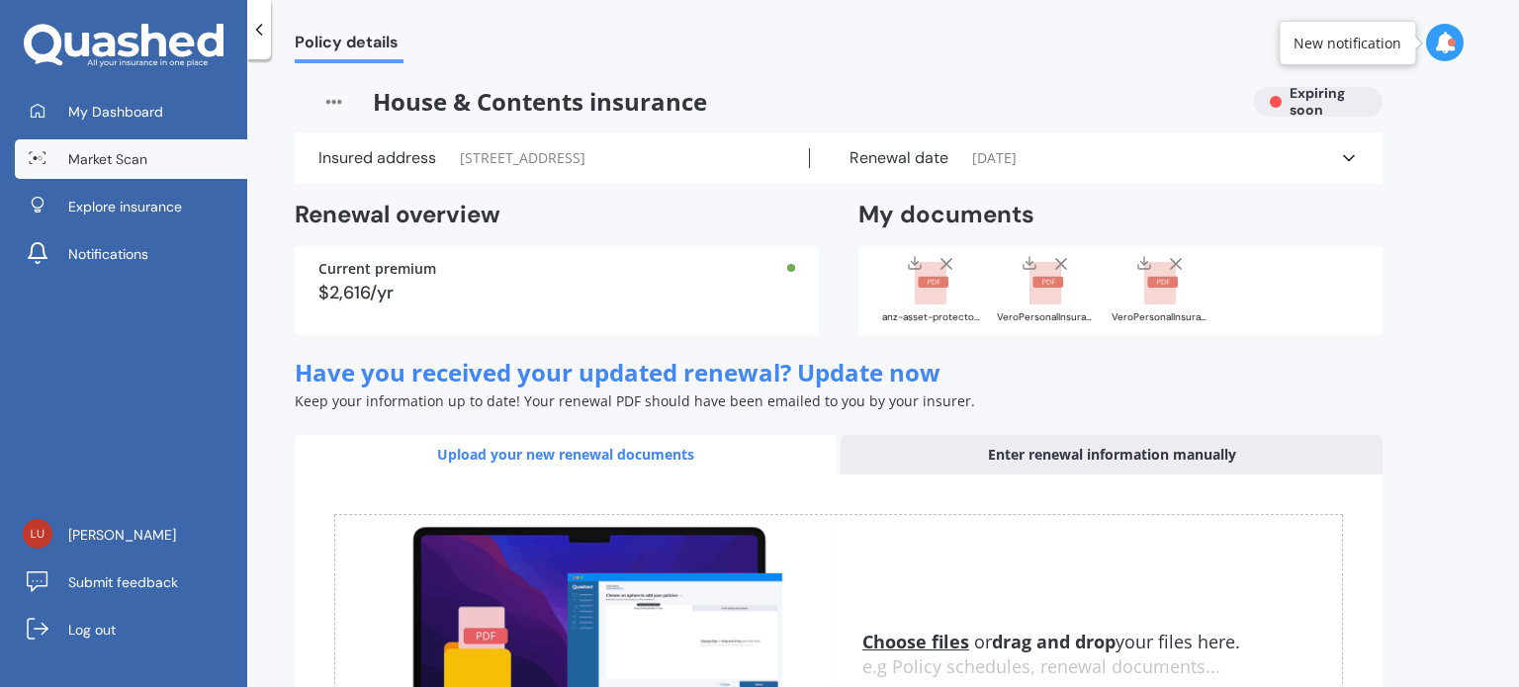
click at [131, 165] on span "Market Scan" at bounding box center [107, 159] width 79 height 20
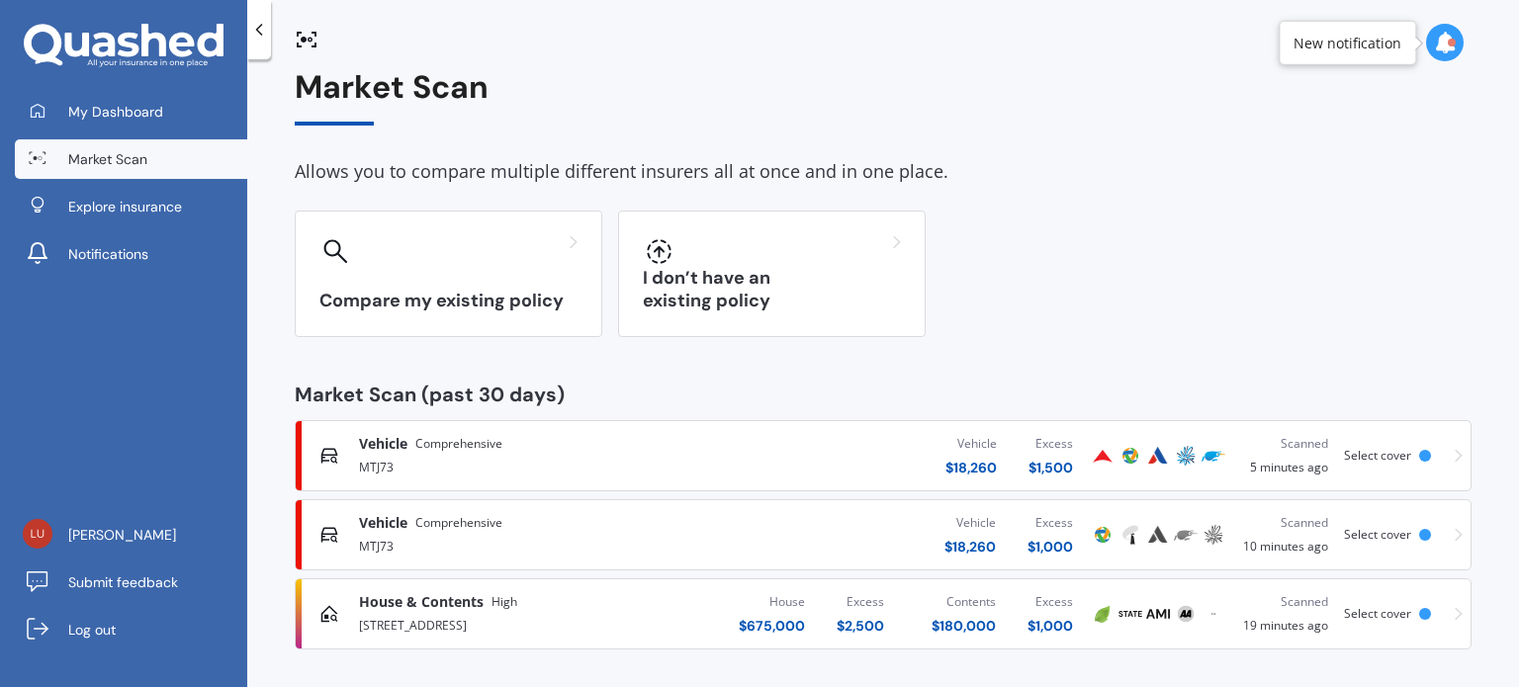
scroll to position [24, 0]
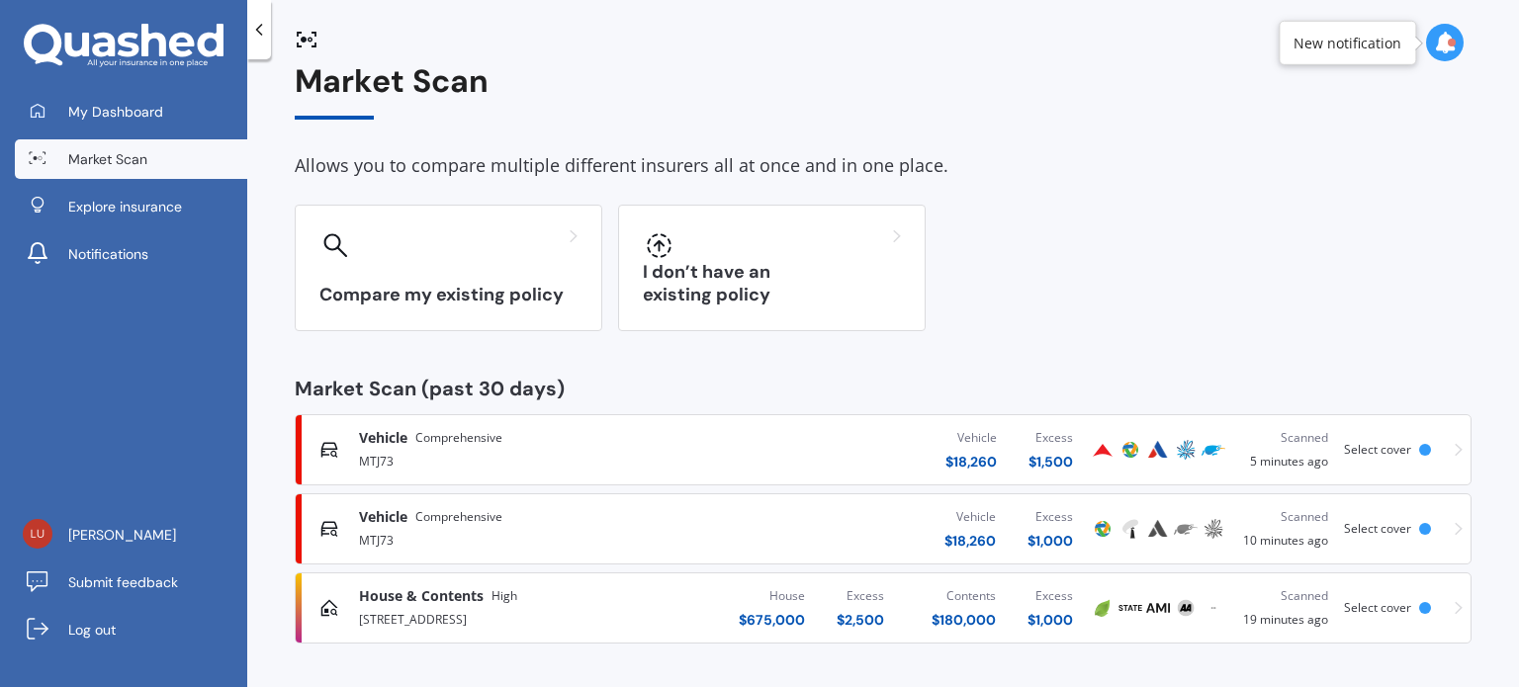
click at [483, 596] on div "House & Contents High" at bounding box center [438, 596] width 158 height 20
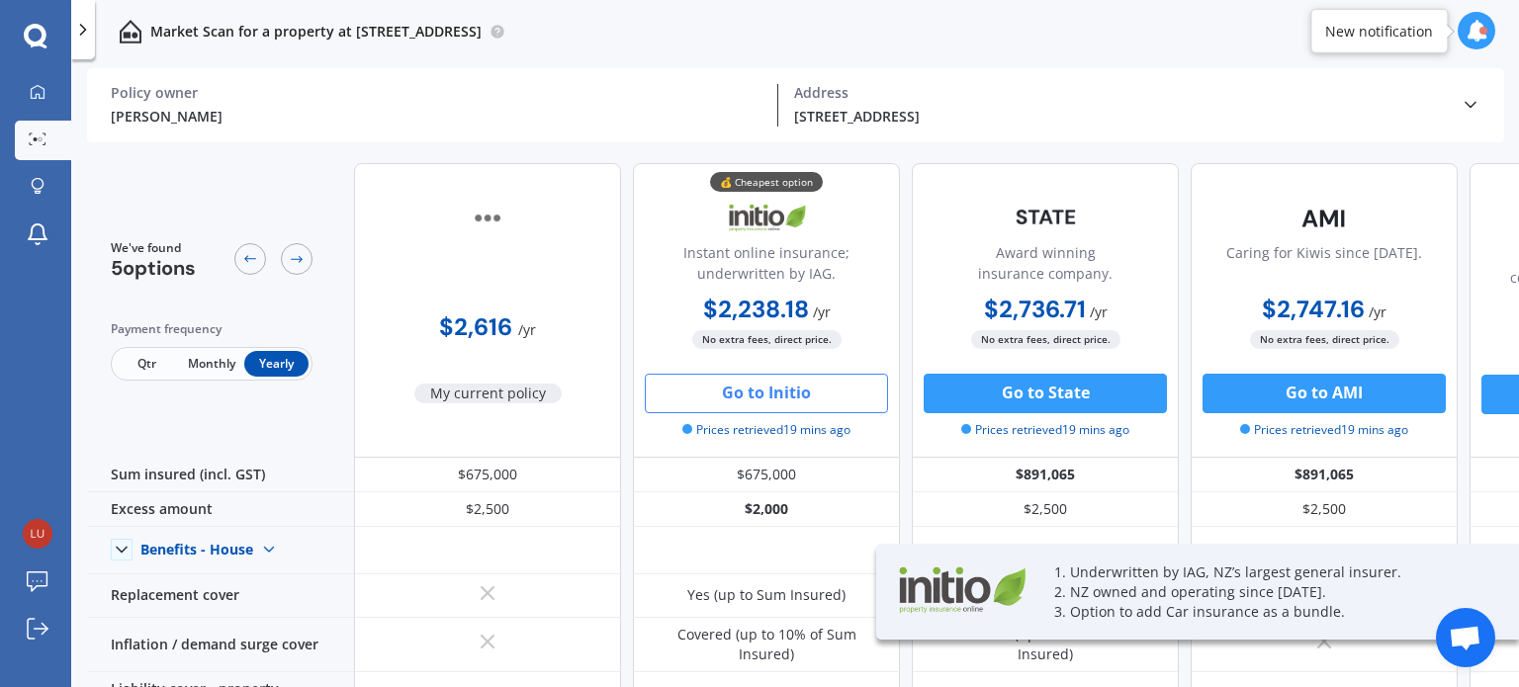
click at [1101, 116] on div "[STREET_ADDRESS]" at bounding box center [1119, 116] width 651 height 21
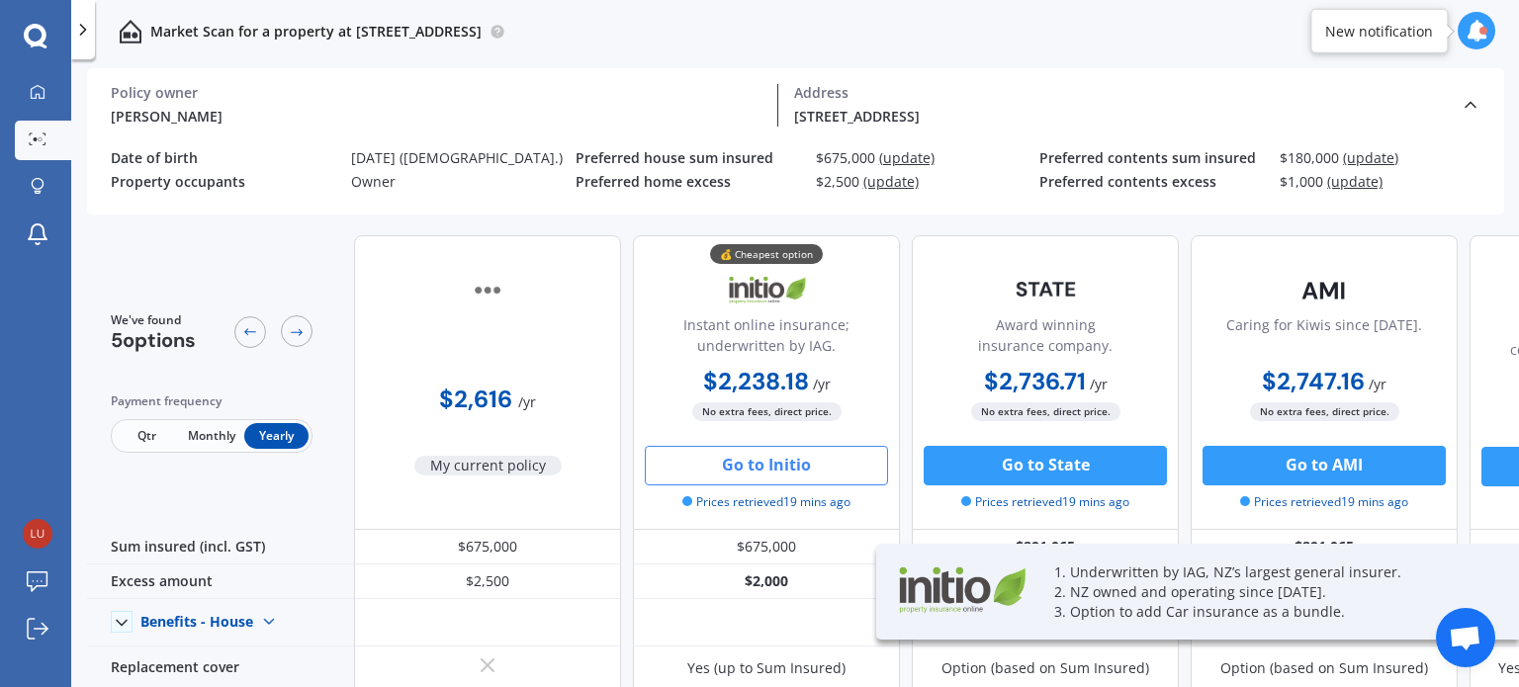
click at [1115, 110] on div "[STREET_ADDRESS]" at bounding box center [1119, 116] width 651 height 21
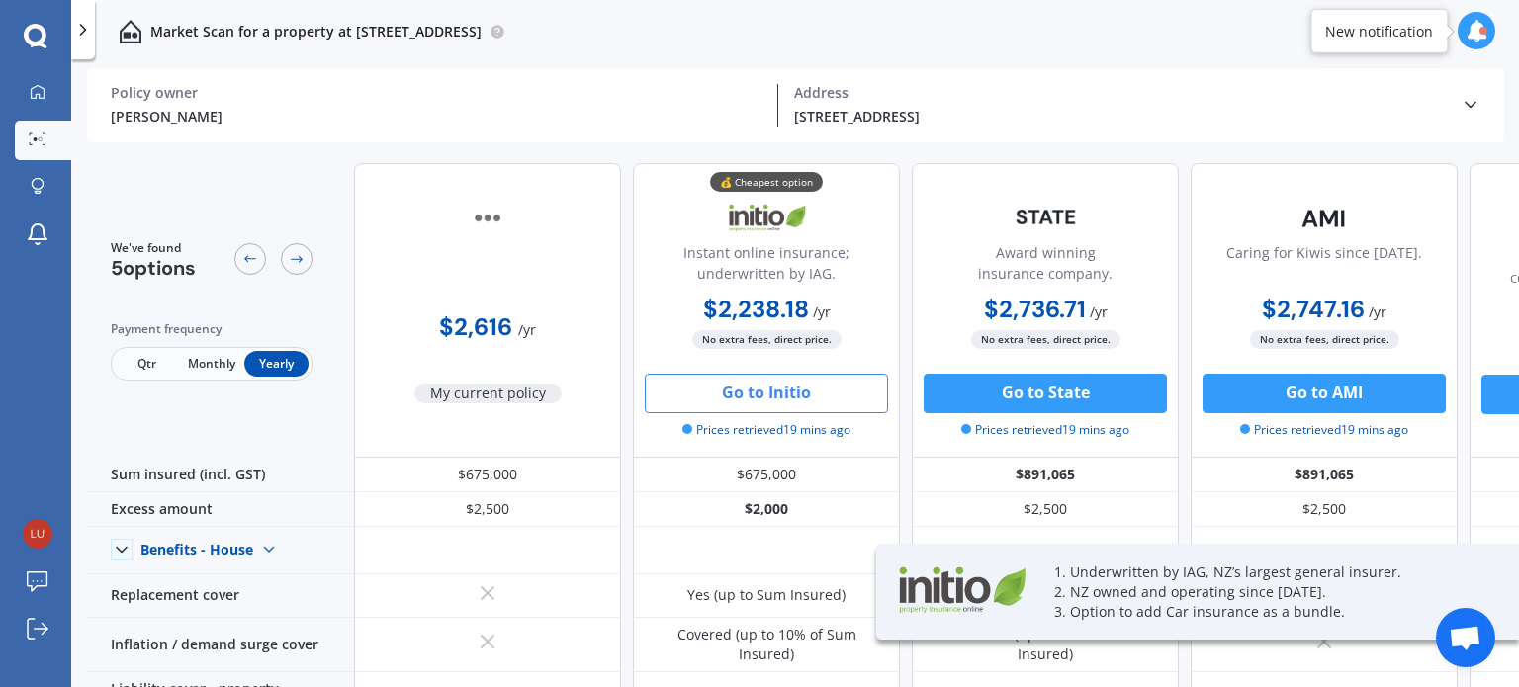
click at [1115, 110] on div "[STREET_ADDRESS]" at bounding box center [1119, 116] width 651 height 21
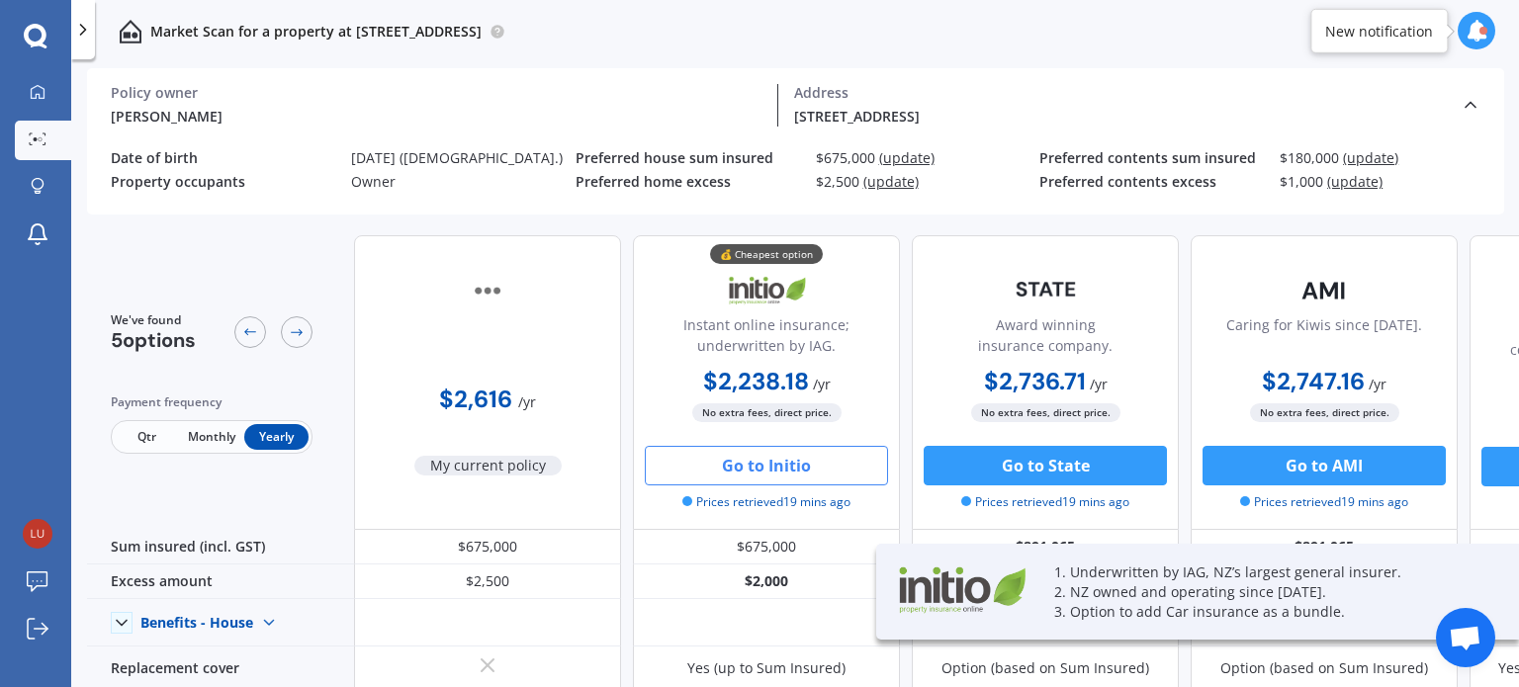
click at [900, 186] on span "(update)" at bounding box center [890, 181] width 55 height 19
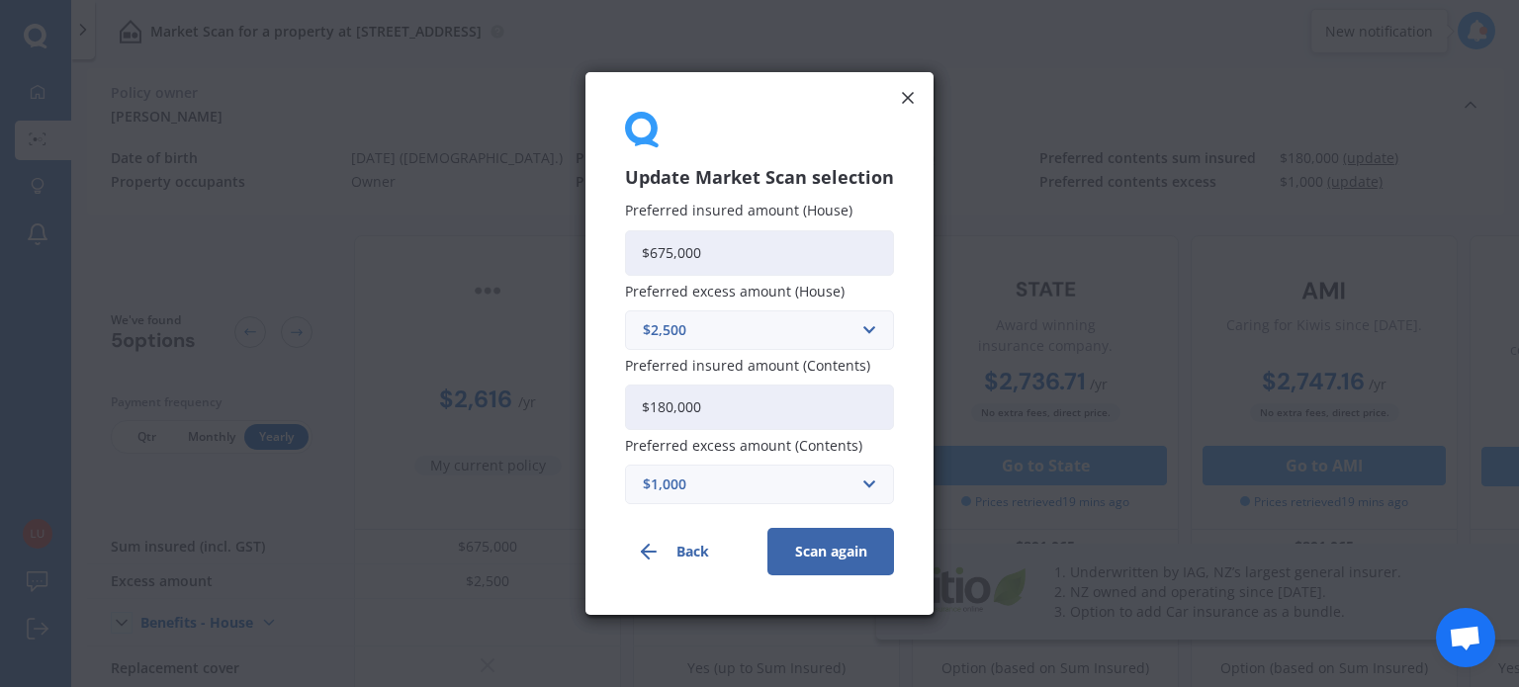
click at [828, 335] on div "$2,500" at bounding box center [748, 330] width 210 height 22
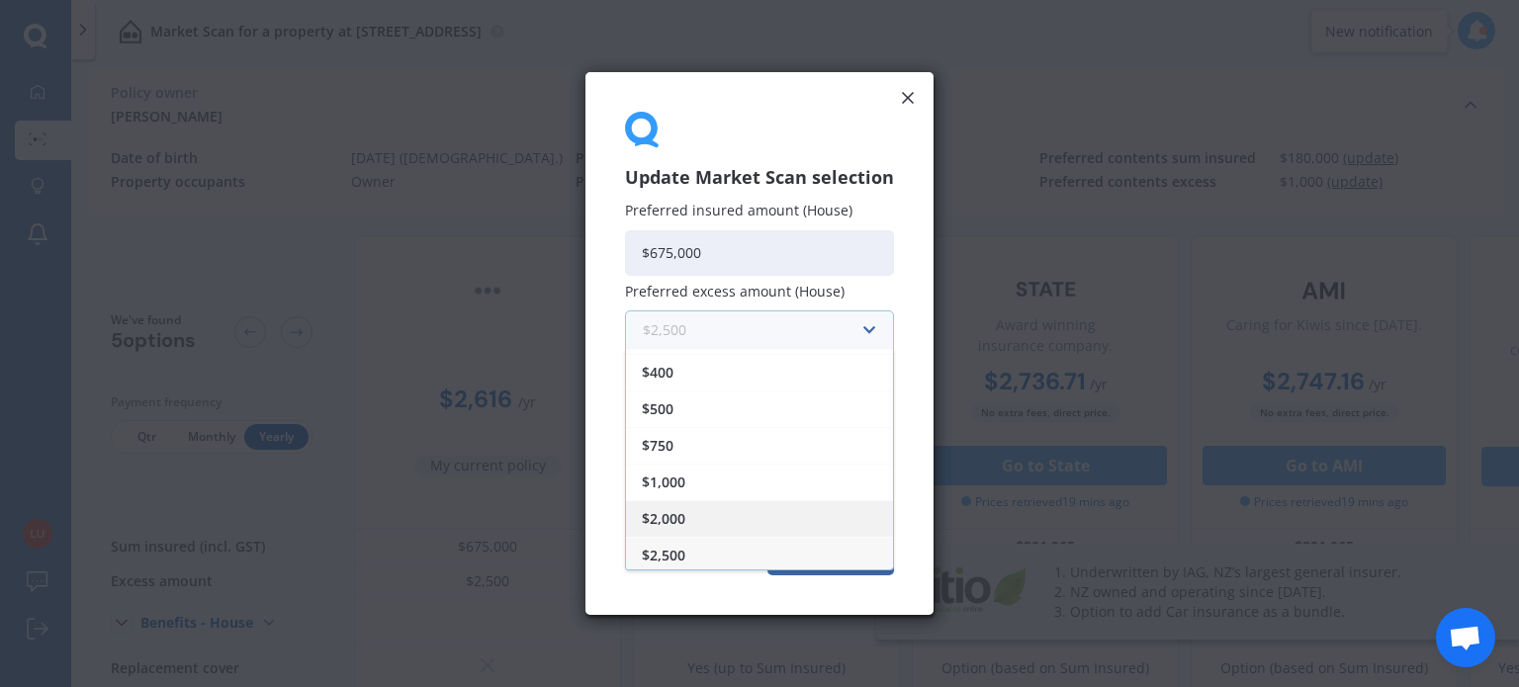
scroll to position [33, 0]
click at [873, 339] on input "text" at bounding box center [752, 331] width 251 height 38
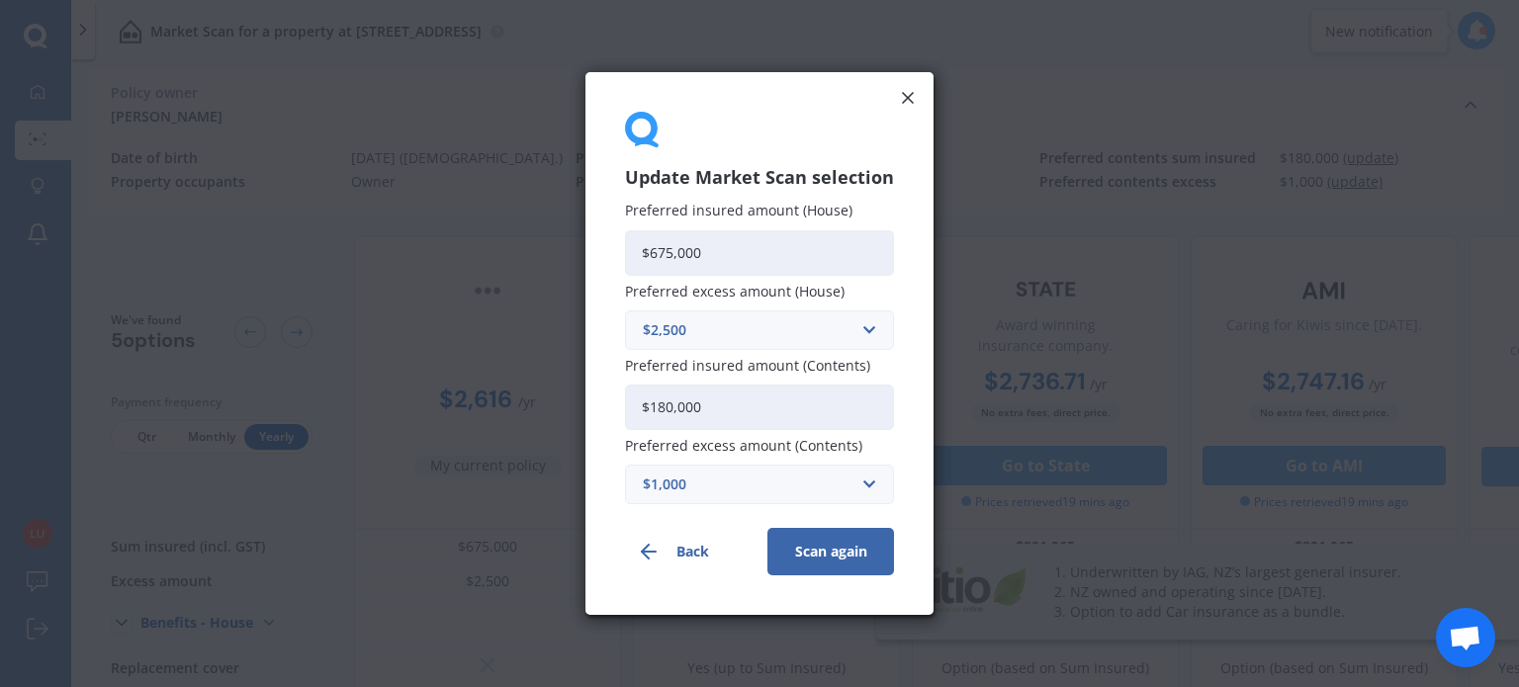
click at [910, 417] on div "Update Market Scan selection Preferred insured amount (House) $675,000 Preferre…" at bounding box center [759, 343] width 348 height 543
click at [909, 96] on icon at bounding box center [908, 98] width 20 height 20
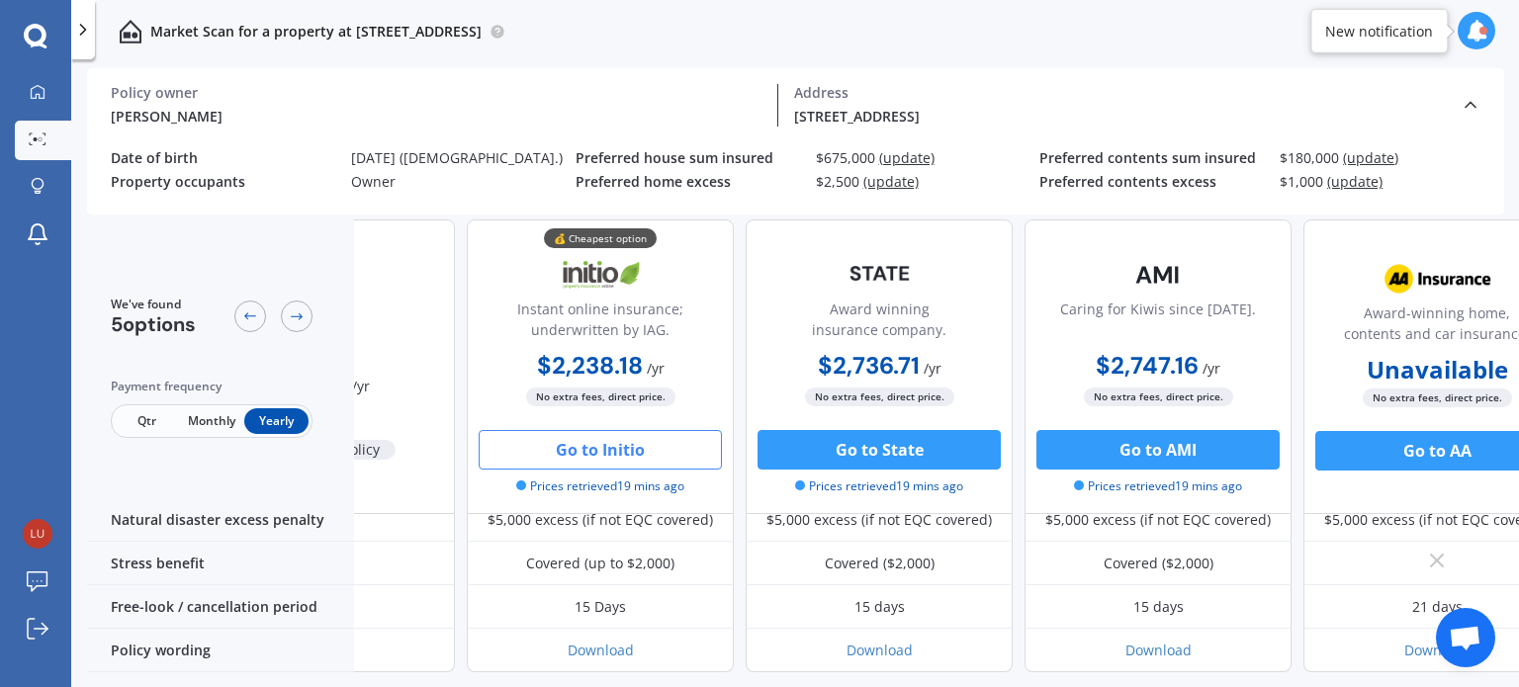
scroll to position [1088, 166]
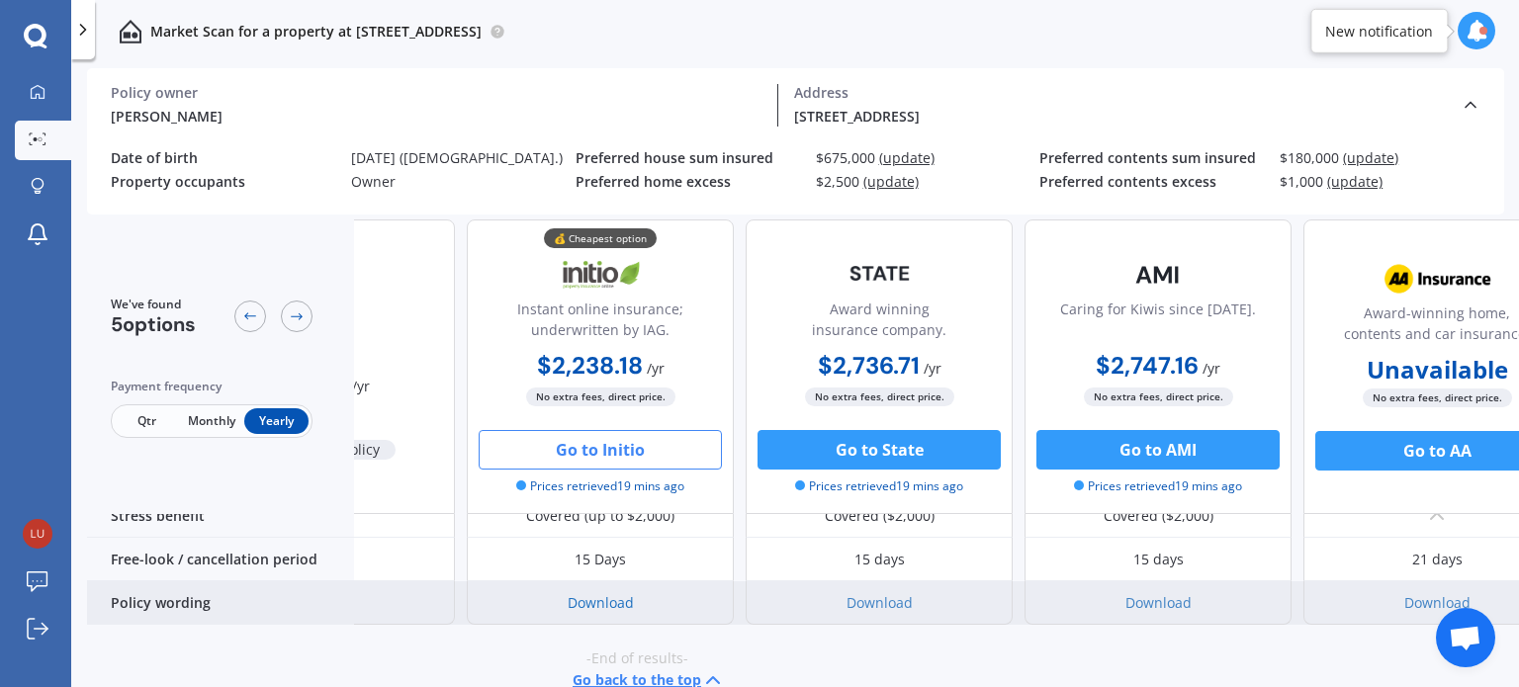
click at [621, 593] on link "Download" at bounding box center [601, 602] width 66 height 19
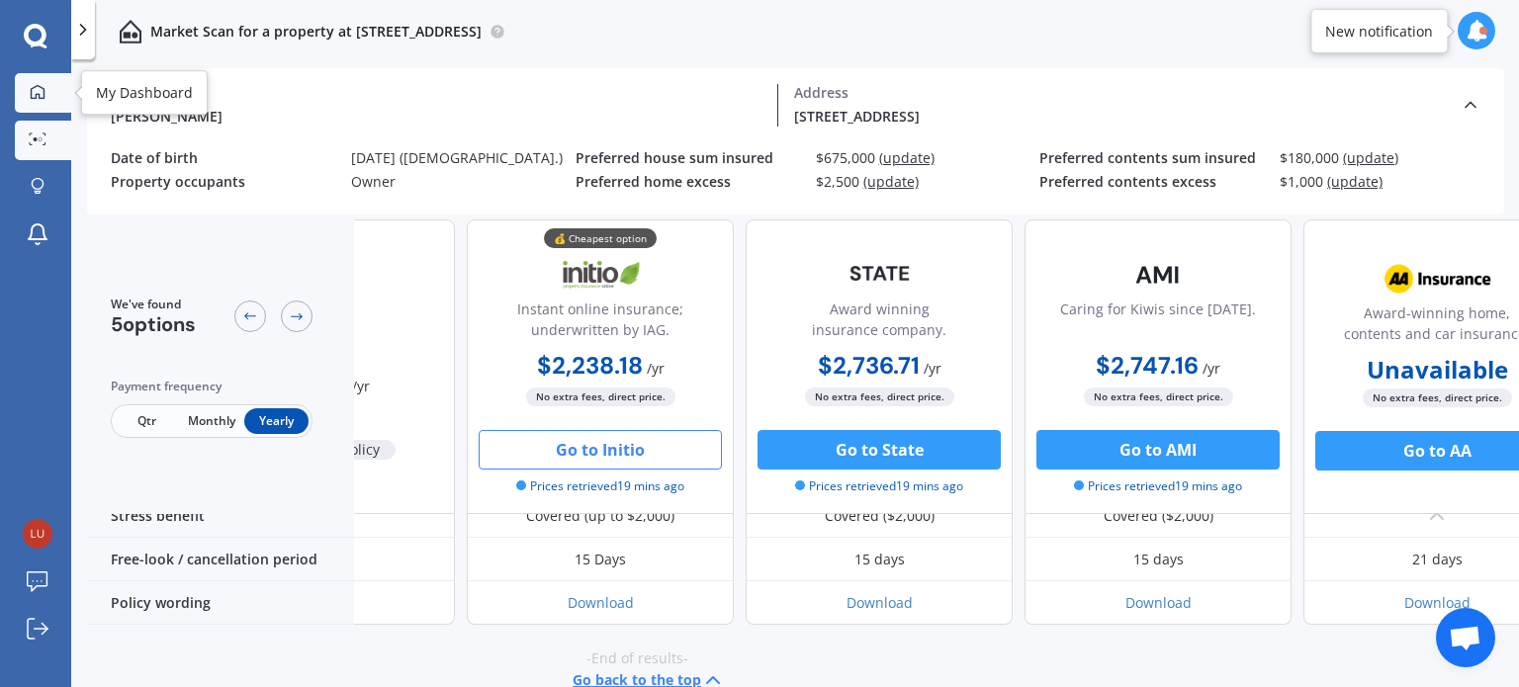
click at [36, 98] on icon at bounding box center [38, 91] width 14 height 14
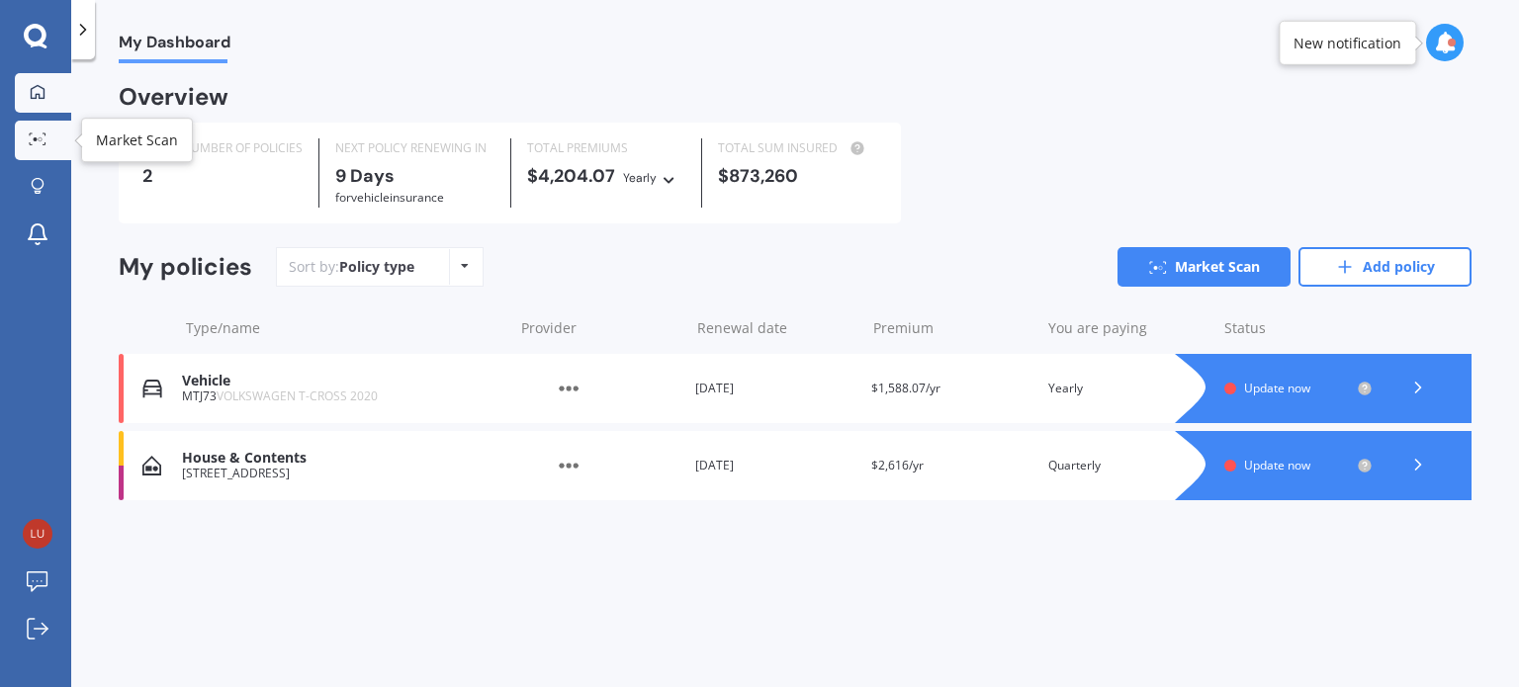
click at [51, 141] on link "Market Scan" at bounding box center [43, 141] width 56 height 40
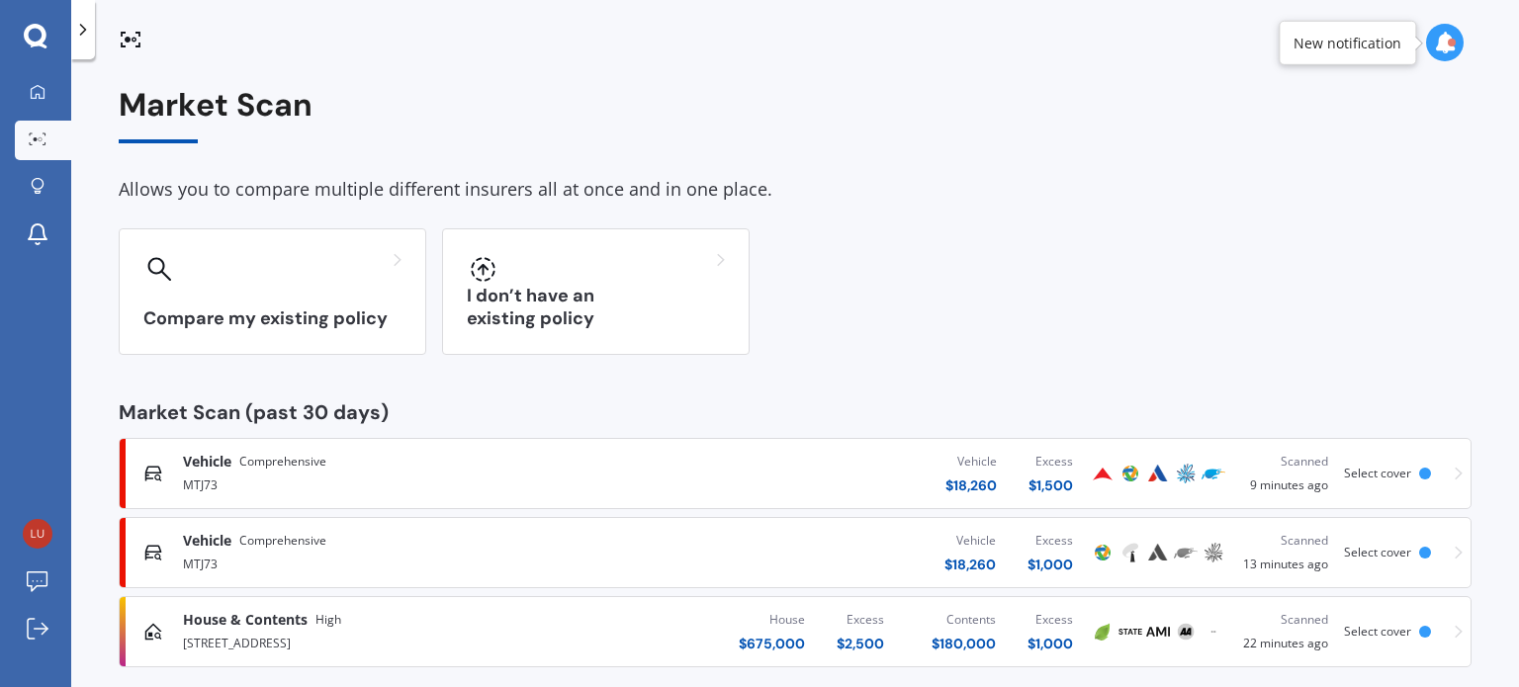
click at [346, 464] on div "Vehicle Comprehensive" at bounding box center [399, 462] width 433 height 20
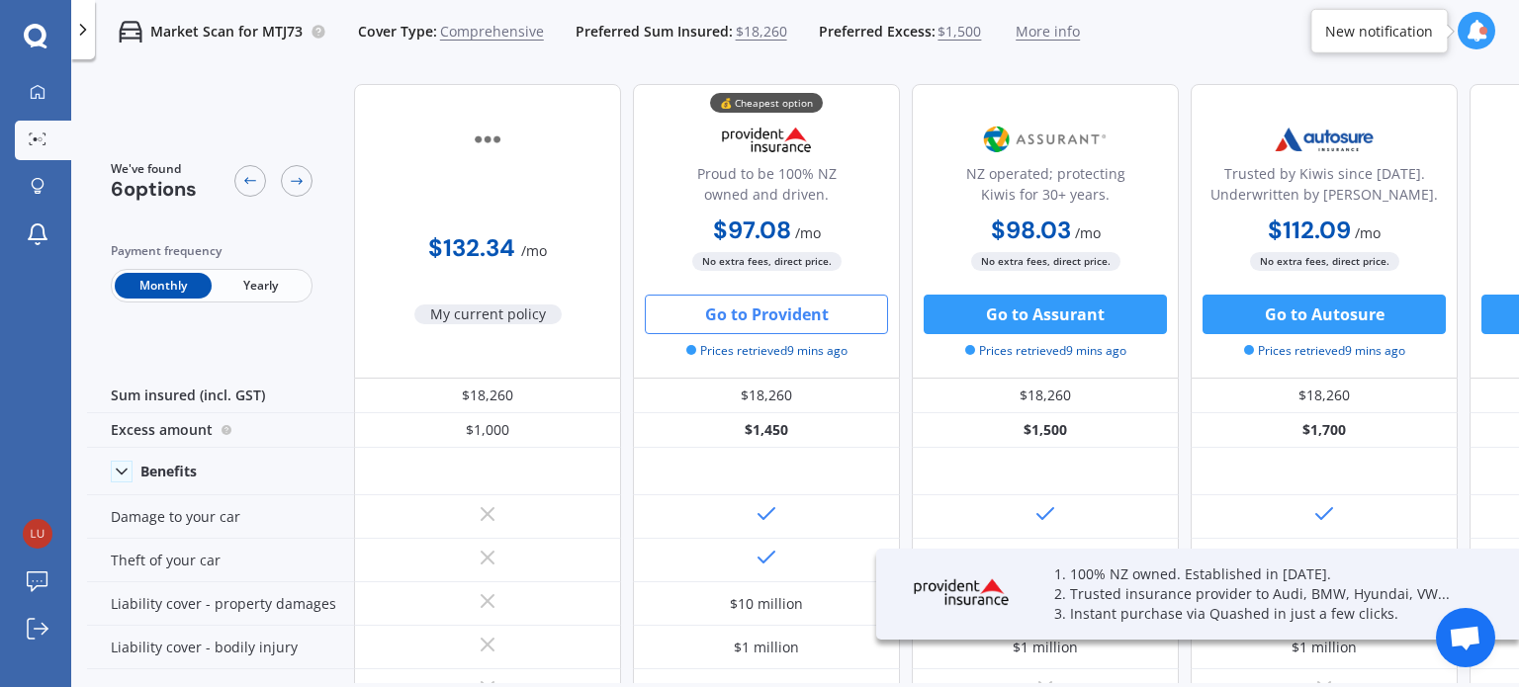
click at [803, 315] on button "Go to Provident" at bounding box center [766, 315] width 243 height 40
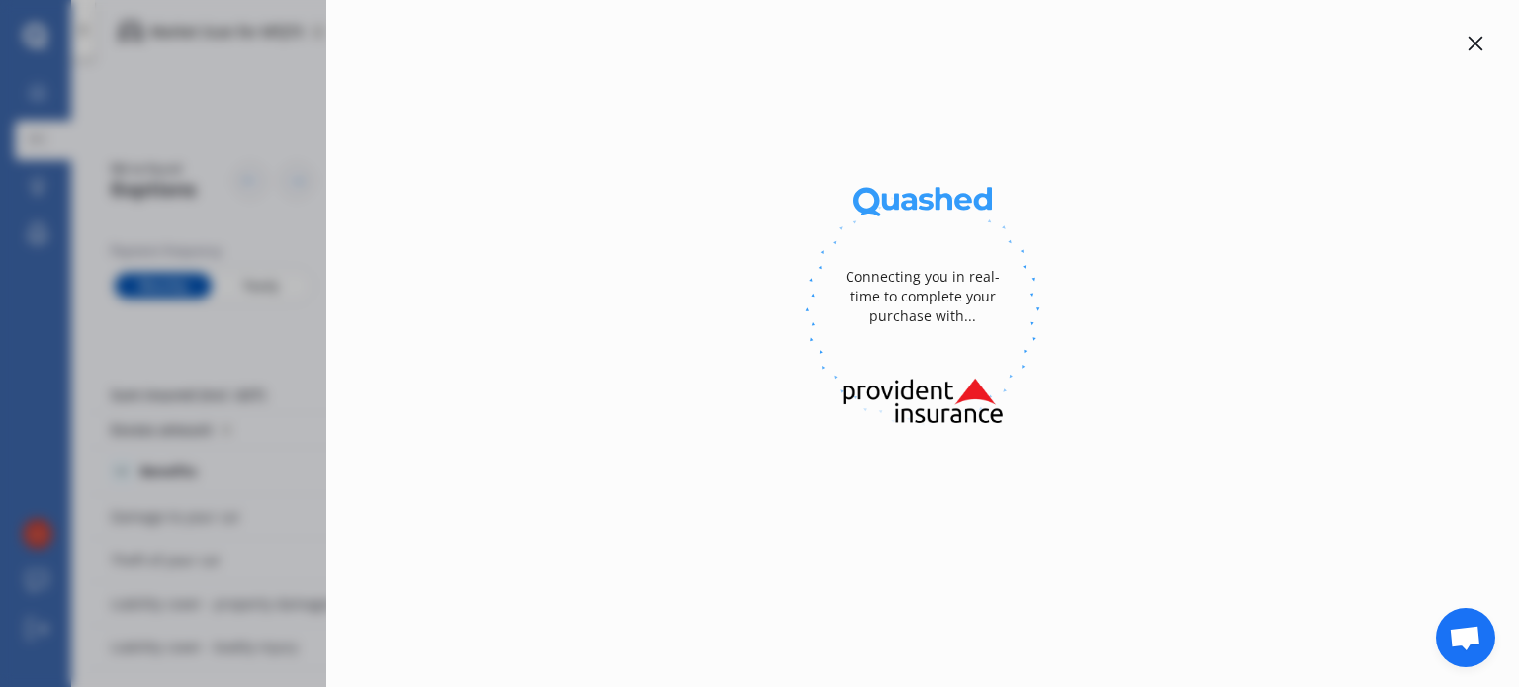
select select "full"
select select "[STREET_ADDRESS]"
select select "VOLKSWAGEN"
select select "T-CROSS"
select select "NO"
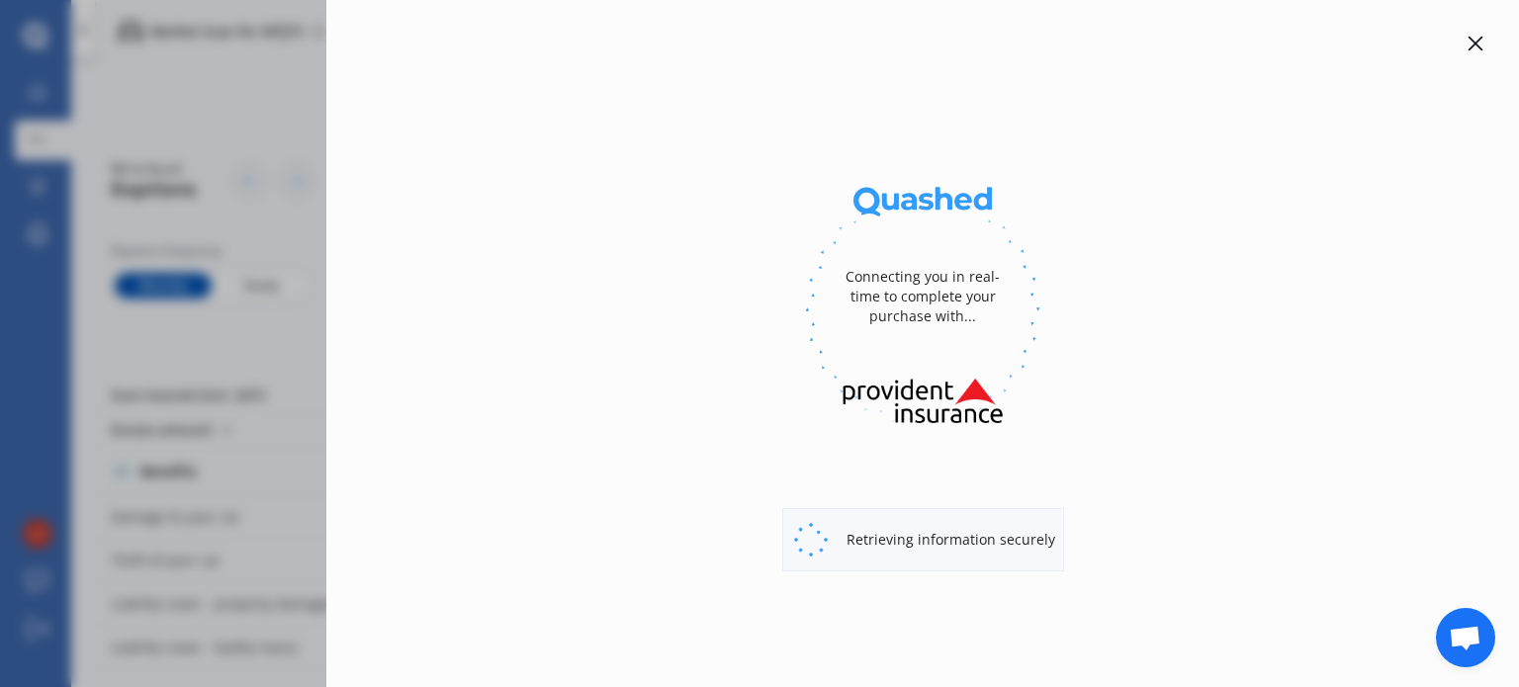
select select "Monthly"
